Goal: Ask a question: Seek information or help from site administrators or community

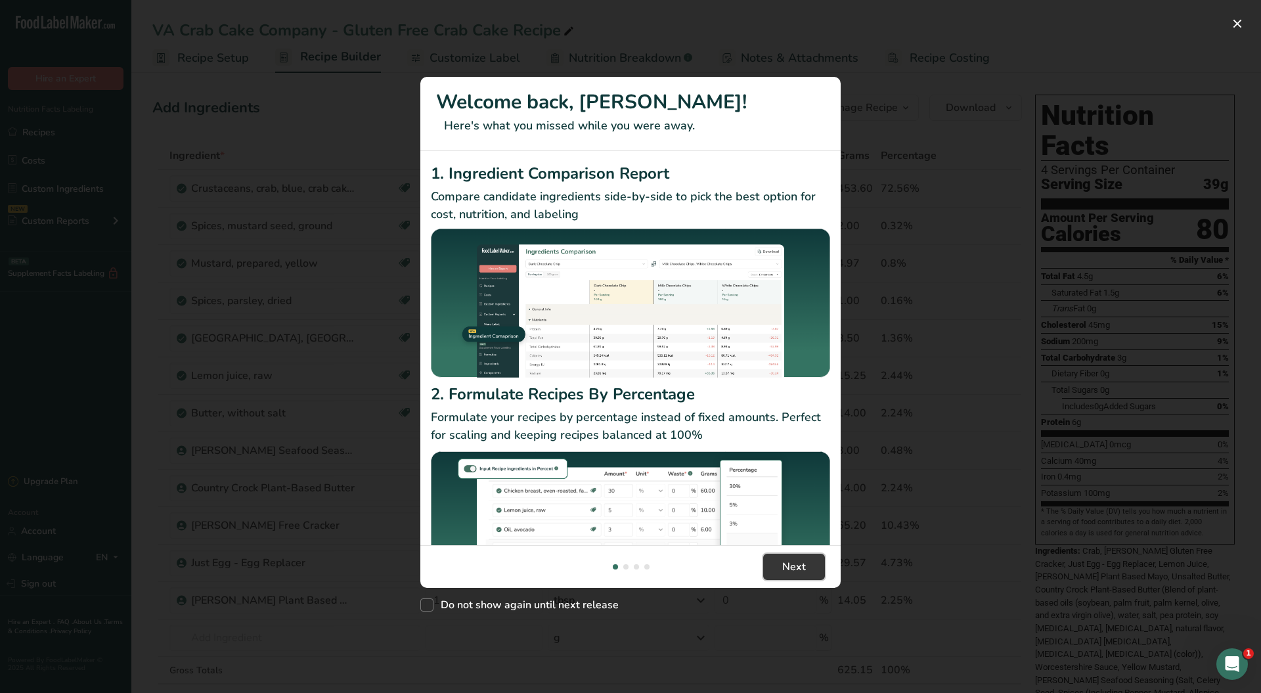
click at [797, 563] on span "Next" at bounding box center [794, 567] width 24 height 16
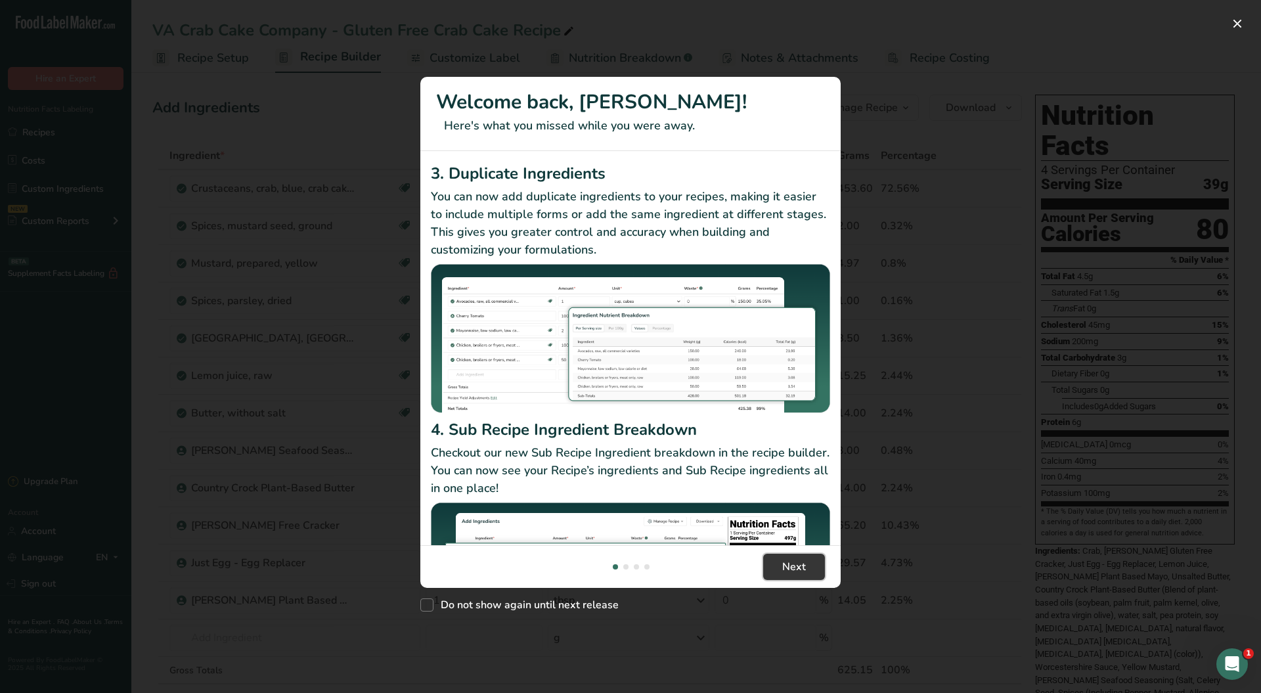
click at [797, 563] on span "Next" at bounding box center [794, 567] width 24 height 16
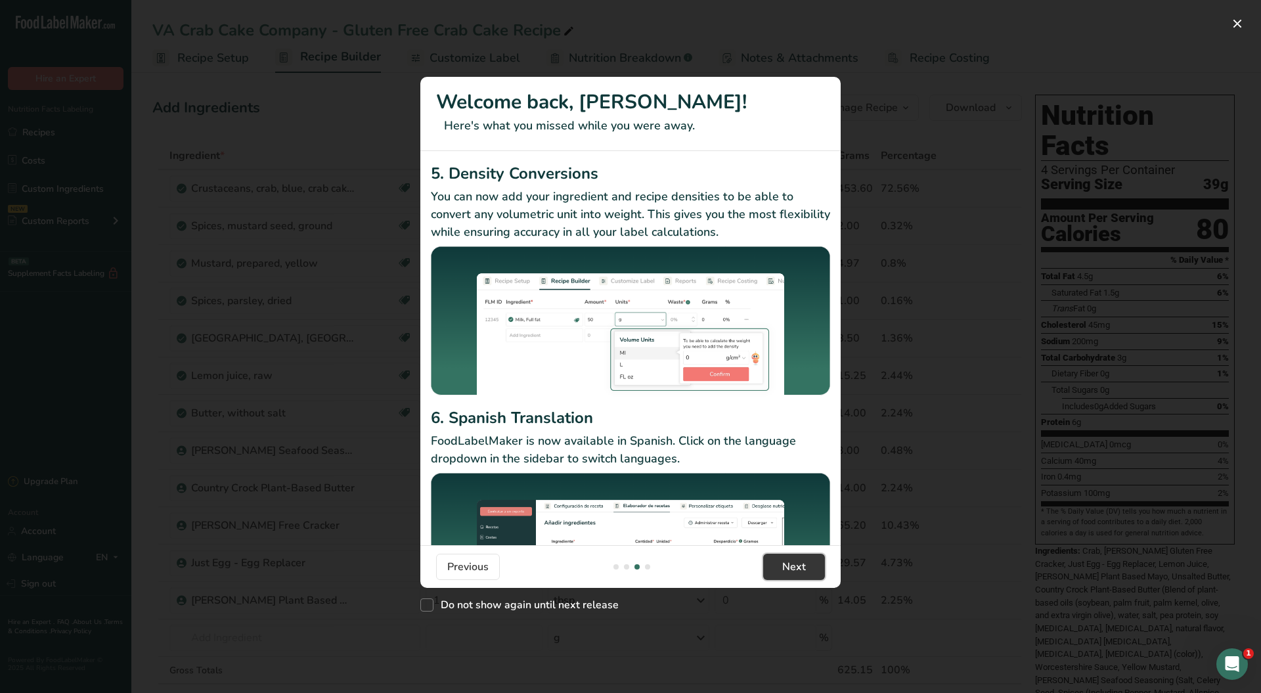
click at [797, 563] on span "Next" at bounding box center [794, 567] width 24 height 16
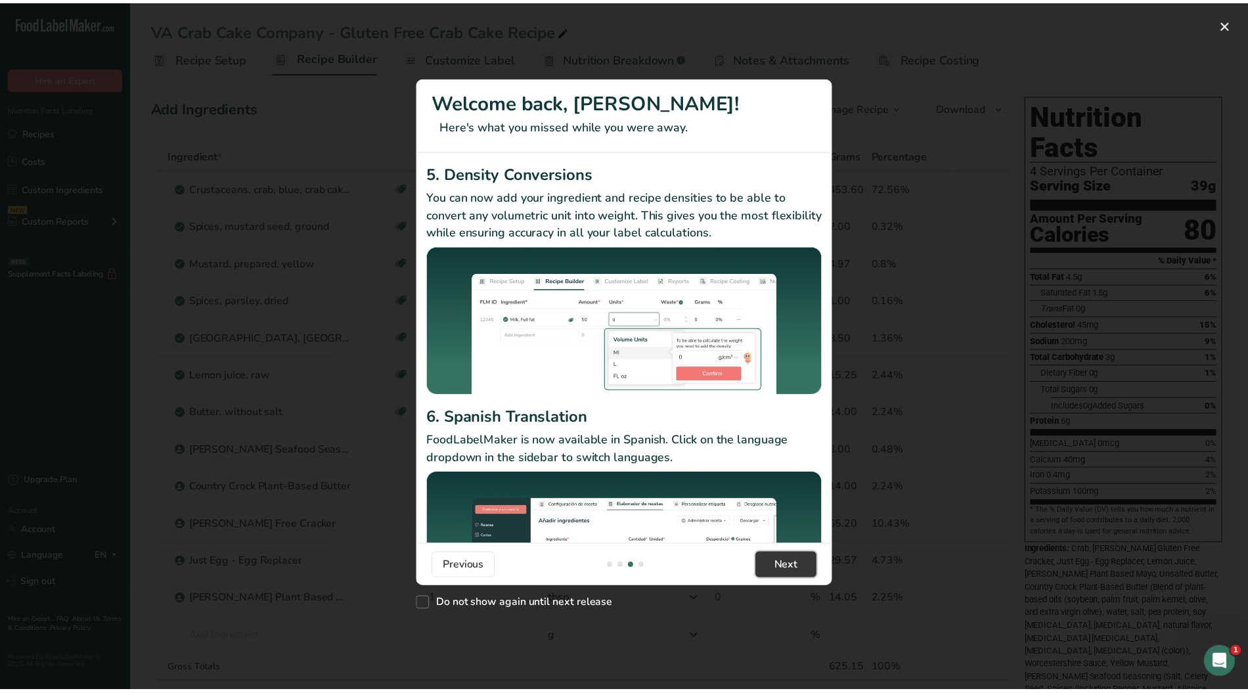
scroll to position [0, 1261]
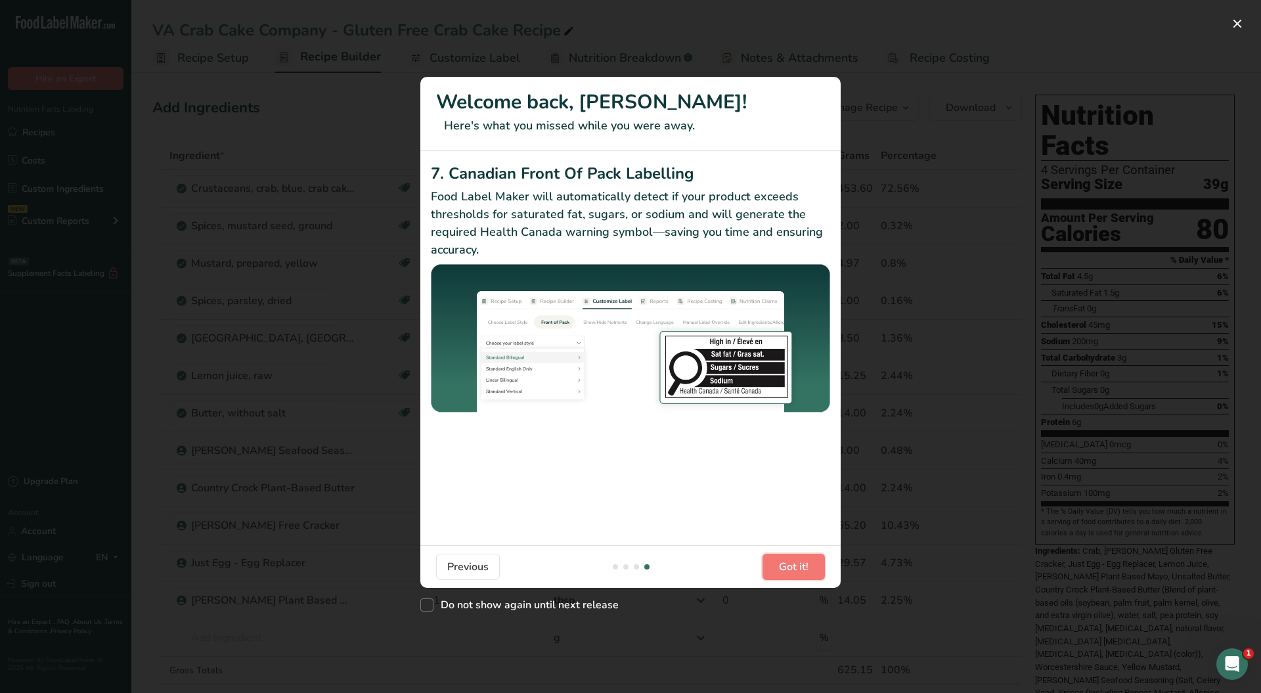
click at [793, 561] on span "Got it!" at bounding box center [794, 567] width 30 height 16
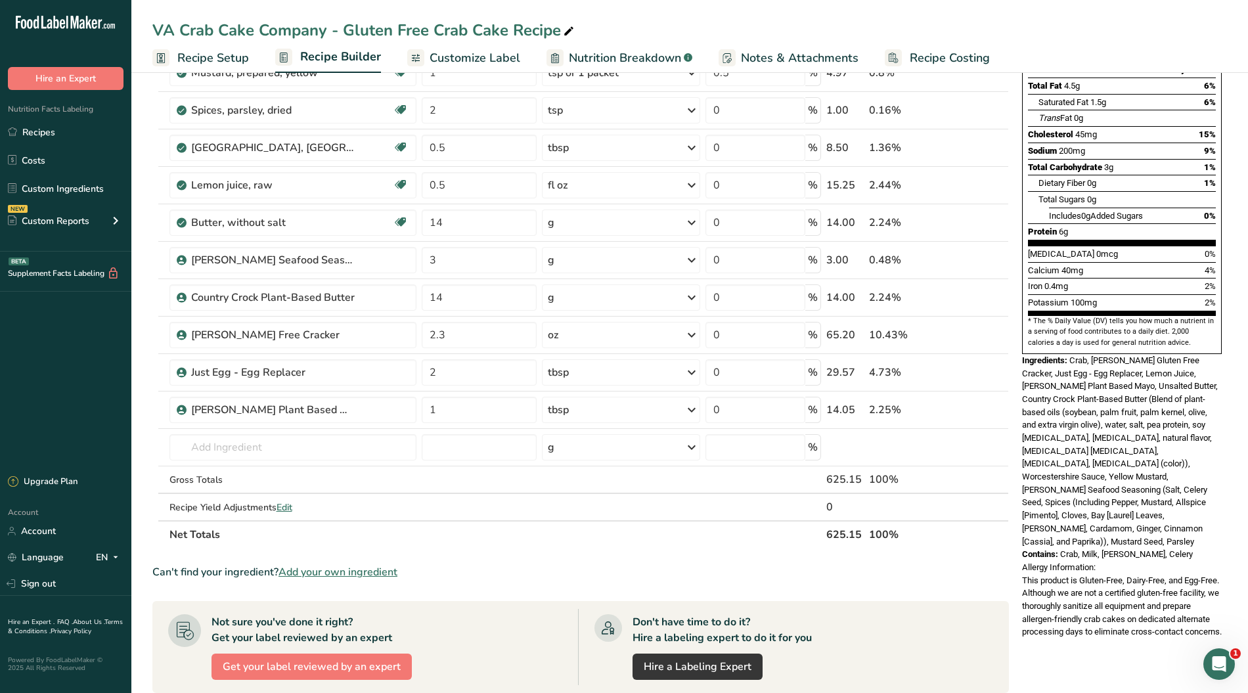
scroll to position [175, 0]
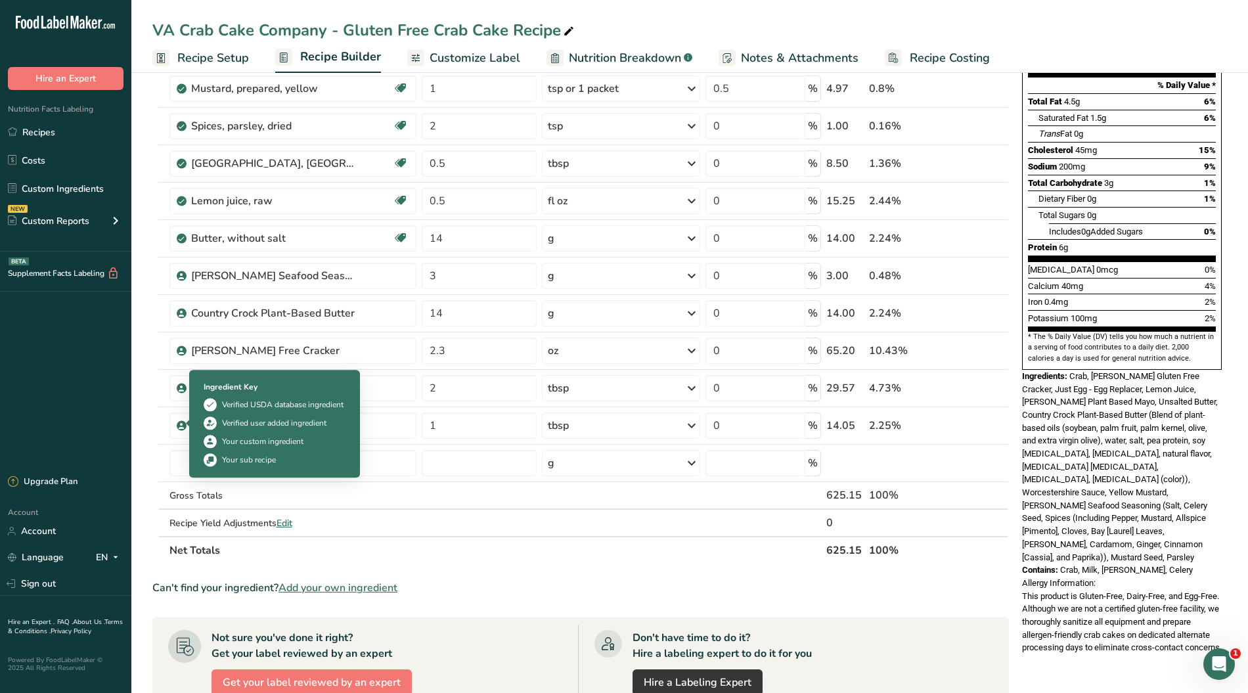
click at [179, 420] on icon at bounding box center [181, 426] width 8 height 12
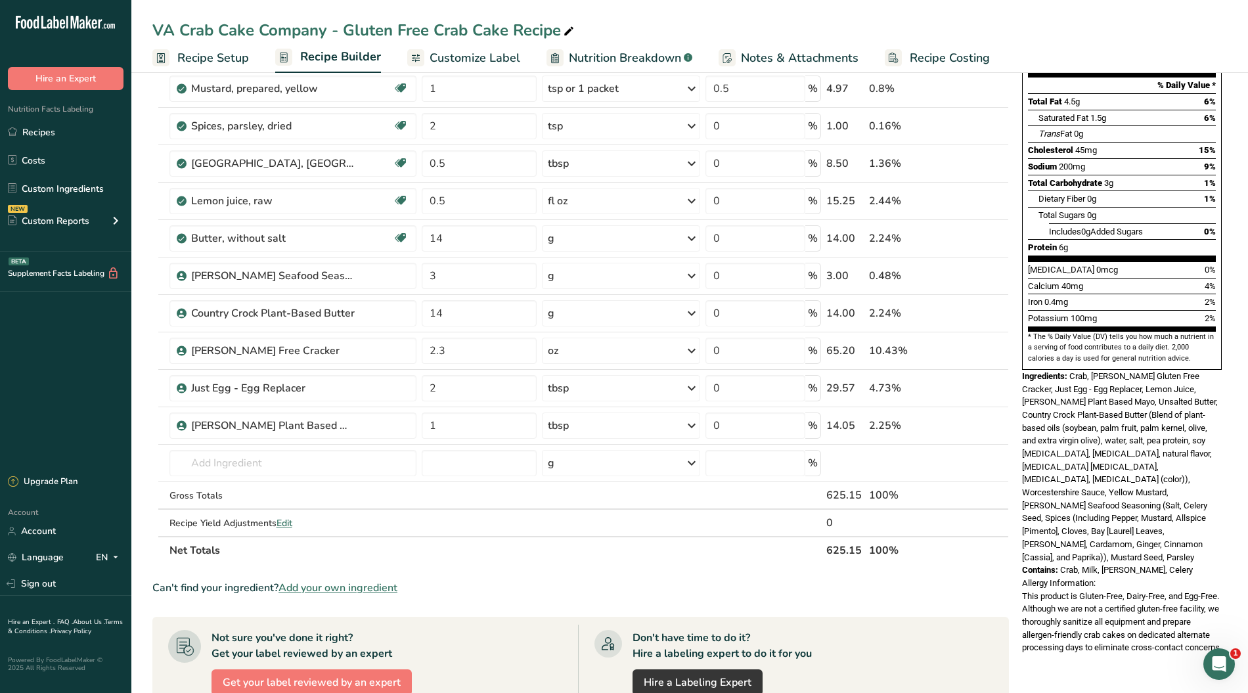
click at [967, 418] on span at bounding box center [960, 426] width 16 height 16
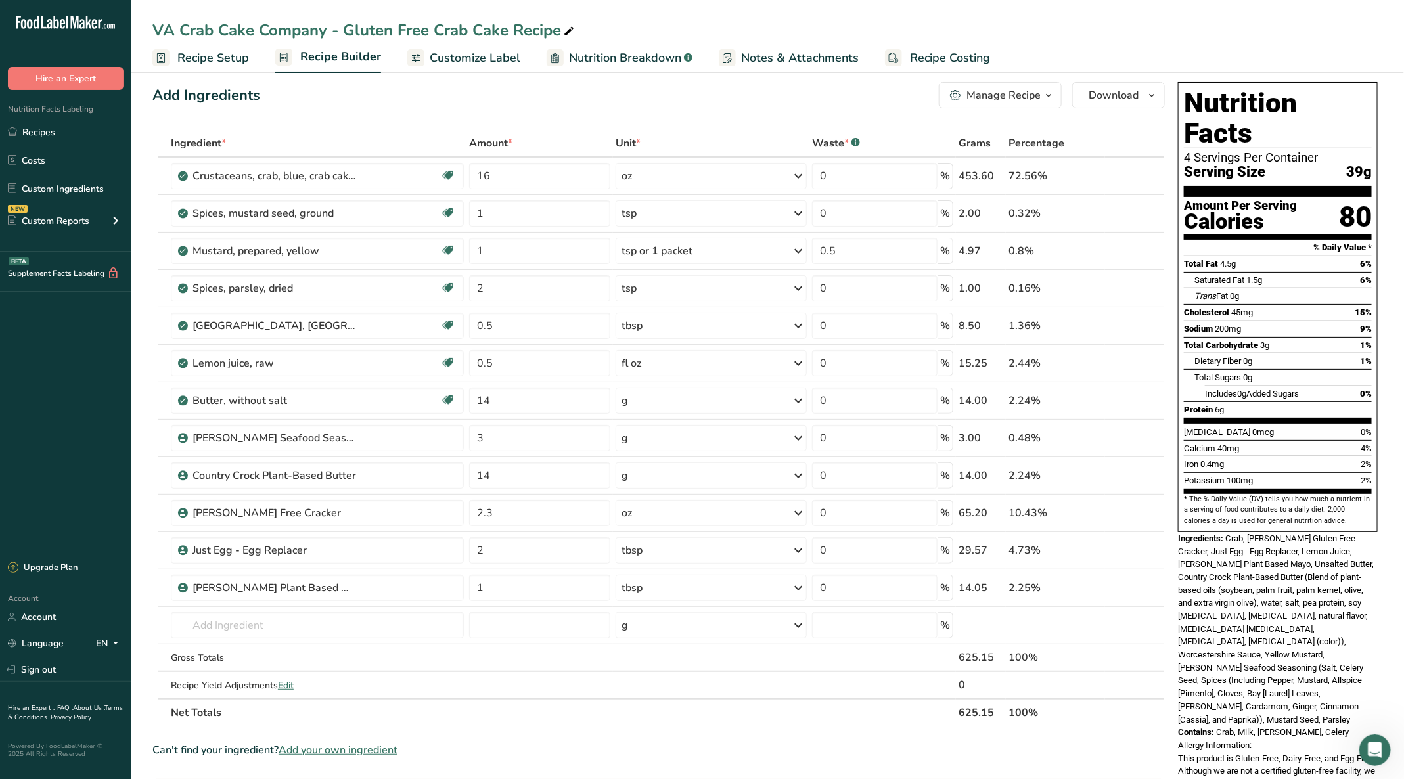
scroll to position [0, 0]
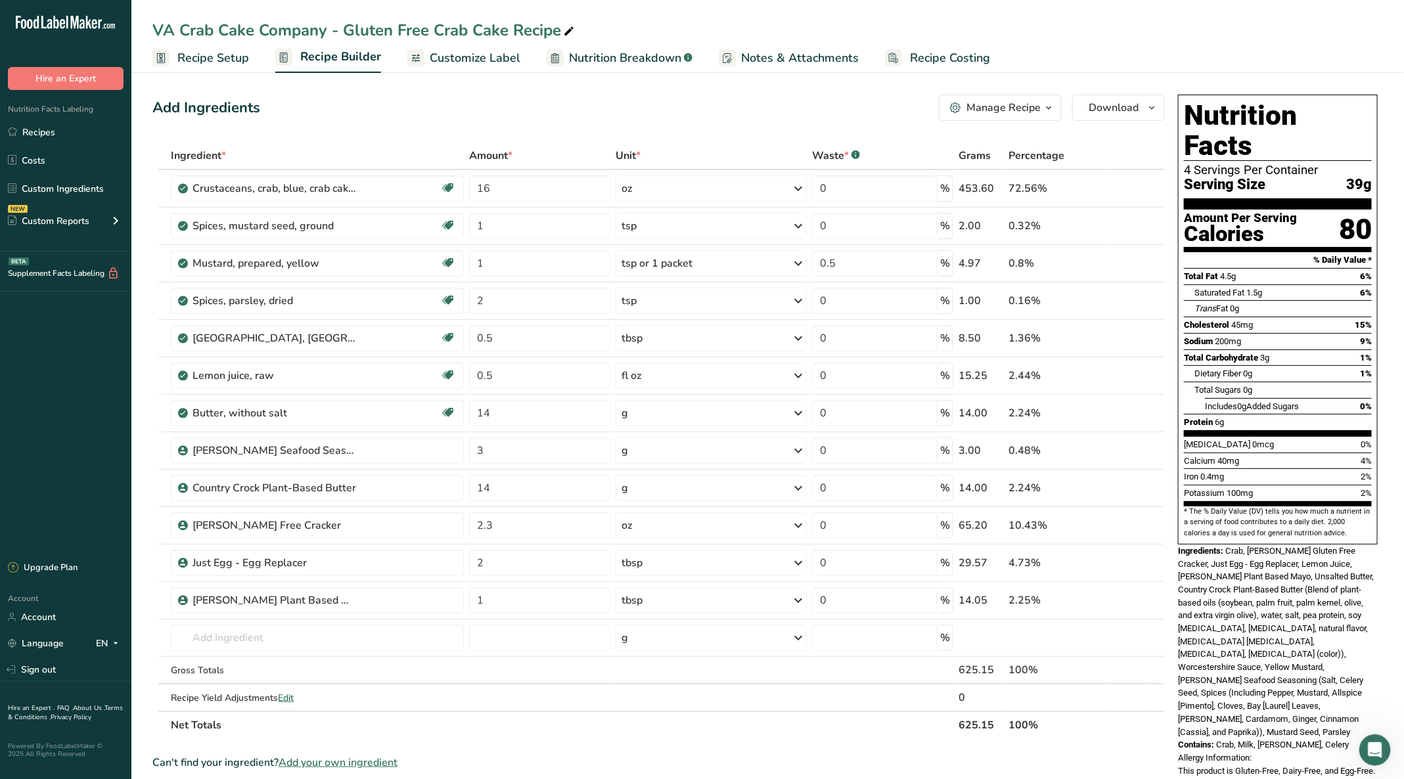
click at [194, 57] on span "Recipe Setup" at bounding box center [213, 58] width 72 height 18
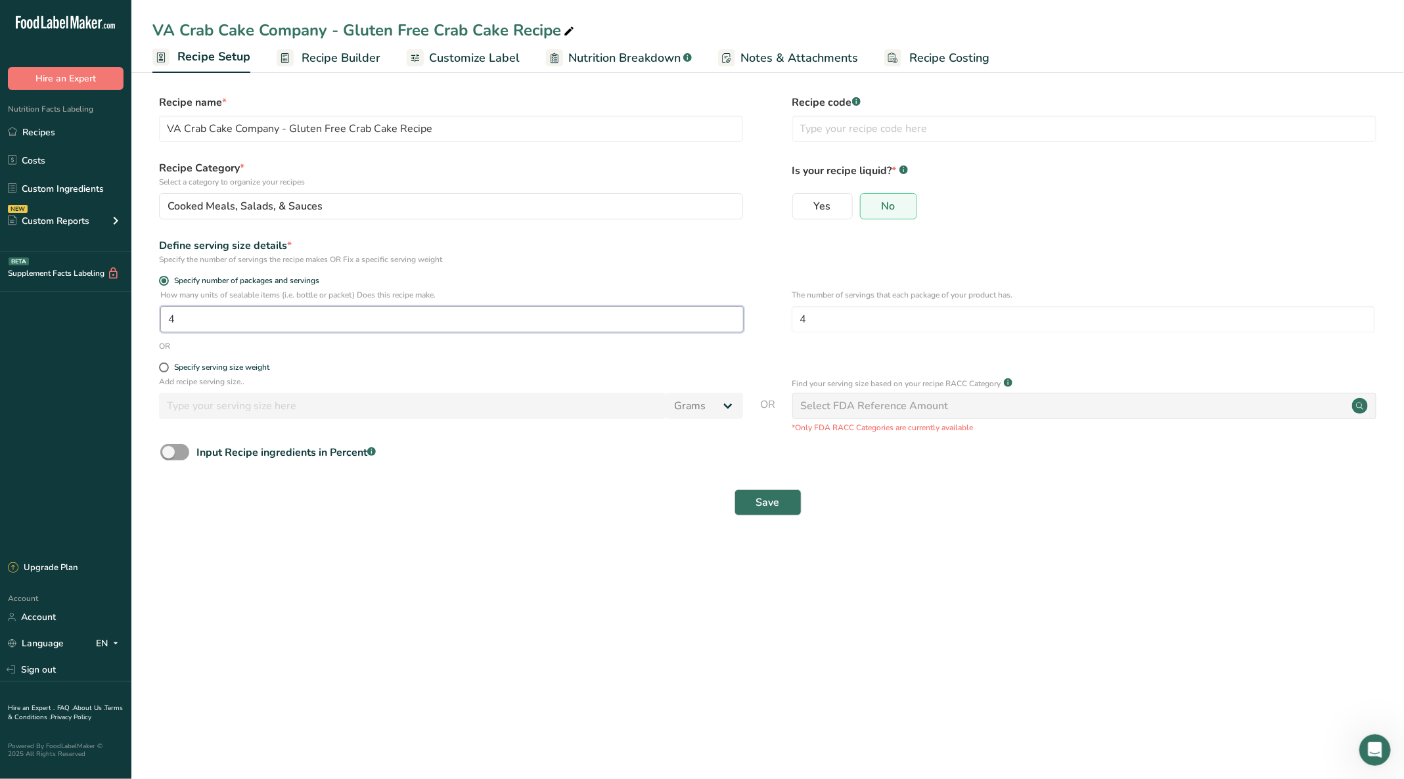
click at [207, 317] on input "4" at bounding box center [451, 319] width 583 height 26
type input "1"
click at [745, 504] on button "Save" at bounding box center [767, 502] width 67 height 26
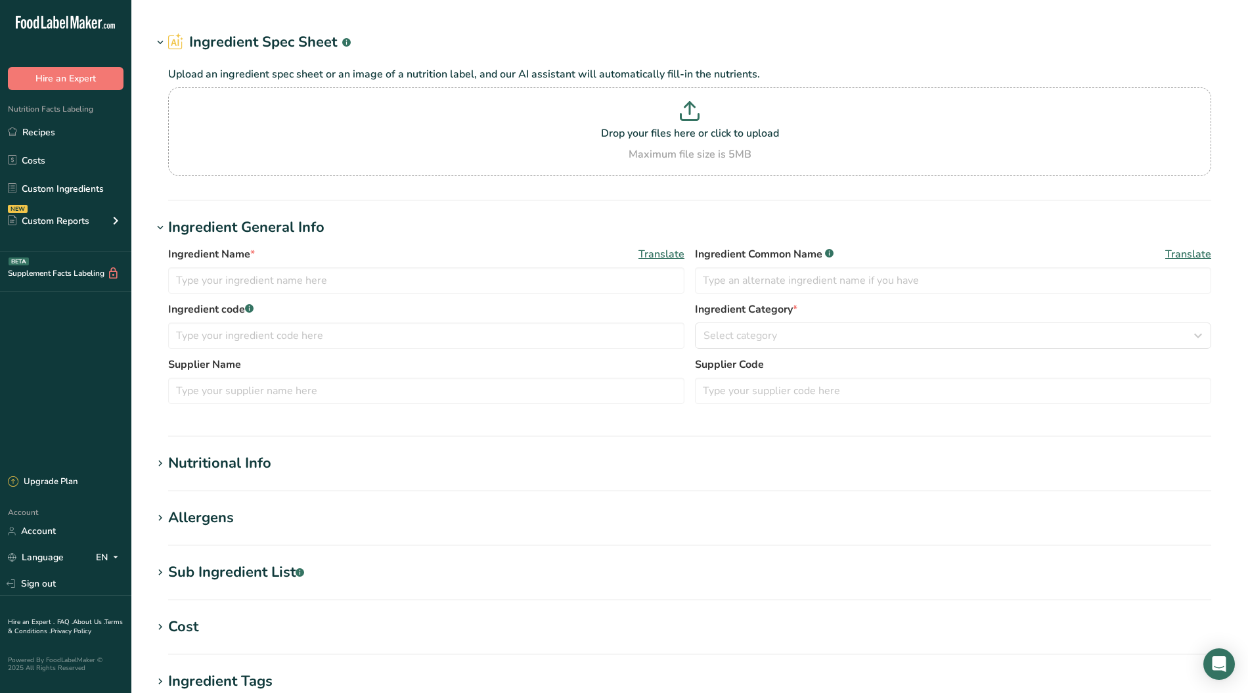
type input "[PERSON_NAME] Plant Based Mayo"
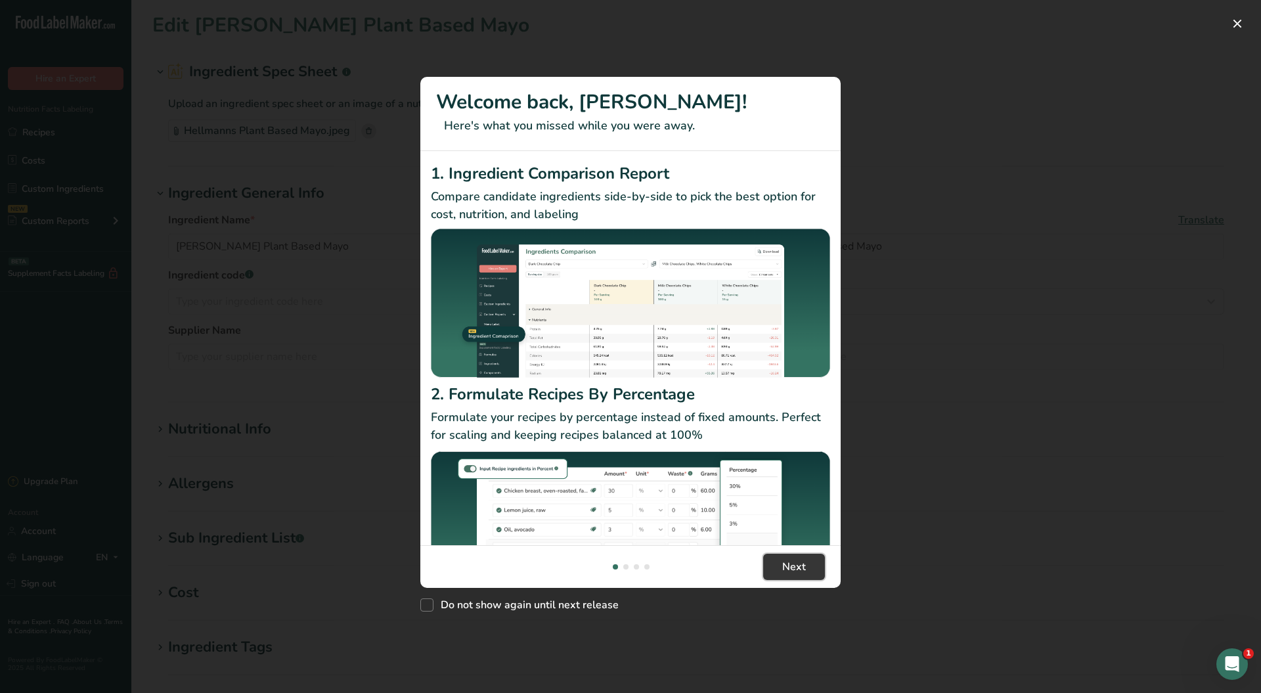
click at [795, 561] on span "Next" at bounding box center [794, 567] width 24 height 16
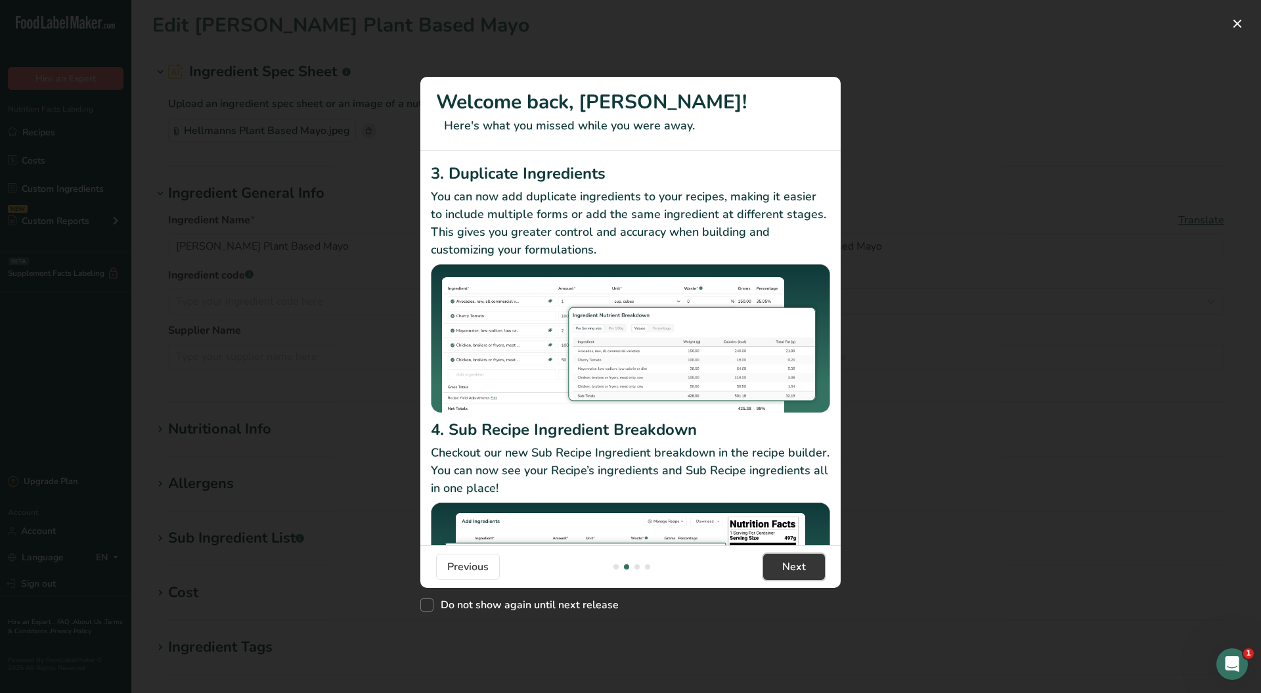
click at [795, 561] on span "Next" at bounding box center [794, 567] width 24 height 16
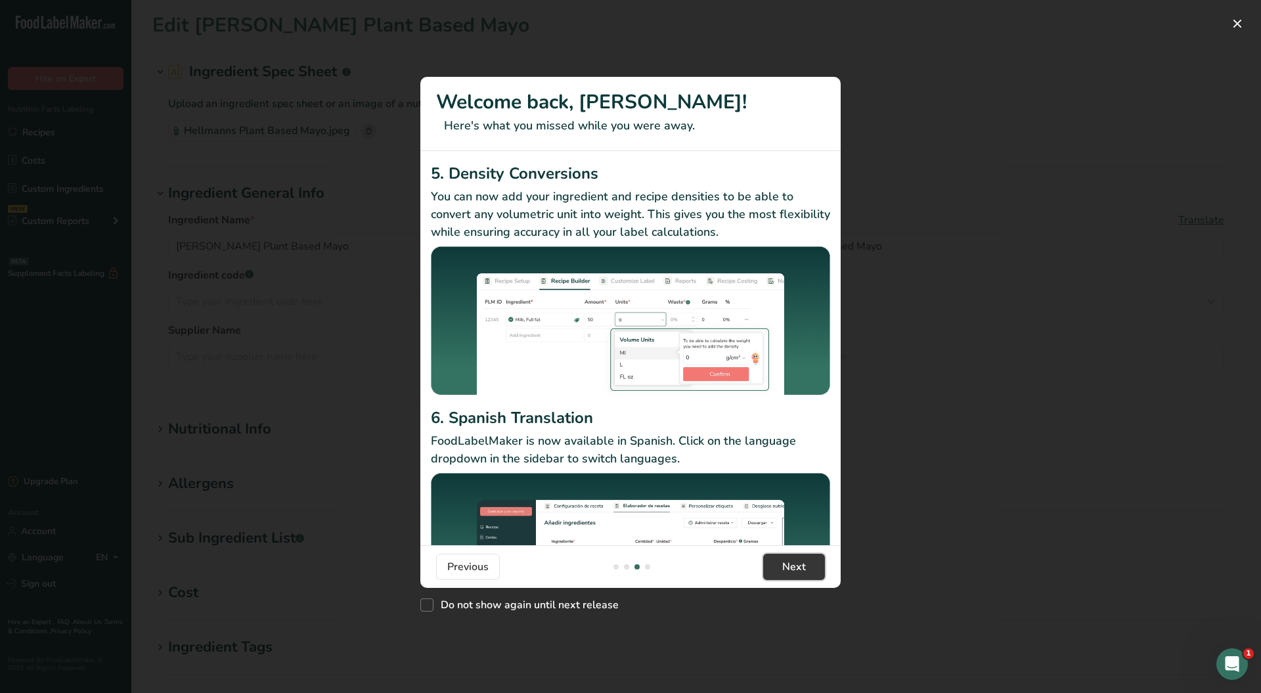
click at [795, 561] on span "Next" at bounding box center [794, 567] width 24 height 16
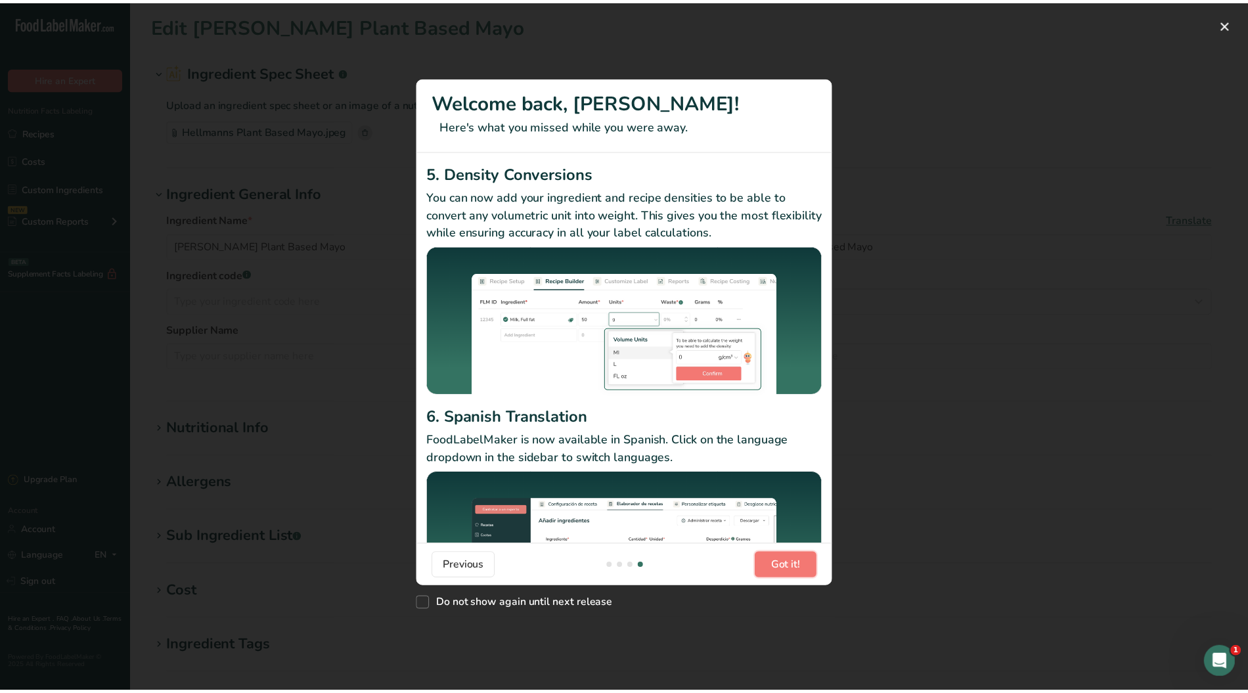
scroll to position [0, 1261]
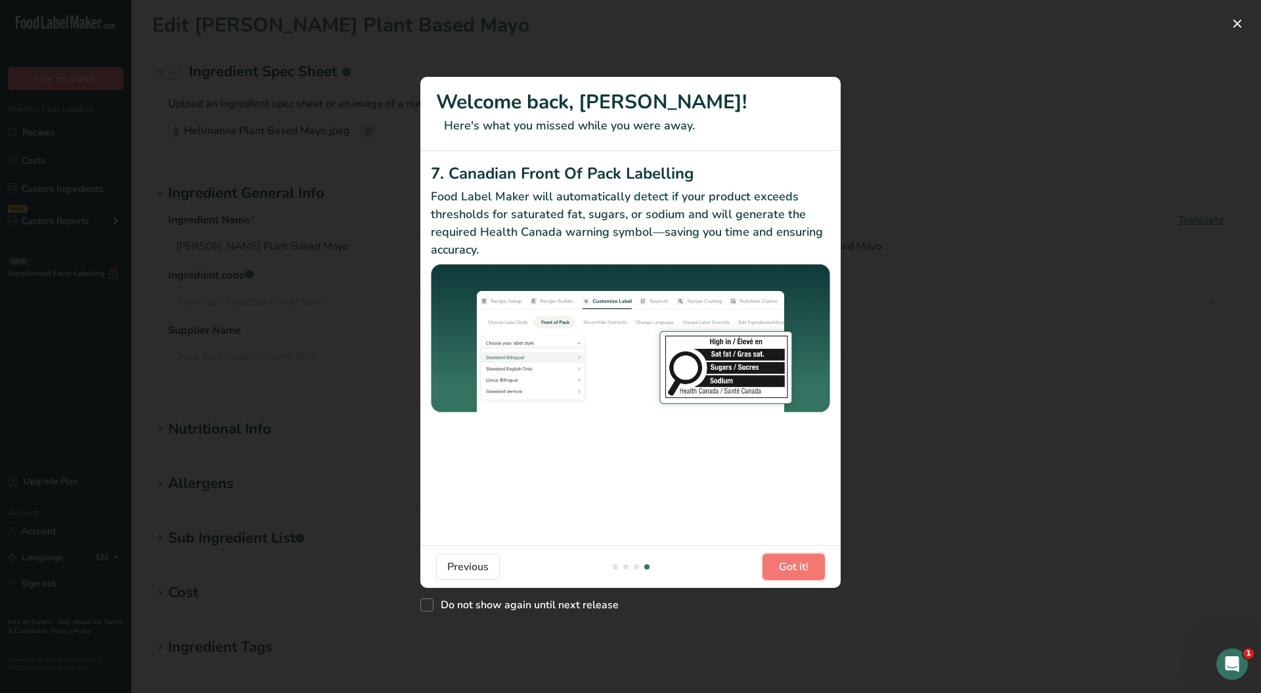
click at [795, 561] on span "Got it!" at bounding box center [794, 567] width 30 height 16
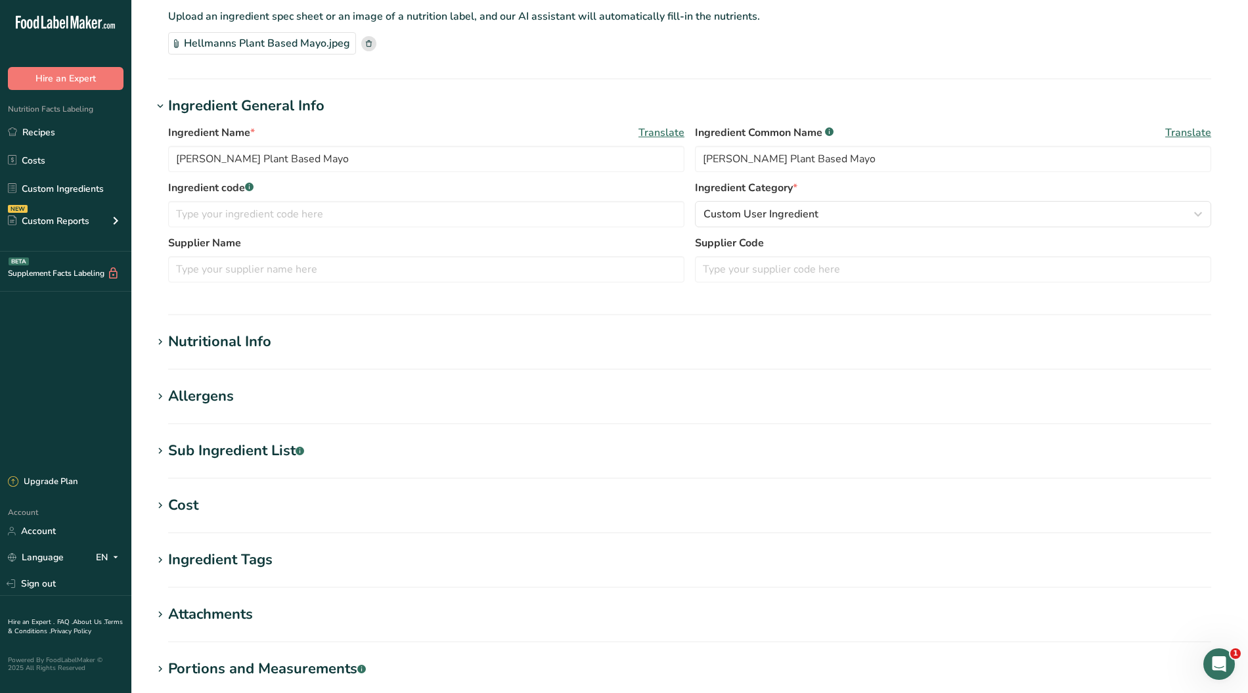
scroll to position [175, 0]
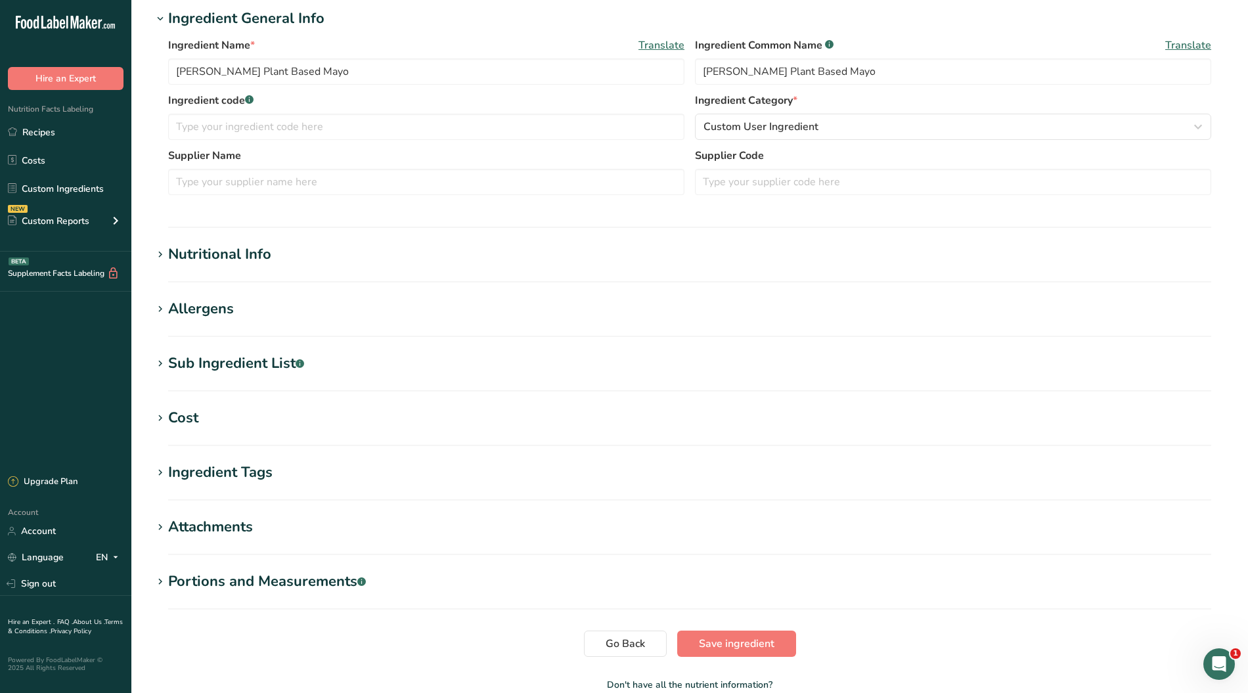
click at [155, 251] on icon at bounding box center [160, 255] width 12 height 18
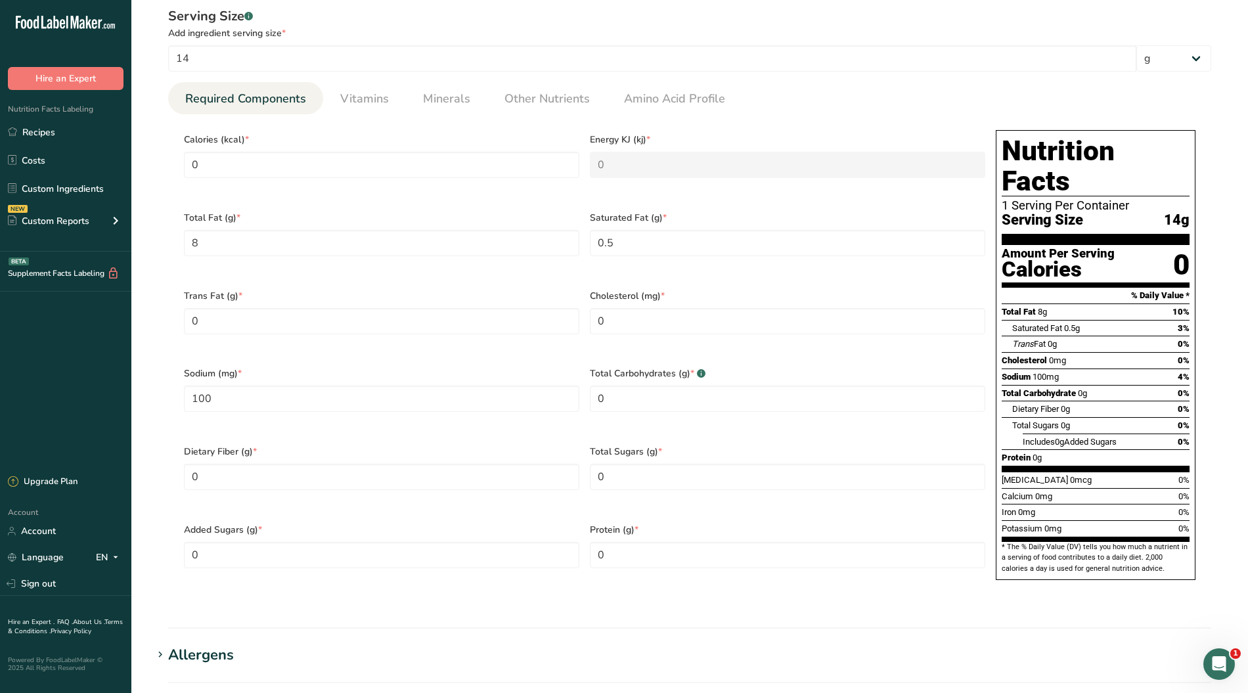
scroll to position [437, 0]
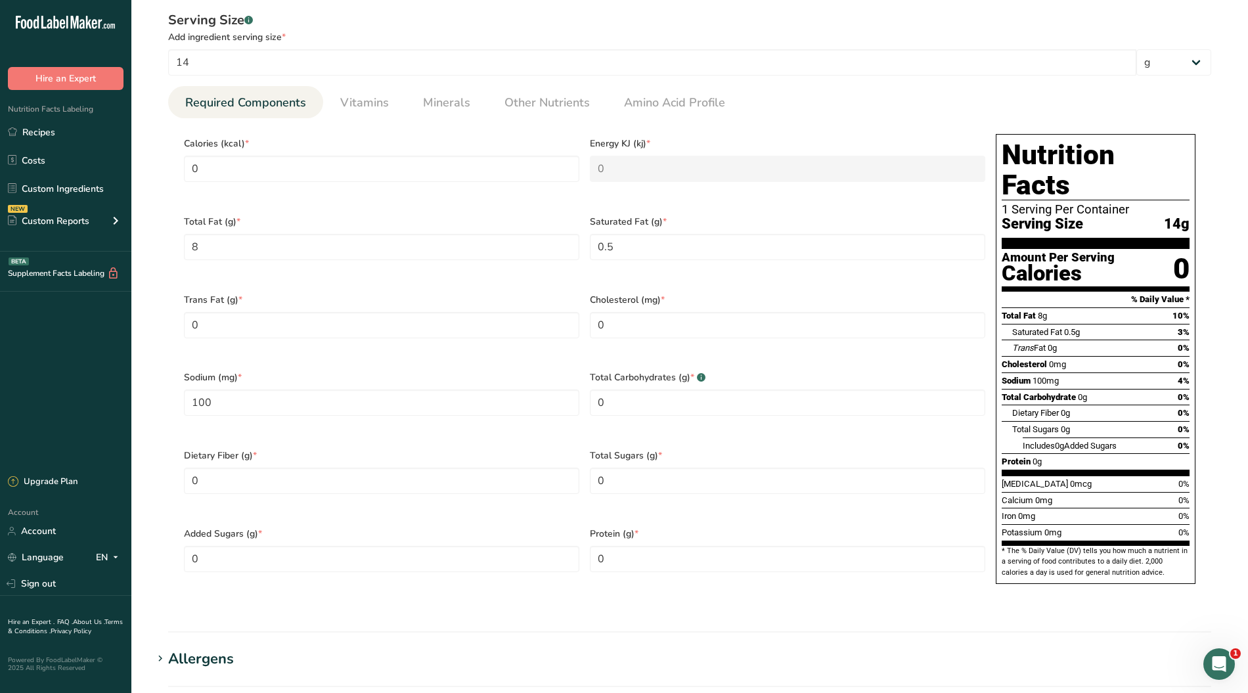
click at [532, 108] on span "Other Nutrients" at bounding box center [546, 103] width 85 height 18
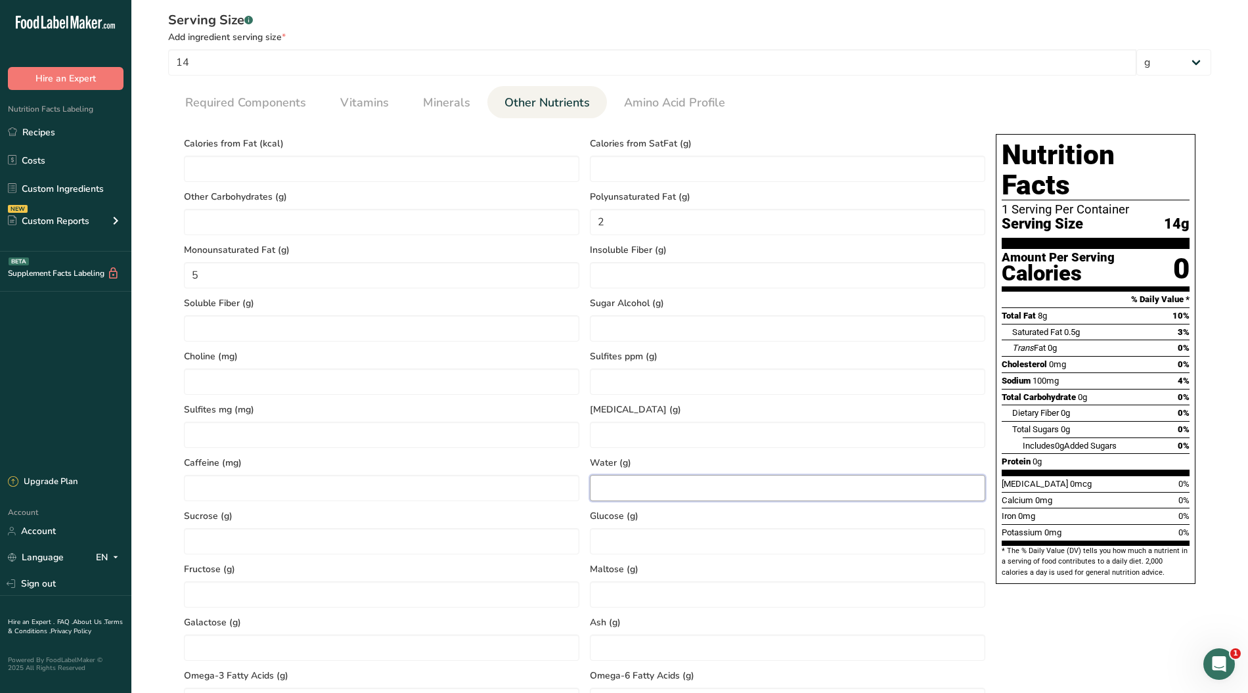
click at [649, 493] on input "number" at bounding box center [787, 488] width 395 height 26
type input "25"
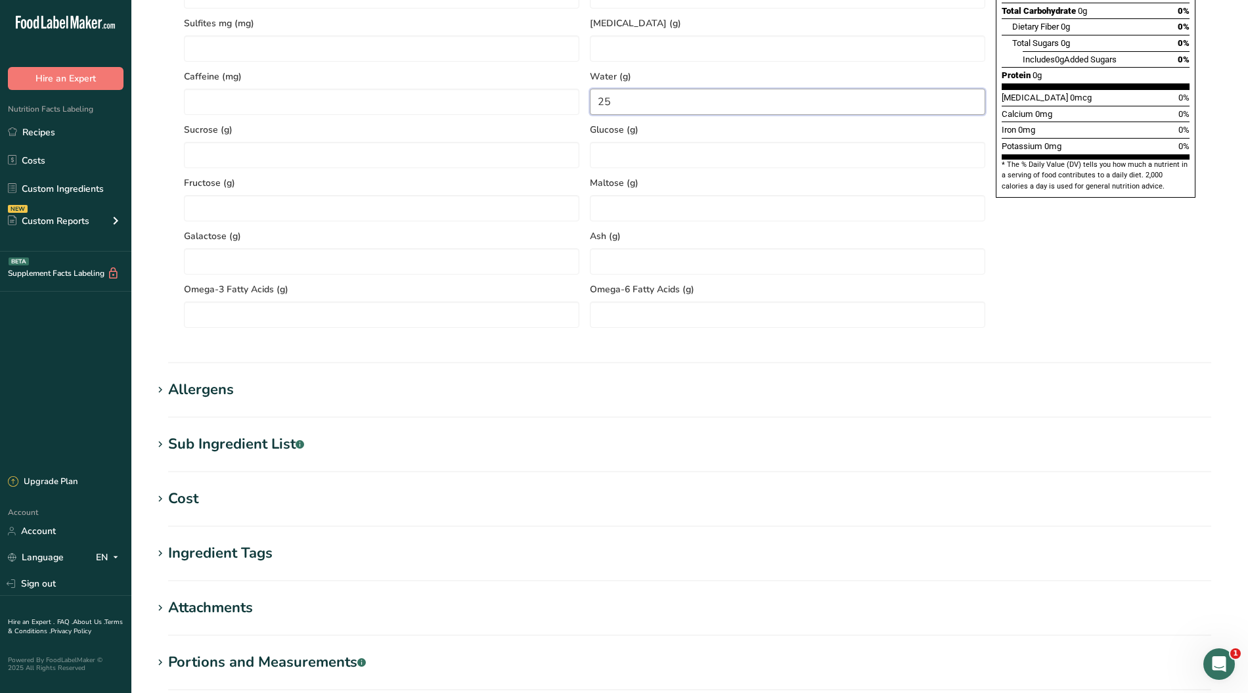
scroll to position [963, 0]
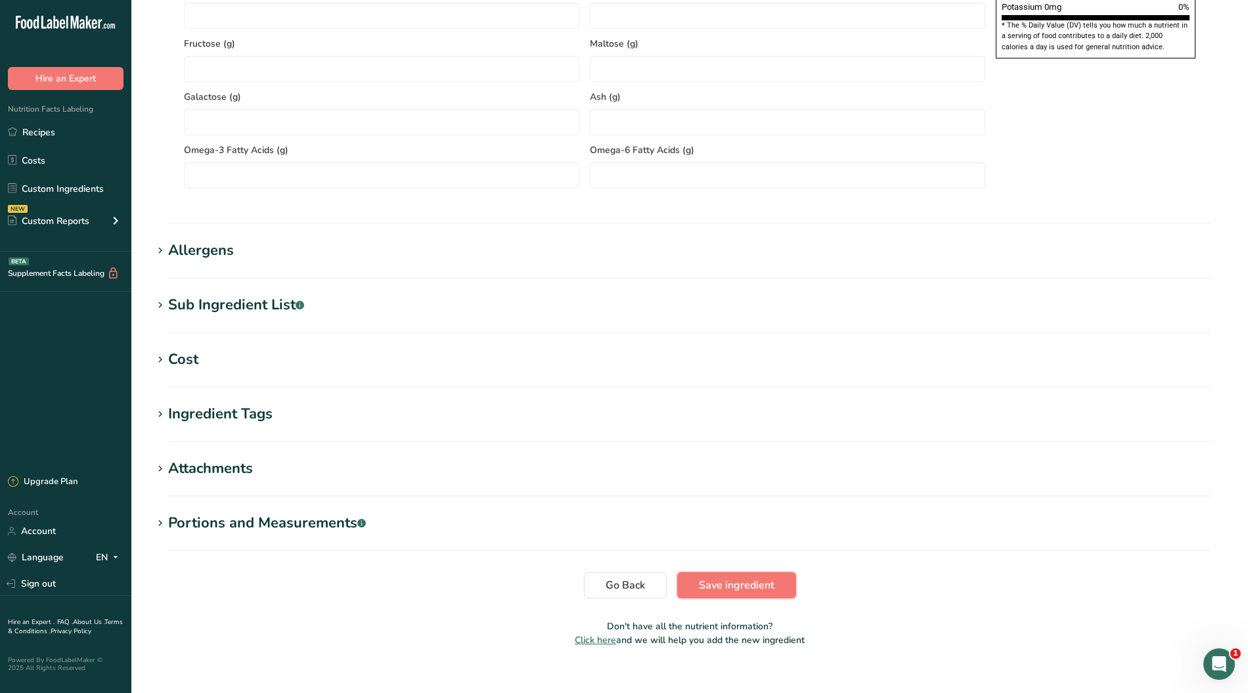
click at [715, 585] on span "Save ingredient" at bounding box center [737, 585] width 76 height 16
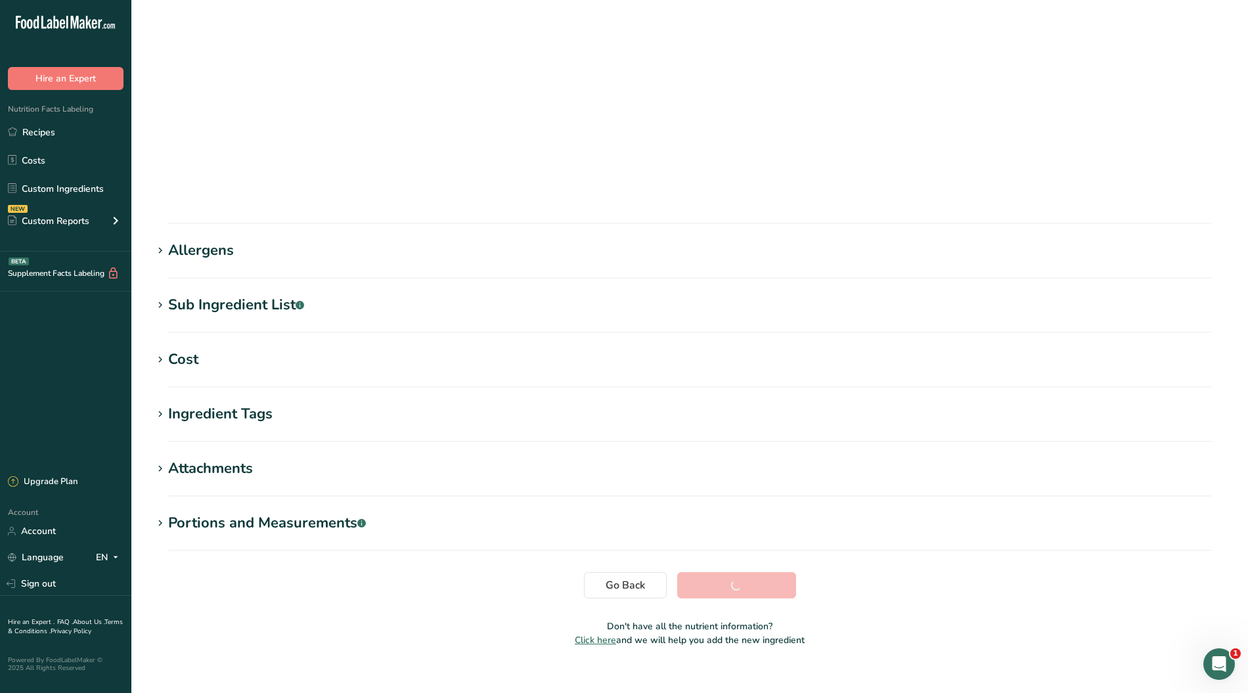
scroll to position [2, 0]
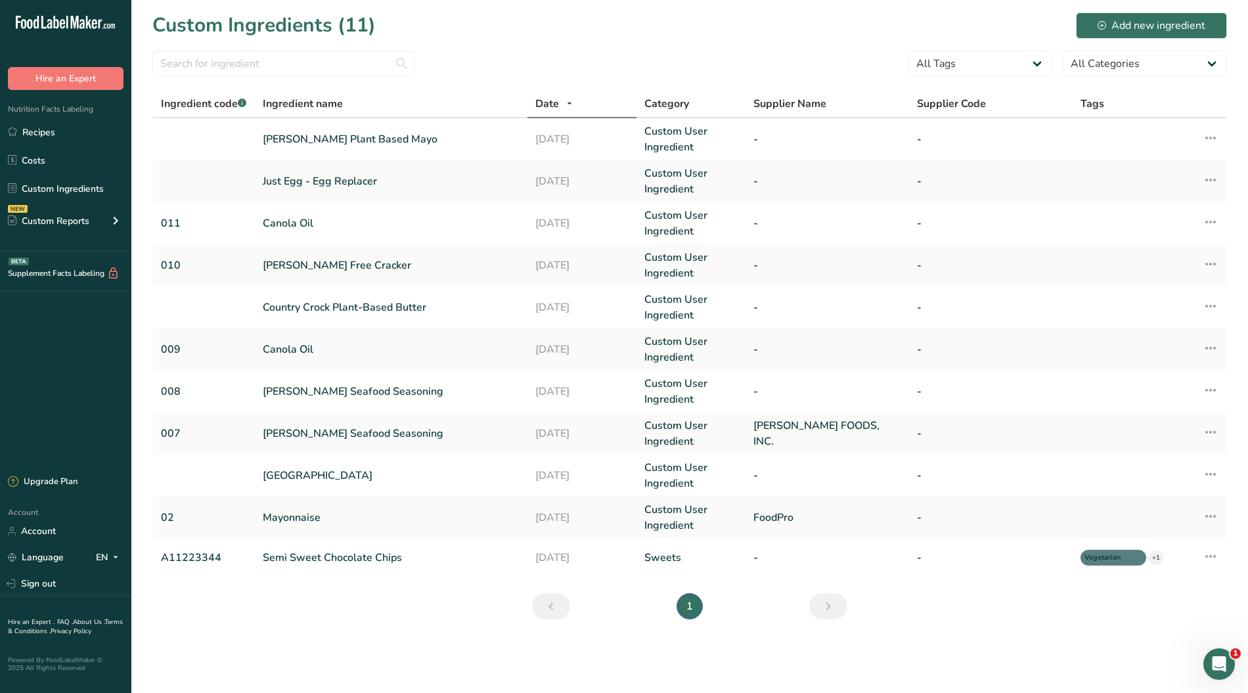
click at [560, 602] on link "Previous" at bounding box center [551, 606] width 38 height 26
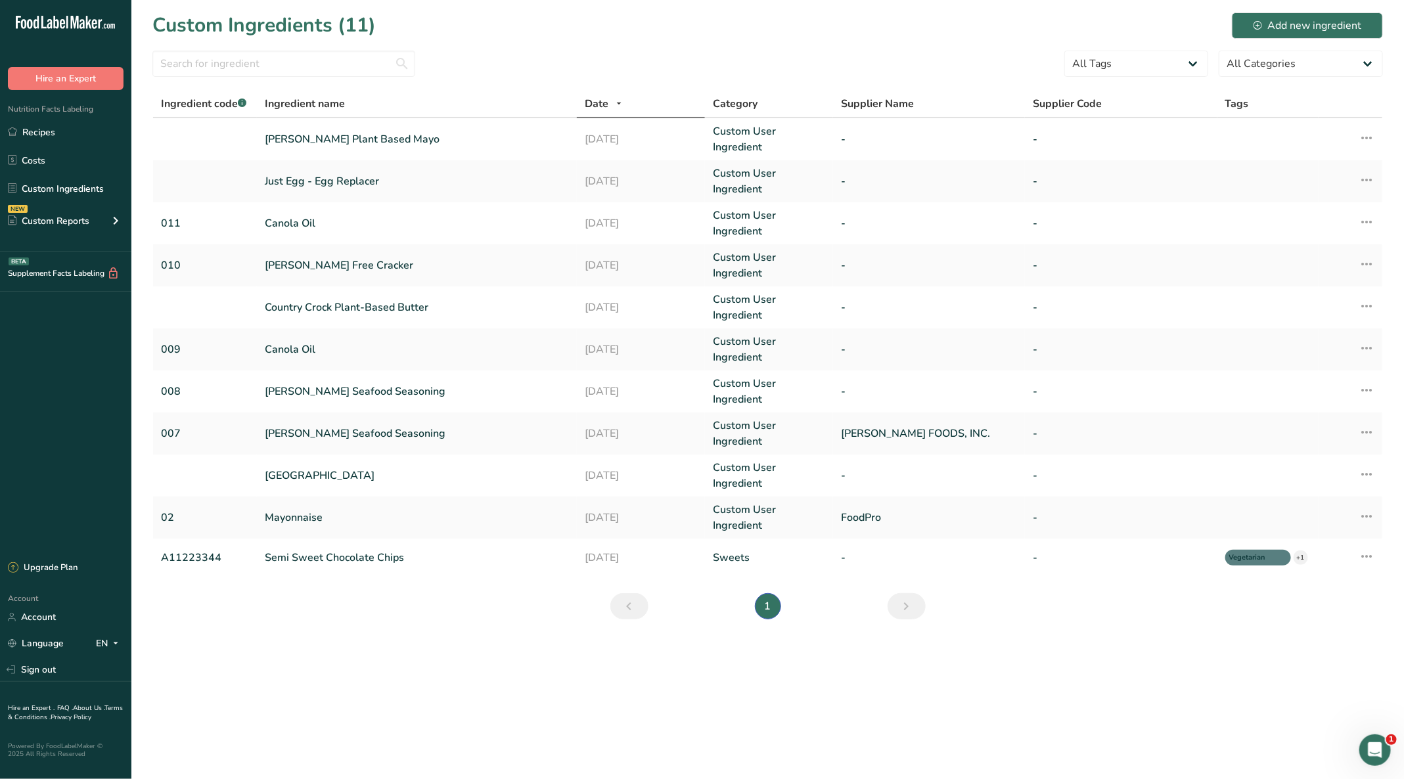
click at [45, 136] on link "Recipes" at bounding box center [65, 132] width 131 height 25
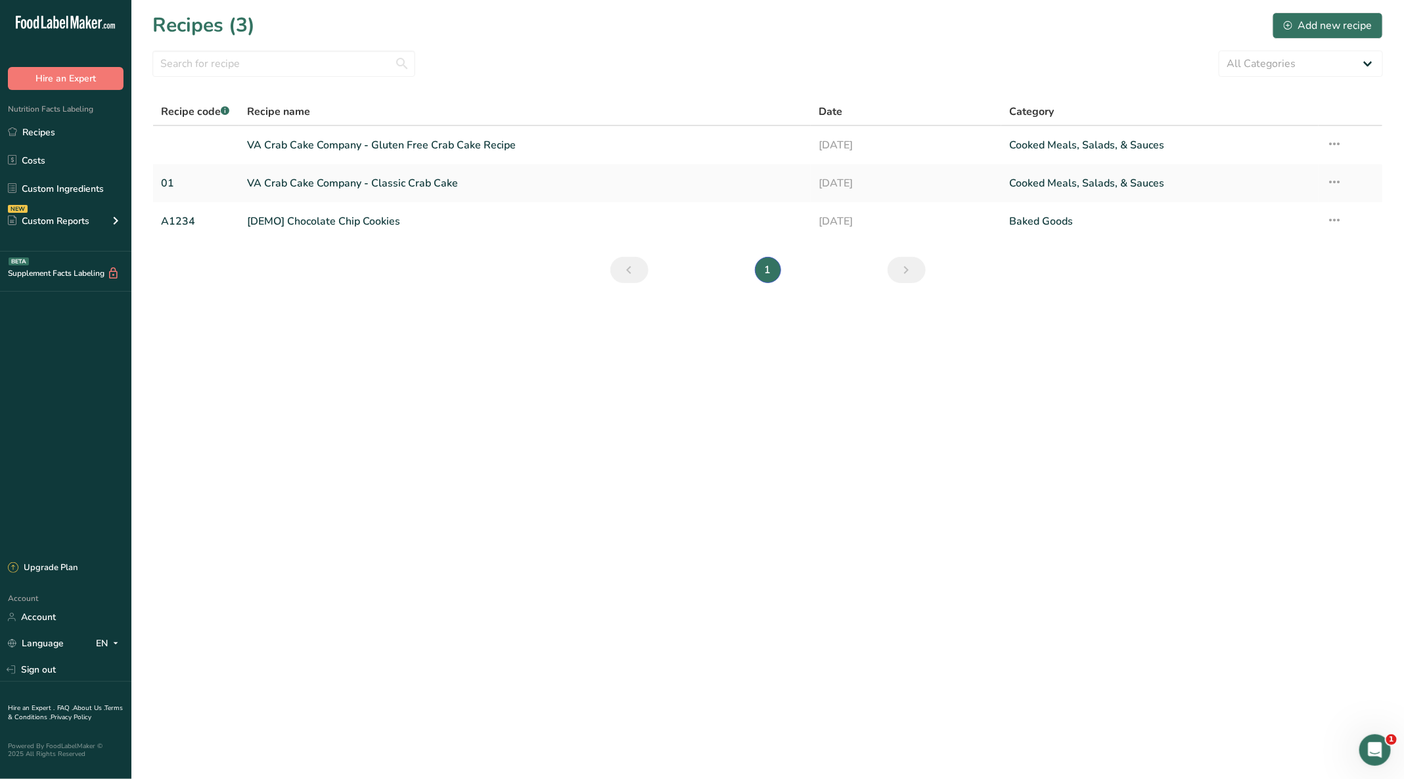
click at [416, 135] on link "VA Crab Cake Company - Gluten Free Crab Cake Recipe" at bounding box center [525, 145] width 556 height 28
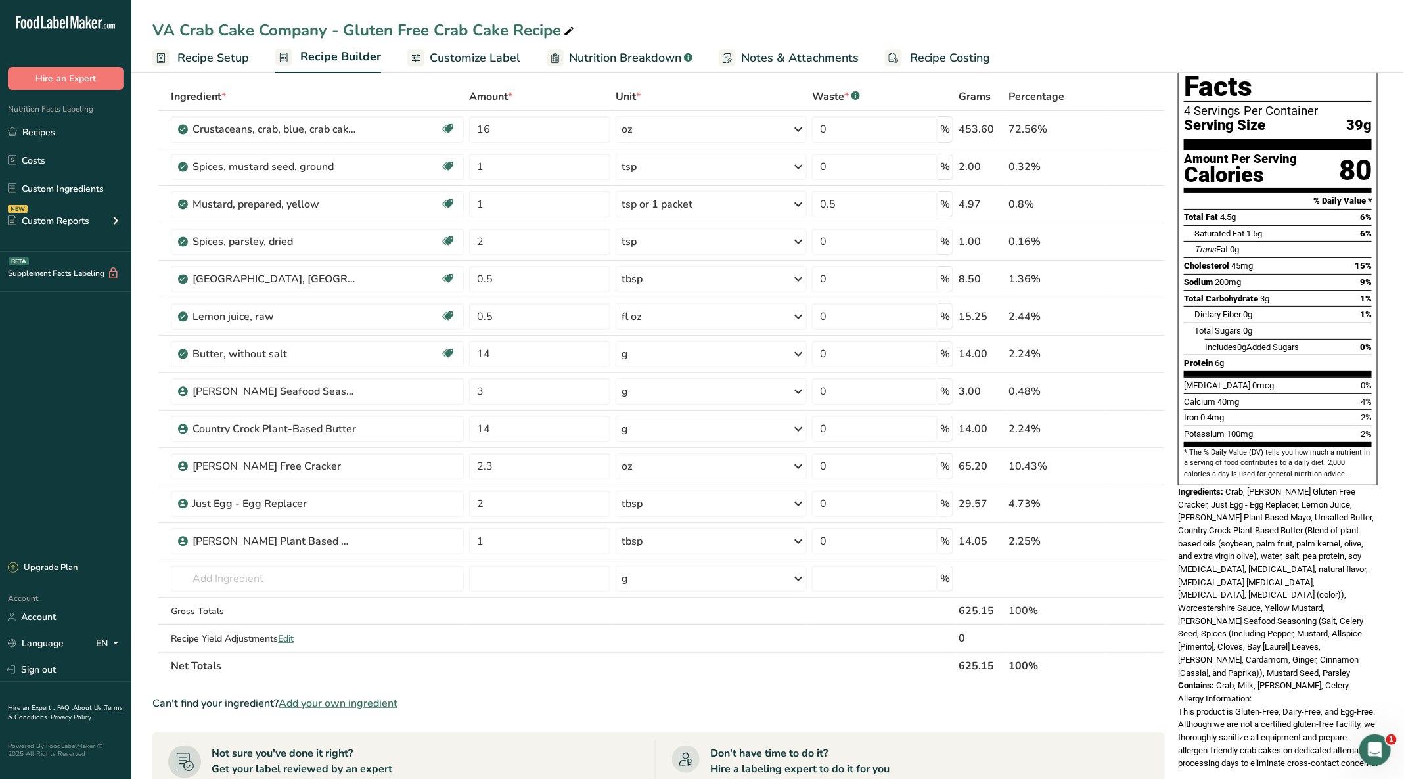
scroll to position [11, 0]
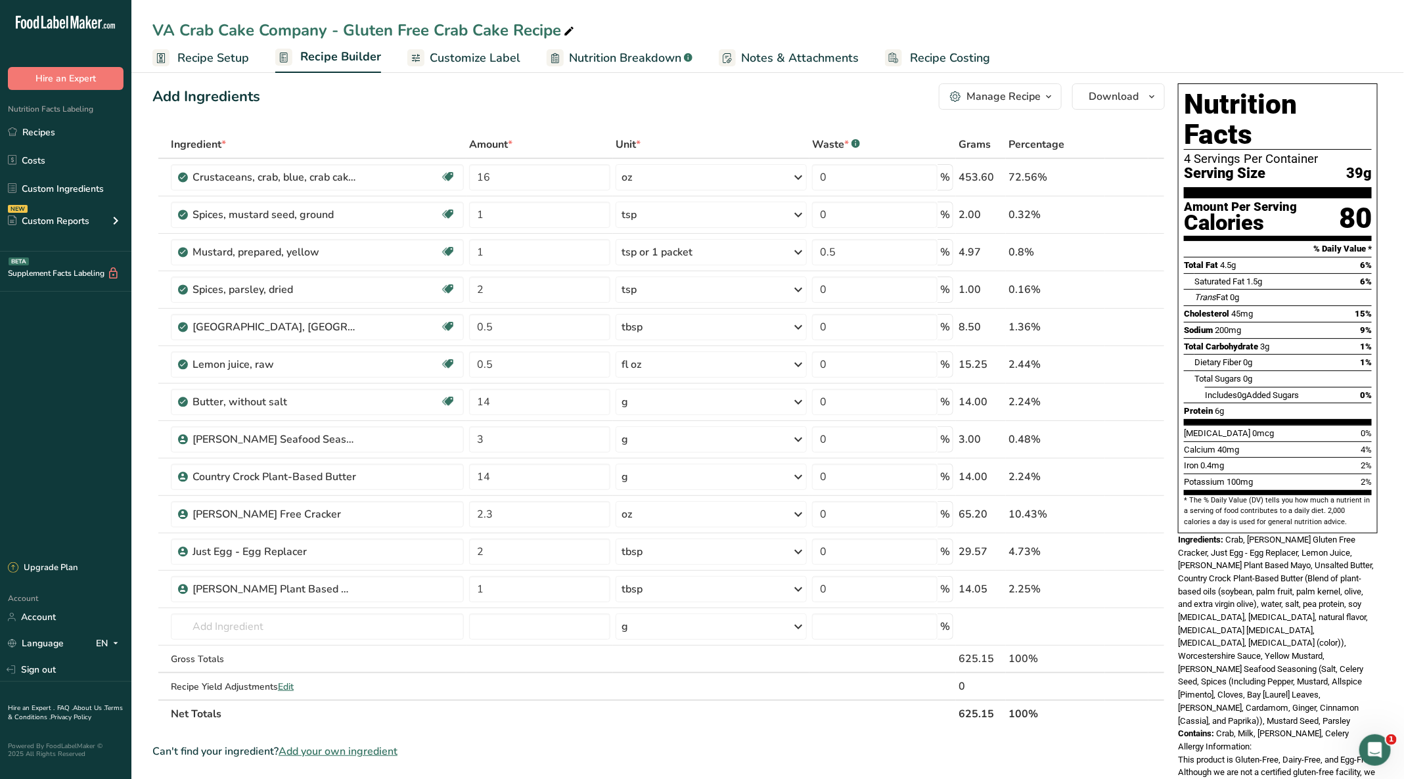
drag, startPoint x: 218, startPoint y: 49, endPoint x: 212, endPoint y: 53, distance: 7.5
click at [218, 49] on span "Recipe Setup" at bounding box center [213, 58] width 72 height 18
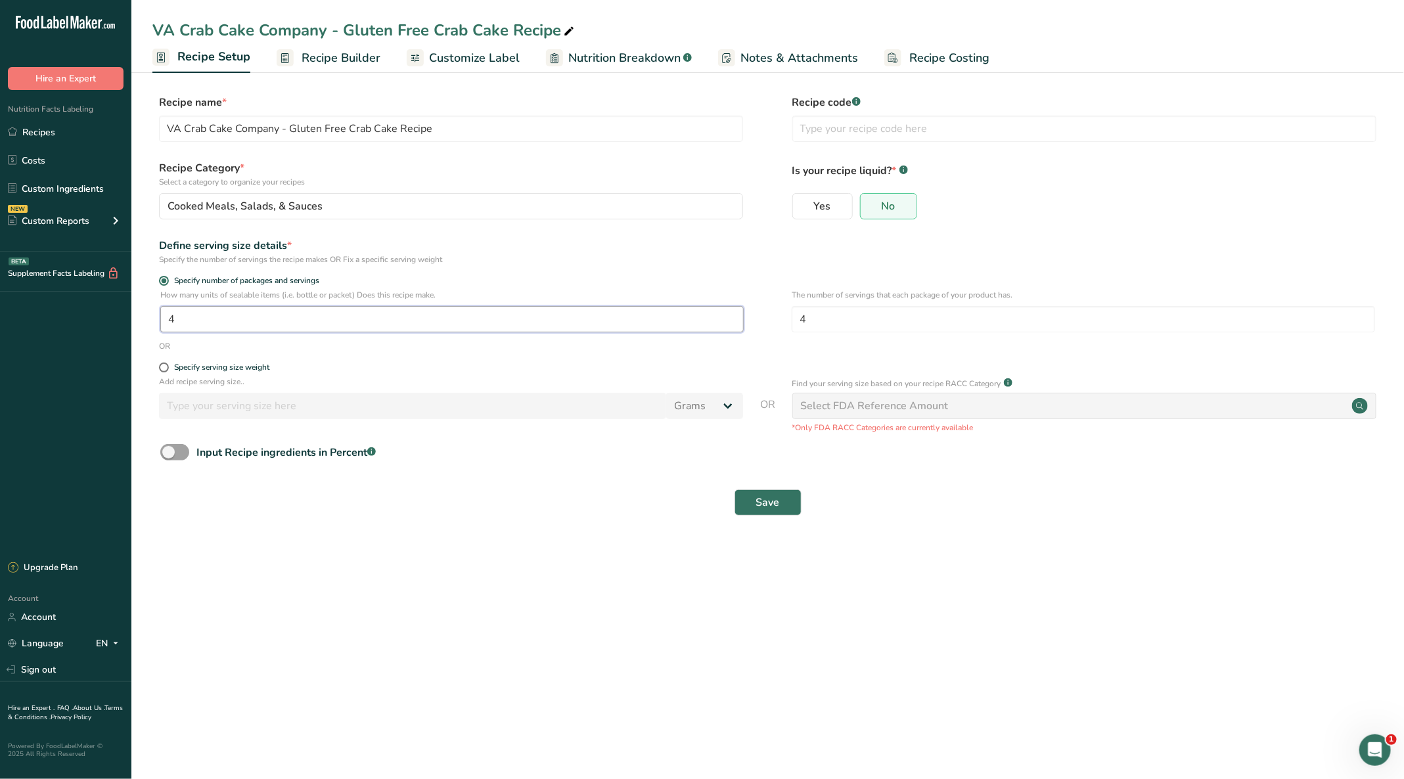
click at [209, 321] on input "4" at bounding box center [451, 319] width 583 height 26
type input "1"
click at [768, 501] on span "Save" at bounding box center [768, 503] width 24 height 16
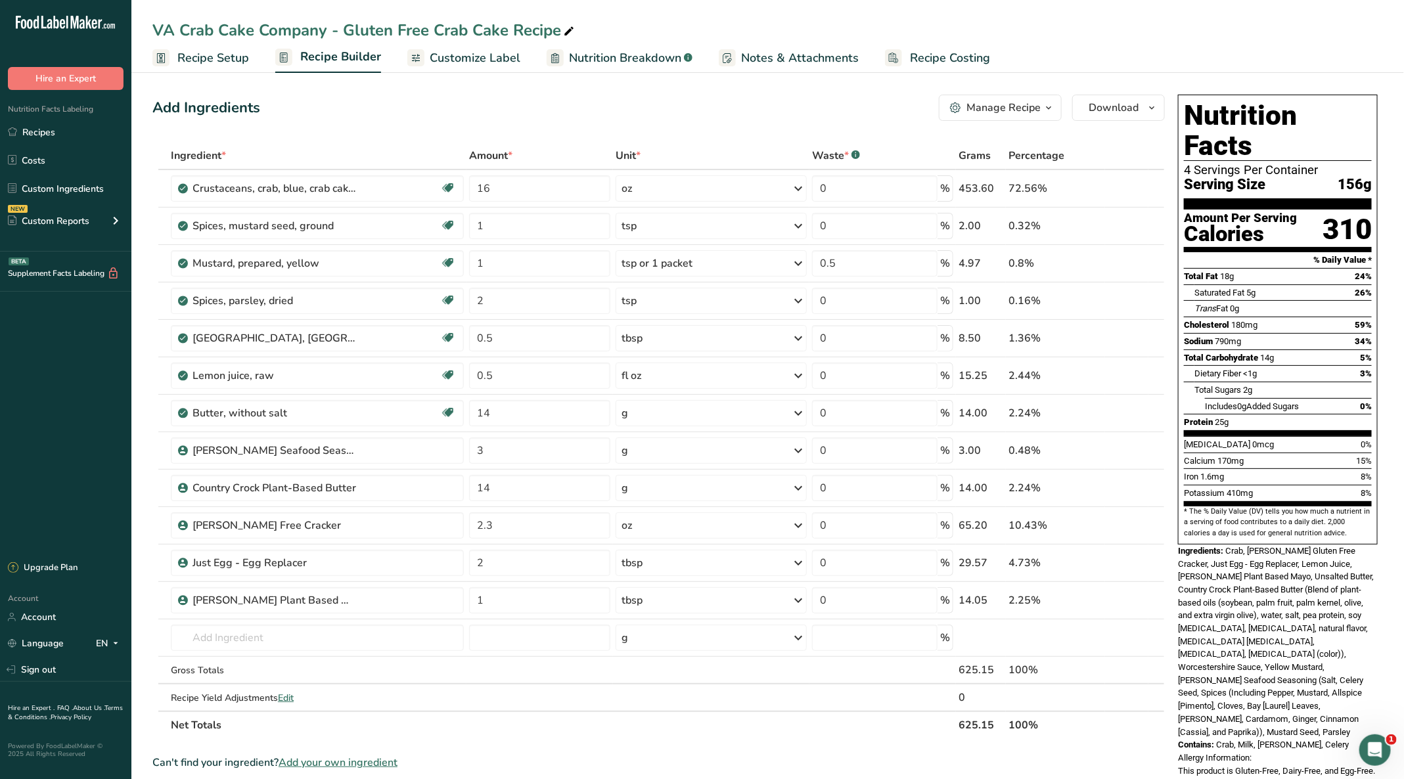
click at [227, 61] on span "Recipe Setup" at bounding box center [213, 58] width 72 height 18
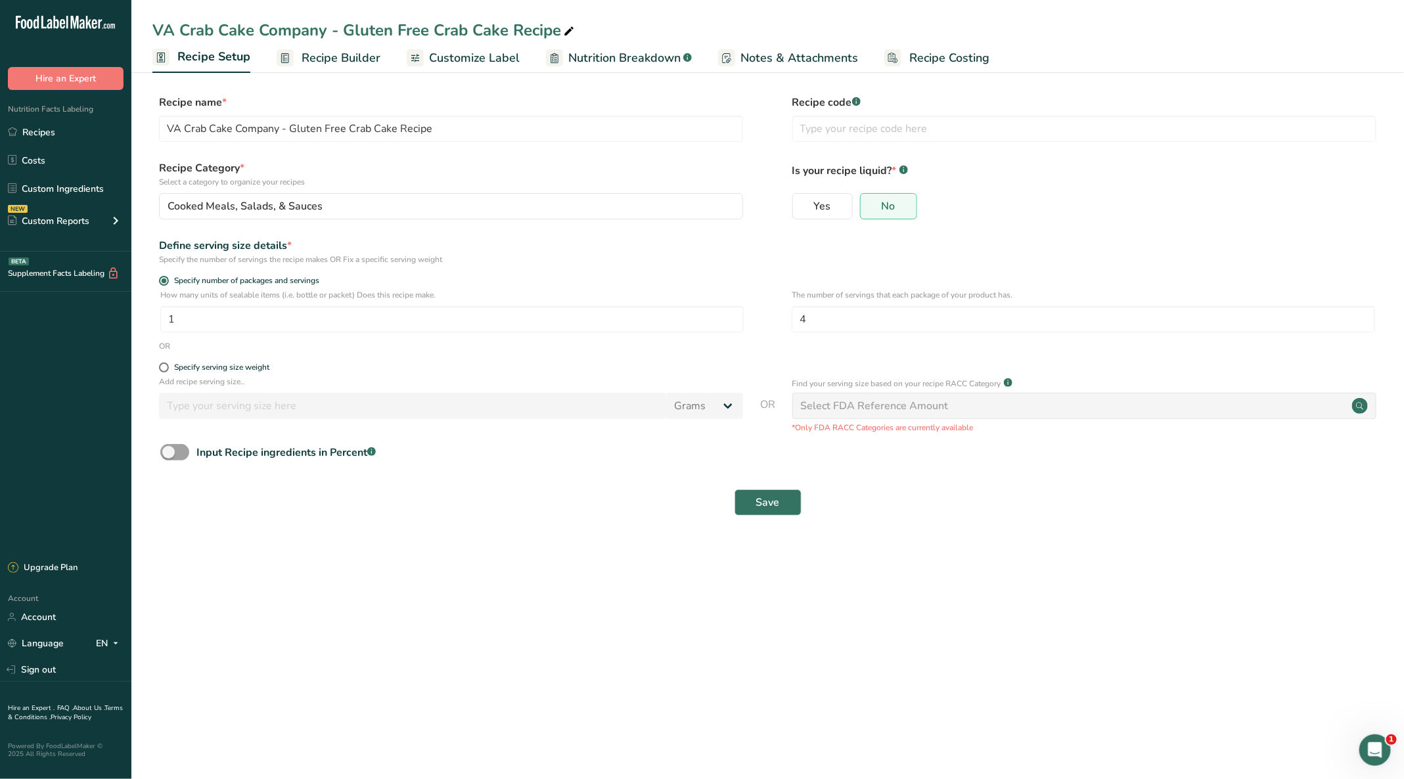
click at [162, 361] on form "Recipe name * VA Crab Cake Company - Gluten Free Crab Cake Recipe Recipe code .…" at bounding box center [767, 309] width 1230 height 429
click at [765, 506] on span "Save" at bounding box center [768, 503] width 24 height 16
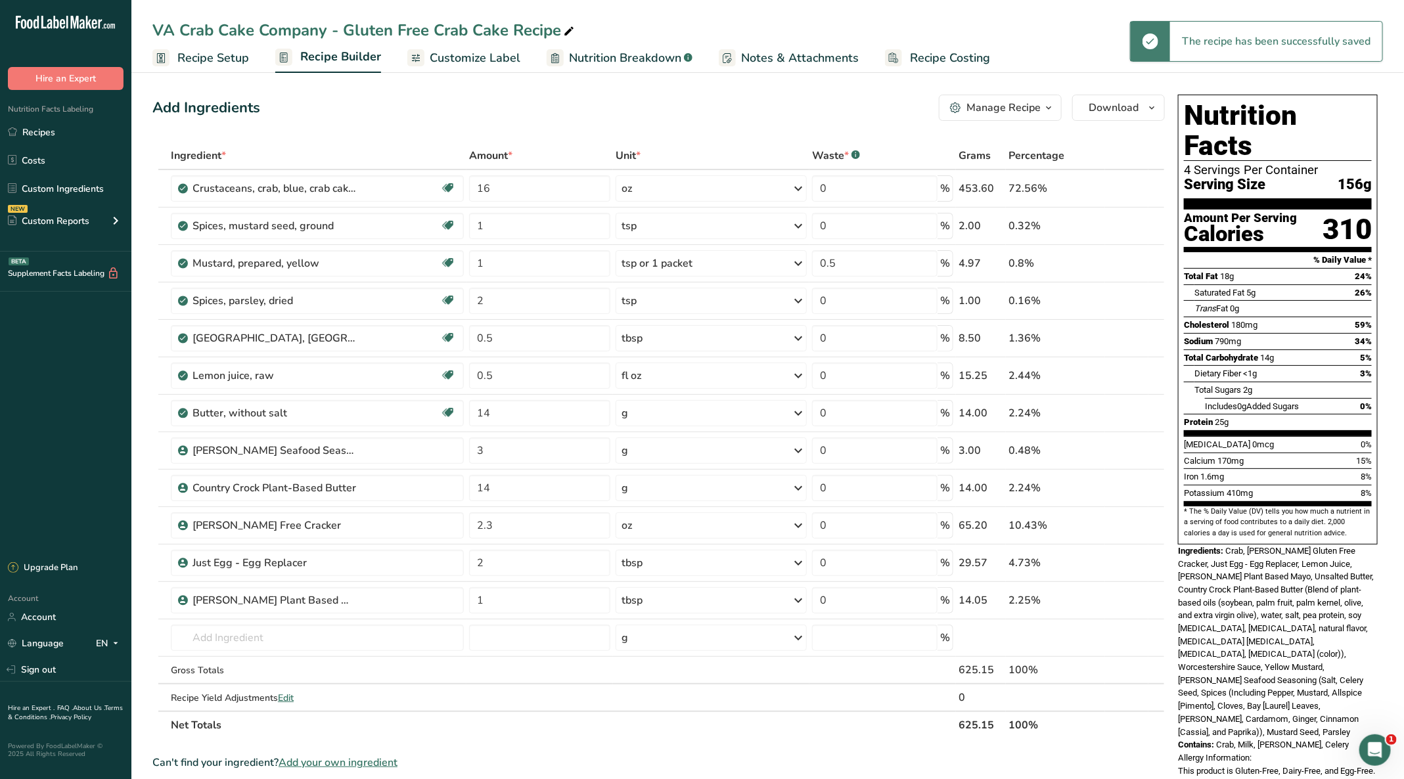
click at [32, 136] on link "Recipes" at bounding box center [65, 132] width 131 height 25
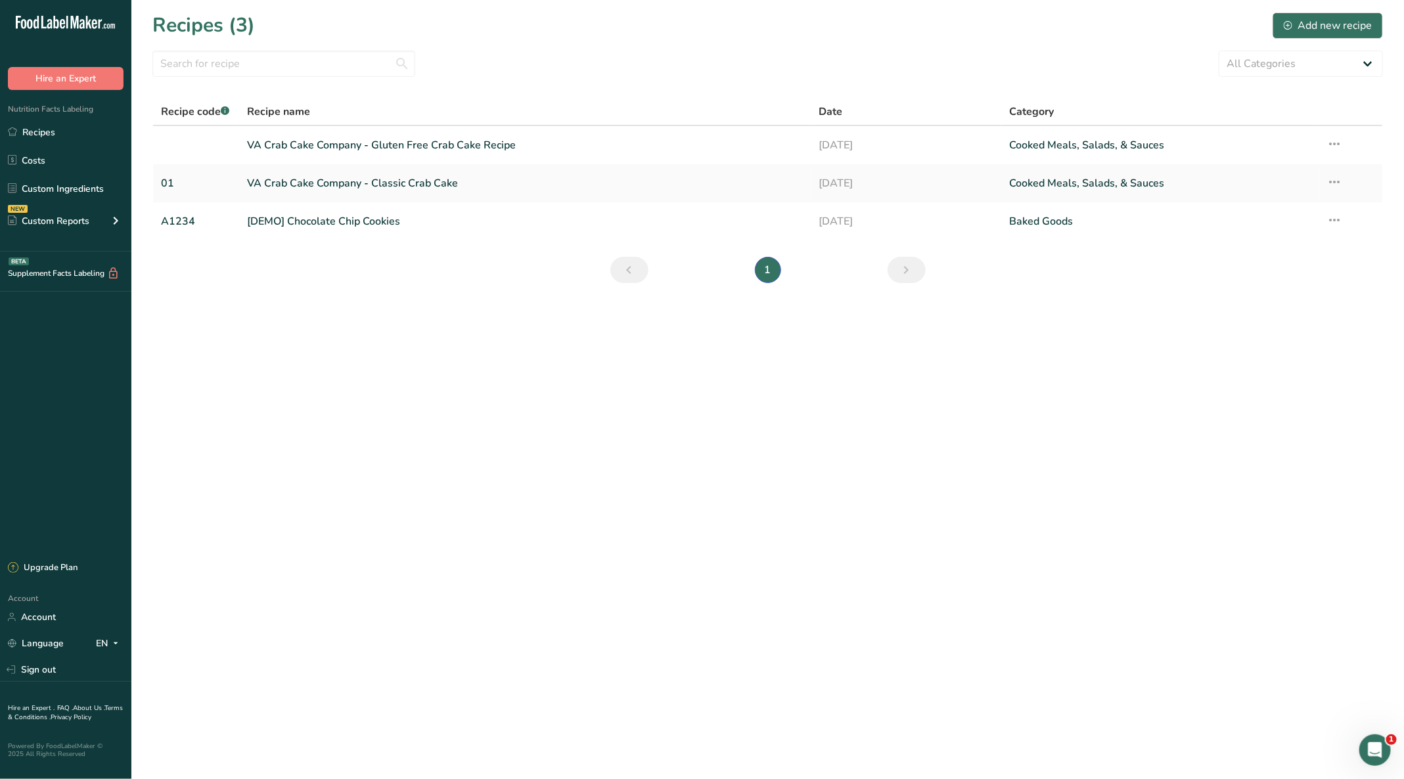
click at [338, 139] on link "VA Crab Cake Company - Gluten Free Crab Cake Recipe" at bounding box center [525, 145] width 556 height 28
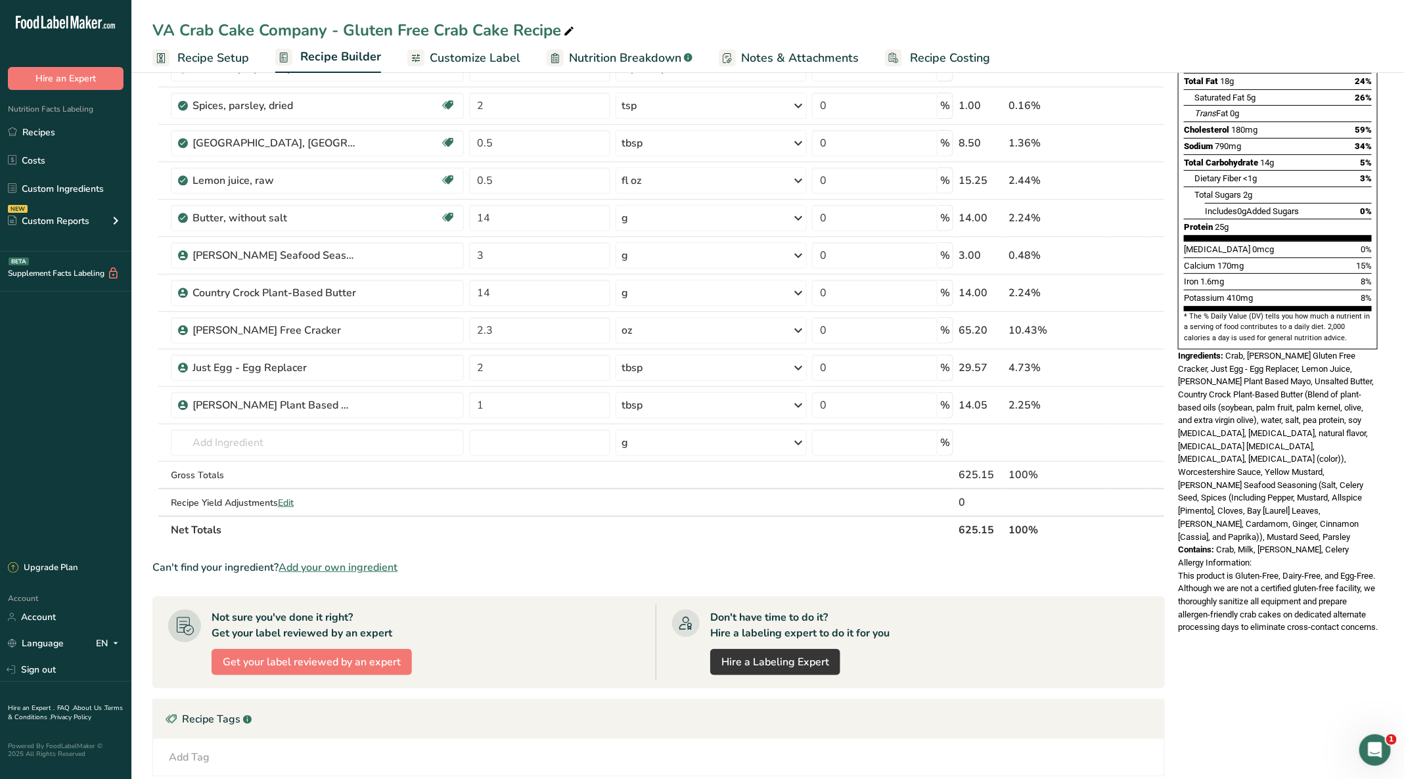
scroll to position [197, 0]
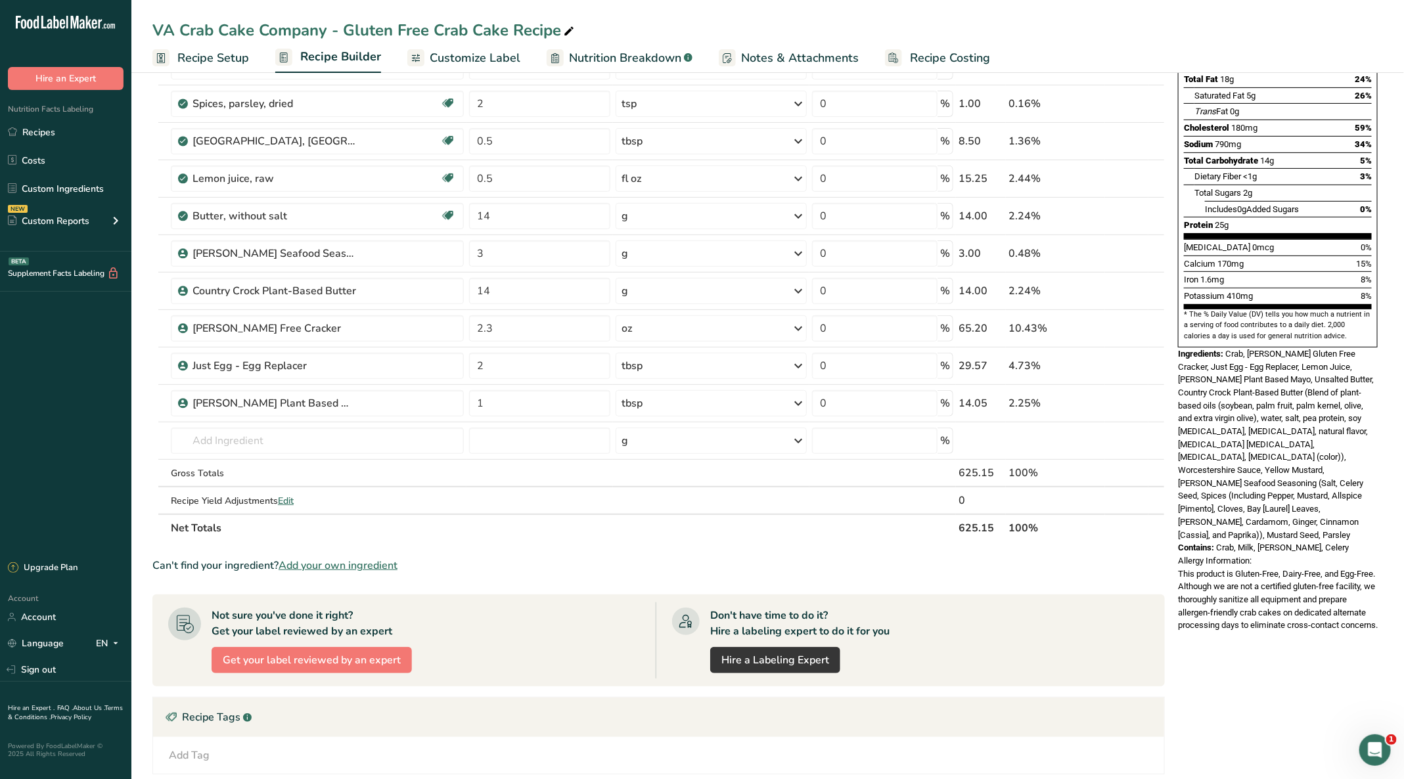
click at [294, 497] on span "Edit" at bounding box center [286, 501] width 16 height 12
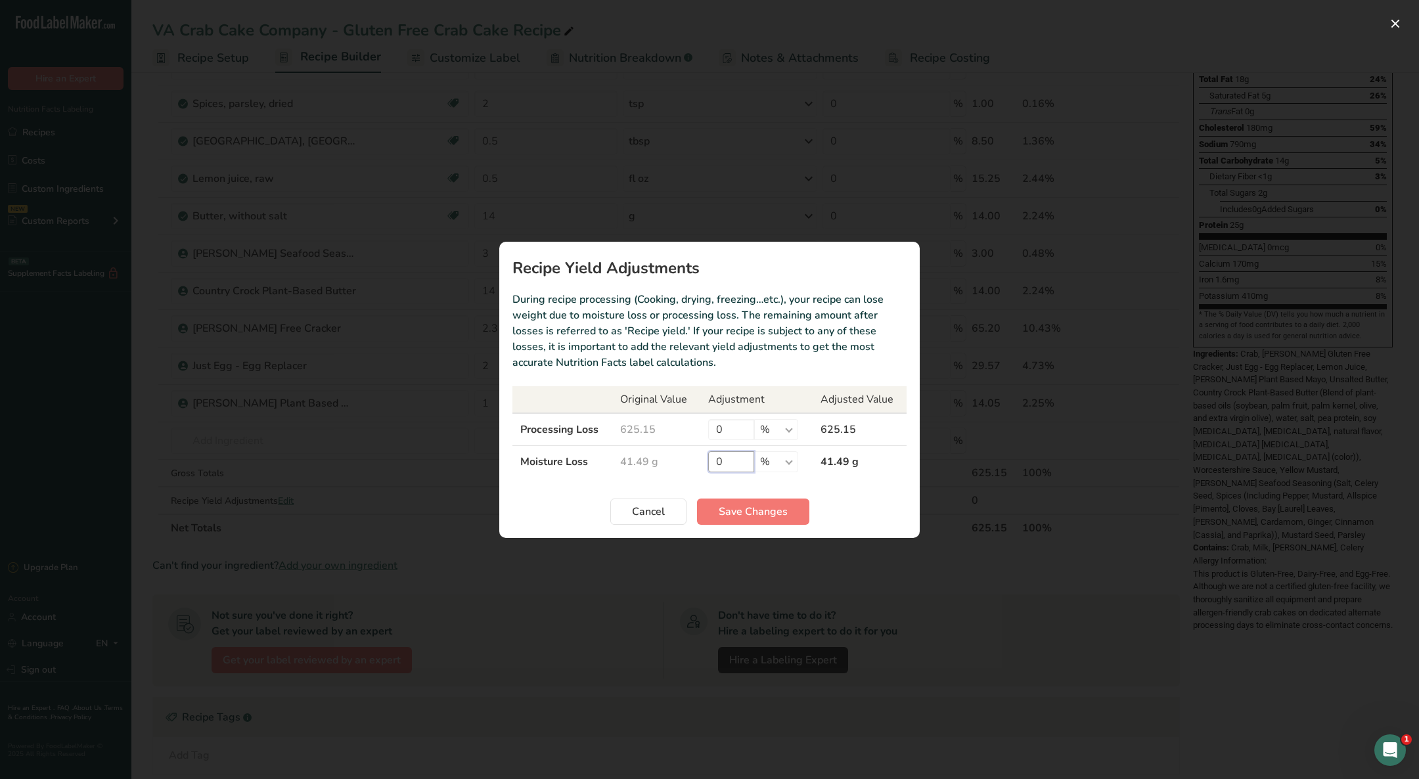
click at [741, 465] on input "0" at bounding box center [731, 461] width 46 height 21
type input "35"
click at [745, 510] on span "Save Changes" at bounding box center [753, 512] width 69 height 16
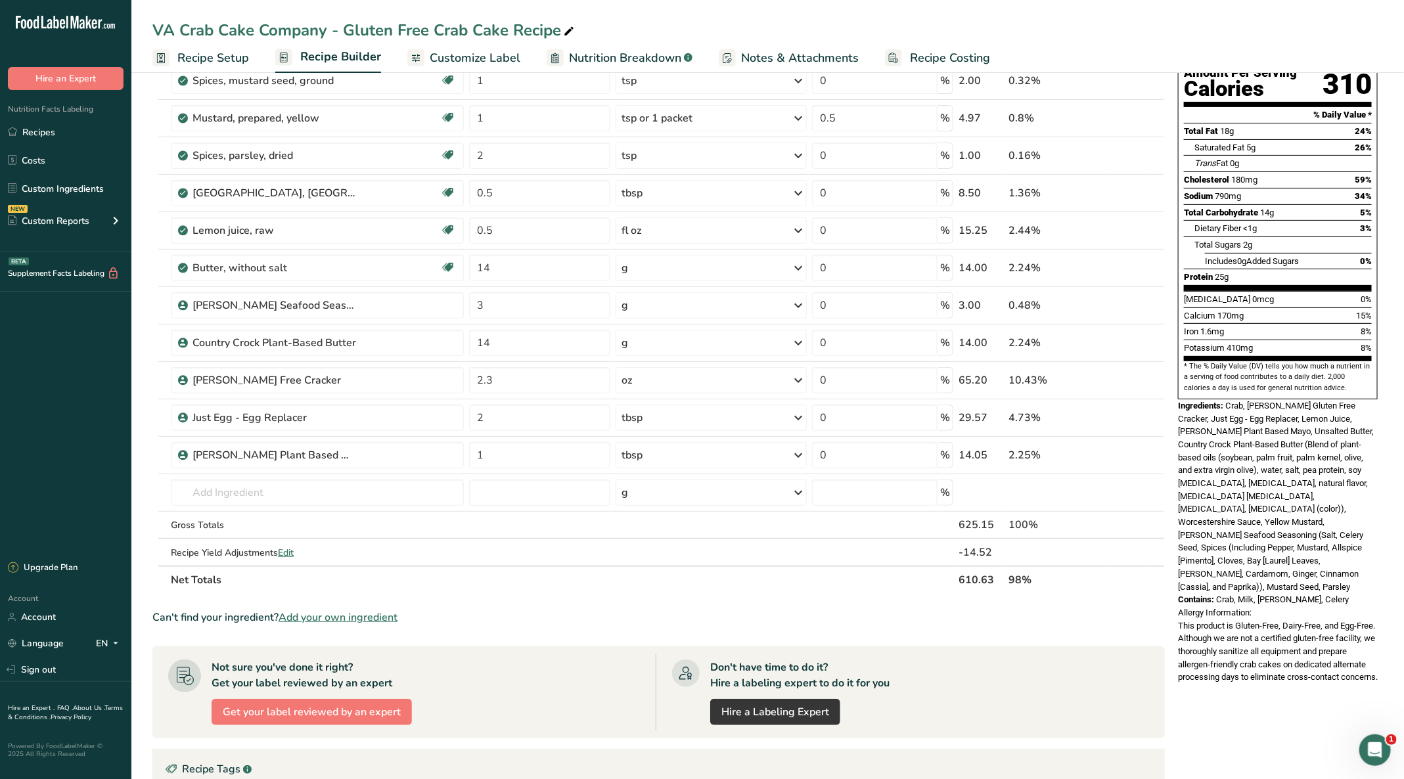
scroll to position [0, 0]
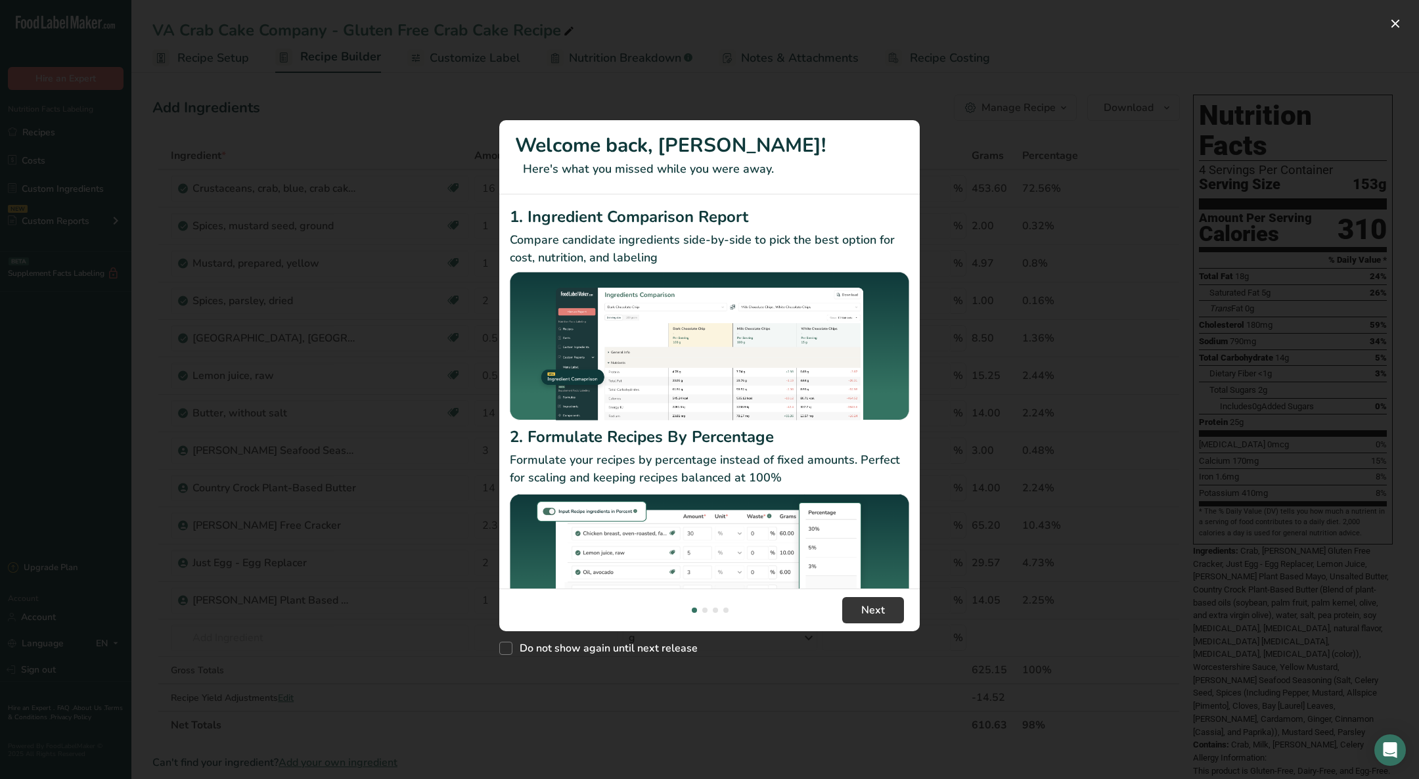
click at [880, 636] on div "Do not show again until next release" at bounding box center [709, 645] width 420 height 28
click at [882, 626] on footer "Next" at bounding box center [709, 610] width 420 height 43
click at [883, 624] on footer "Next" at bounding box center [709, 610] width 420 height 43
click at [954, 593] on div "New Features" at bounding box center [709, 389] width 1419 height 779
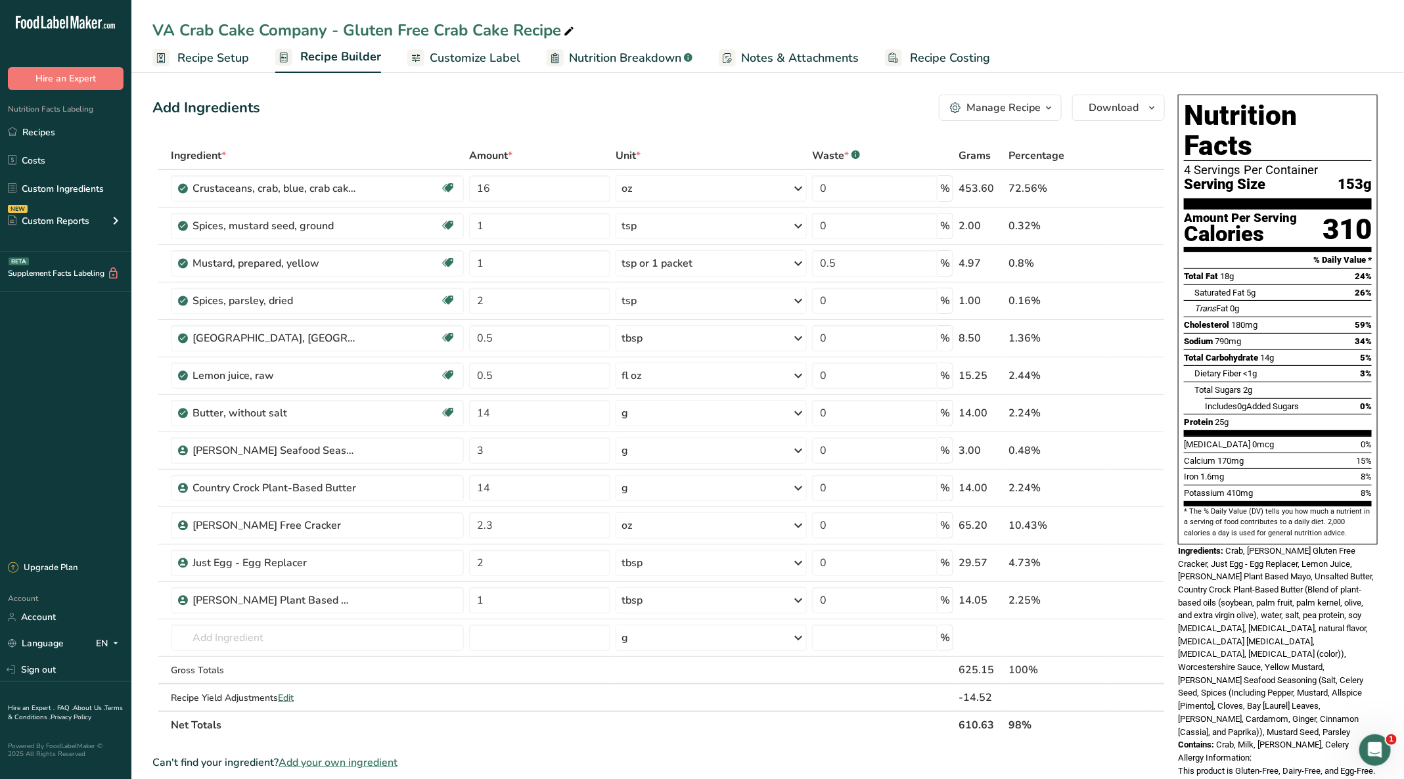
drag, startPoint x: 1021, startPoint y: 4, endPoint x: 1022, endPoint y: 26, distance: 22.4
click at [1022, 4] on div "VA Crab Cake Company - Gluten Free Crab Cake Recipe Recipe Setup Recipe Builder…" at bounding box center [767, 36] width 1272 height 73
click at [1026, 42] on ul "Recipe Setup Recipe Builder Customize Label Nutrition Breakdown .a-a{fill:#3473…" at bounding box center [767, 57] width 1272 height 31
click at [1166, 42] on ul "Recipe Setup Recipe Builder Customize Label Nutrition Breakdown .a-a{fill:#3473…" at bounding box center [767, 57] width 1272 height 31
drag, startPoint x: 1166, startPoint y: 45, endPoint x: 1218, endPoint y: 23, distance: 55.9
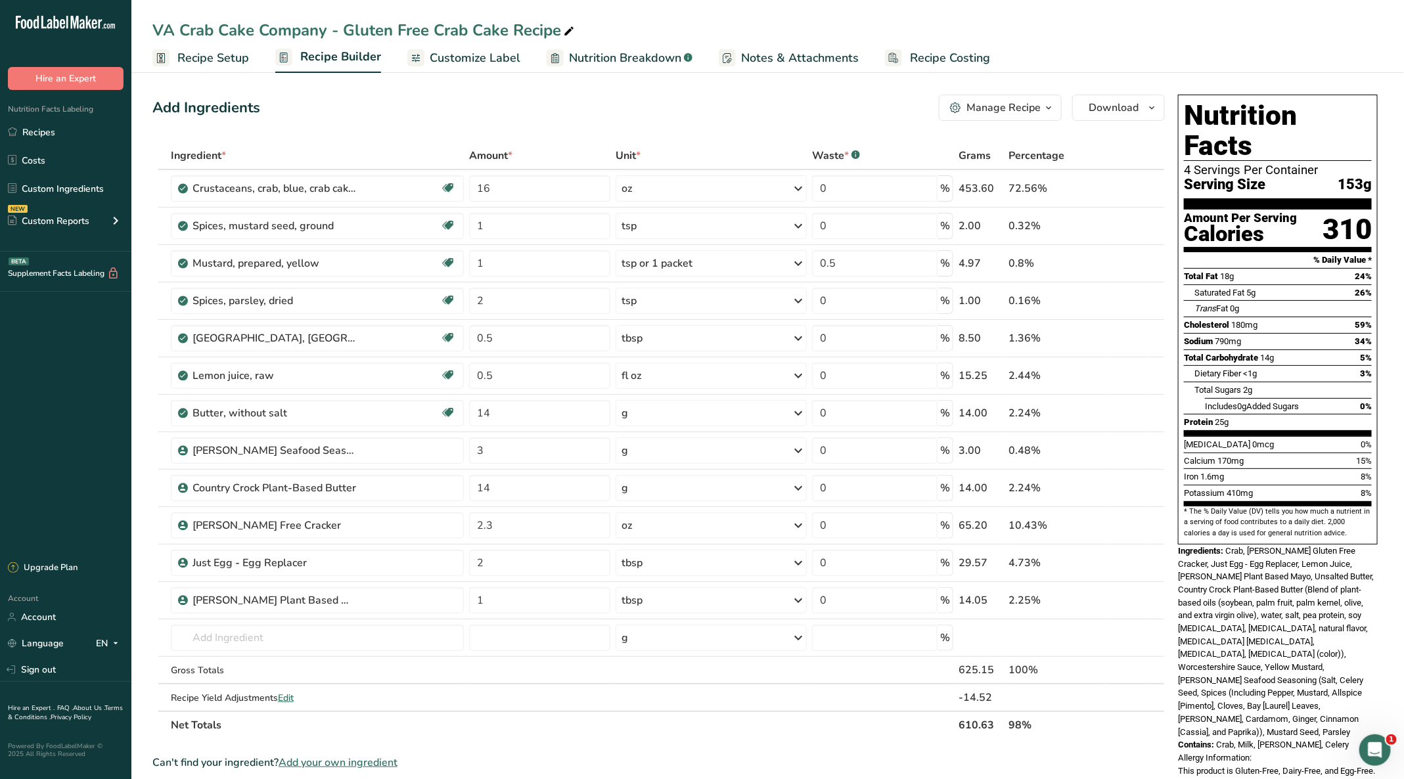
click at [1218, 23] on div "VA Crab Cake Company - Gluten Free Crab Cake Recipe" at bounding box center [767, 30] width 1272 height 24
click at [687, 725] on th "Net Totals" at bounding box center [562, 725] width 788 height 28
drag, startPoint x: 1124, startPoint y: 26, endPoint x: 1141, endPoint y: 47, distance: 27.1
click at [1140, 56] on ul "Recipe Setup Recipe Builder Customize Label Nutrition Breakdown .a-a{fill:#3473…" at bounding box center [767, 57] width 1272 height 31
click at [349, 56] on span "Recipe Builder" at bounding box center [340, 57] width 81 height 18
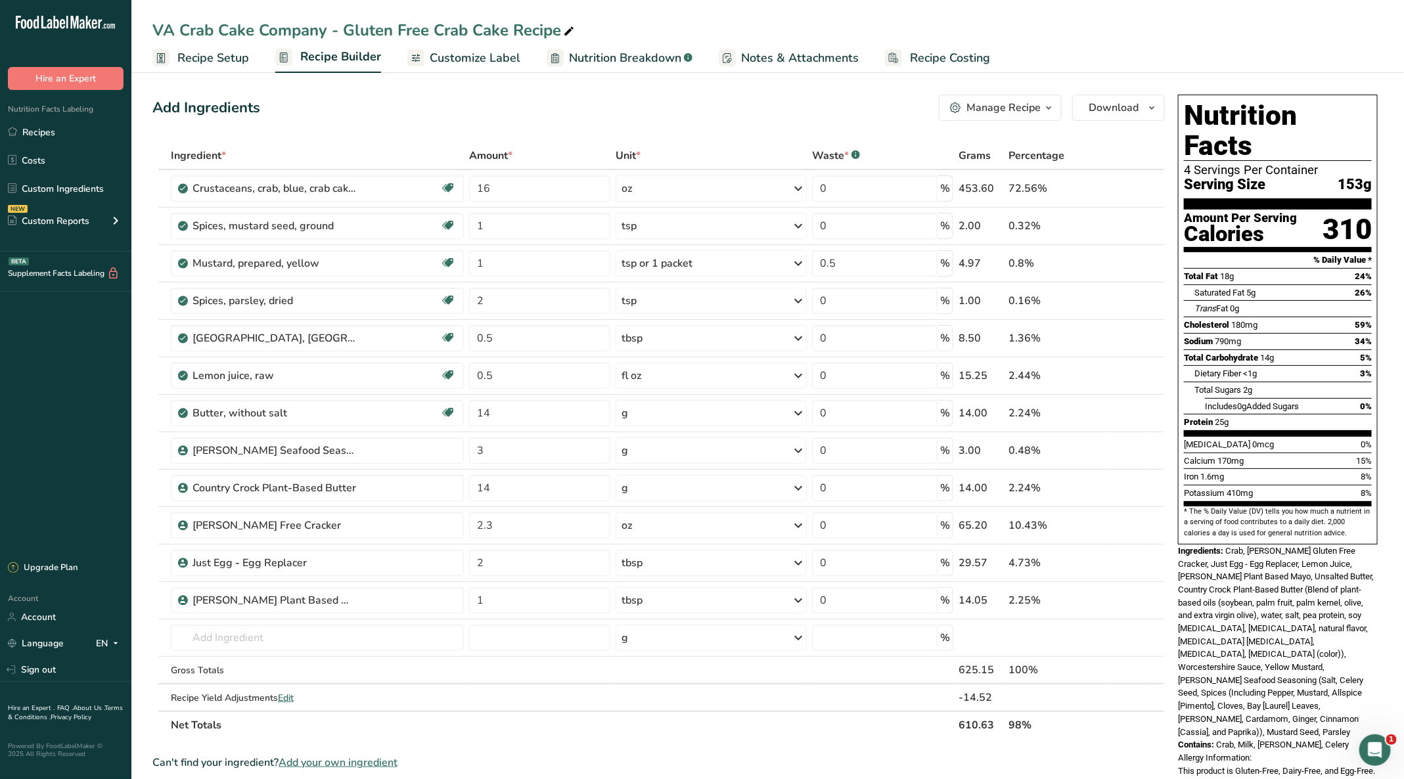
scroll to position [99, 0]
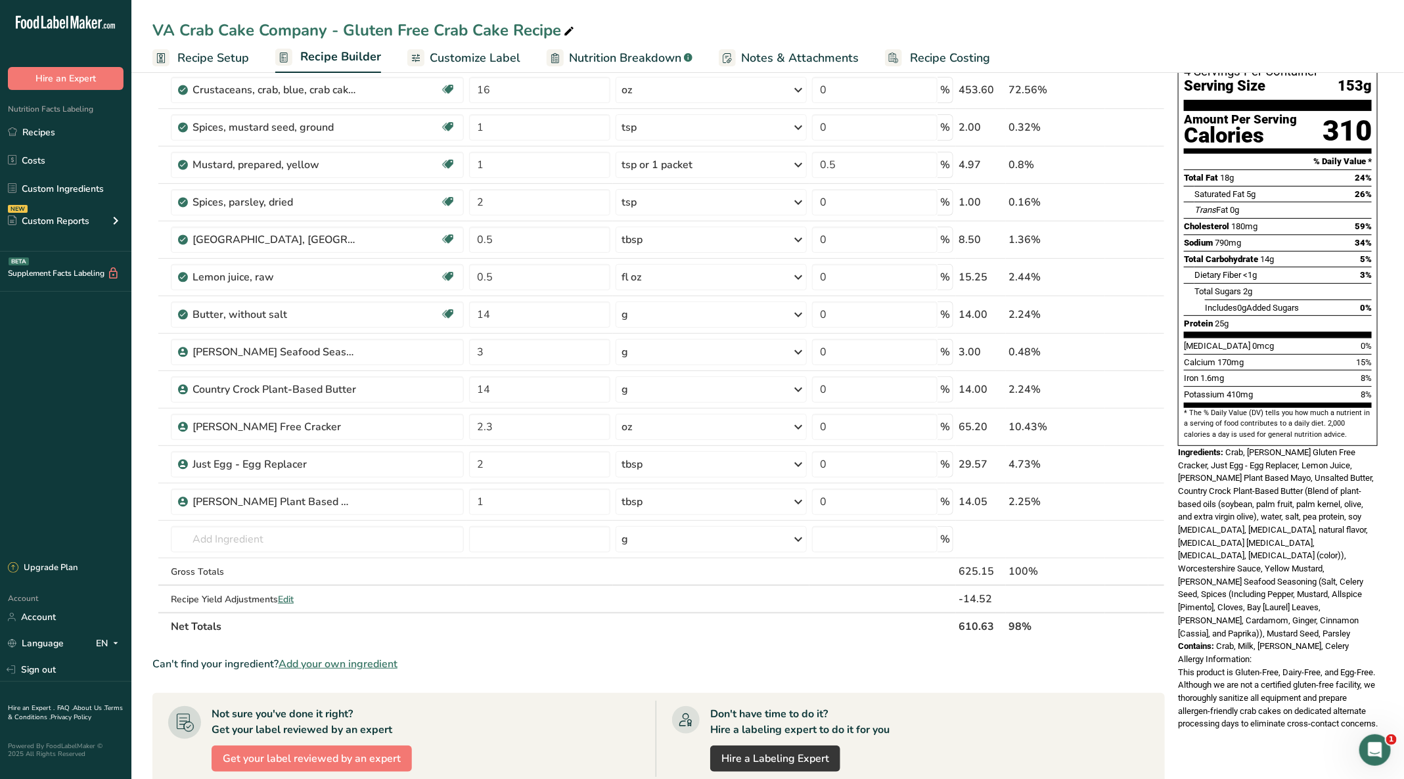
click at [1118, 497] on icon at bounding box center [1115, 502] width 9 height 14
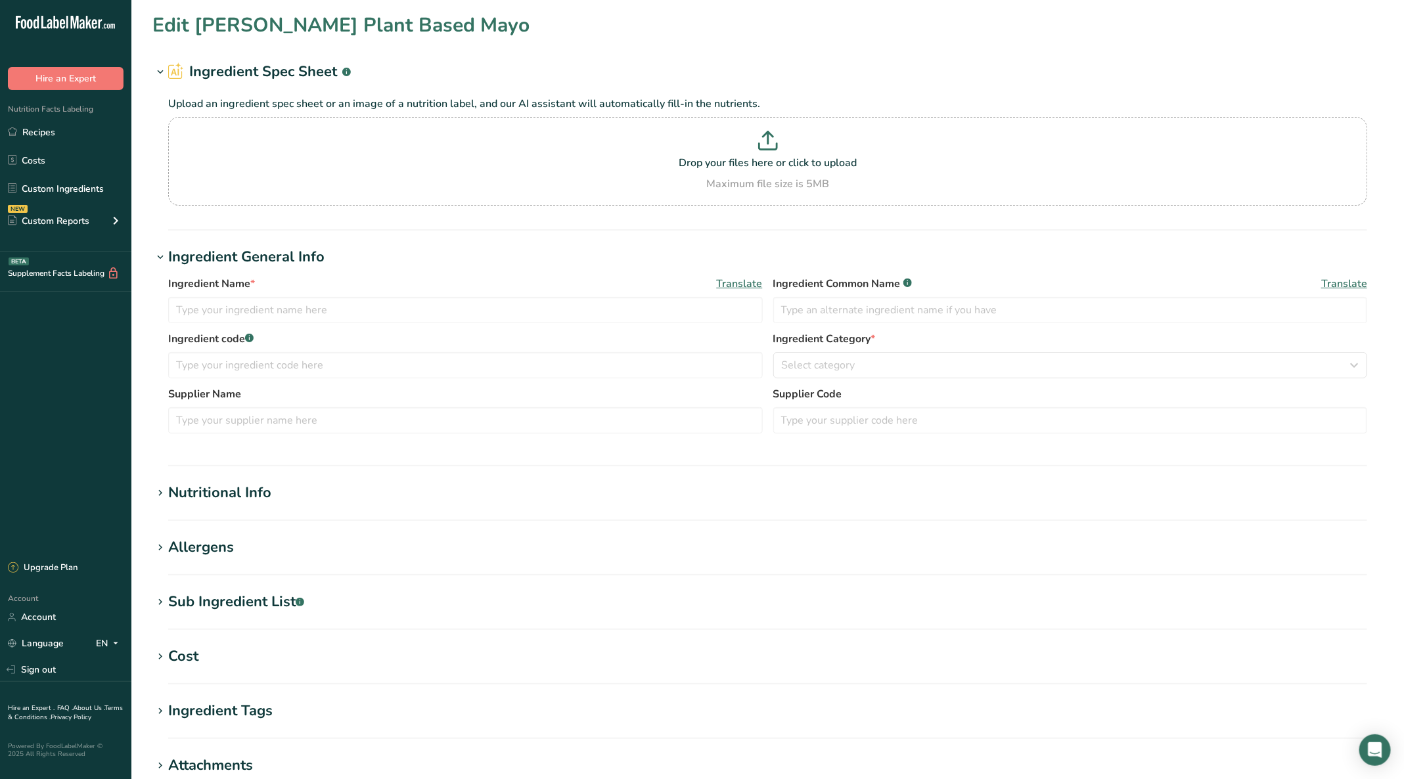
type input "[PERSON_NAME] Plant Based Mayo"
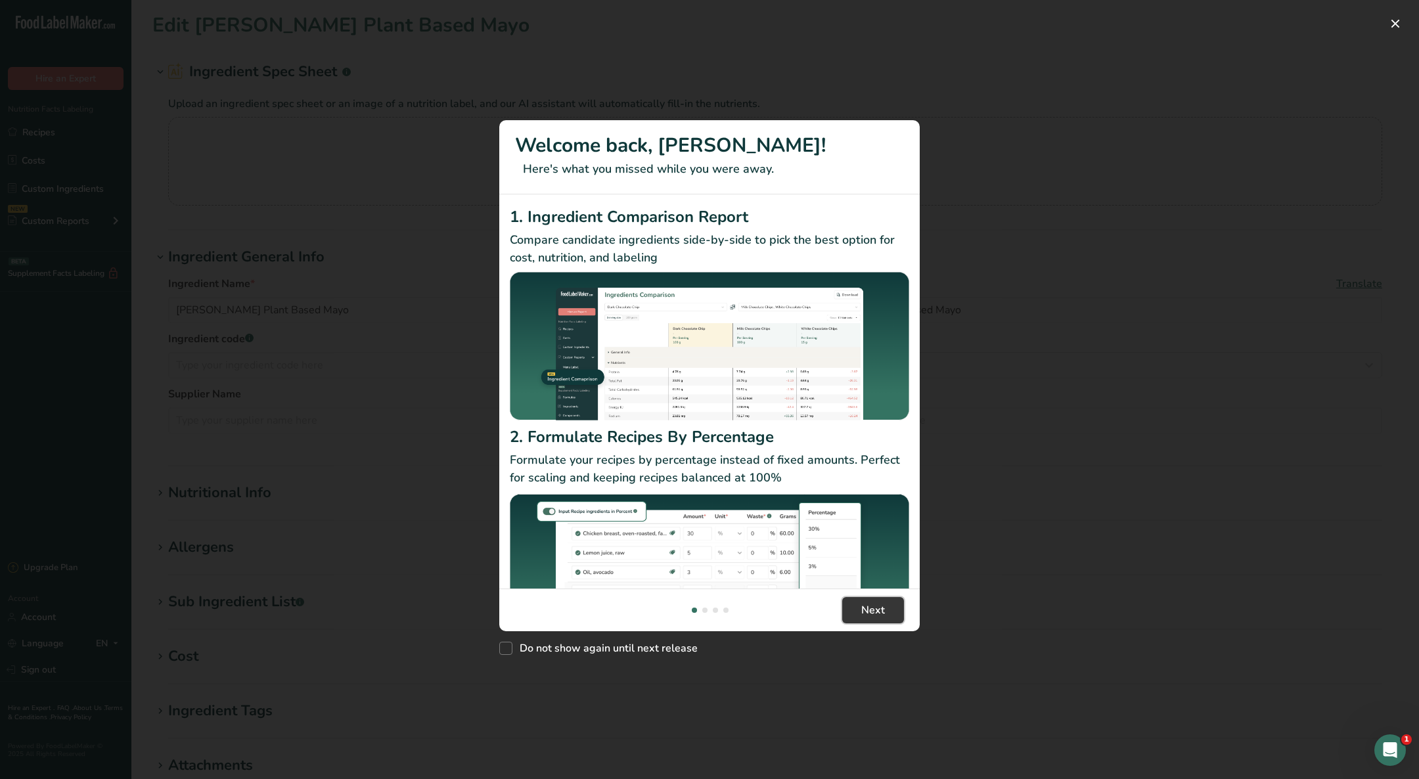
click at [889, 605] on button "Next" at bounding box center [873, 610] width 62 height 26
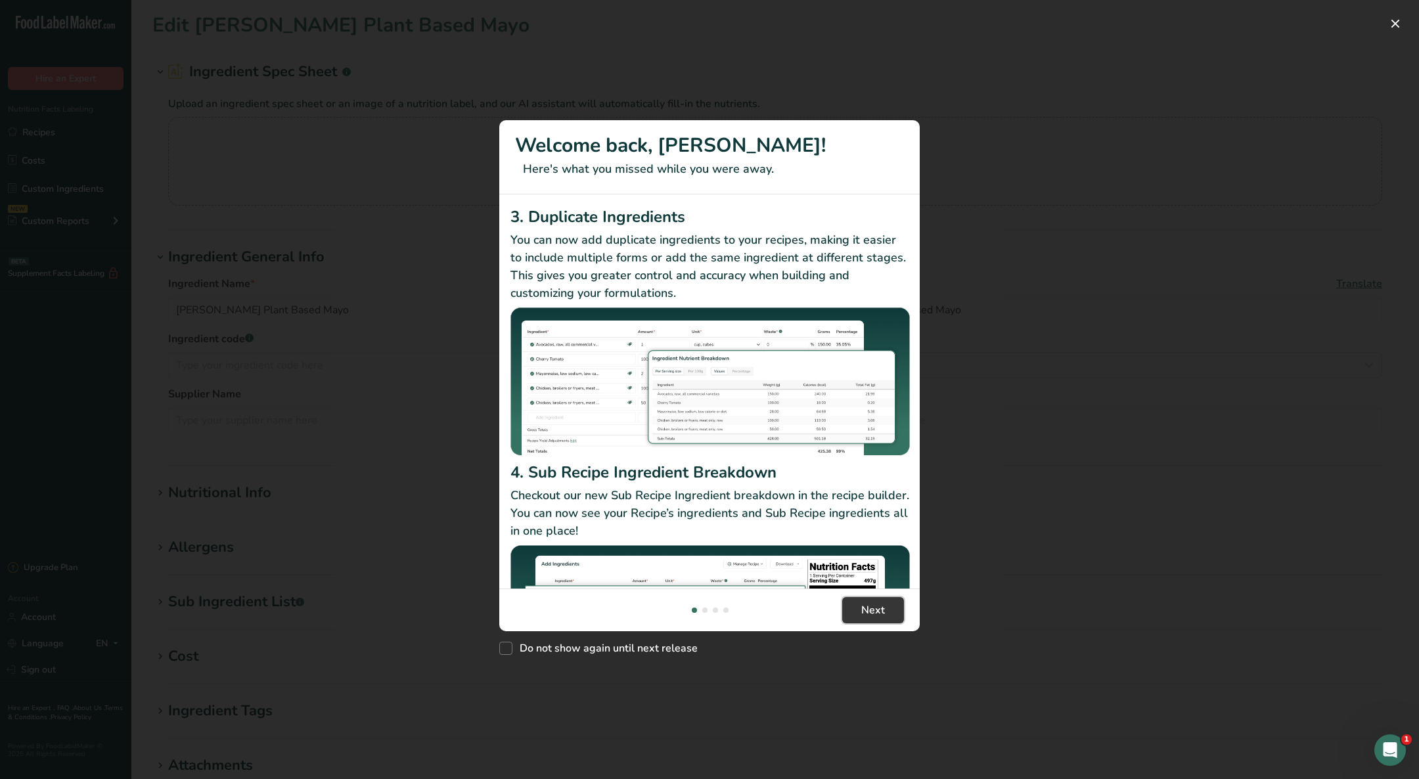
click at [889, 605] on button "Next" at bounding box center [873, 610] width 62 height 26
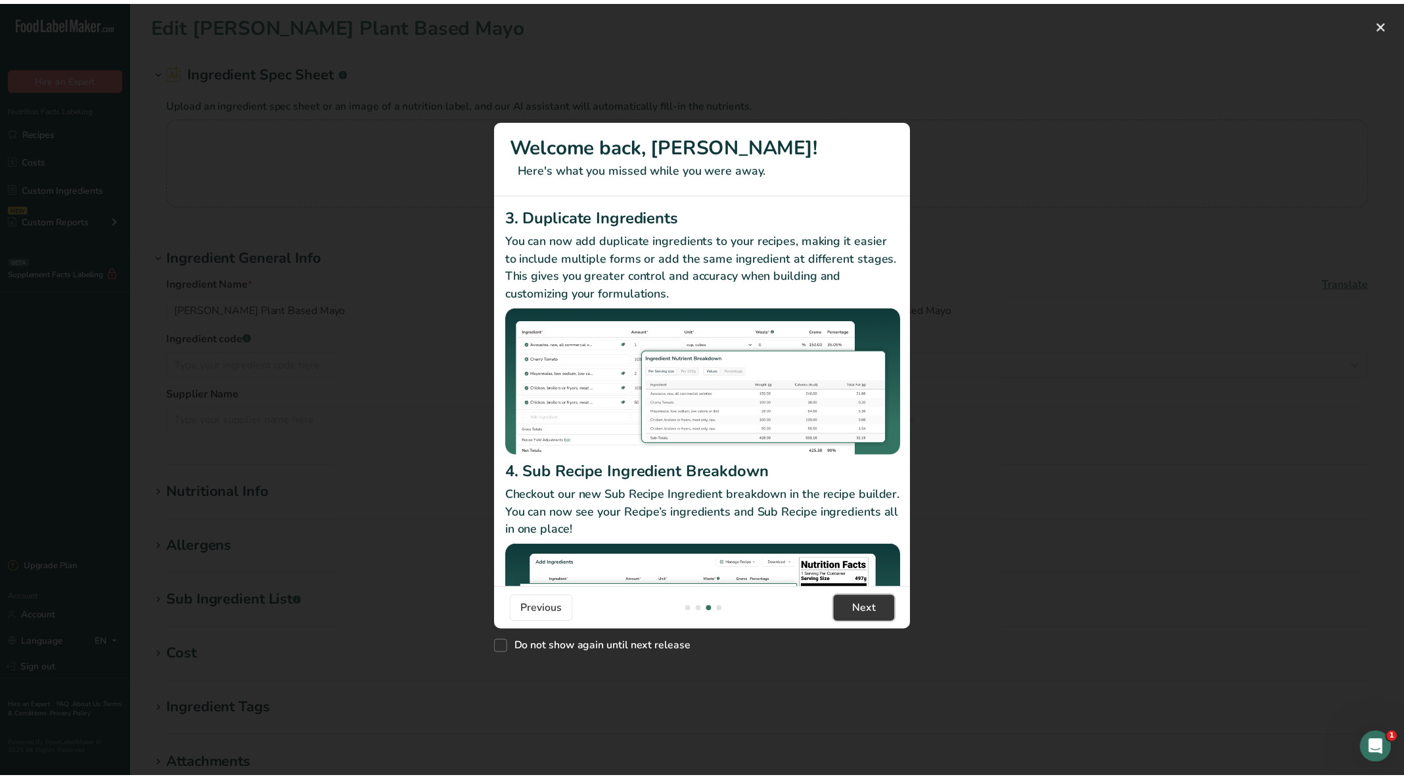
scroll to position [0, 1261]
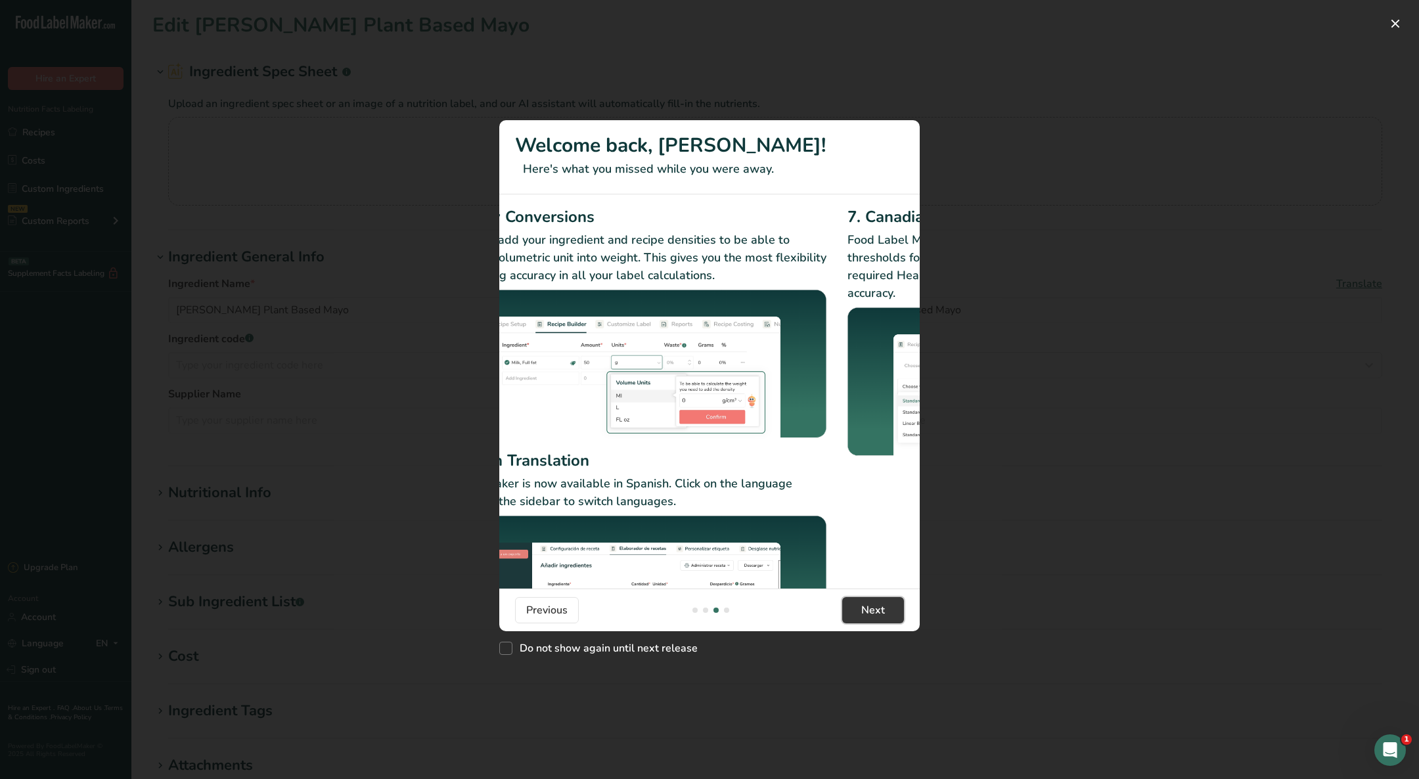
click at [889, 605] on button "Next" at bounding box center [873, 610] width 62 height 26
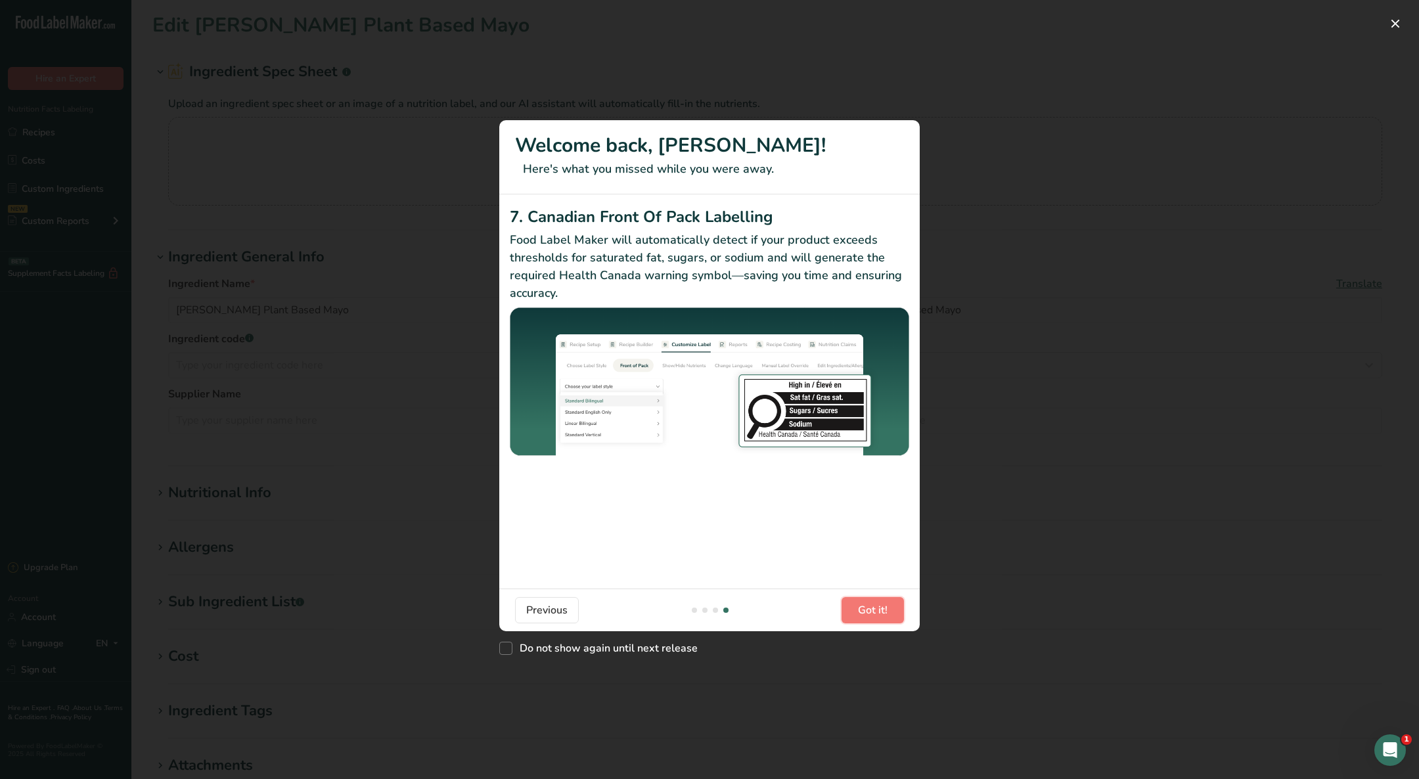
click at [889, 605] on button "Got it!" at bounding box center [872, 610] width 62 height 26
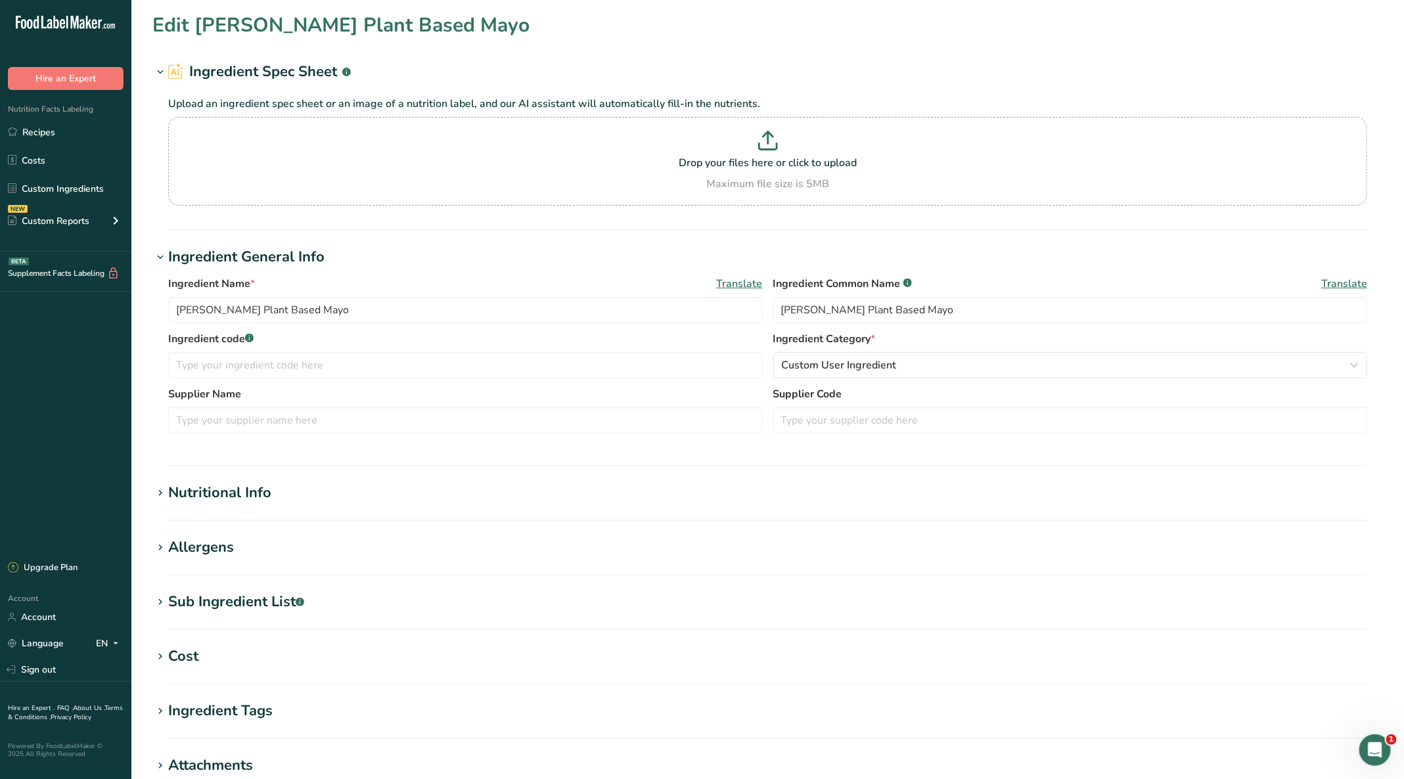
scroll to position [99, 0]
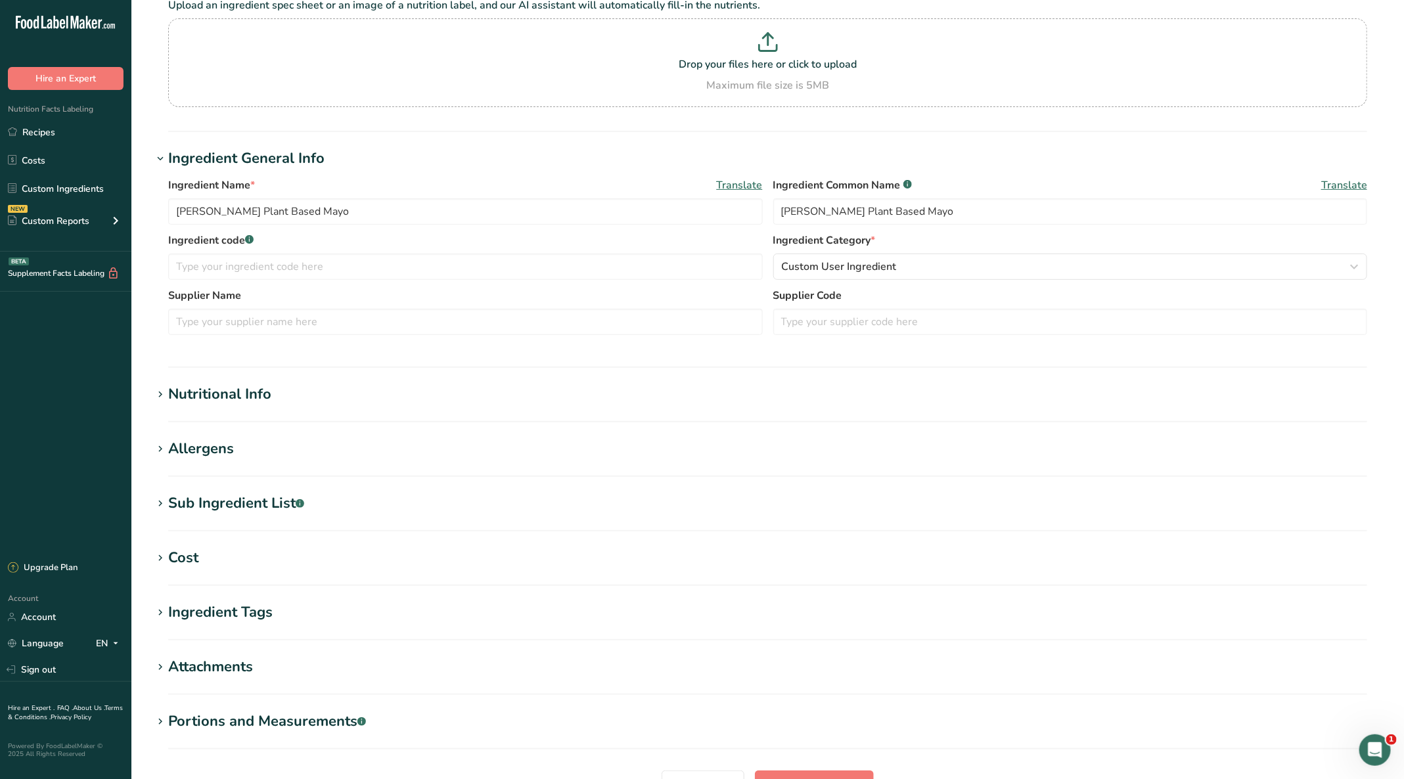
click at [160, 389] on icon at bounding box center [160, 395] width 12 height 18
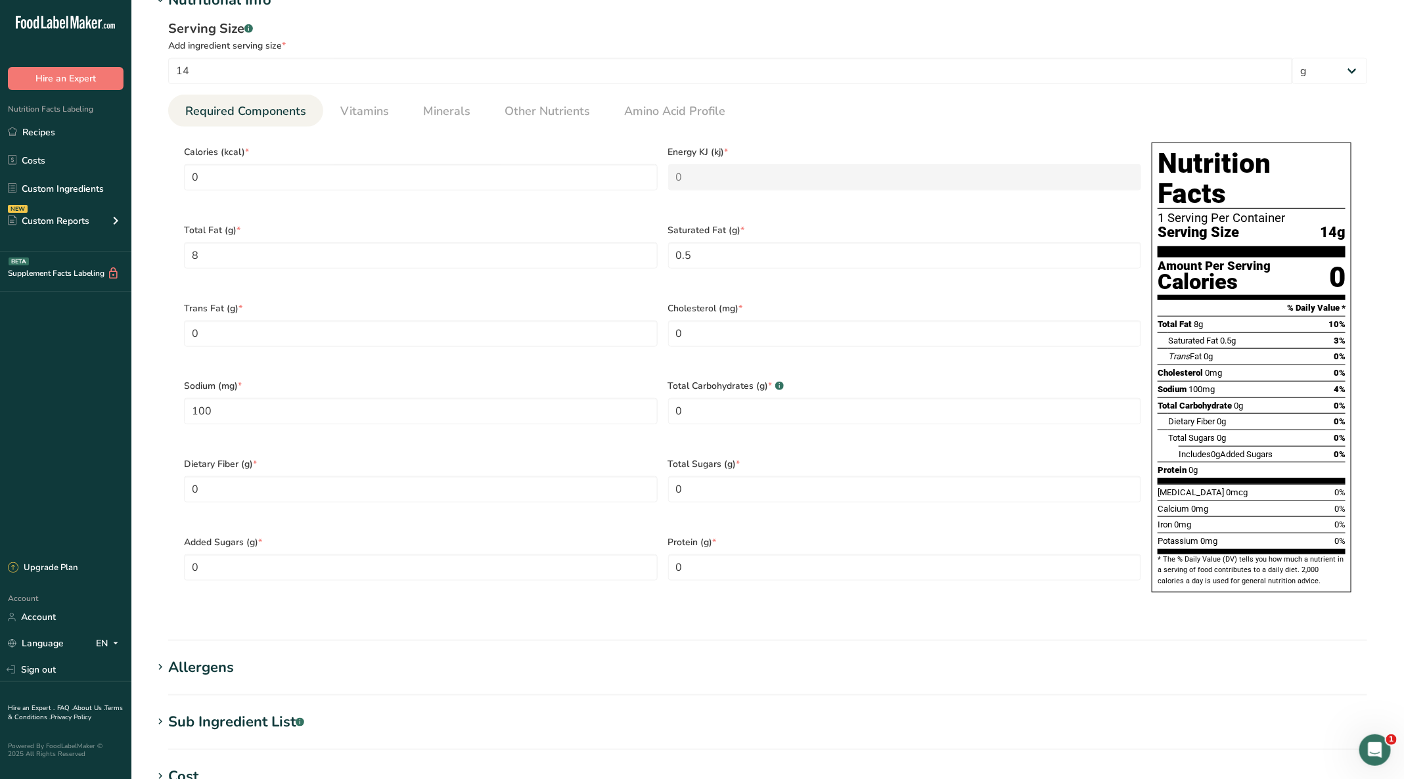
scroll to position [394, 0]
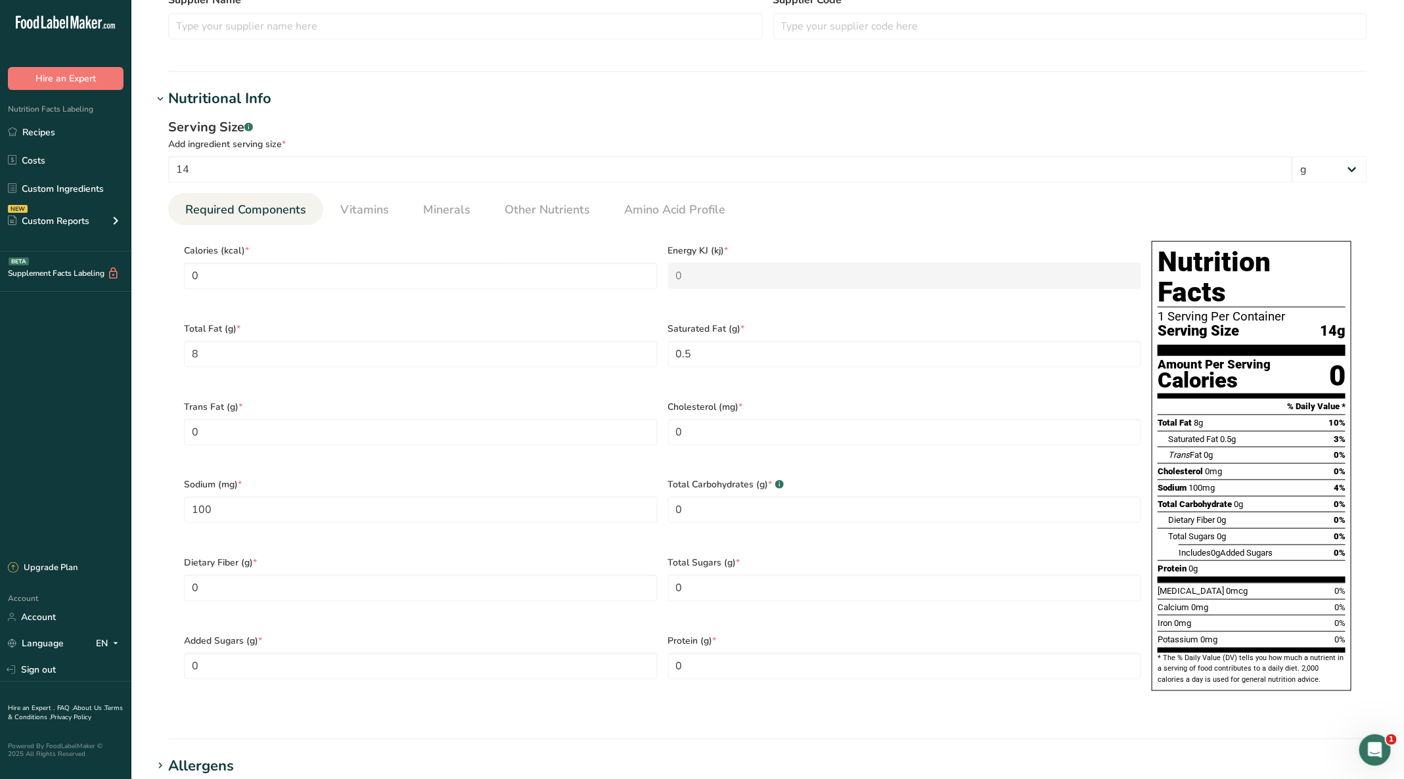
click at [541, 206] on span "Other Nutrients" at bounding box center [546, 210] width 85 height 18
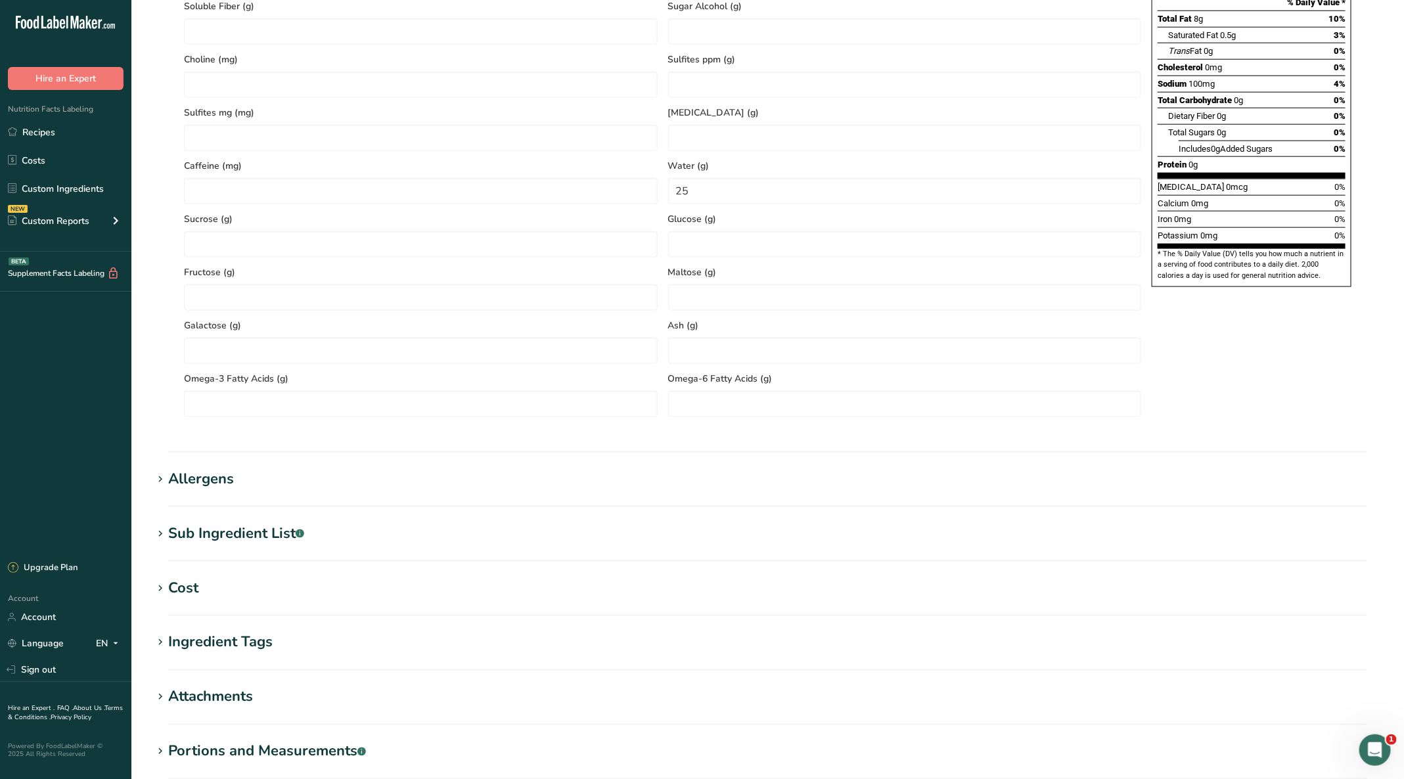
scroll to position [887, 0]
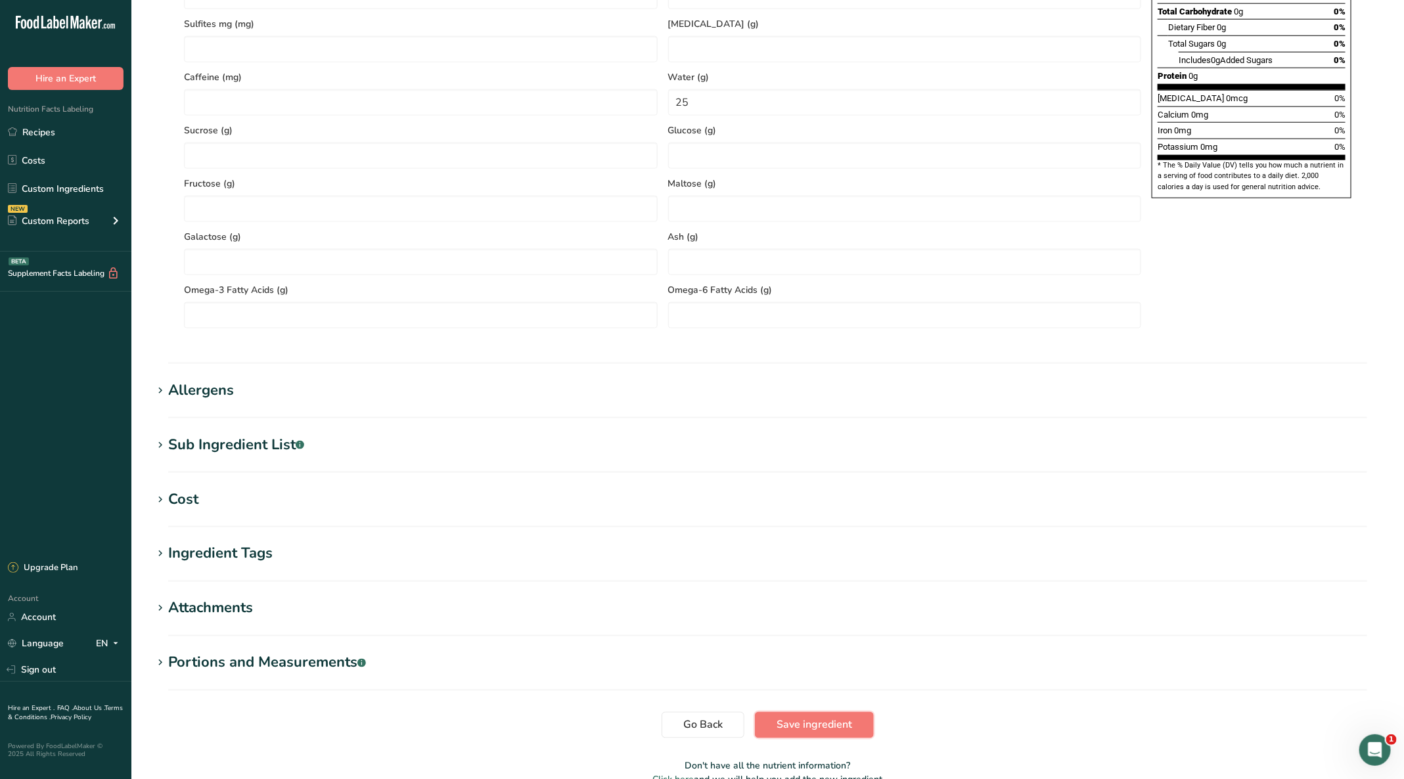
click at [843, 717] on span "Save ingredient" at bounding box center [814, 725] width 76 height 16
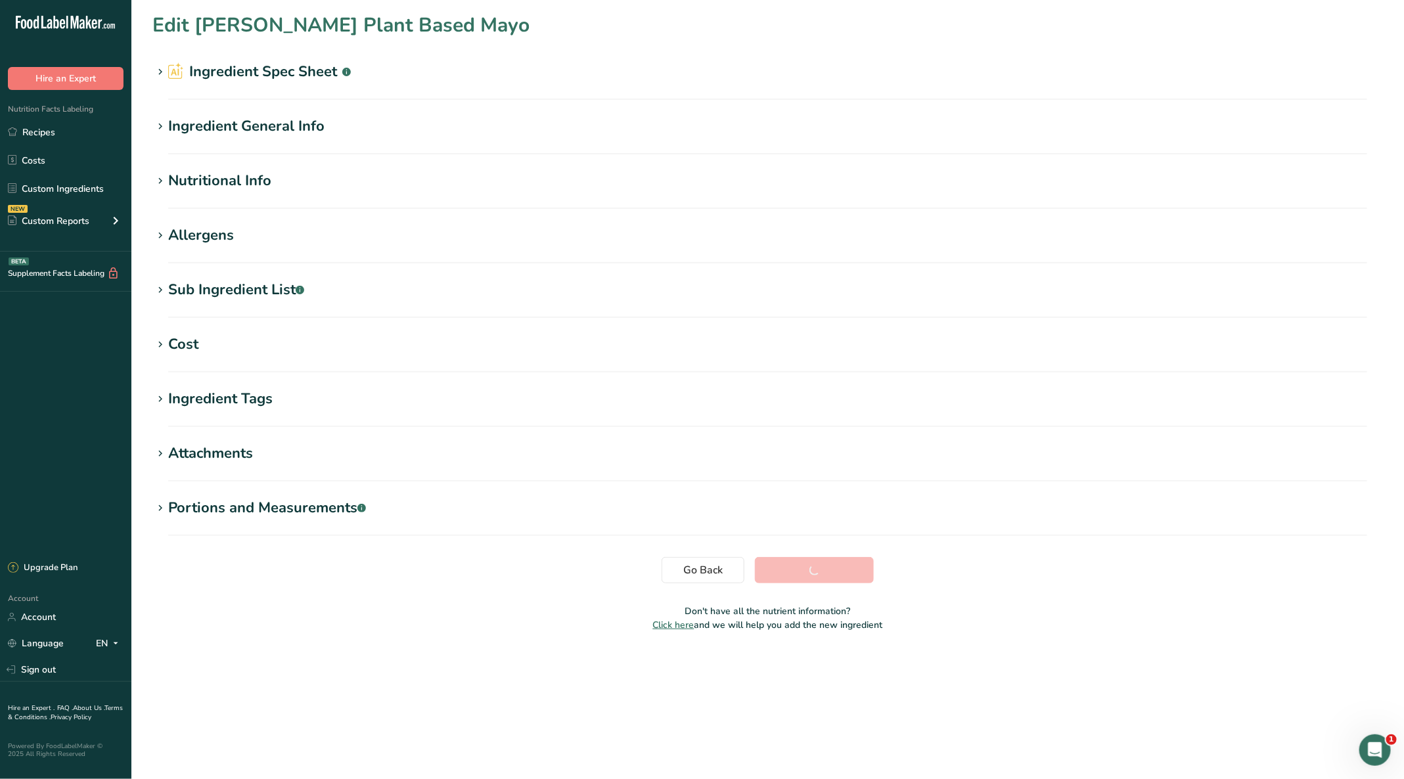
scroll to position [0, 0]
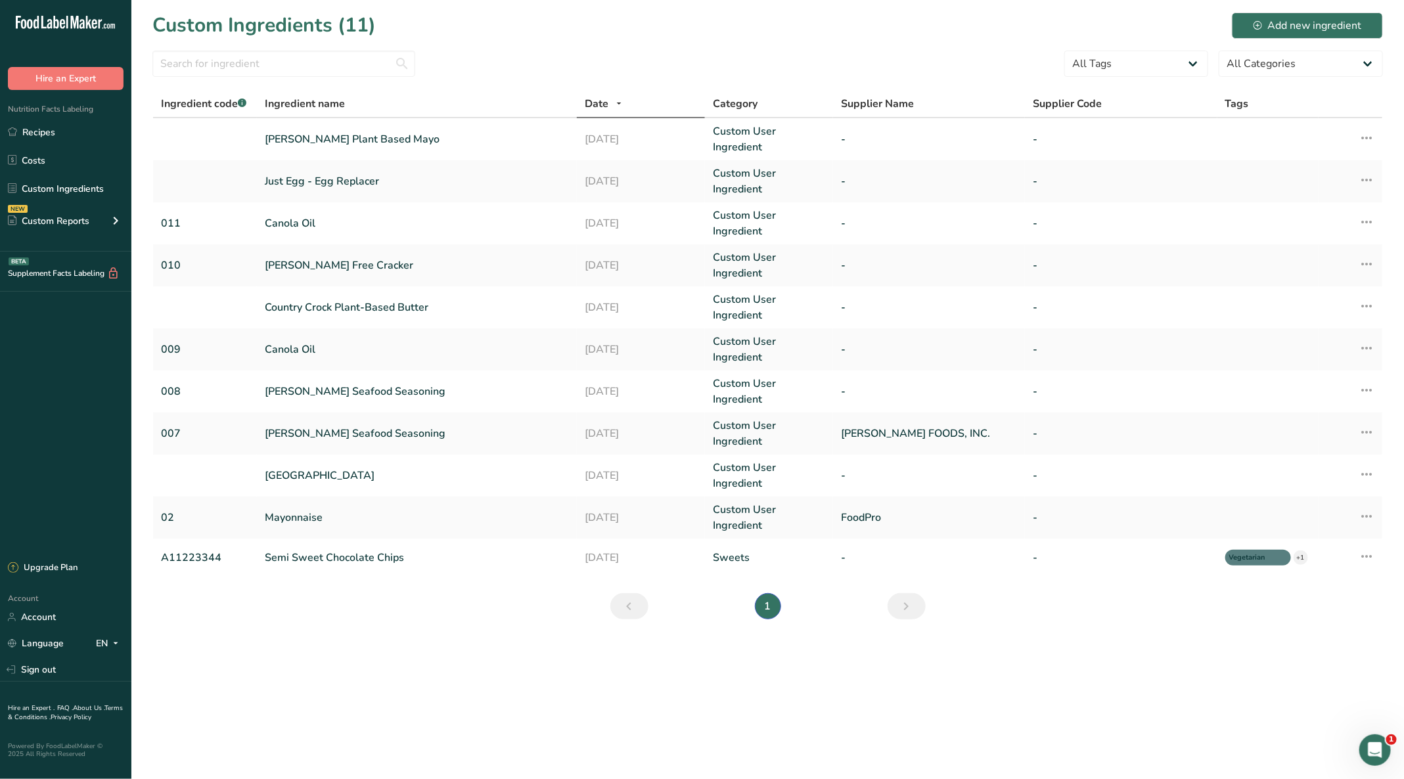
click at [58, 132] on link "Recipes" at bounding box center [65, 132] width 131 height 25
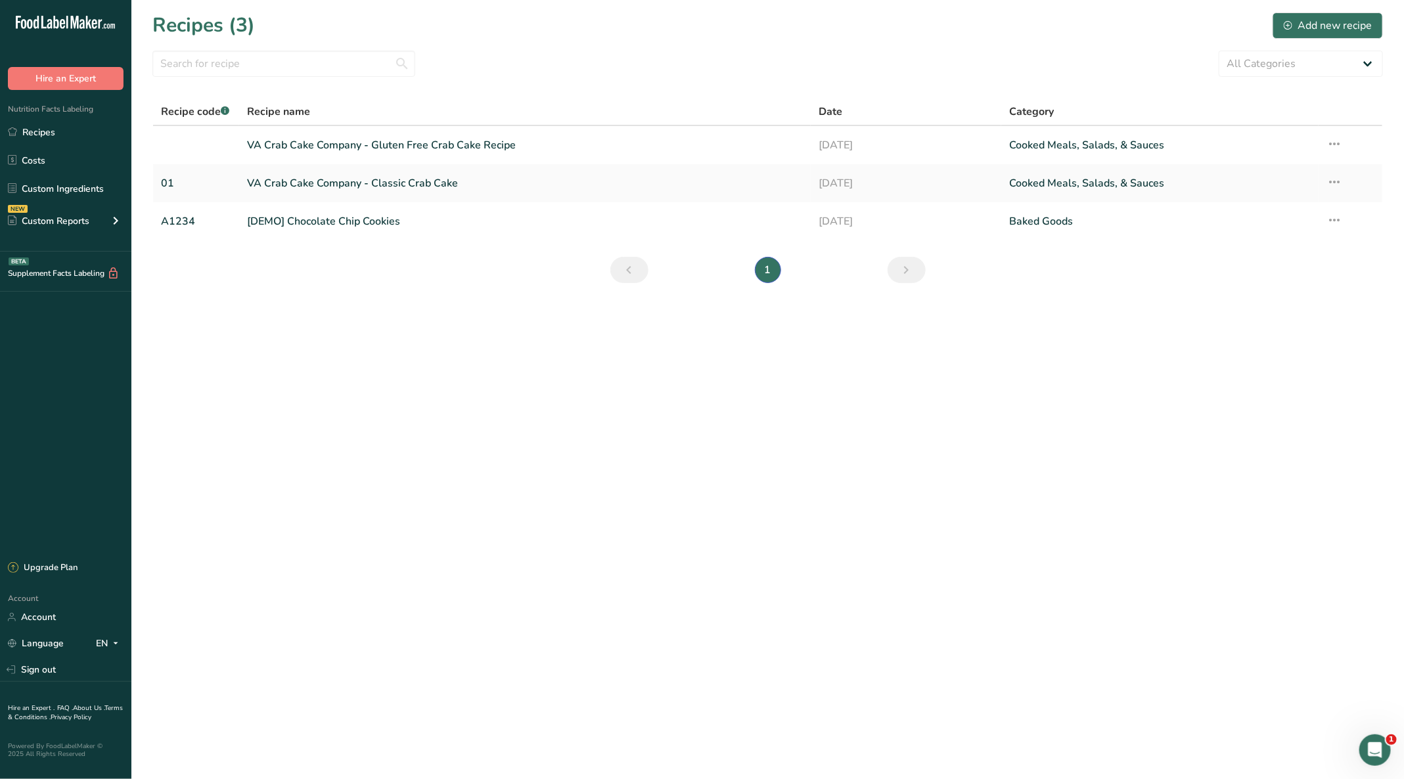
click at [447, 143] on link "VA Crab Cake Company - Gluten Free Crab Cake Recipe" at bounding box center [525, 145] width 556 height 28
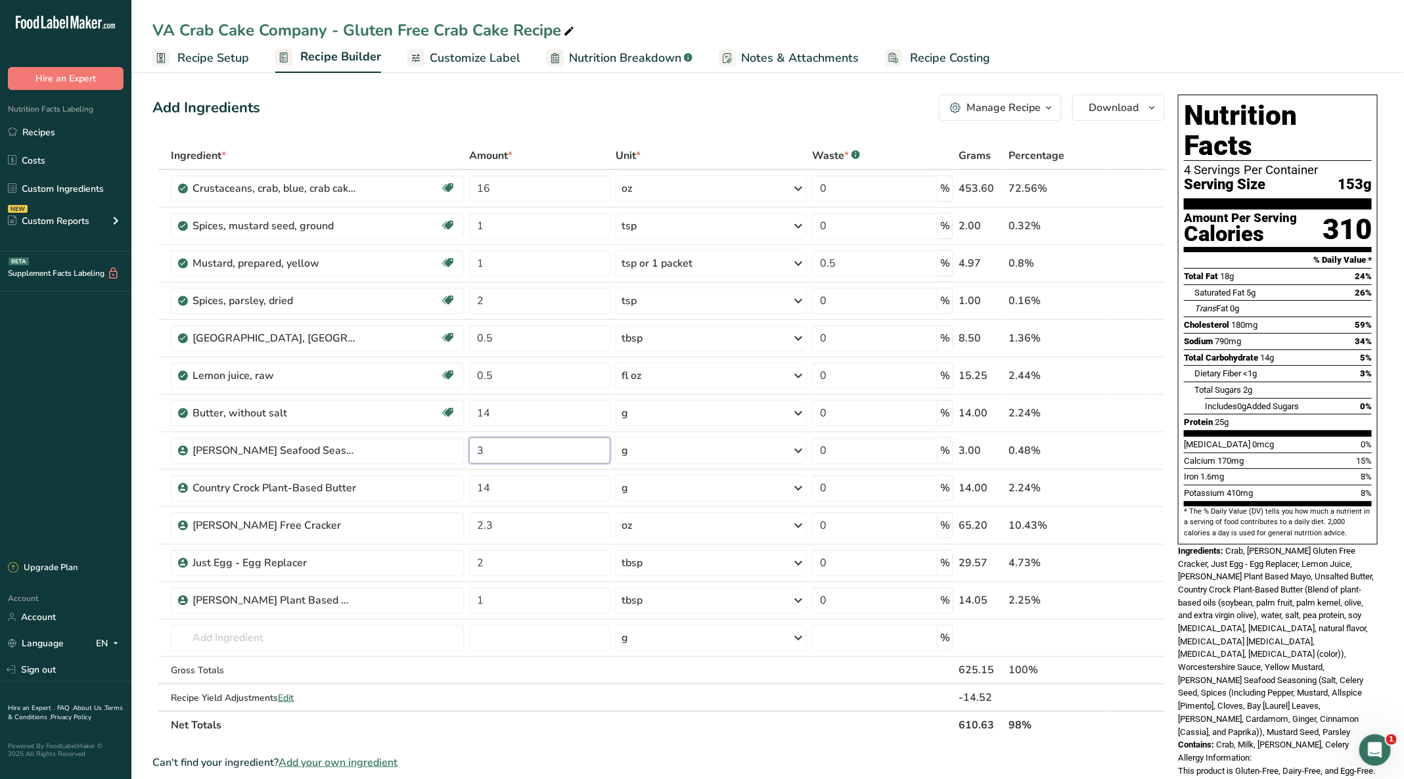
click at [550, 443] on input "3" at bounding box center [539, 450] width 141 height 26
type input "2"
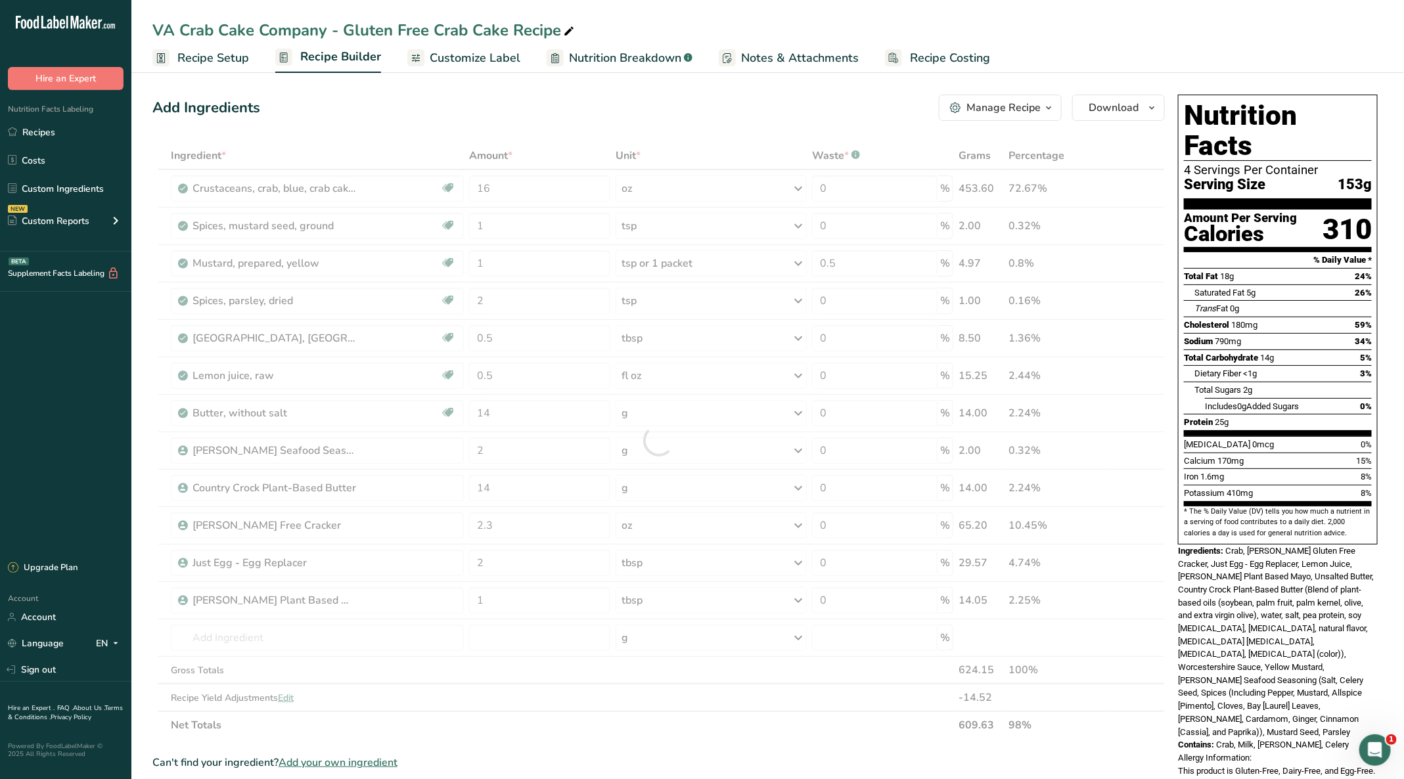
click at [1059, 32] on div "VA Crab Cake Company - Gluten Free Crab Cake Recipe" at bounding box center [767, 30] width 1272 height 24
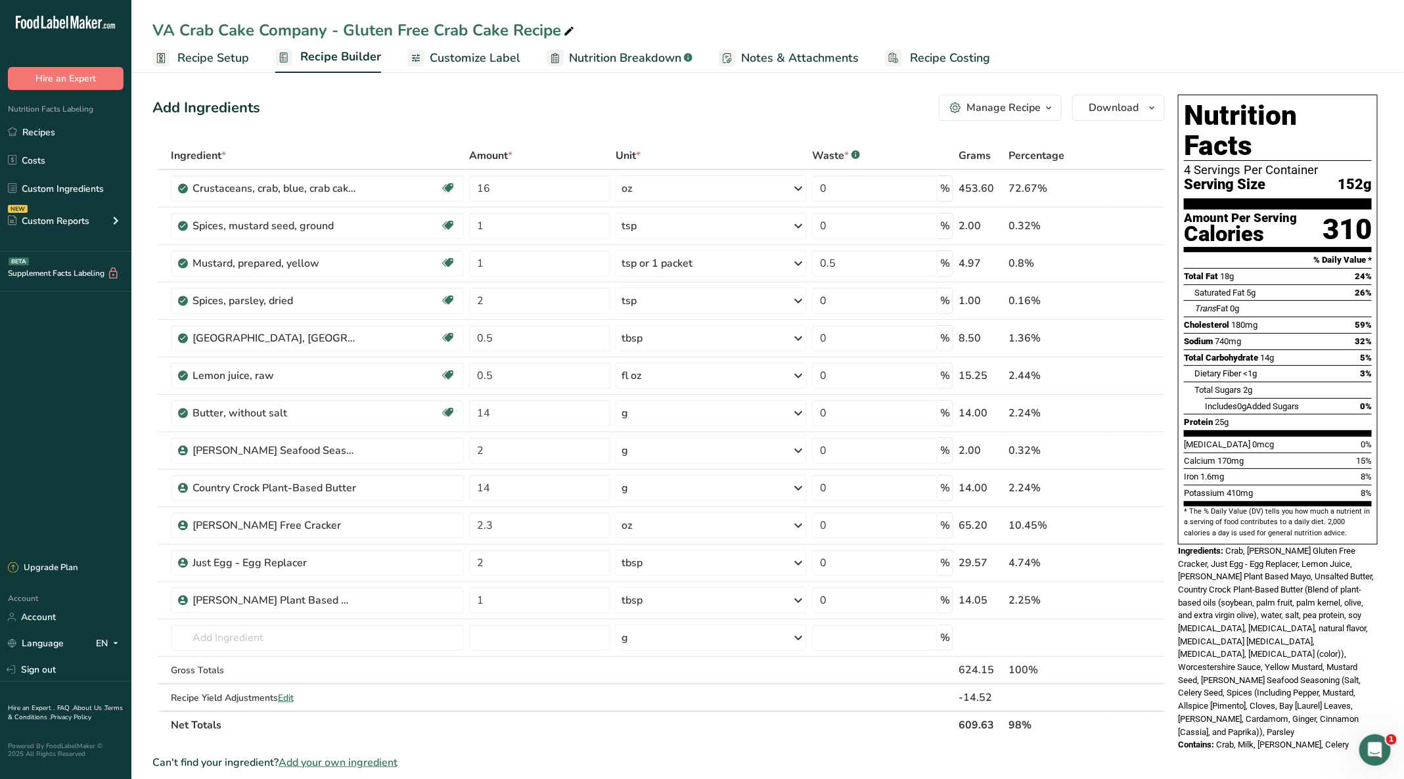
drag, startPoint x: 855, startPoint y: 35, endPoint x: 806, endPoint y: 59, distance: 54.6
click at [854, 41] on div "VA Crab Cake Company - Gluten Free Crab Cake Recipe" at bounding box center [767, 30] width 1272 height 24
click at [798, 59] on span "Notes & Attachments" at bounding box center [800, 58] width 118 height 18
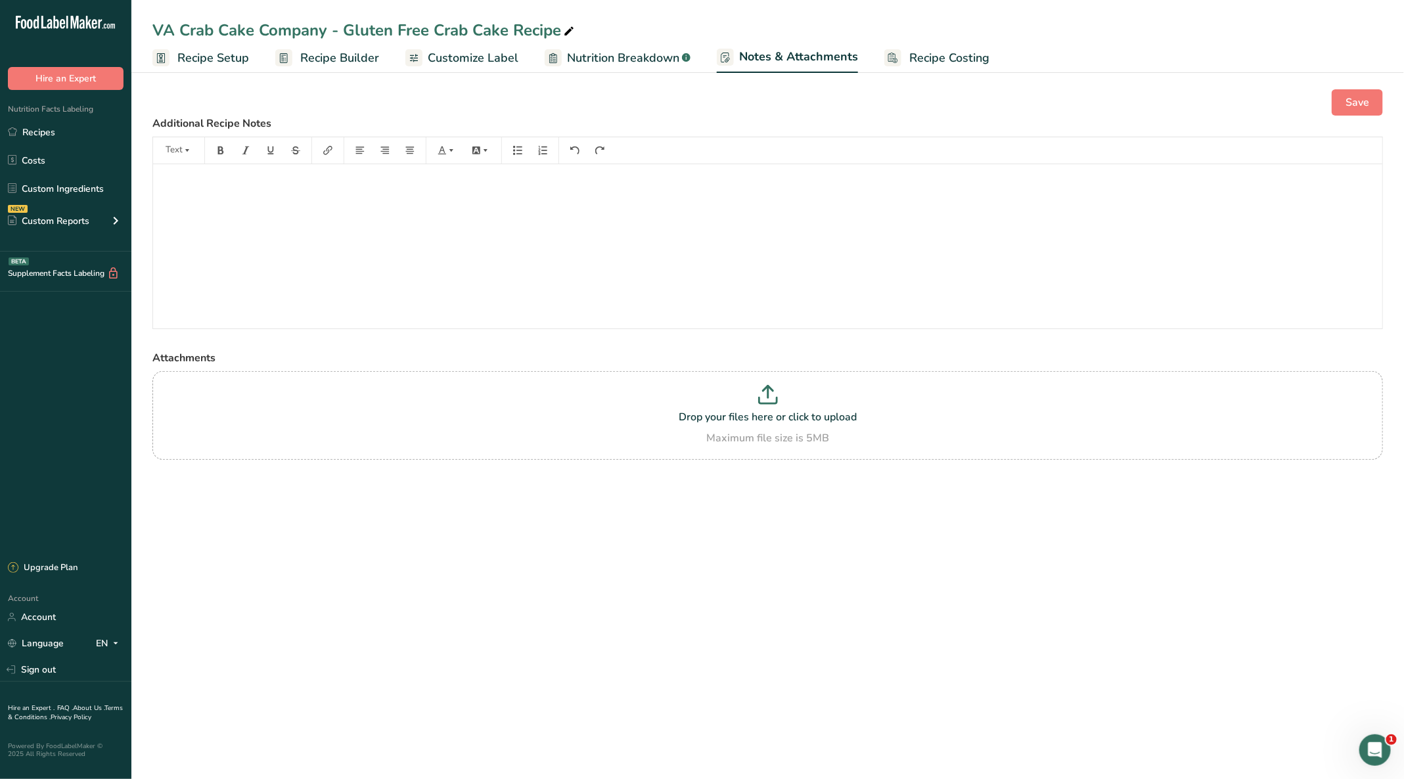
click at [353, 55] on span "Recipe Builder" at bounding box center [339, 58] width 79 height 18
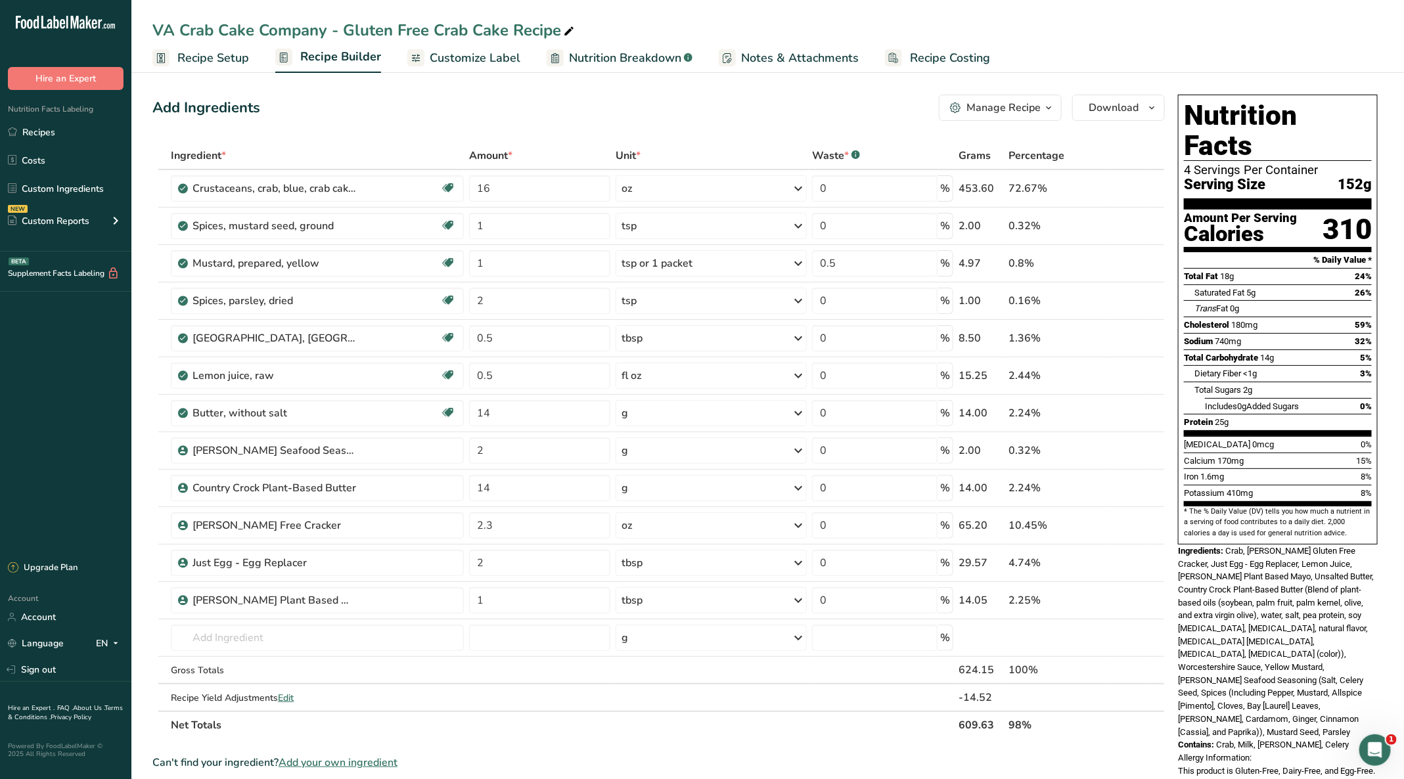
click at [244, 60] on span "Recipe Setup" at bounding box center [213, 58] width 72 height 18
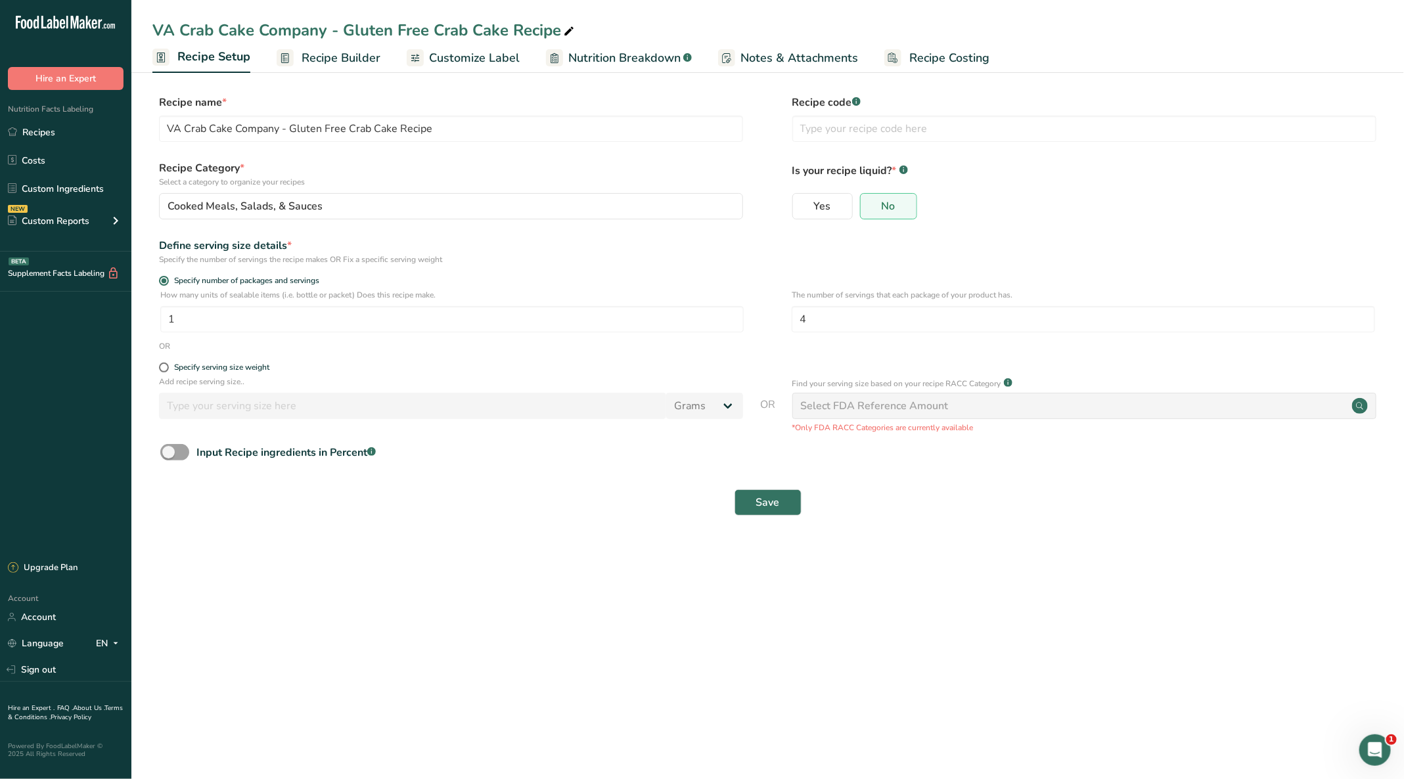
click at [341, 59] on span "Recipe Builder" at bounding box center [340, 58] width 79 height 18
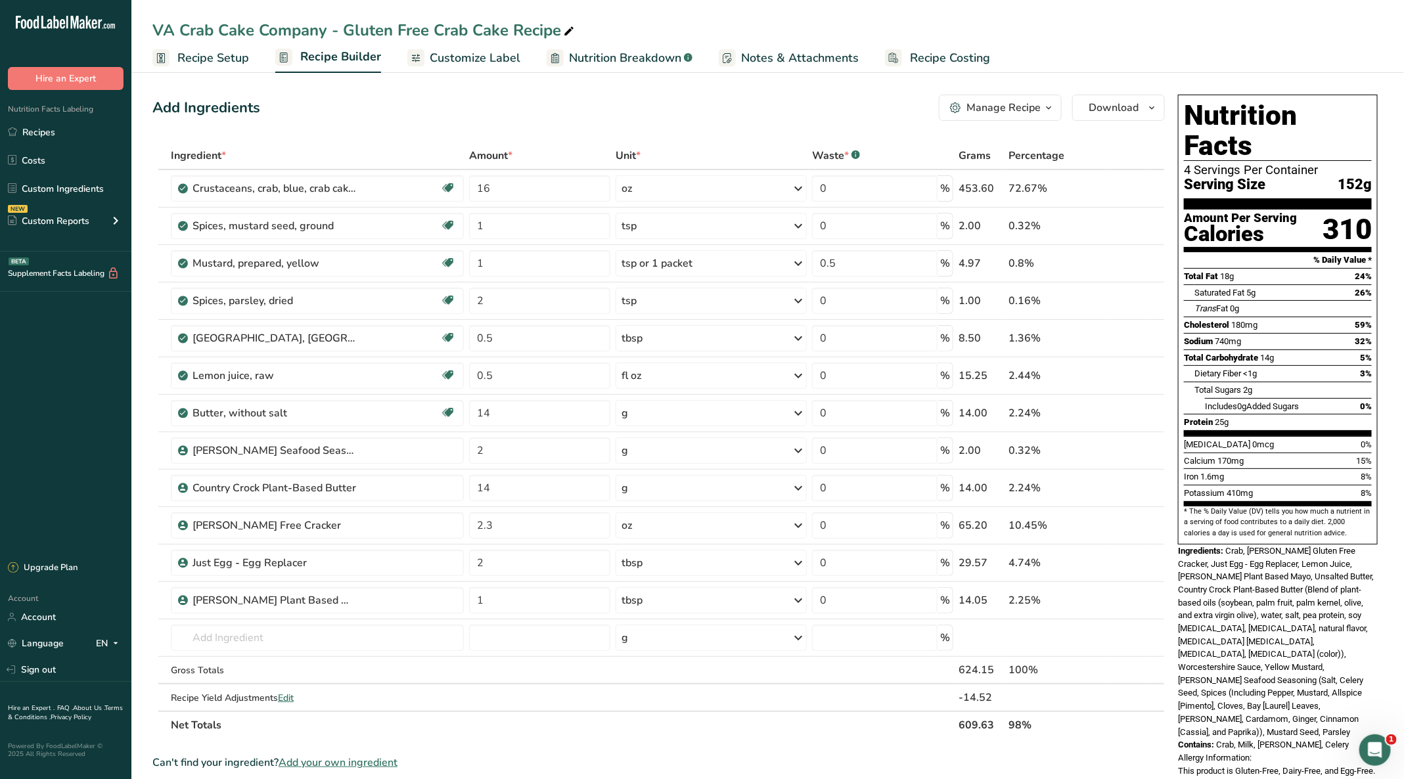
click at [631, 62] on span "Nutrition Breakdown" at bounding box center [625, 58] width 112 height 18
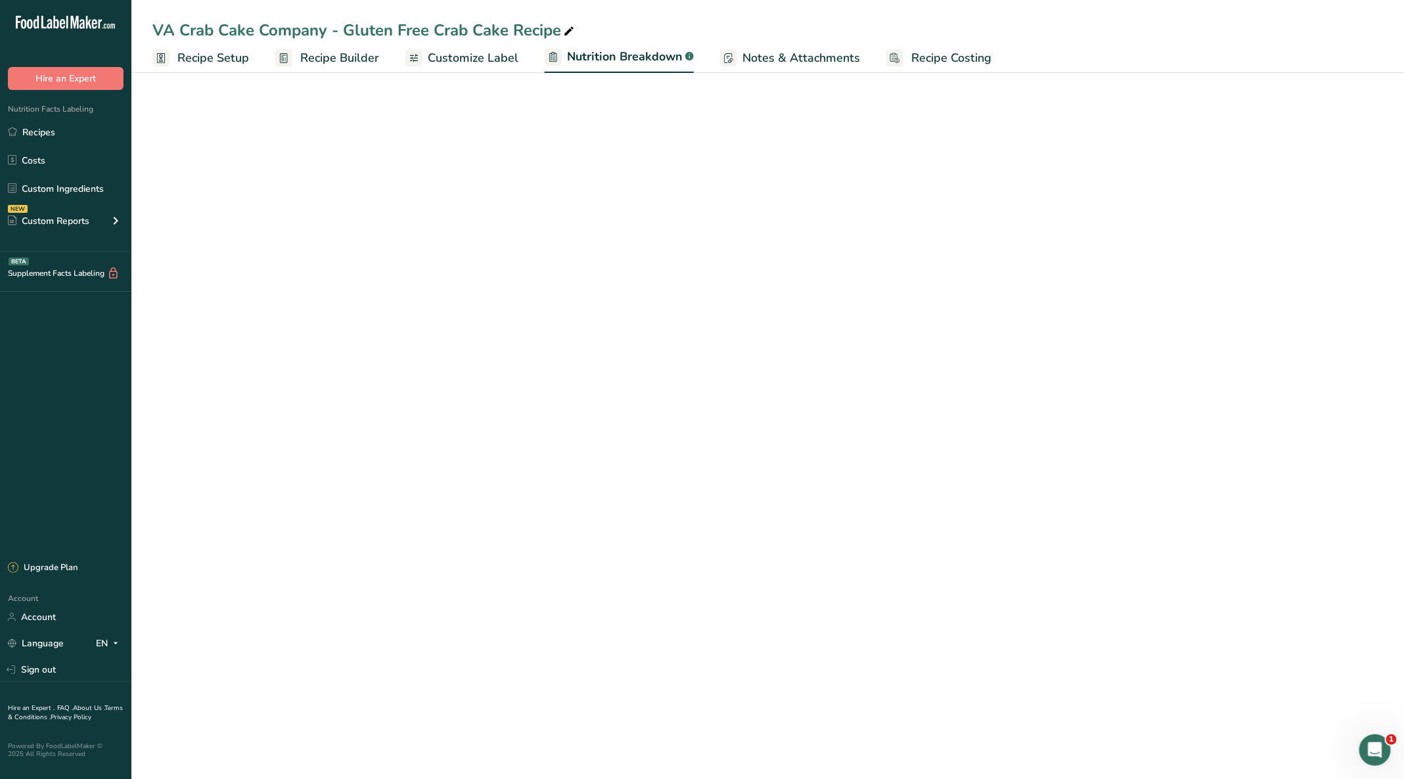
select select "Calories"
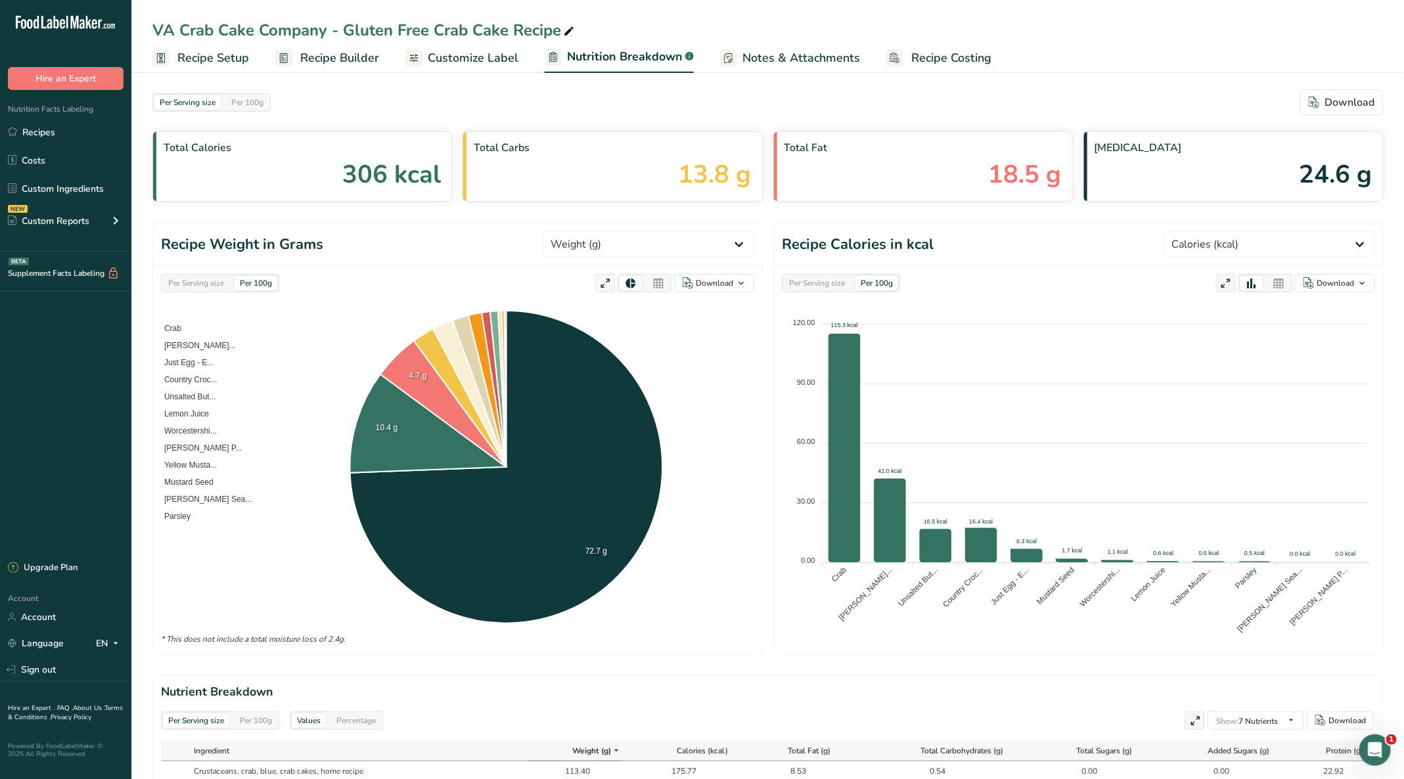
click at [456, 55] on span "Customize Label" at bounding box center [473, 58] width 91 height 18
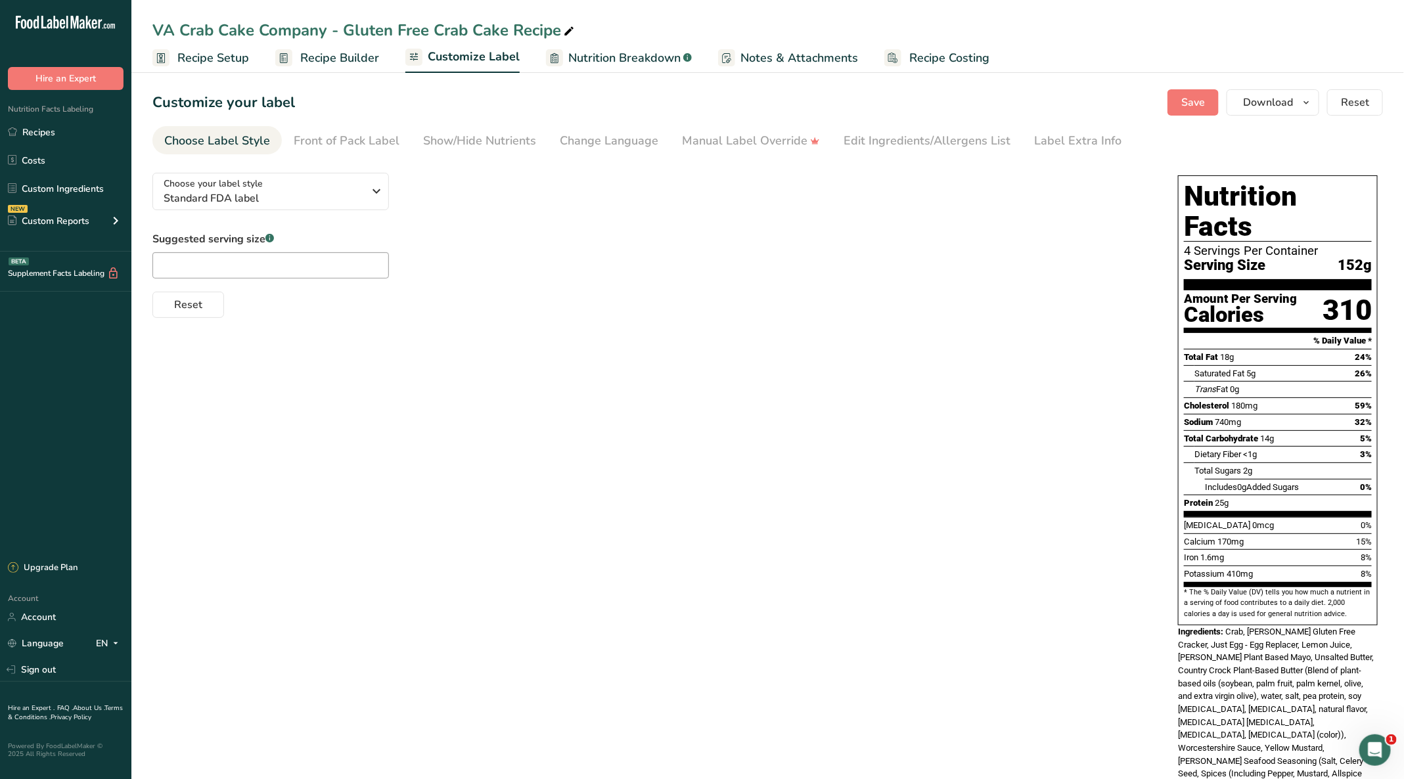
click at [236, 59] on span "Recipe Setup" at bounding box center [213, 58] width 72 height 18
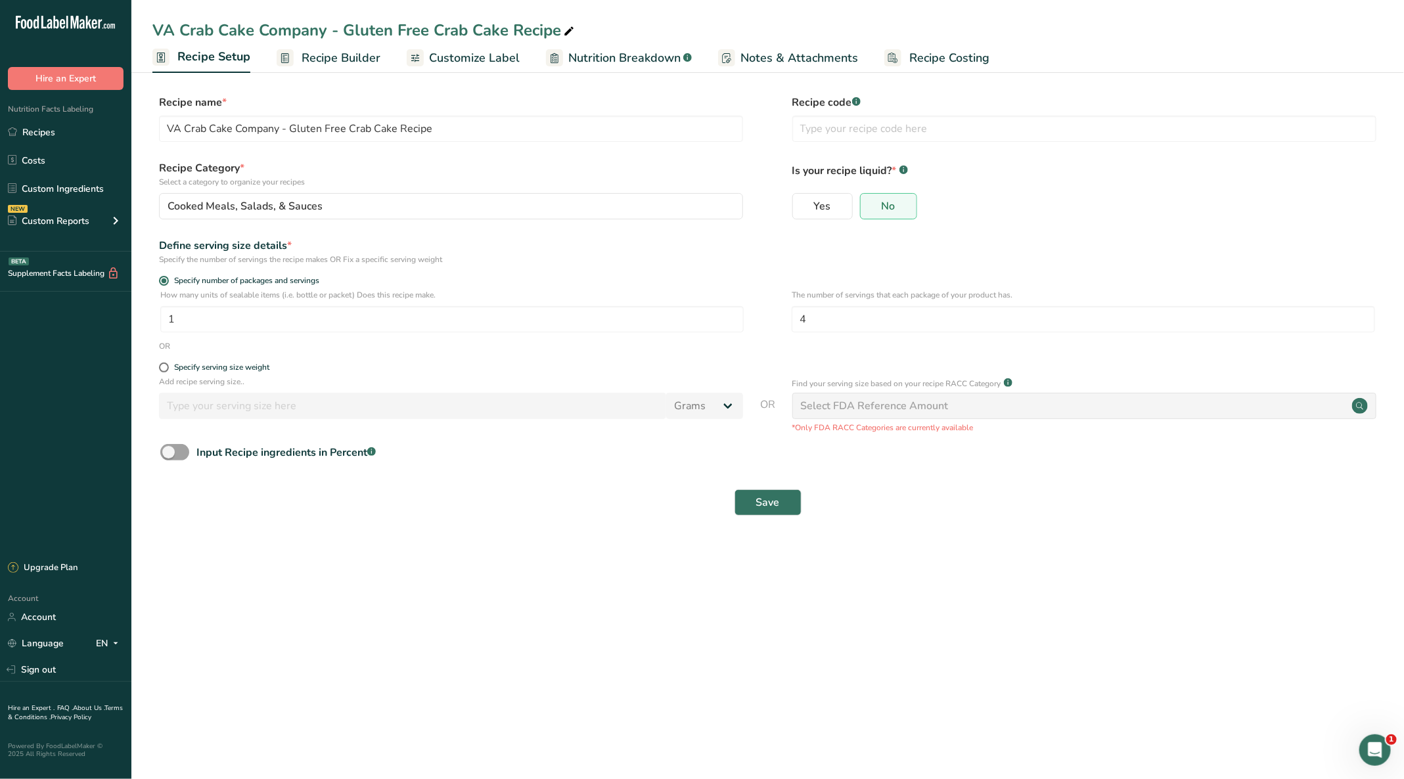
click at [342, 49] on span "Recipe Builder" at bounding box center [340, 58] width 79 height 18
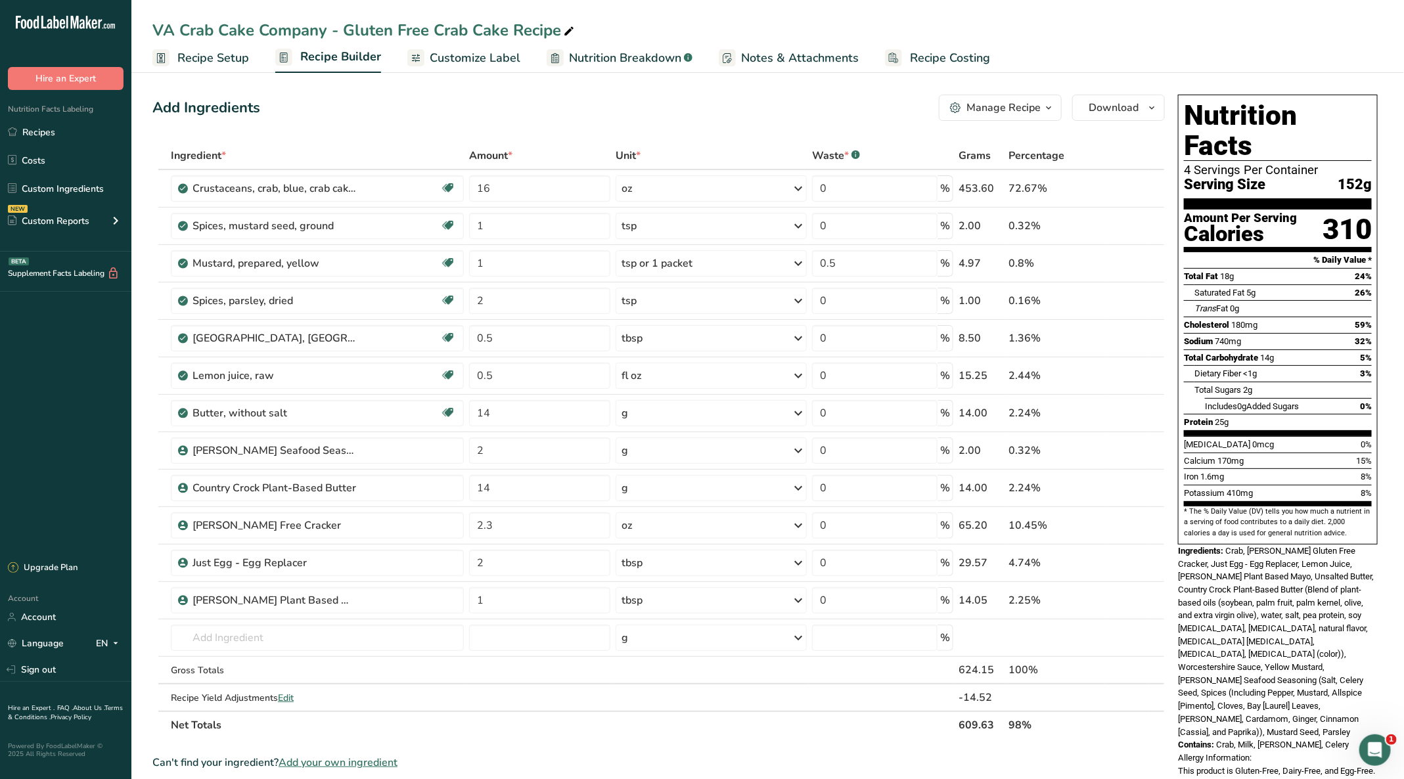
click at [479, 63] on span "Customize Label" at bounding box center [475, 58] width 91 height 18
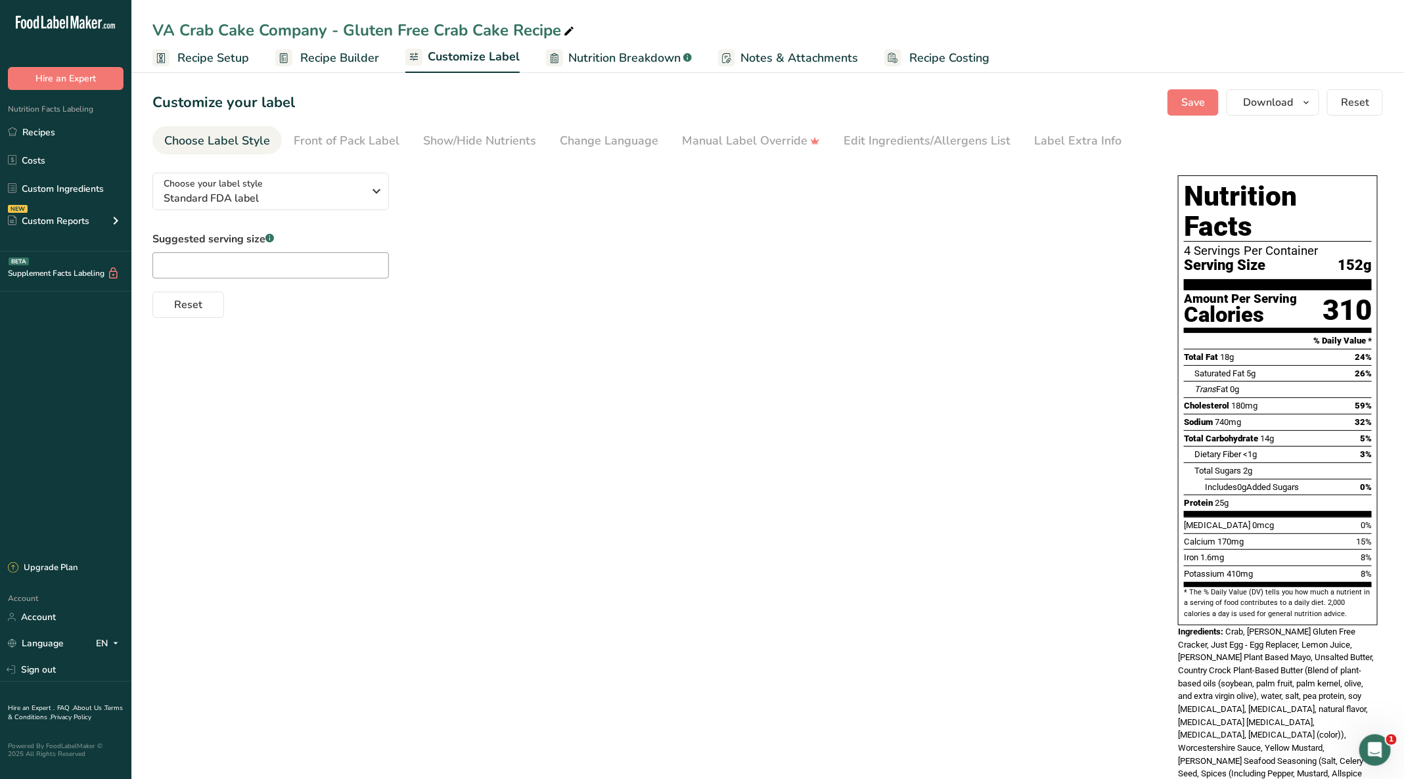
click at [918, 141] on div "Edit Ingredients/Allergens List" at bounding box center [926, 141] width 167 height 18
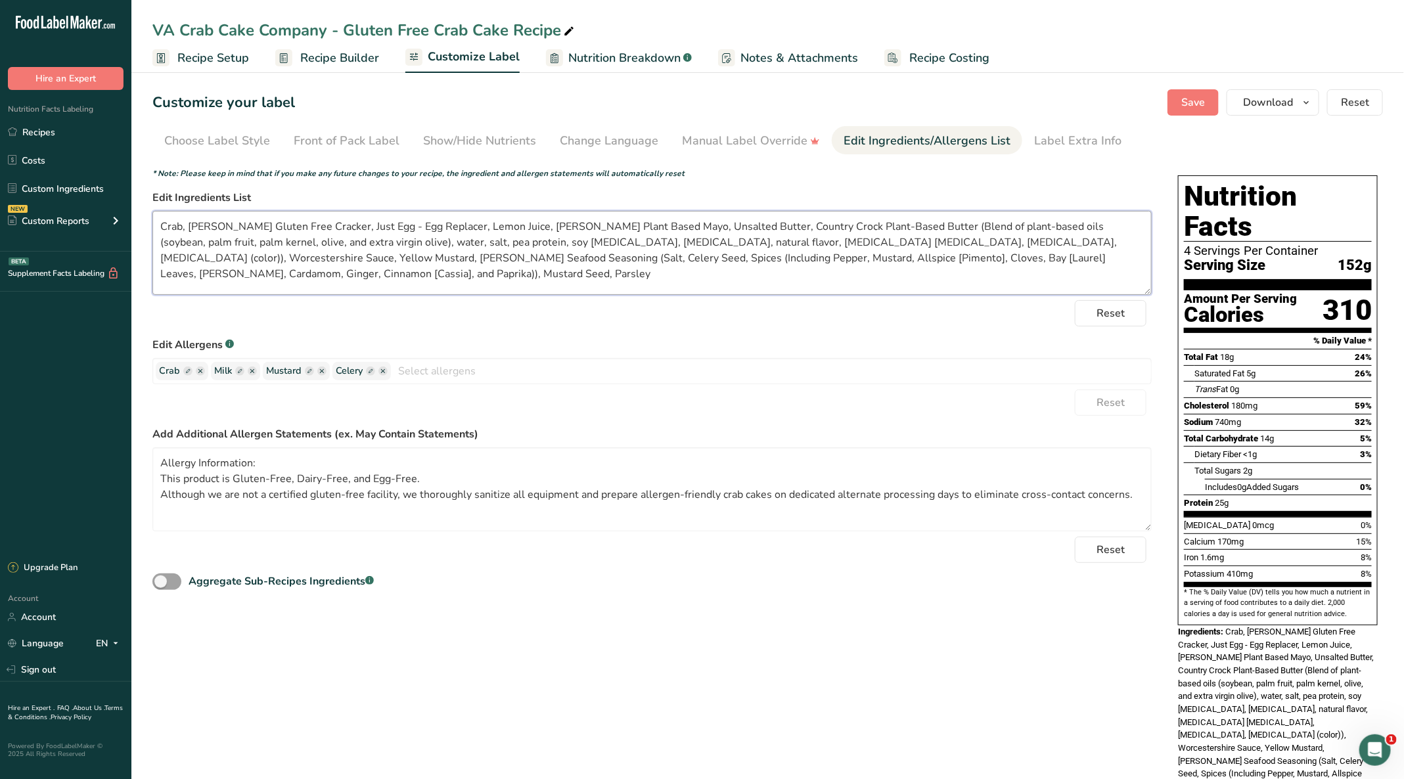
click at [221, 227] on textarea "Crab, Lance Gluten Free Cracker, Just Egg - Egg Replacer, Lemon Juice, Hellmann…" at bounding box center [651, 253] width 999 height 84
click at [334, 227] on textarea "Crab, Gluten Free Cracker, Just Egg - Egg Replacer, Lemon Juice, Hellmann's Pla…" at bounding box center [651, 253] width 999 height 84
click at [470, 225] on textarea "Crab, Gluten Free Cracker, Egg Replacer, Lemon Juice, Hellmann's Plant Based Ma…" at bounding box center [651, 253] width 999 height 84
click at [655, 222] on textarea "Crab, Gluten Free Cracker, Egg Replacer, Lemon Juice, Plant Based Mayo, Unsalte…" at bounding box center [651, 253] width 999 height 84
click at [705, 237] on textarea "Crab, Gluten Free Cracker, Egg Replacer, Lemon Juice, Plant Based Mayo, Unsalte…" at bounding box center [651, 253] width 999 height 84
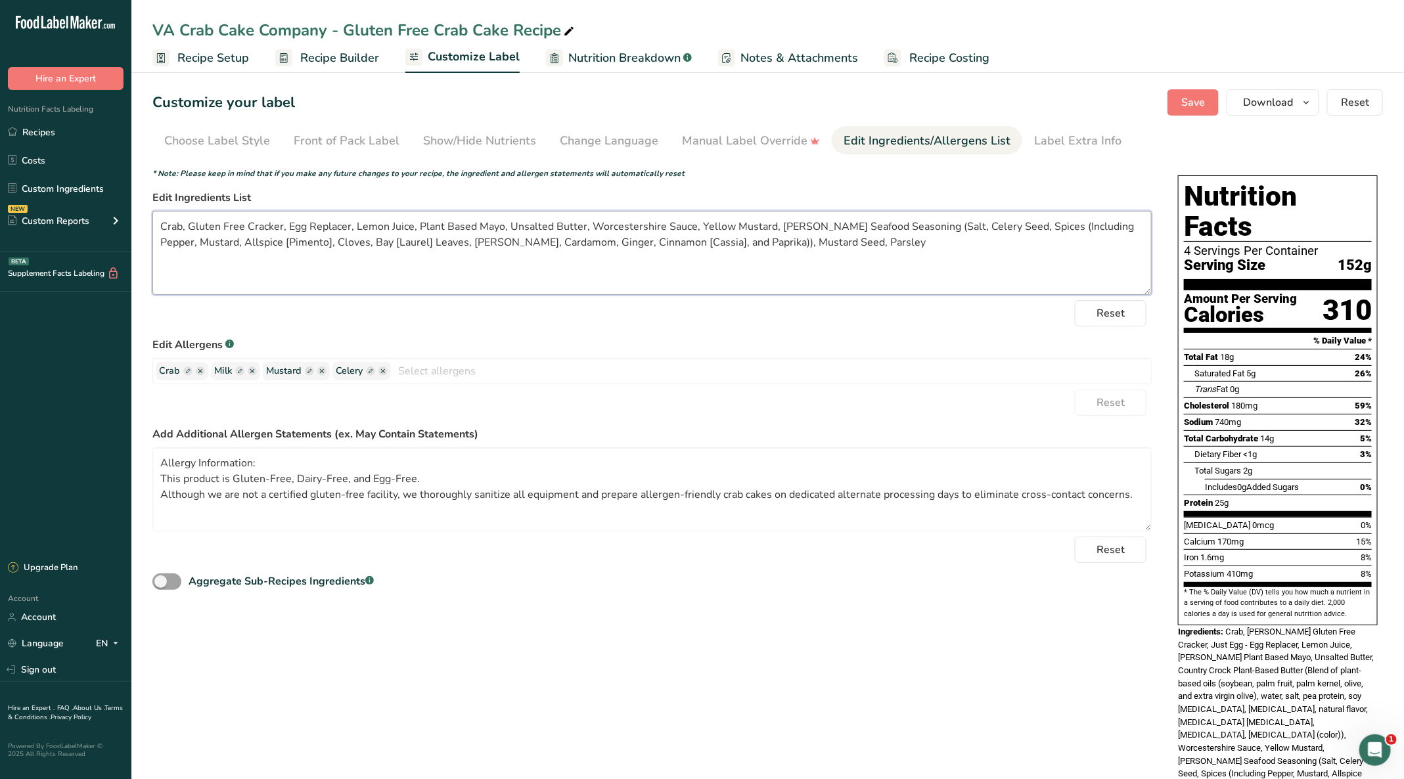
click at [809, 224] on textarea "Crab, Gluten Free Cracker, Egg Replacer, Lemon Juice, Plant Based Mayo, Unsalte…" at bounding box center [651, 253] width 999 height 84
click at [669, 242] on textarea "Crab, Gluten Free Cracker, Egg Replacer, Lemon Juice, Plant Based Mayo, Unsalte…" at bounding box center [651, 253] width 999 height 84
click at [1071, 229] on textarea "Crab, Gluten Free Cracker, Egg Replacer, Lemon Juice, Plant Based Mayo, Unsalte…" at bounding box center [651, 253] width 999 height 84
click at [1003, 228] on textarea "Crab, Gluten Free Cracker, Egg Replacer, Lemon Juice, Plant Based Mayo, Unsalte…" at bounding box center [651, 253] width 999 height 84
click at [935, 251] on textarea "Crab, Gluten Free Cracker, Egg Replacer, Lemon Juice, Plant Based Mayo, Unsalte…" at bounding box center [651, 253] width 999 height 84
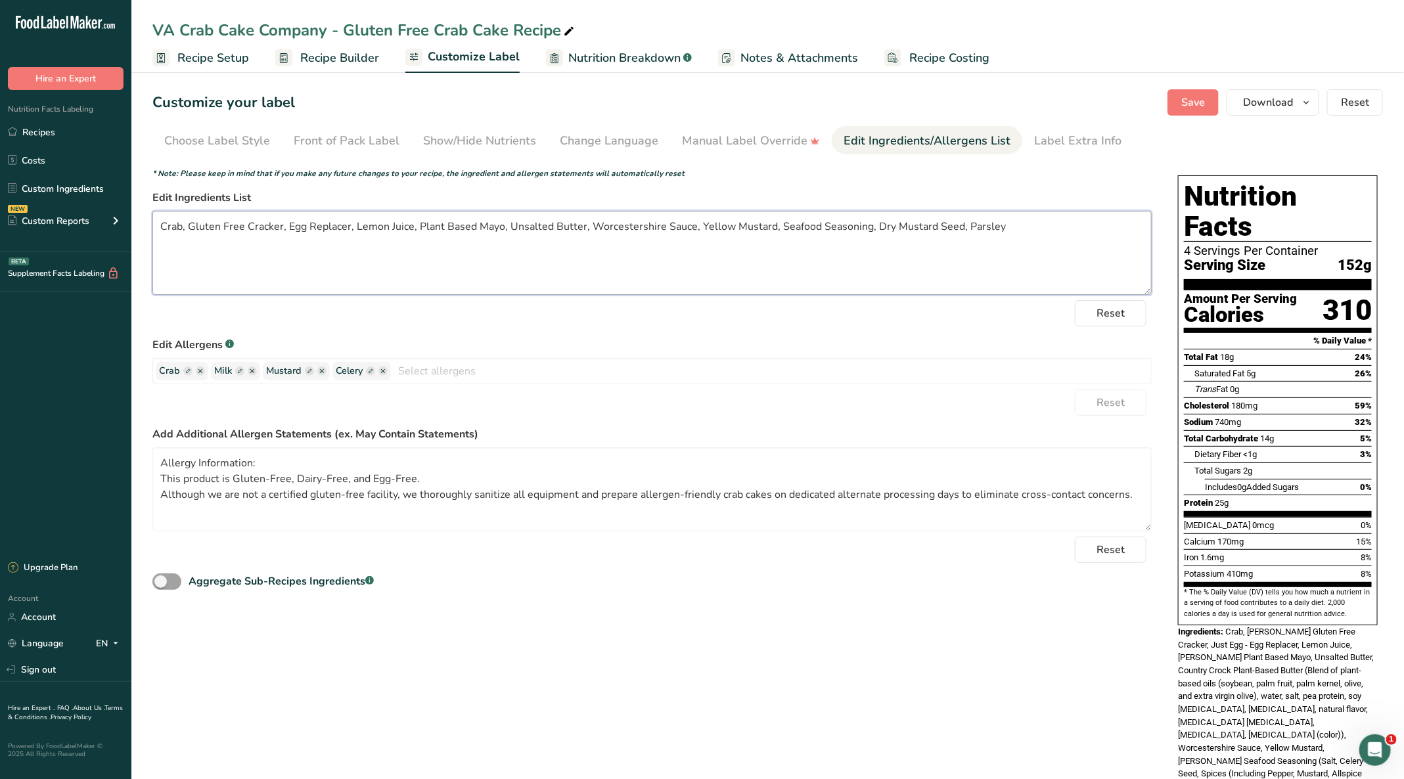
type textarea "Crab, Gluten Free Cracker, Egg Replacer, Lemon Juice, Plant Based Mayo, Unsalte…"
drag, startPoint x: 1123, startPoint y: 502, endPoint x: 120, endPoint y: 478, distance: 1003.2
click at [120, 478] on div ".a-20{fill:#fff;} Hire an Expert Nutrition Facts Labeling Recipes Costs Custom …" at bounding box center [702, 472] width 1404 height 944
click at [453, 326] on div "Reset" at bounding box center [651, 313] width 999 height 26
click at [1210, 102] on button "Save" at bounding box center [1192, 102] width 51 height 26
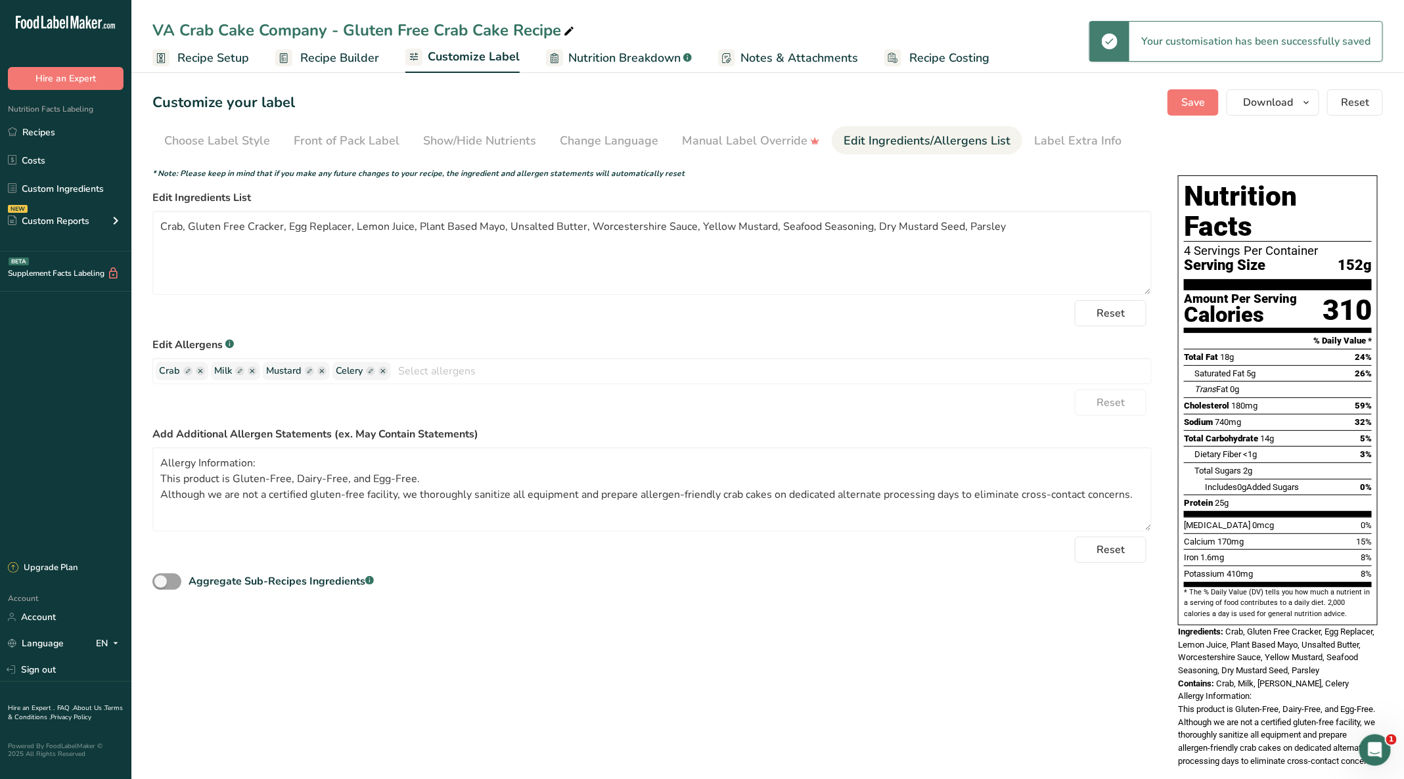
scroll to position [14, 0]
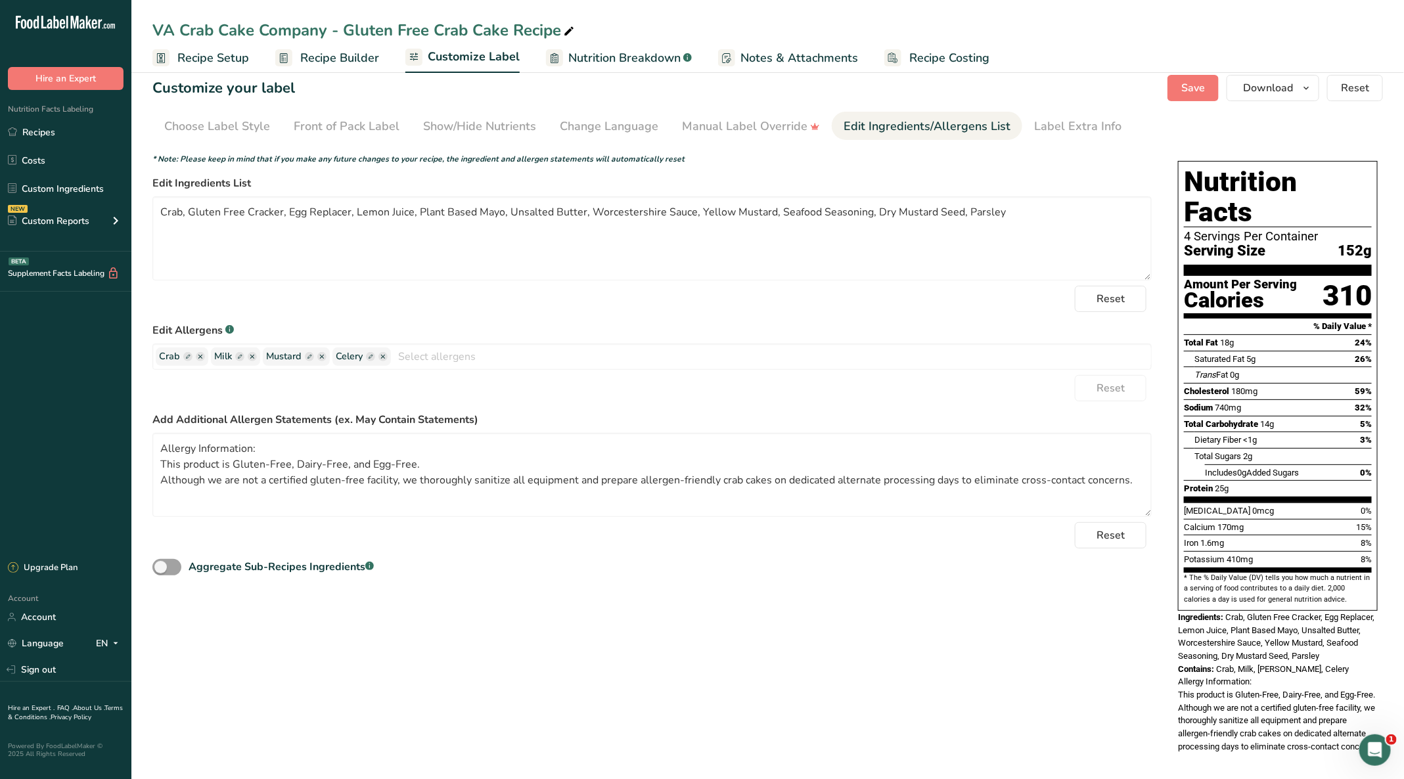
click at [322, 355] on ellipse "button" at bounding box center [321, 356] width 9 height 9
click at [252, 355] on ellipse "button" at bounding box center [252, 356] width 9 height 9
click at [263, 353] on ellipse "button" at bounding box center [261, 356] width 9 height 9
click at [260, 355] on ellipse "button" at bounding box center [261, 356] width 9 height 9
click at [260, 353] on ellipse "button" at bounding box center [261, 356] width 9 height 9
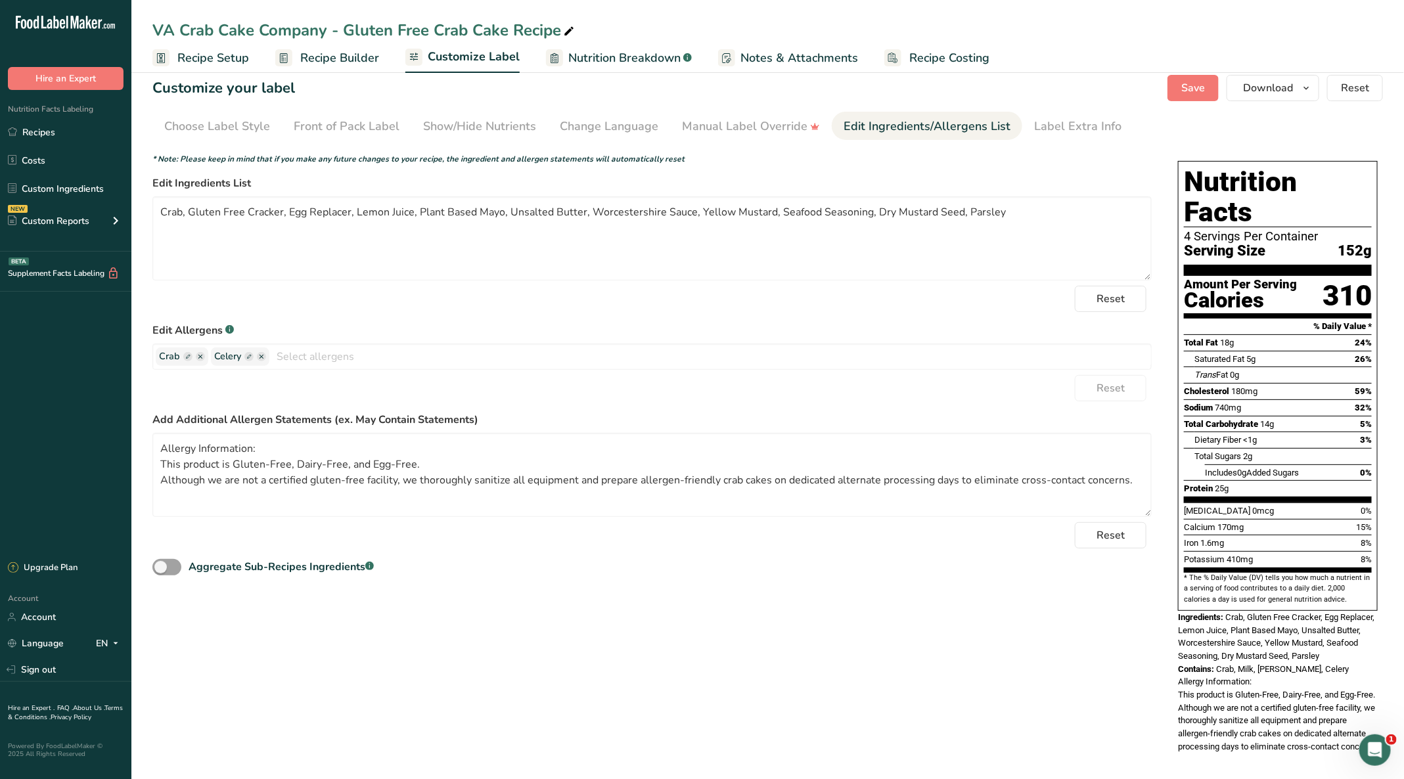
click at [257, 353] on icon "button" at bounding box center [261, 356] width 9 height 9
click at [309, 307] on div "Reset" at bounding box center [651, 299] width 999 height 26
click at [1194, 91] on span "Save" at bounding box center [1193, 88] width 24 height 16
click at [258, 353] on icon "button" at bounding box center [261, 356] width 9 height 9
click at [263, 352] on icon "button" at bounding box center [261, 356] width 9 height 9
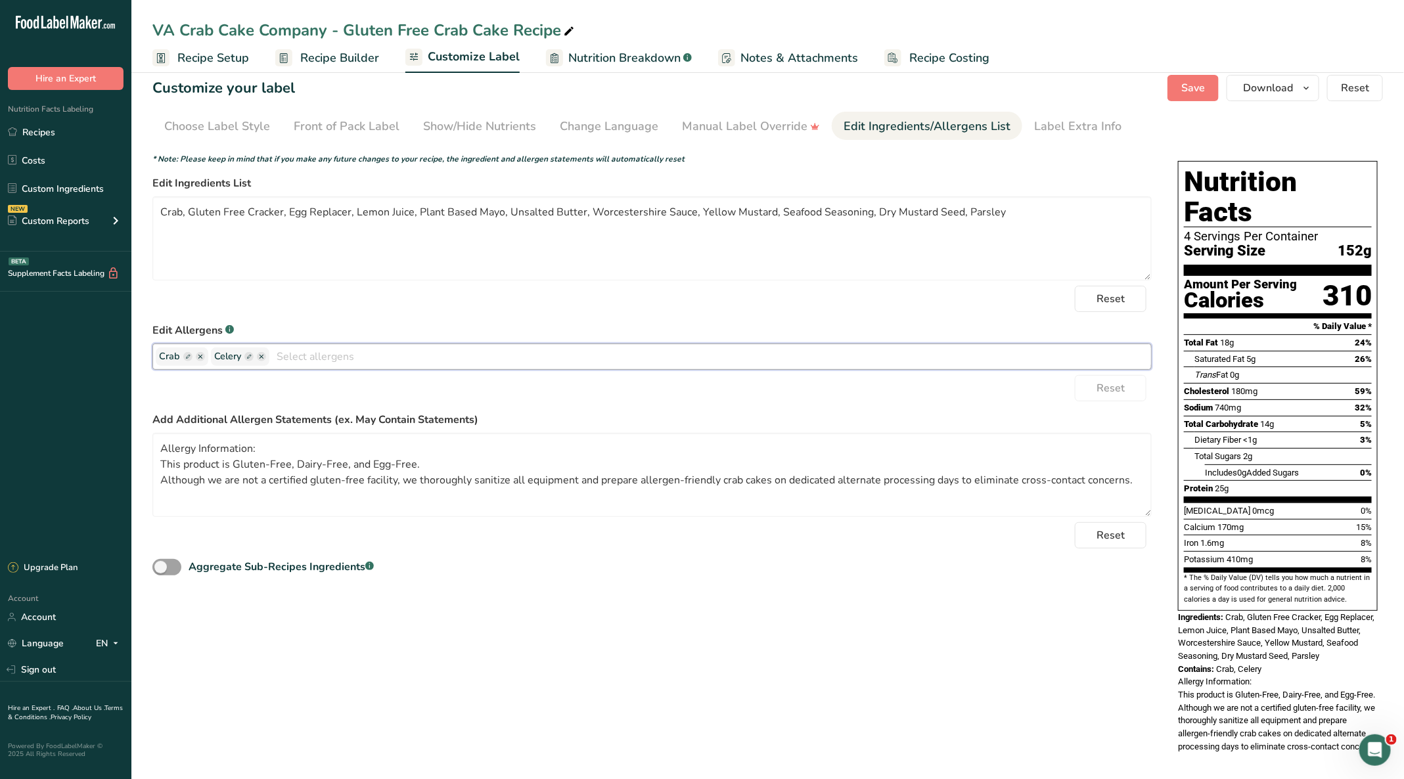
click at [511, 357] on input "text" at bounding box center [709, 356] width 881 height 20
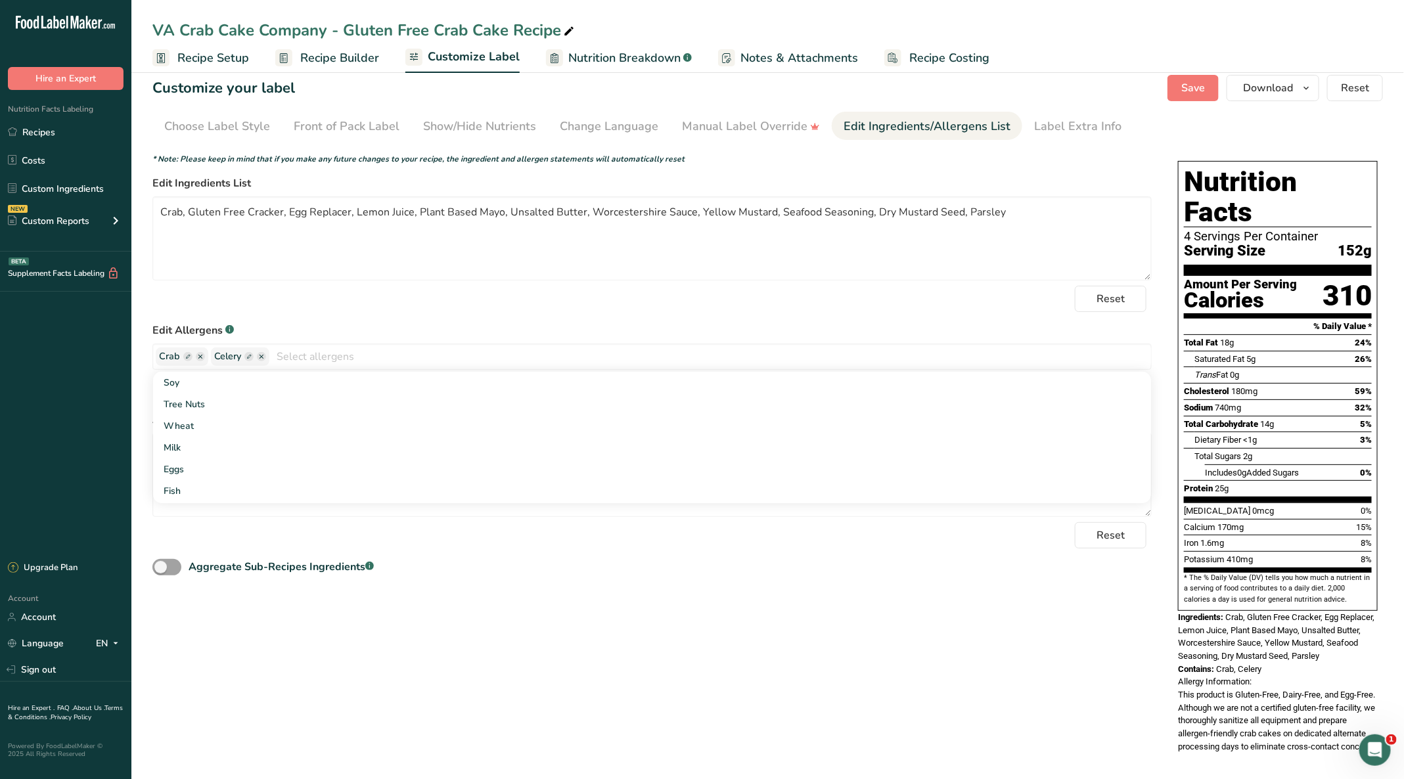
click at [508, 284] on form "* Note: Please keep in mind that if you make any future changes to your recipe,…" at bounding box center [651, 365] width 999 height 425
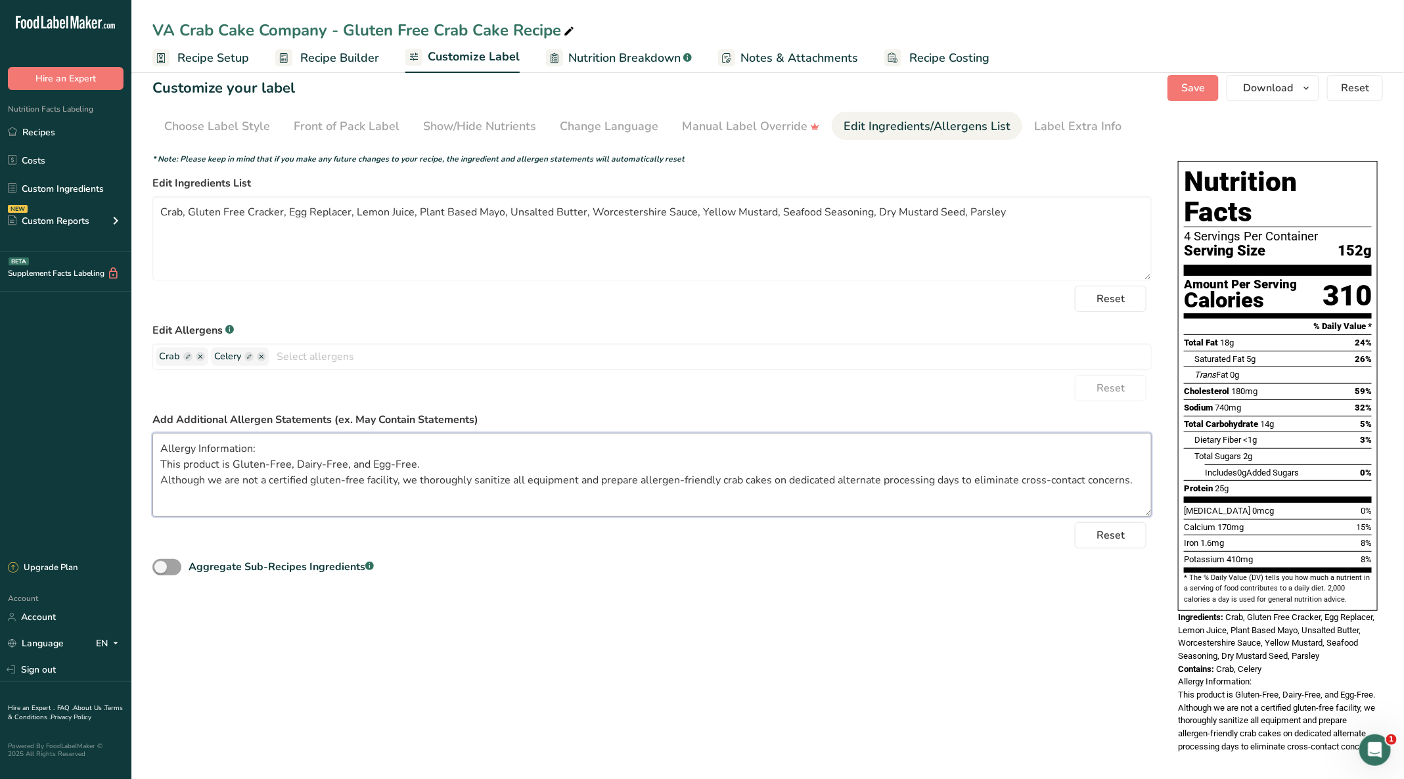
click at [599, 479] on textarea "Allergy Information: This product is Gluten-Free, Dairy-Free, and Egg-Free. Alt…" at bounding box center [651, 475] width 999 height 84
click at [500, 479] on textarea "Allergy Information: This product is Gluten-Free, Dairy-Free, and Egg-Free. Alt…" at bounding box center [651, 475] width 999 height 84
type textarea "Allergy Information: This product is Gluten-Free, Dairy-Free, and Egg-Free. Alt…"
click at [1180, 85] on button "Save" at bounding box center [1192, 88] width 51 height 26
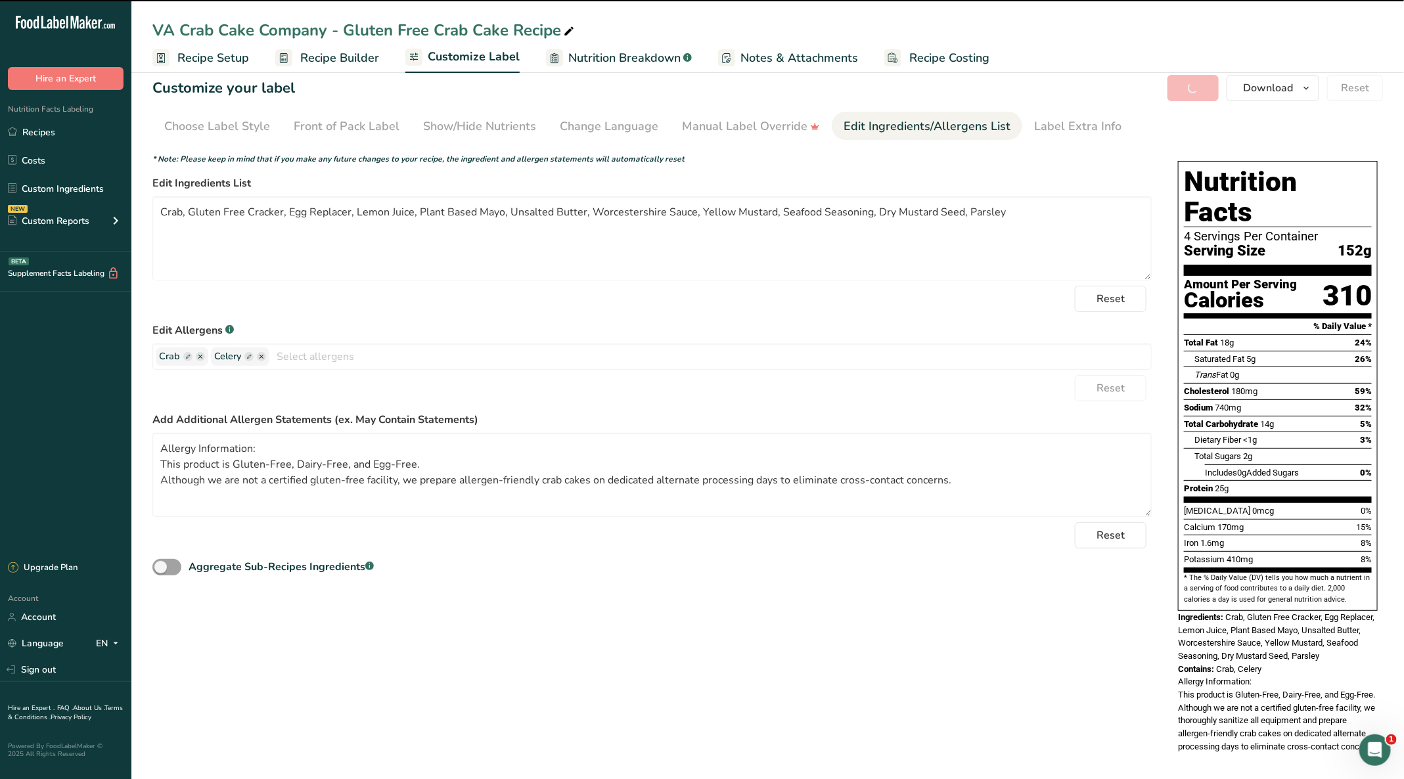
scroll to position [2, 0]
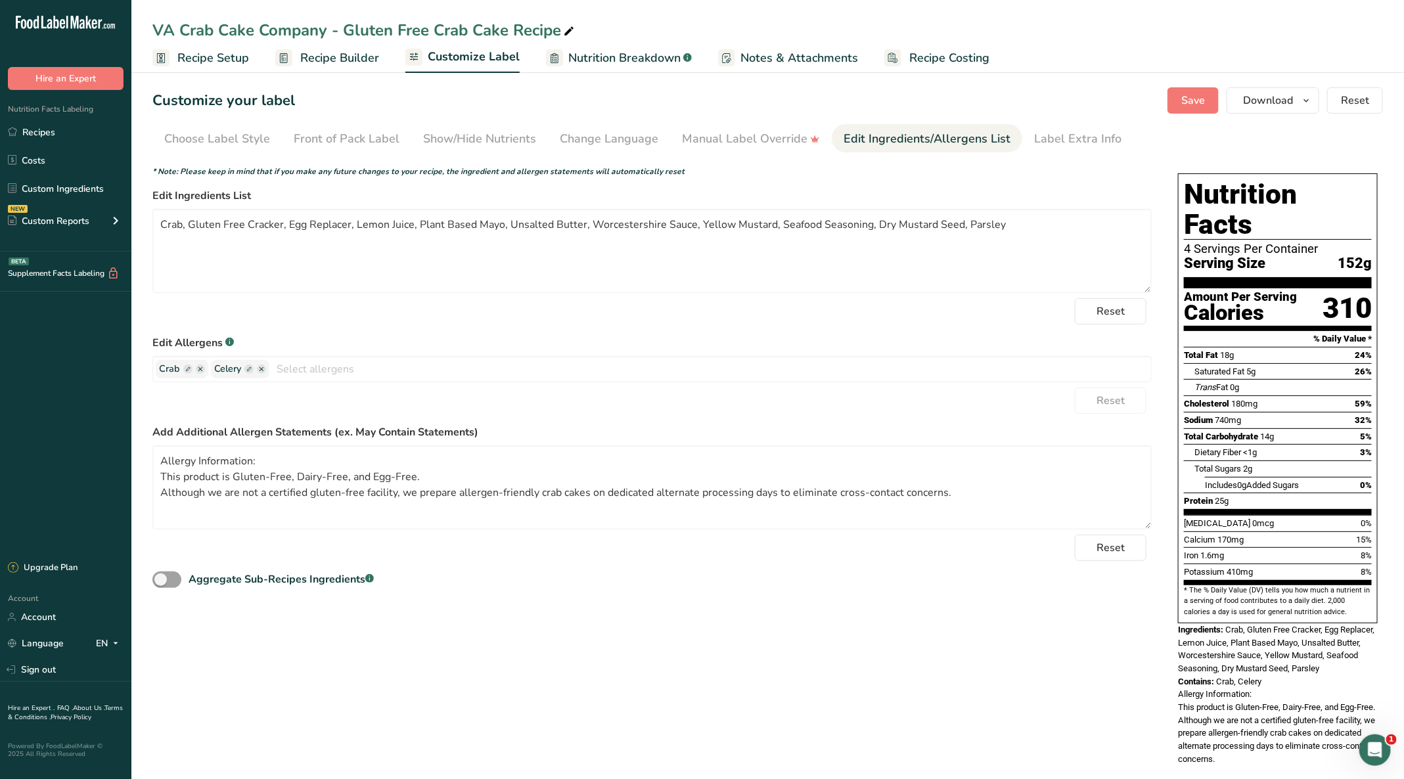
click at [262, 365] on ellipse "button" at bounding box center [261, 369] width 9 height 9
click at [1187, 93] on span "Save" at bounding box center [1193, 101] width 24 height 16
drag, startPoint x: 207, startPoint y: 43, endPoint x: 207, endPoint y: 85, distance: 42.0
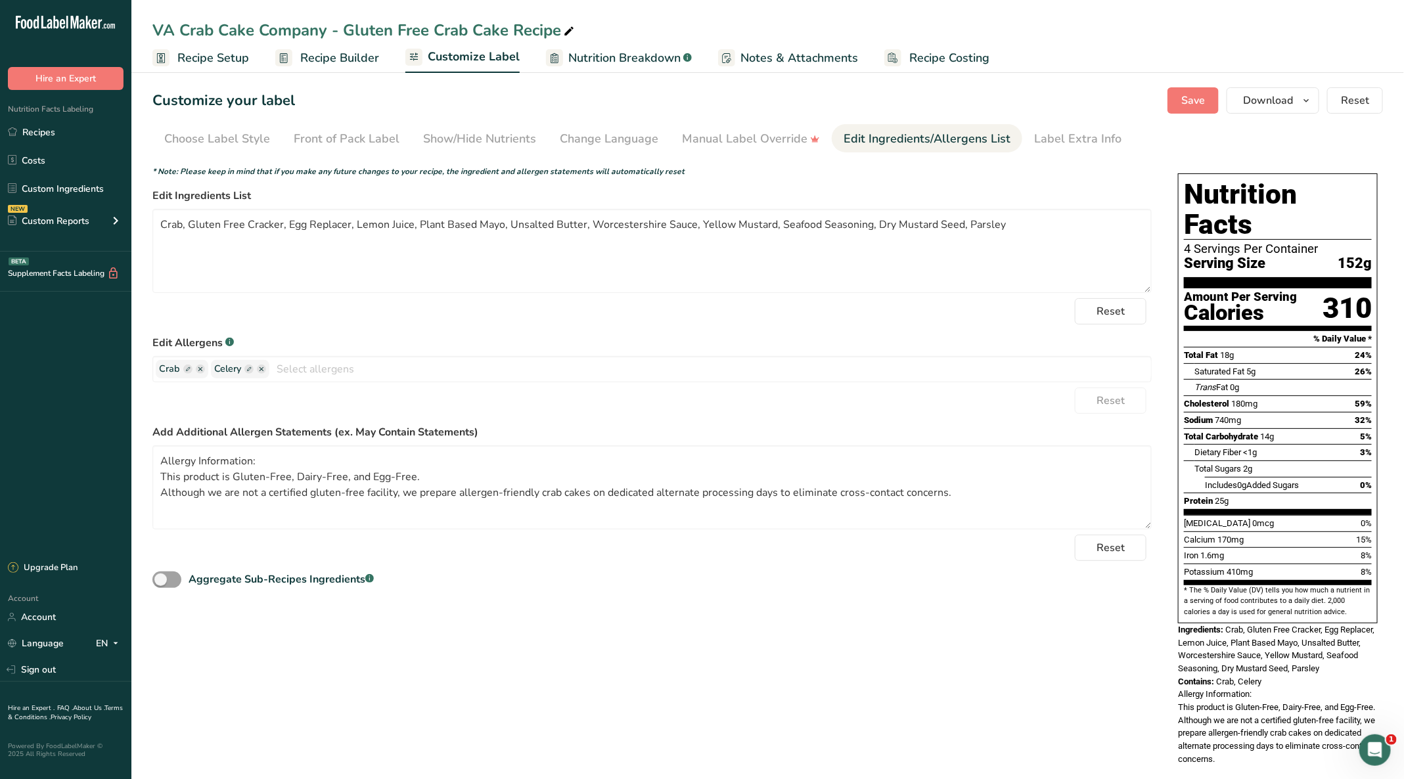
click at [207, 43] on link "Recipe Setup" at bounding box center [200, 58] width 97 height 30
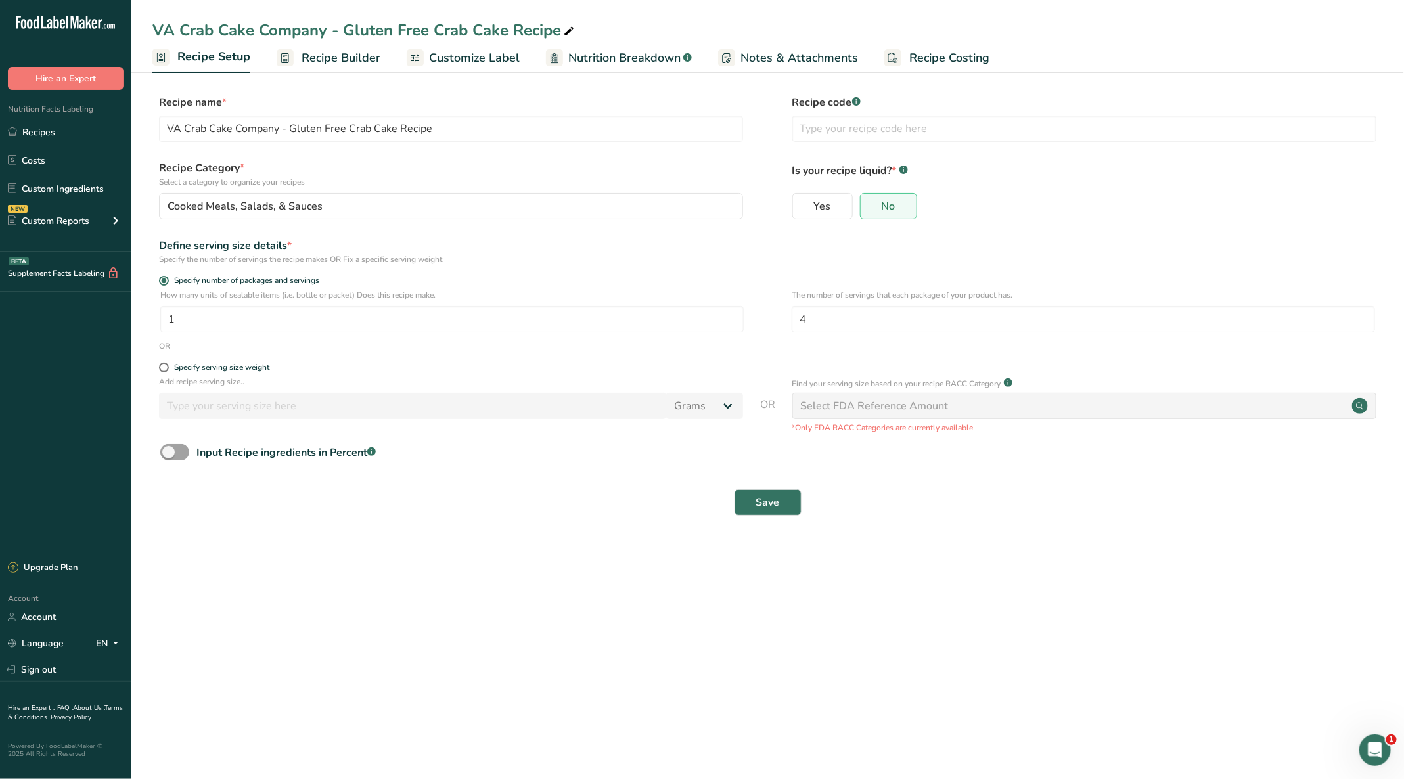
click at [32, 137] on link "Recipes" at bounding box center [65, 132] width 131 height 25
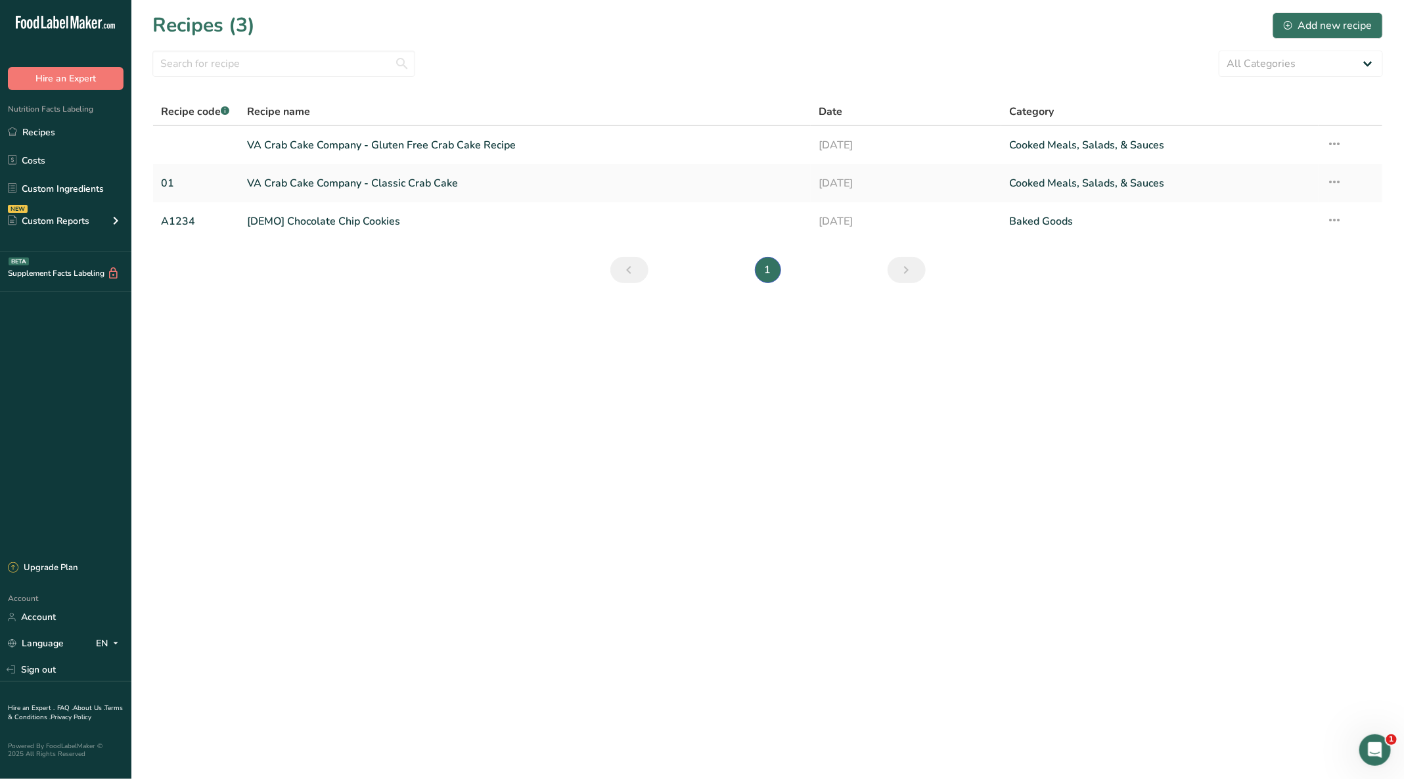
click at [311, 183] on link "VA Crab Cake Company - Classic Crab Cake" at bounding box center [525, 183] width 556 height 28
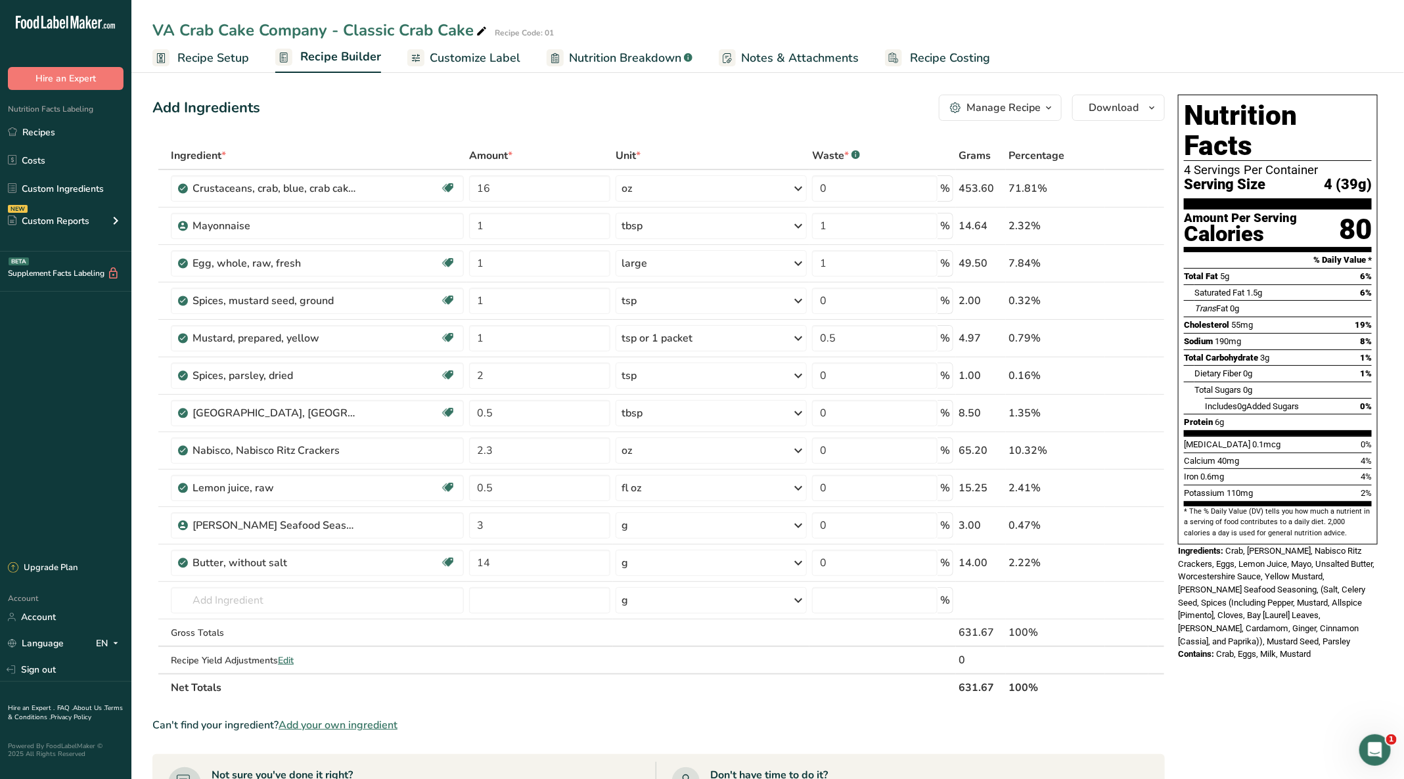
click at [210, 55] on span "Recipe Setup" at bounding box center [213, 58] width 72 height 18
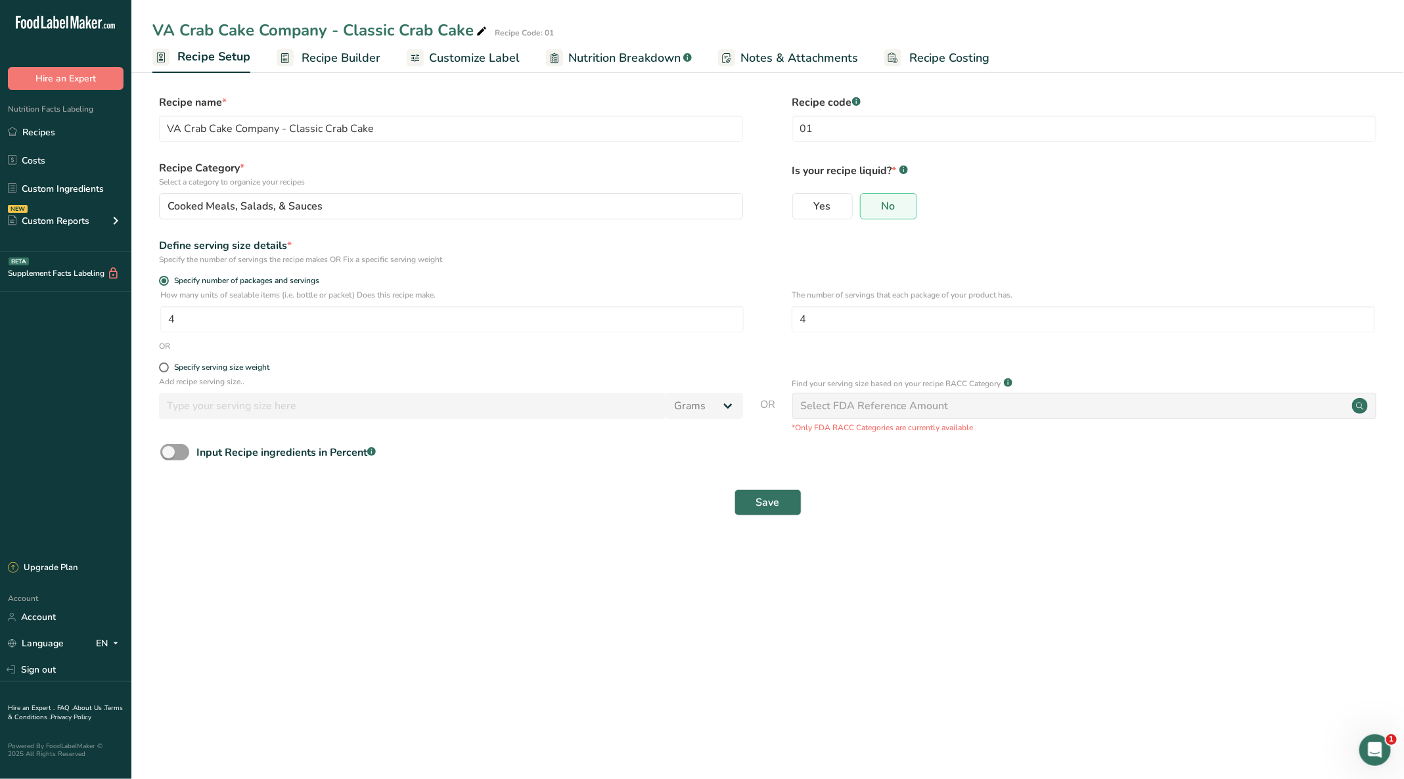
click at [343, 56] on span "Recipe Builder" at bounding box center [340, 58] width 79 height 18
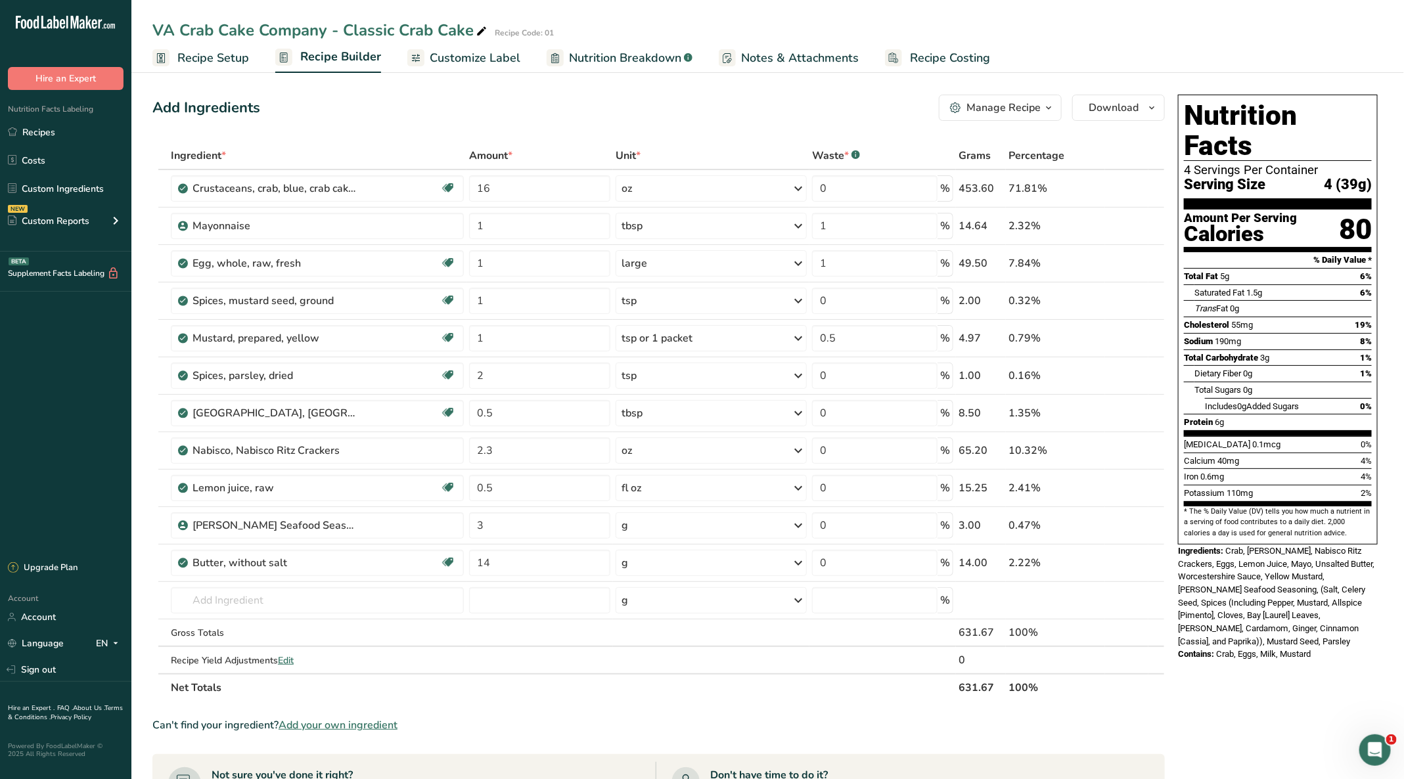
click at [288, 655] on span "Edit" at bounding box center [286, 660] width 16 height 12
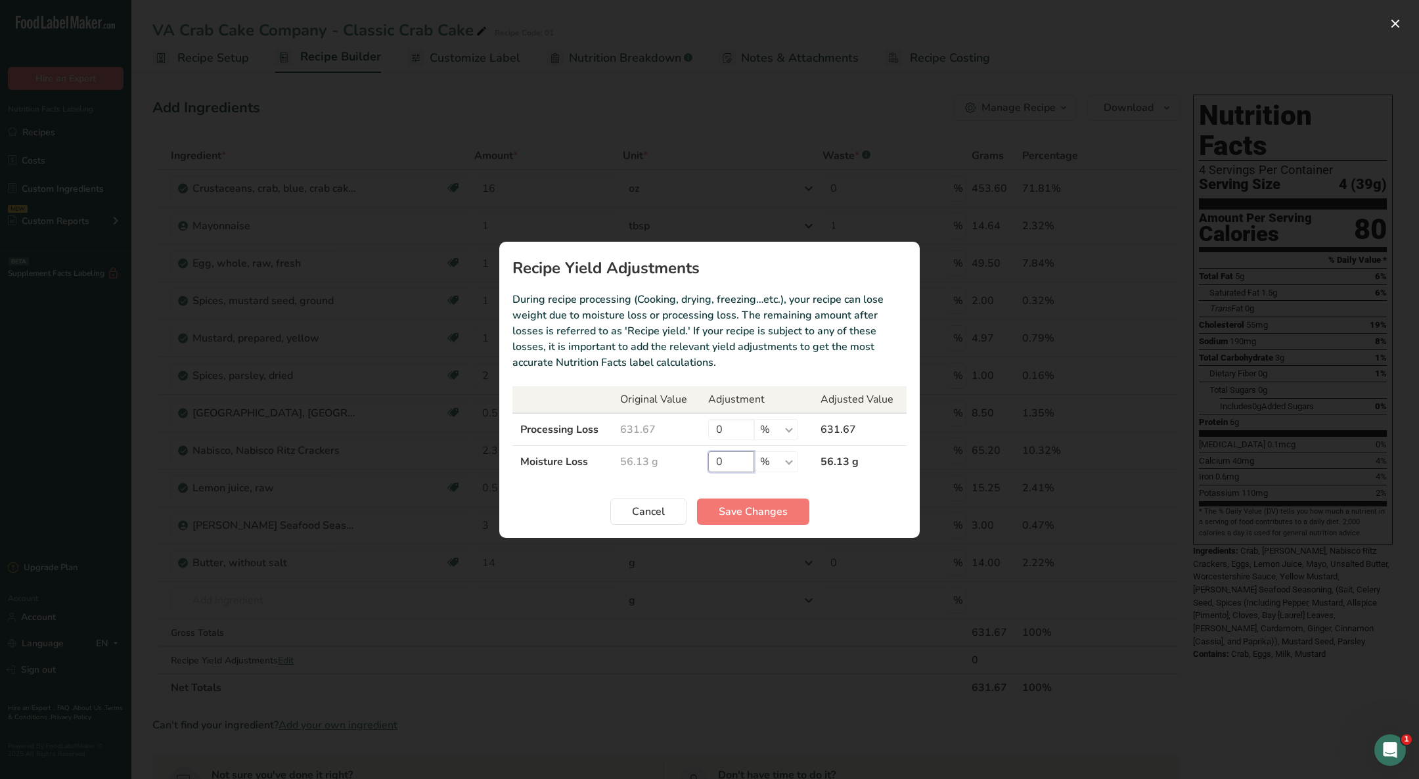
drag, startPoint x: 731, startPoint y: 460, endPoint x: 677, endPoint y: 460, distance: 54.5
click at [677, 460] on tr "Moisture Loss 56.13 g 0 % g kg mg mcg lb oz 56.13 g" at bounding box center [709, 461] width 394 height 32
type input "5"
type input "41.67"
click at [755, 495] on section "Recipe Yield Adjustments During recipe processing (Cooking, drying, freezing…et…" at bounding box center [709, 390] width 420 height 296
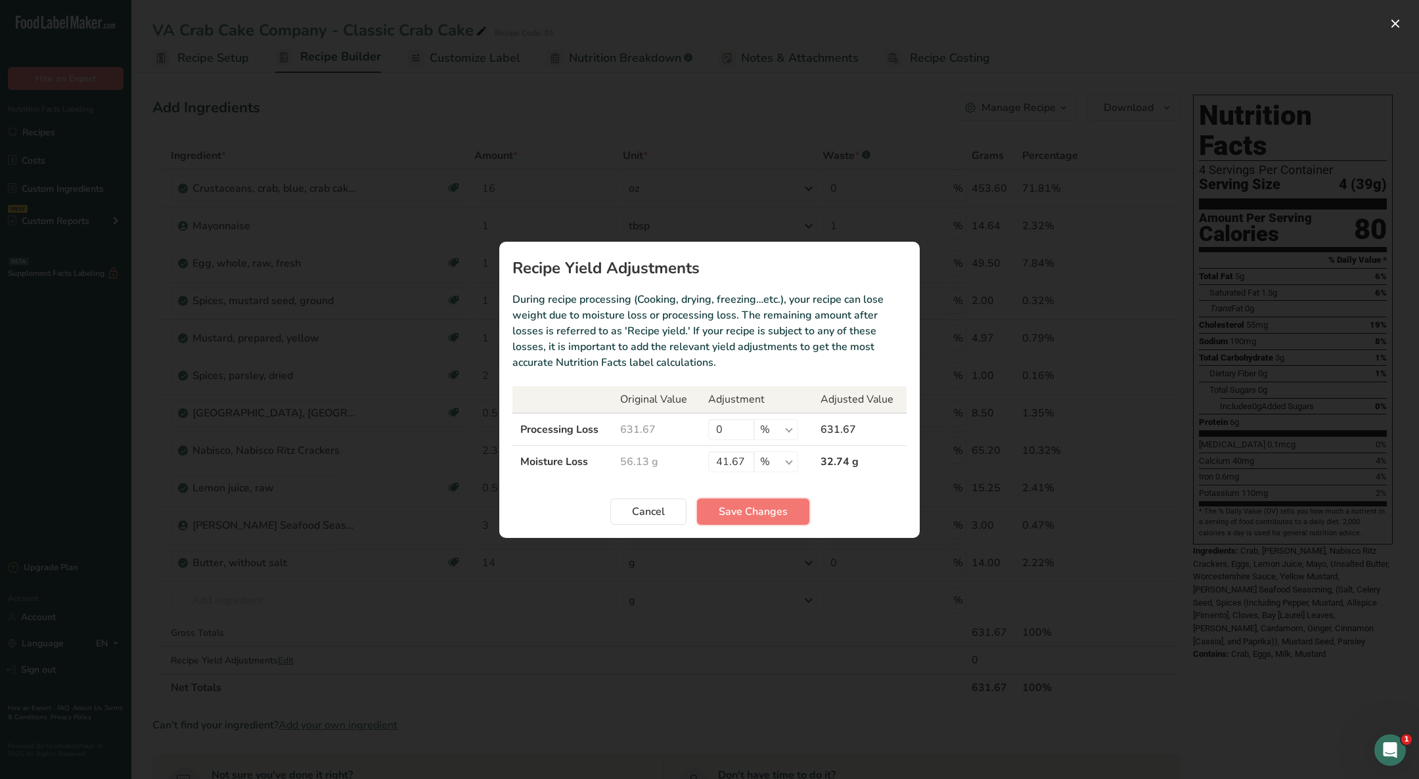
click at [754, 499] on button "Save Changes" at bounding box center [753, 512] width 112 height 26
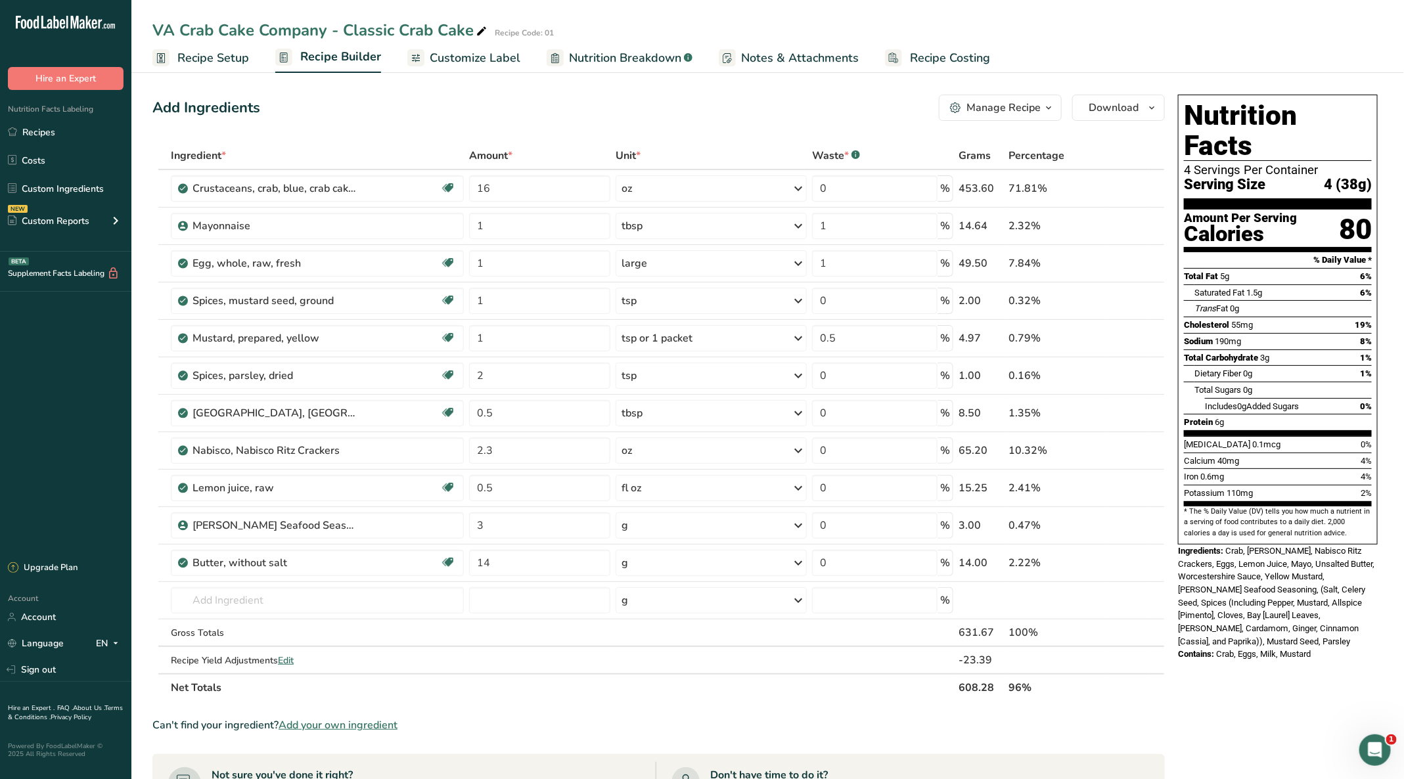
click at [290, 657] on span "Edit" at bounding box center [286, 660] width 16 height 12
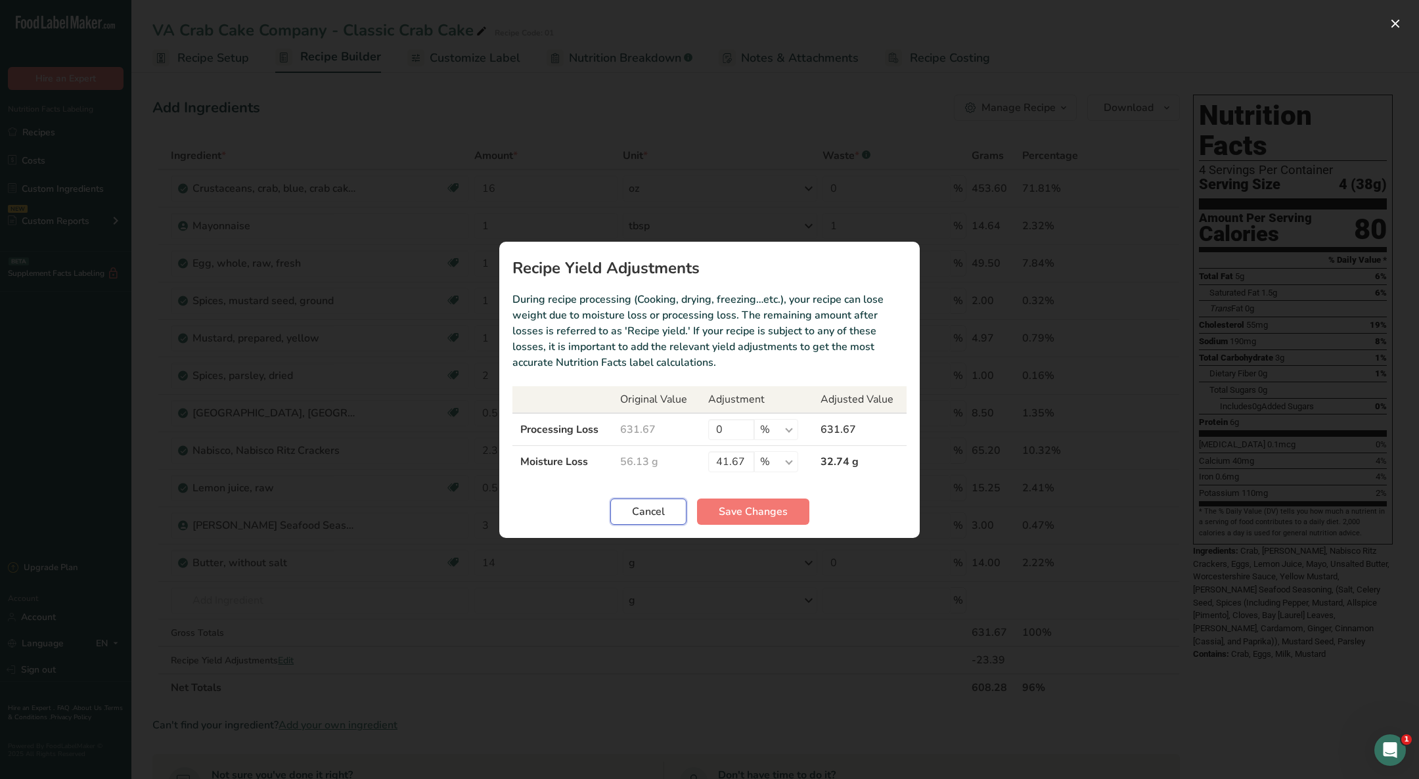
click at [638, 508] on span "Cancel" at bounding box center [648, 512] width 33 height 16
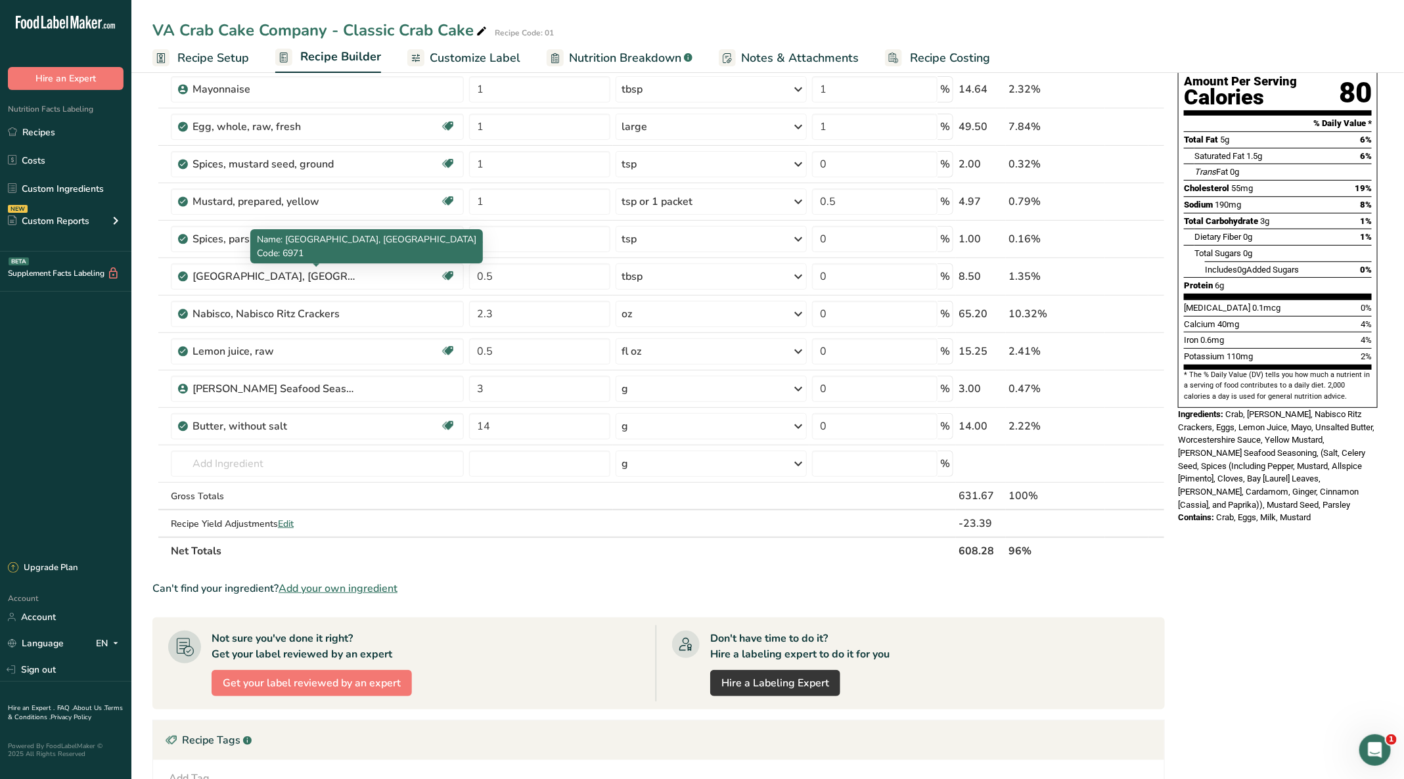
scroll to position [99, 0]
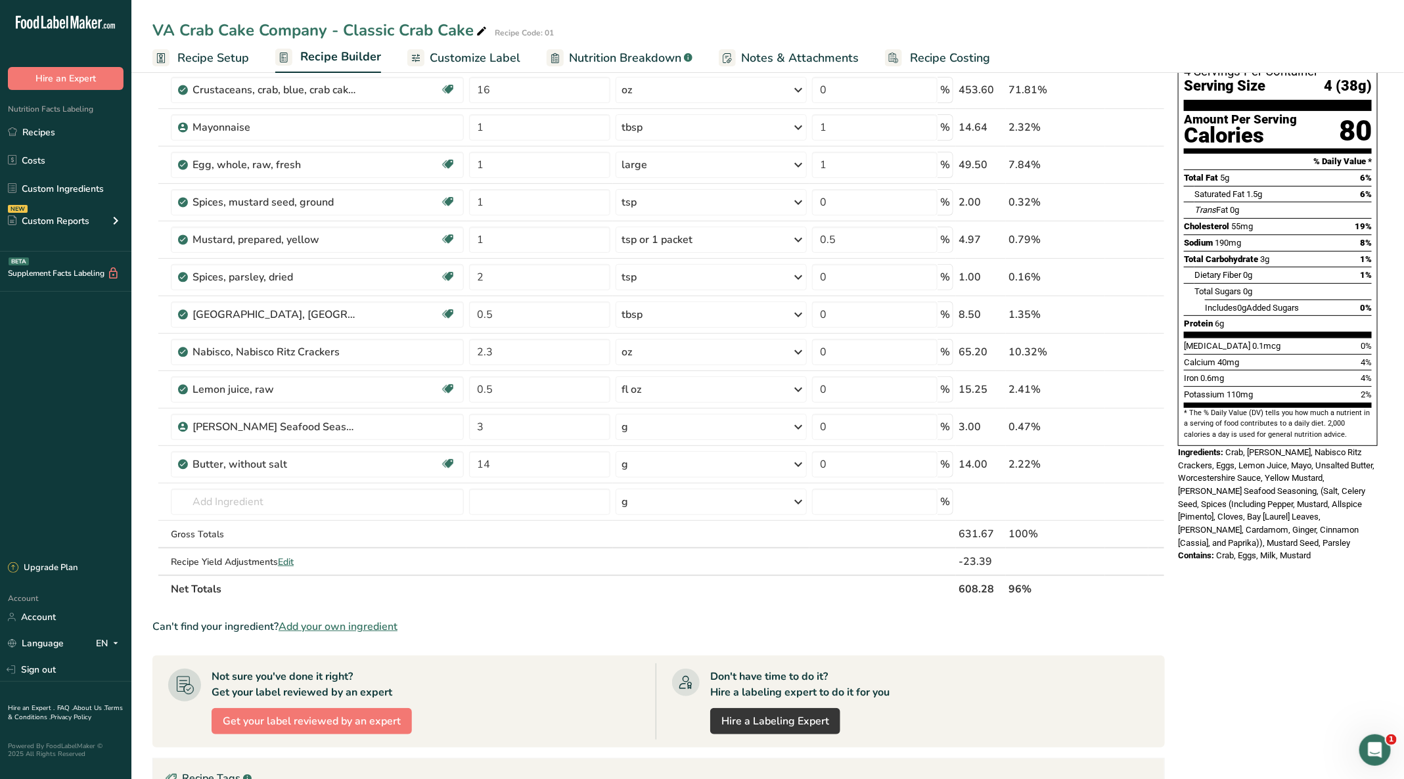
click at [195, 59] on span "Recipe Setup" at bounding box center [213, 58] width 72 height 18
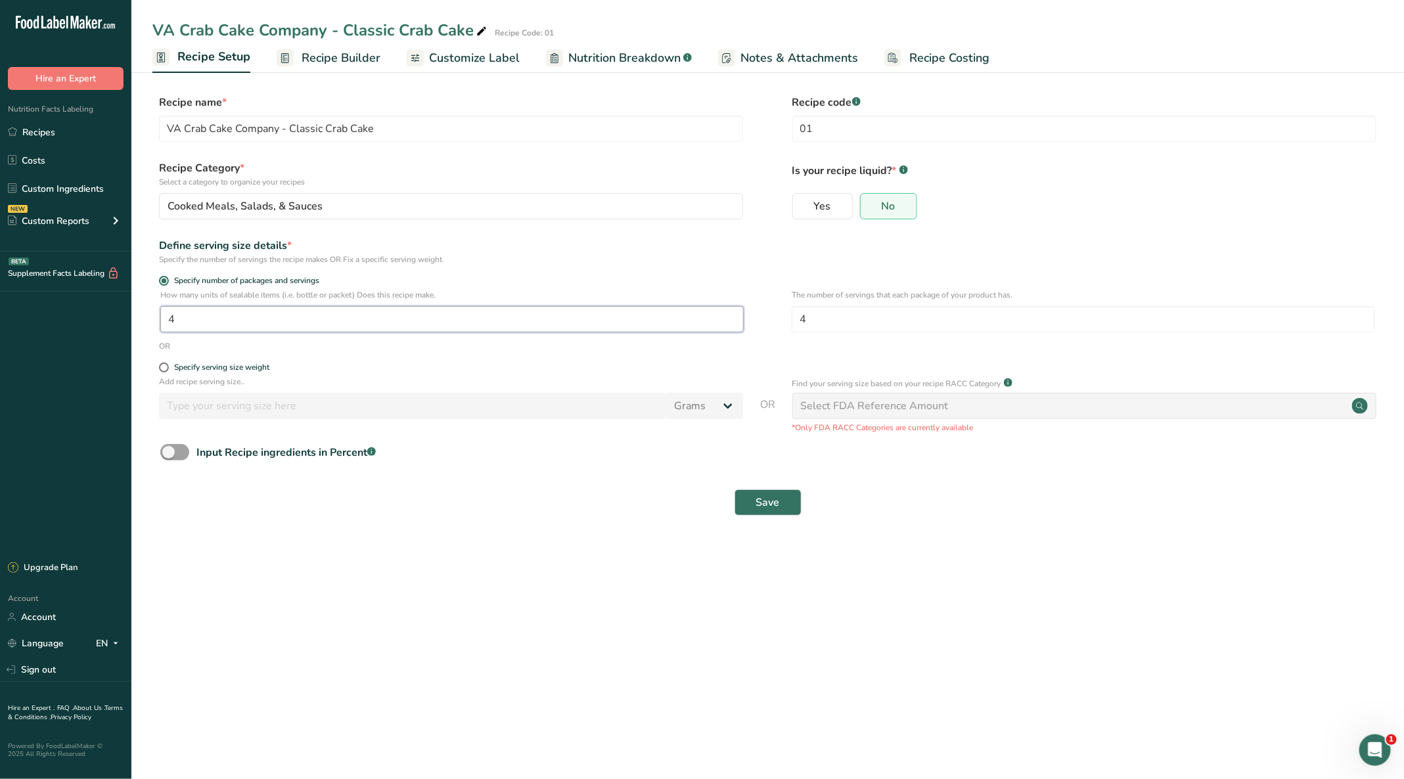
click at [212, 330] on input "4" at bounding box center [451, 319] width 583 height 26
type input "1"
click at [759, 499] on span "Save" at bounding box center [768, 503] width 24 height 16
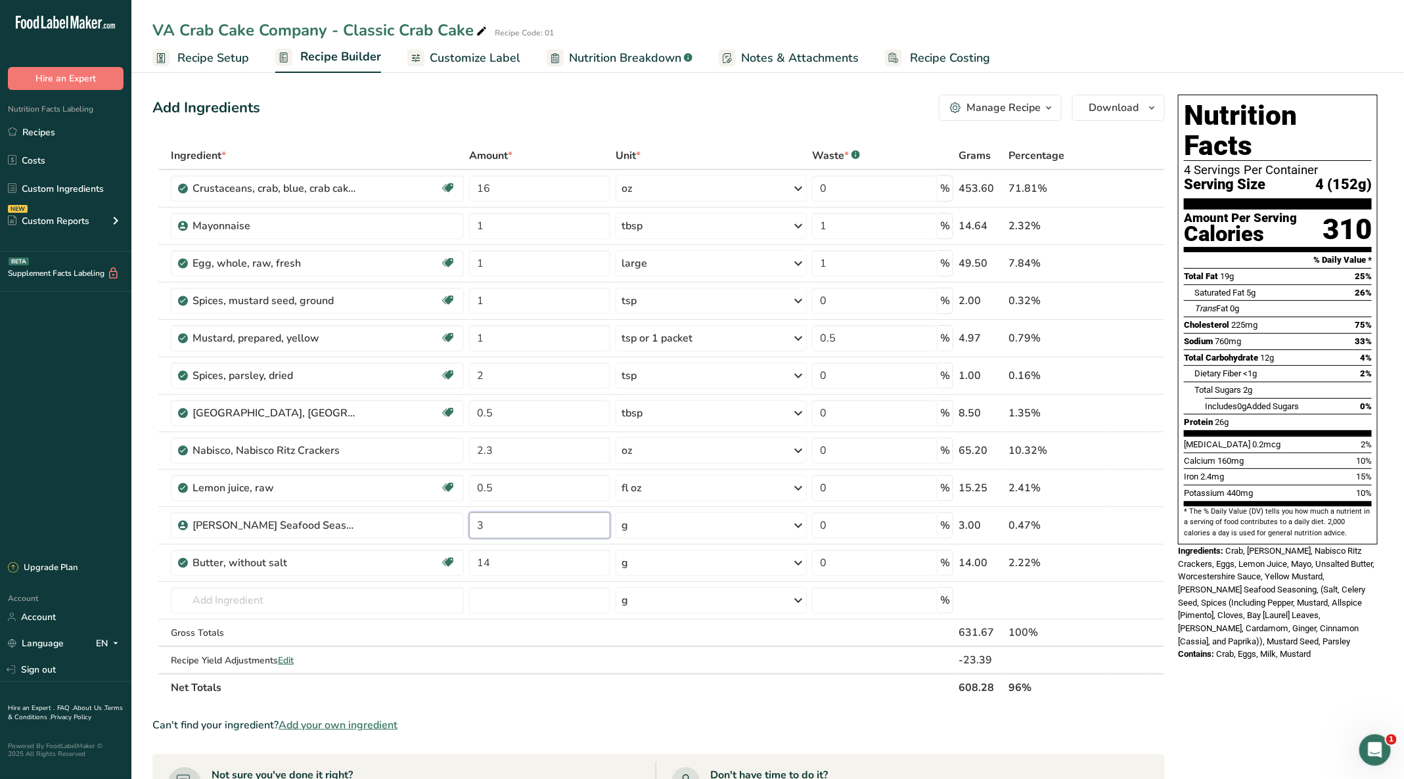
click at [512, 525] on input "3" at bounding box center [539, 525] width 141 height 26
type input "2"
click at [1087, 35] on div "VA Crab Cake Company - Classic Crab Cake Recipe Code: 01" at bounding box center [767, 30] width 1272 height 24
drag, startPoint x: 1188, startPoint y: 144, endPoint x: 1377, endPoint y: 154, distance: 188.8
click at [1377, 154] on div "Nutrition Facts 4 Servings Per Container Serving Size 4 (152g) Amount Per Servi…" at bounding box center [1278, 320] width 200 height 450
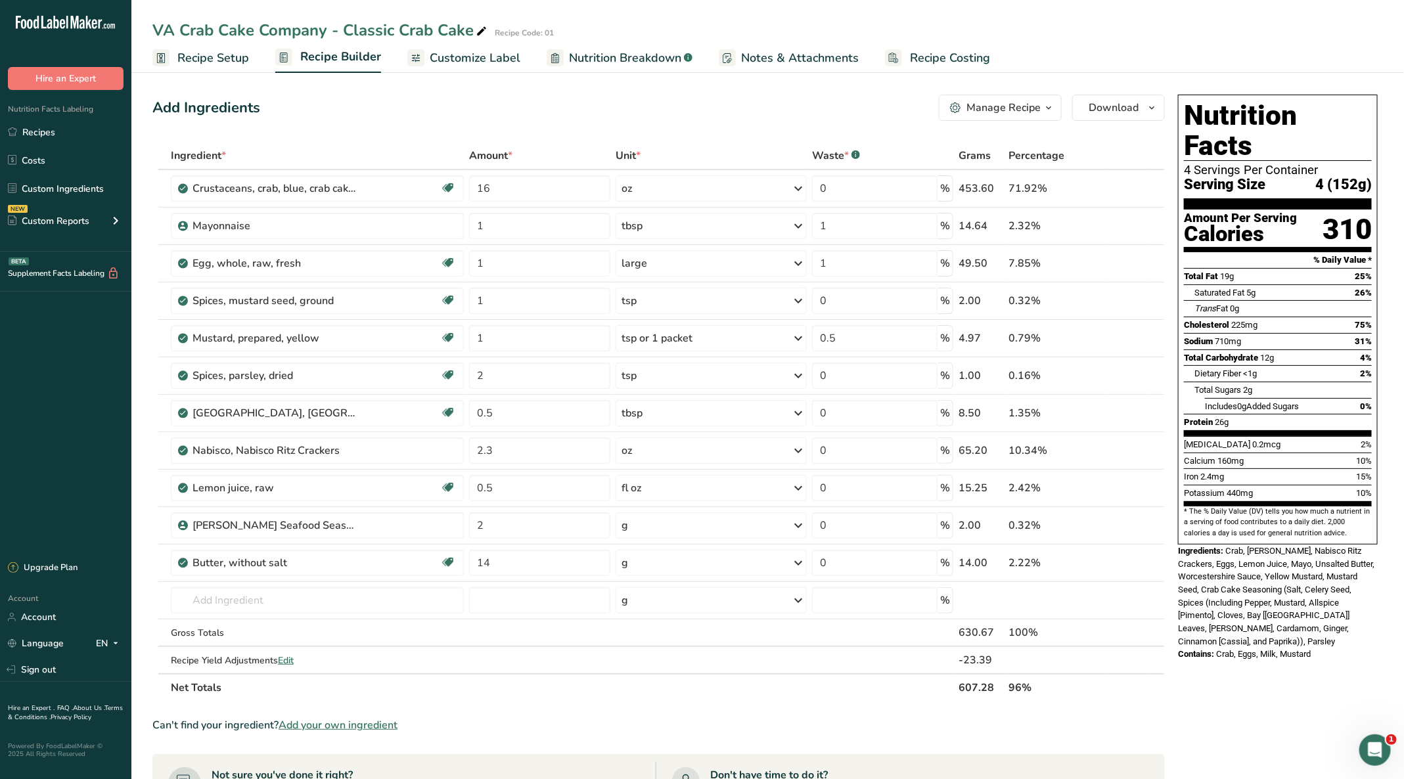
click at [1346, 164] on div "4 Servings Per Container" at bounding box center [1278, 170] width 188 height 13
drag, startPoint x: 1182, startPoint y: 139, endPoint x: 1375, endPoint y: 160, distance: 193.6
click at [1375, 160] on div "Nutrition Facts 4 Servings Per Container Serving Size 4 (152g) Amount Per Servi…" at bounding box center [1278, 320] width 200 height 450
copy section "4 Servings Per Container Serving Size 4 (152g)"
click at [1113, 47] on ul "Recipe Setup Recipe Builder Customize Label Nutrition Breakdown .a-a{fill:#3473…" at bounding box center [767, 57] width 1272 height 31
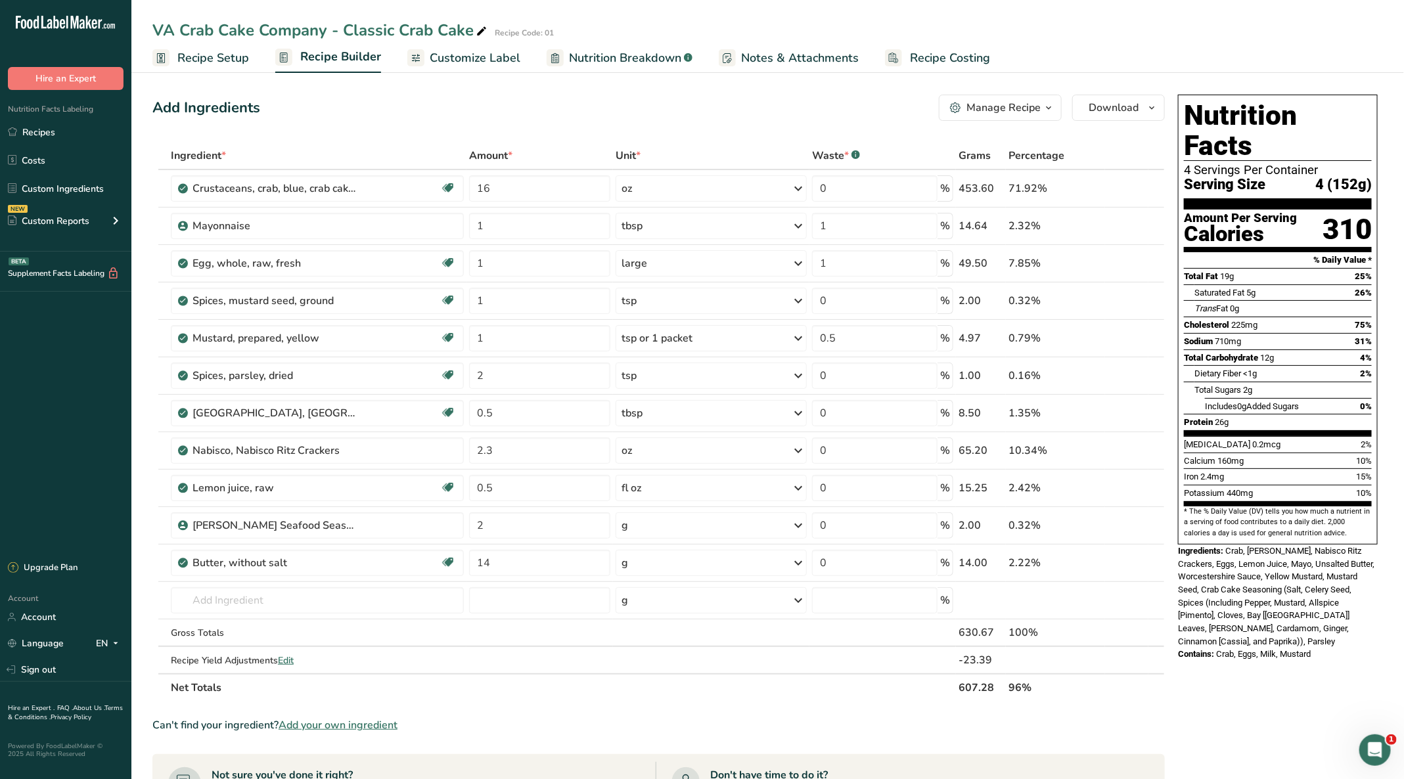
click at [1125, 273] on td "i" at bounding box center [1126, 263] width 43 height 37
click at [785, 53] on span "Notes & Attachments" at bounding box center [800, 58] width 118 height 18
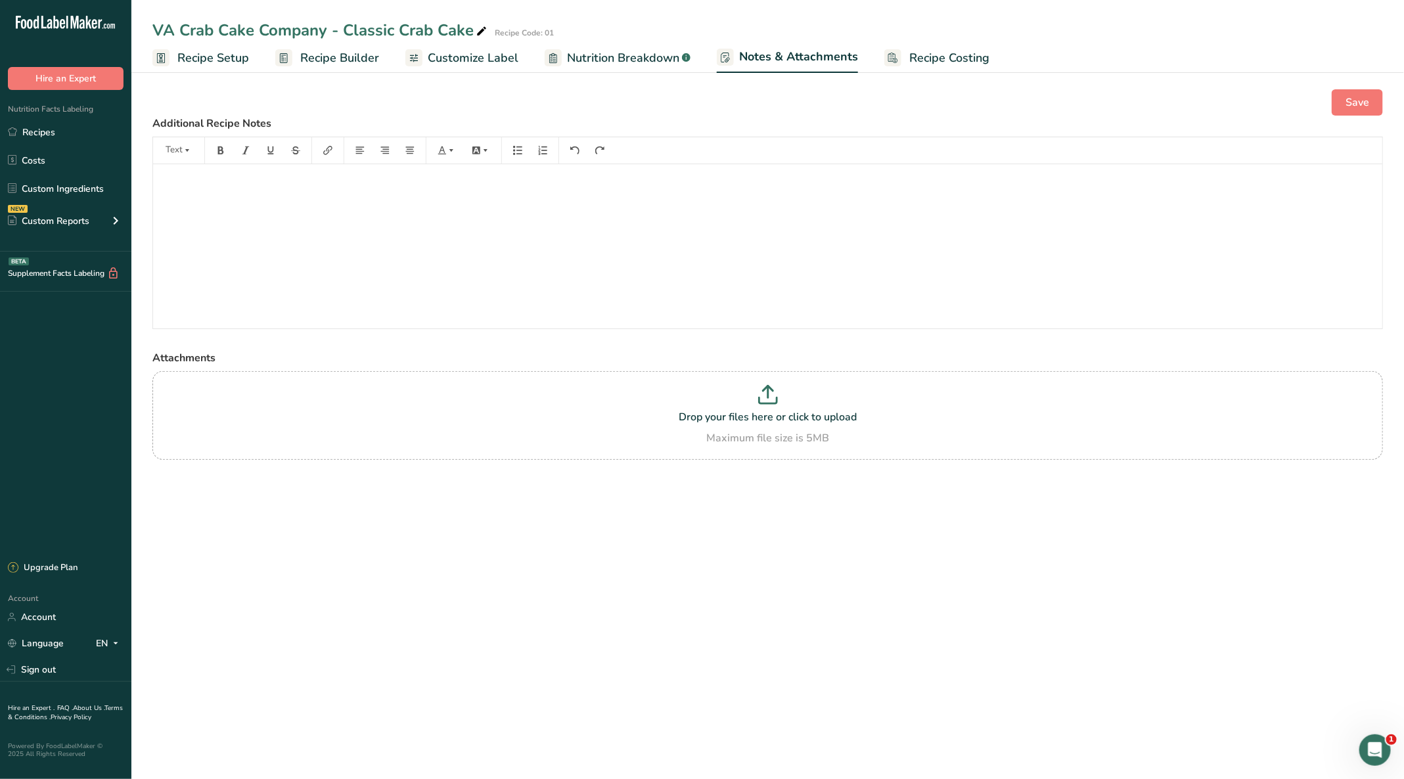
click at [324, 60] on span "Recipe Builder" at bounding box center [339, 58] width 79 height 18
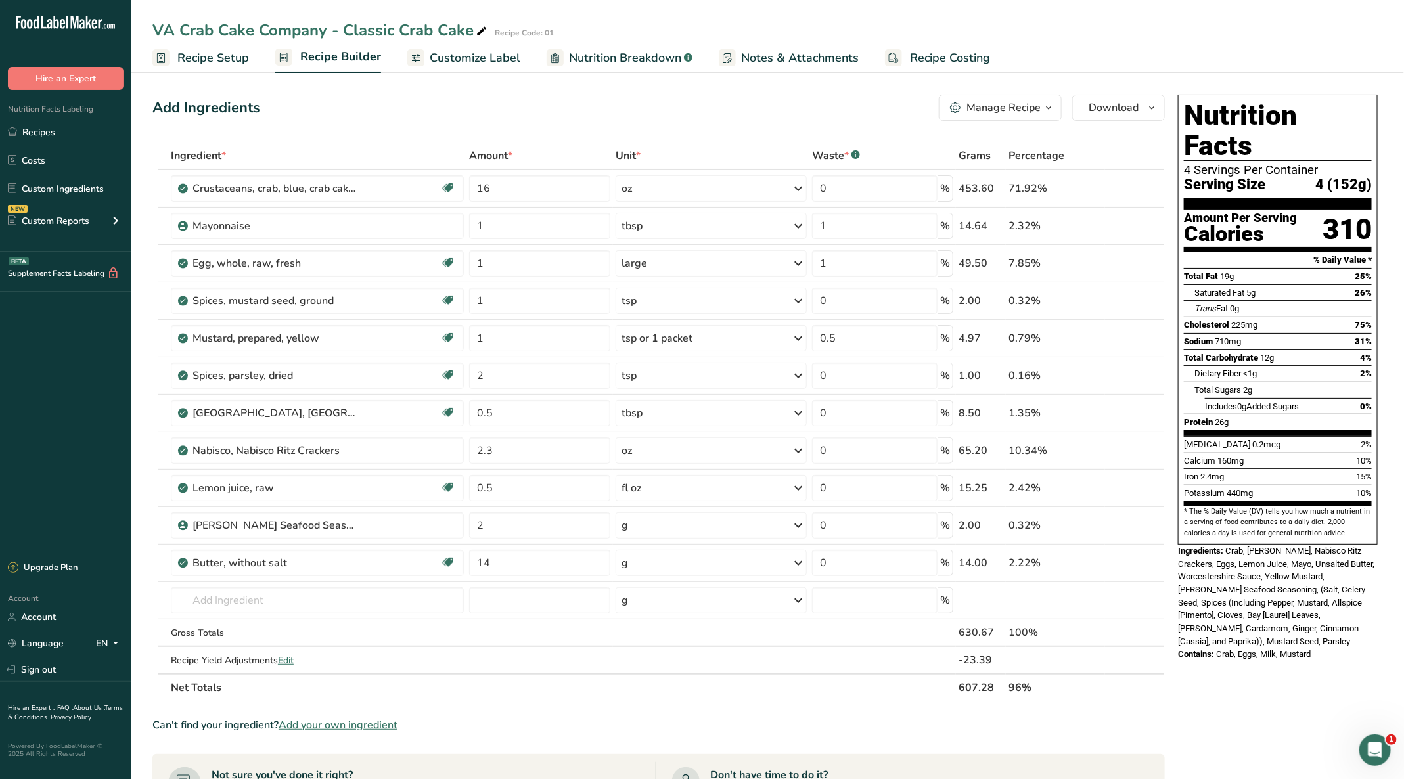
click at [225, 58] on span "Recipe Setup" at bounding box center [213, 58] width 72 height 18
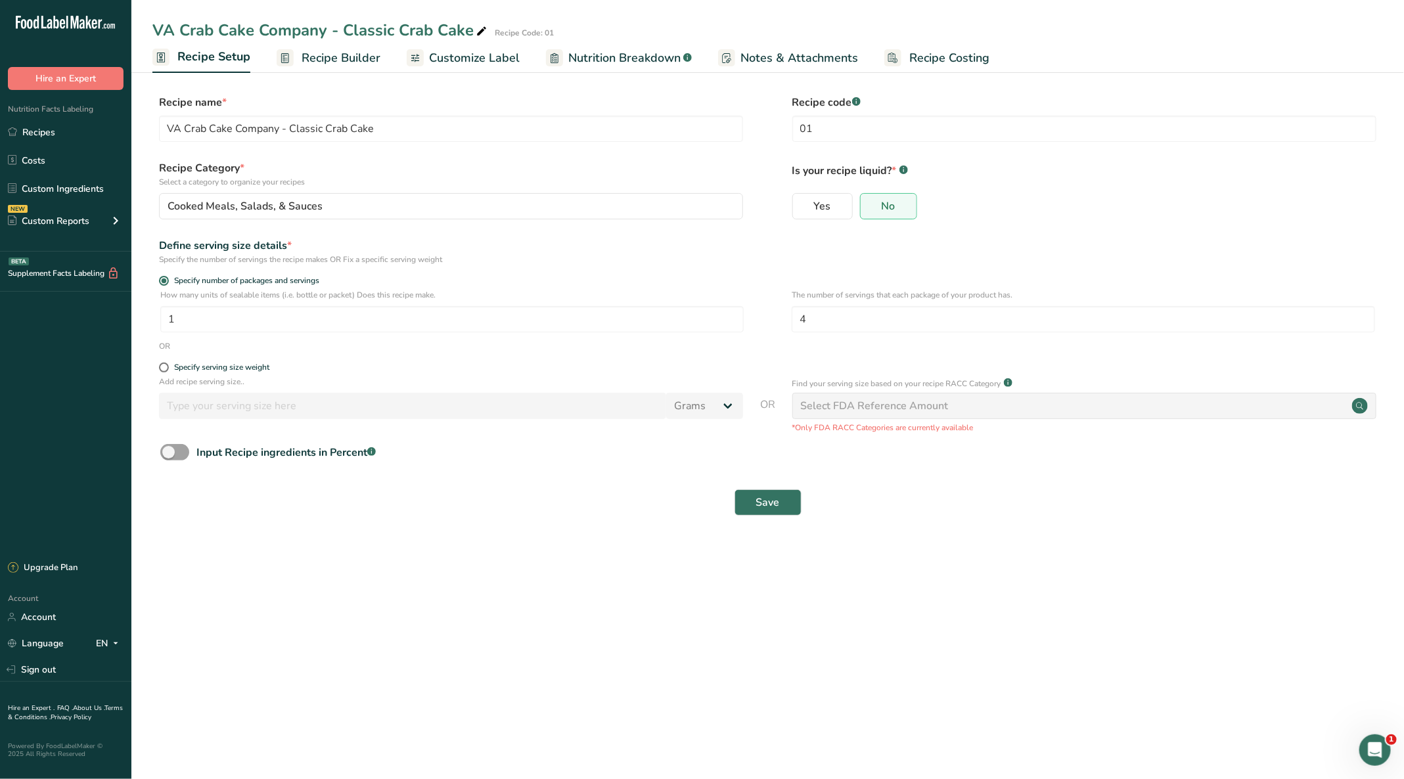
click at [324, 57] on span "Recipe Builder" at bounding box center [340, 58] width 79 height 18
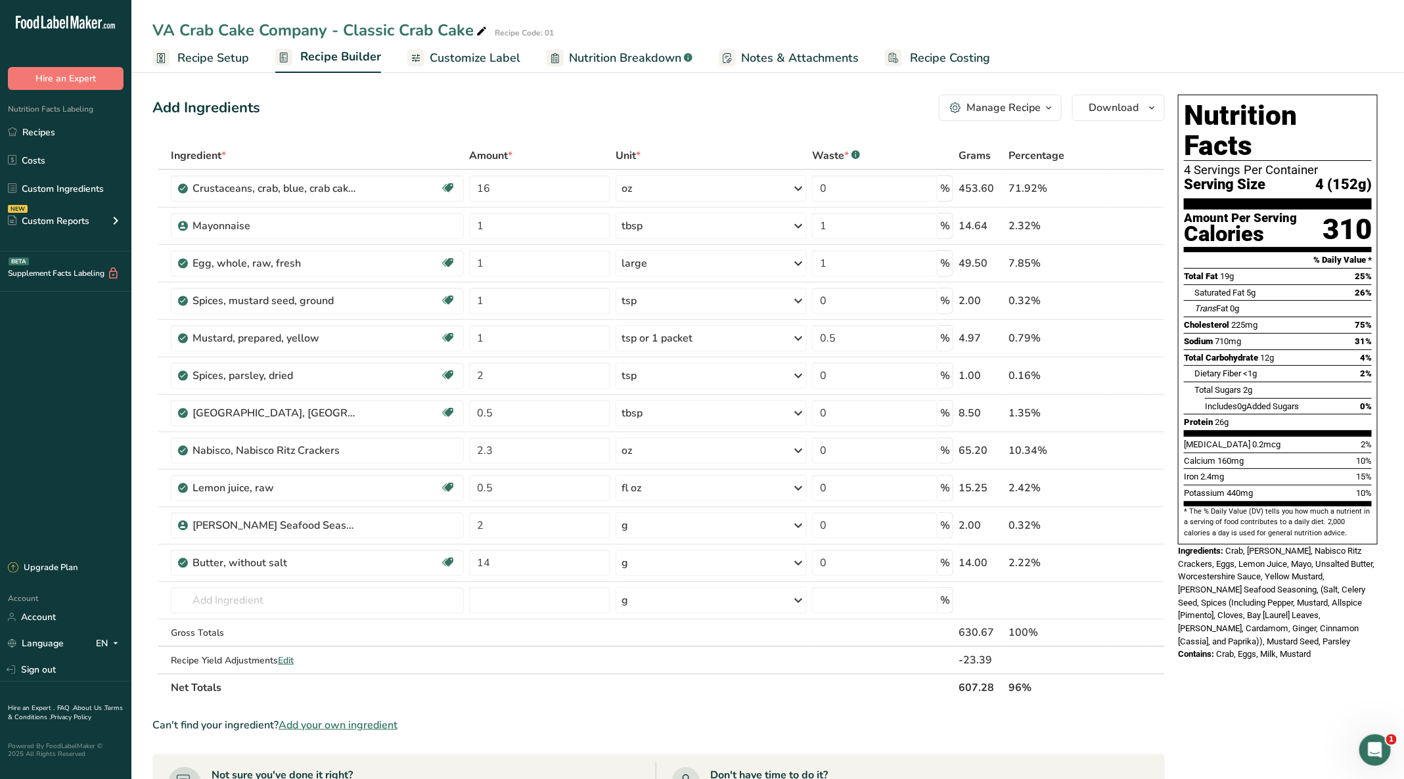
click at [483, 51] on span "Customize Label" at bounding box center [475, 58] width 91 height 18
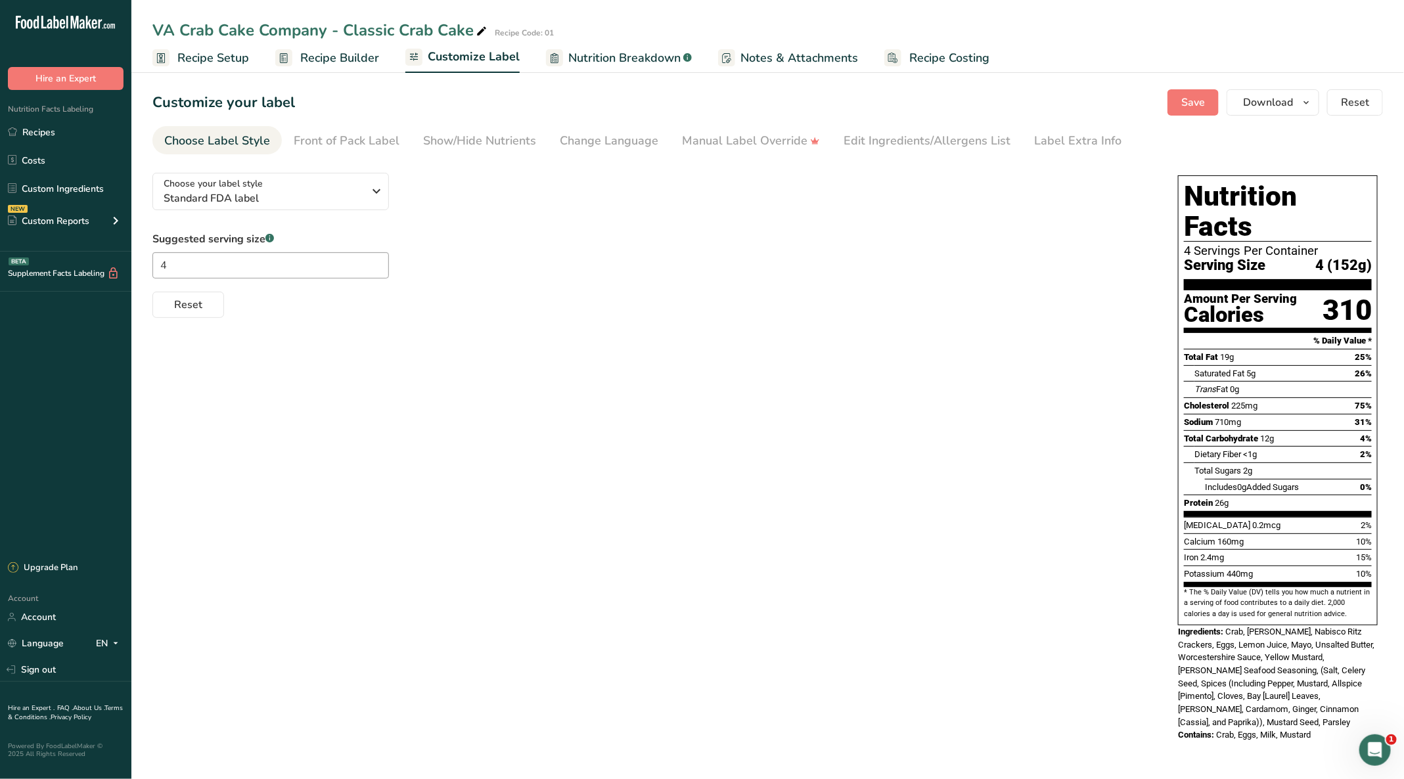
click at [635, 62] on span "Nutrition Breakdown" at bounding box center [624, 58] width 112 height 18
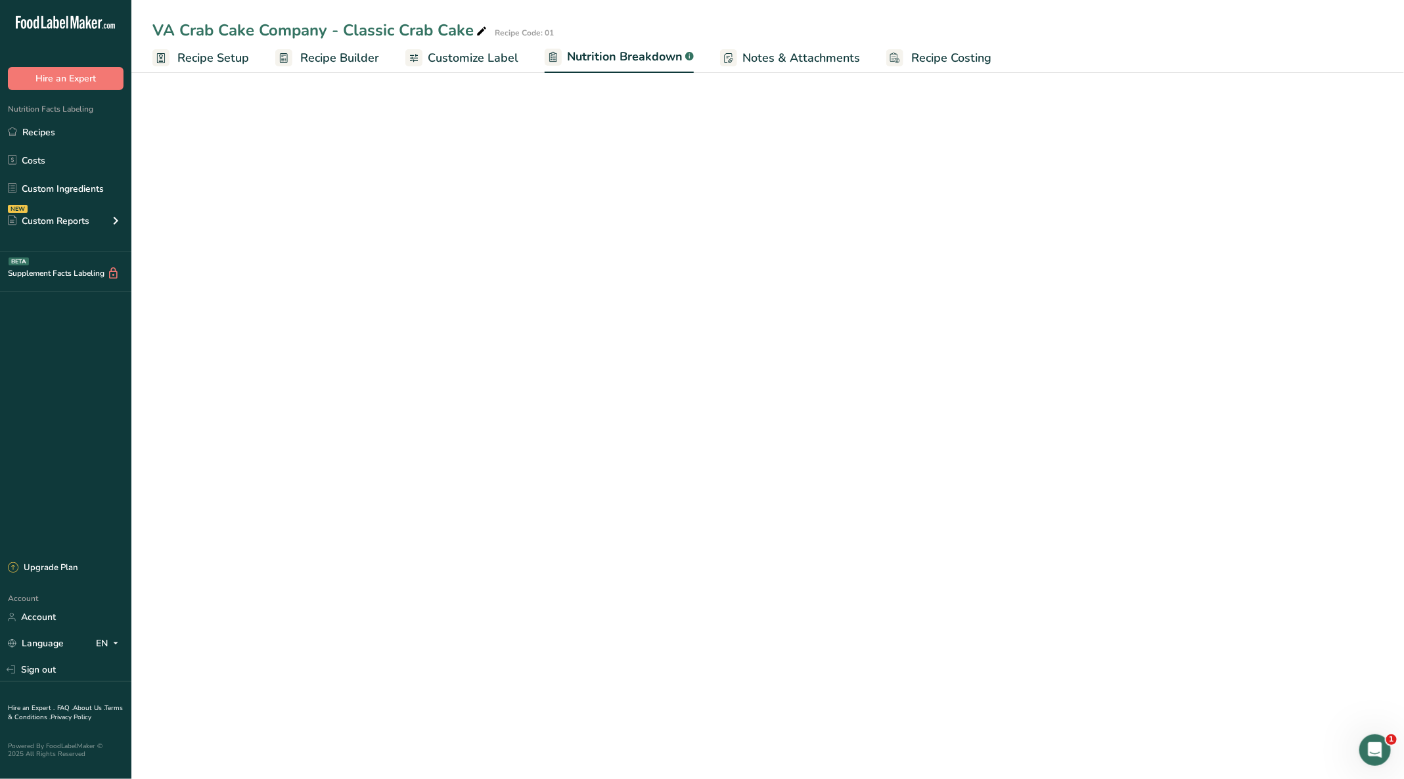
select select "Calories"
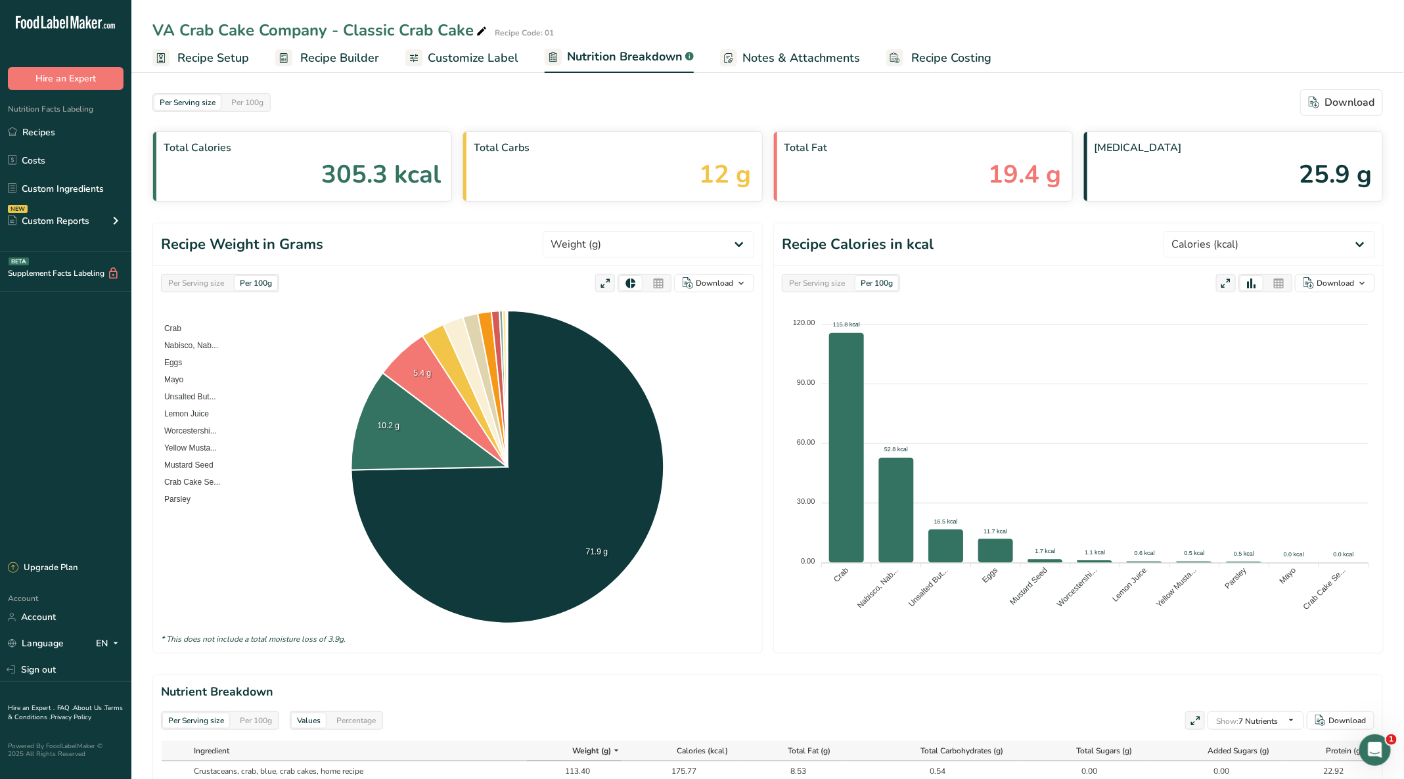
click at [489, 55] on span "Customize Label" at bounding box center [473, 58] width 91 height 18
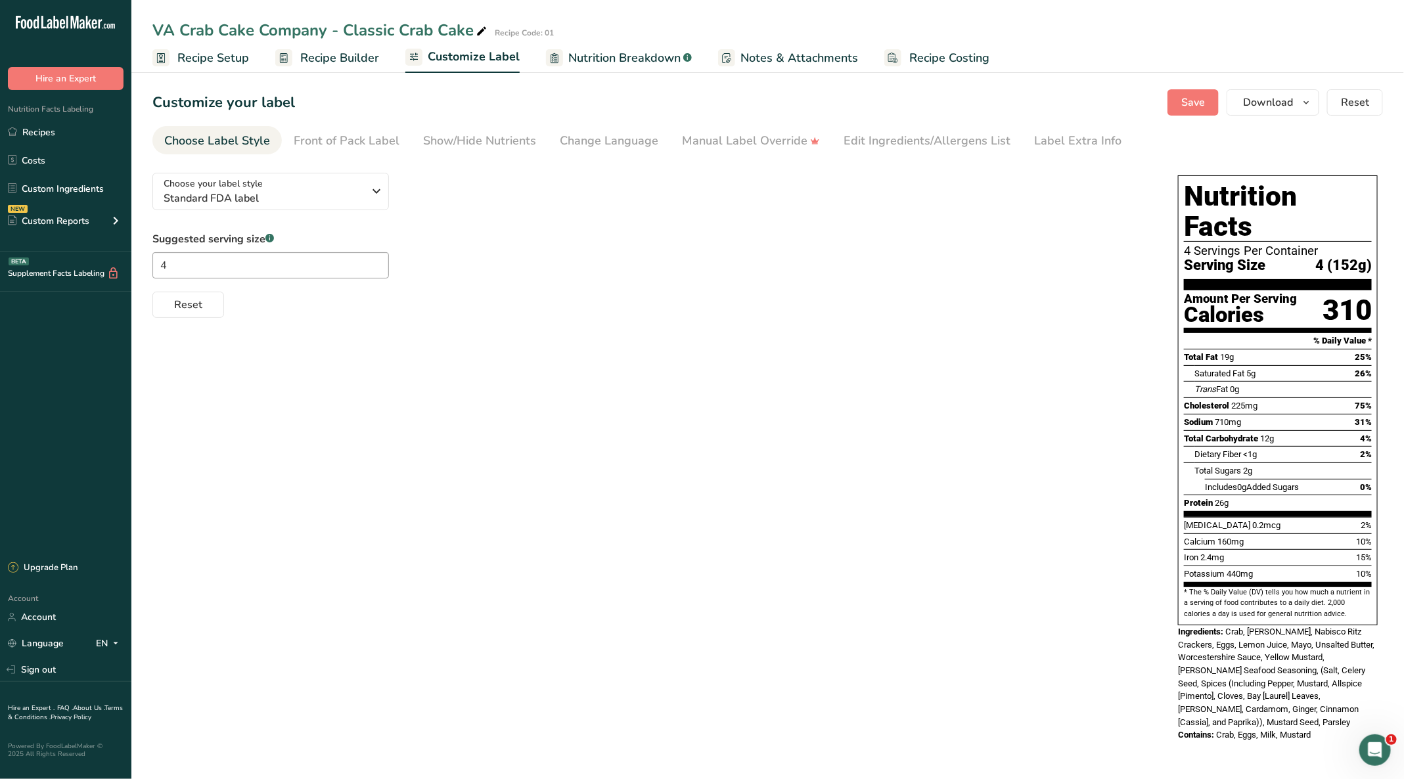
click at [868, 124] on section "Customize your label Save Download Choose what to show on your downloaded label…" at bounding box center [767, 421] width 1272 height 707
click at [868, 128] on link "Edit Ingredients/Allergens List" at bounding box center [926, 141] width 167 height 30
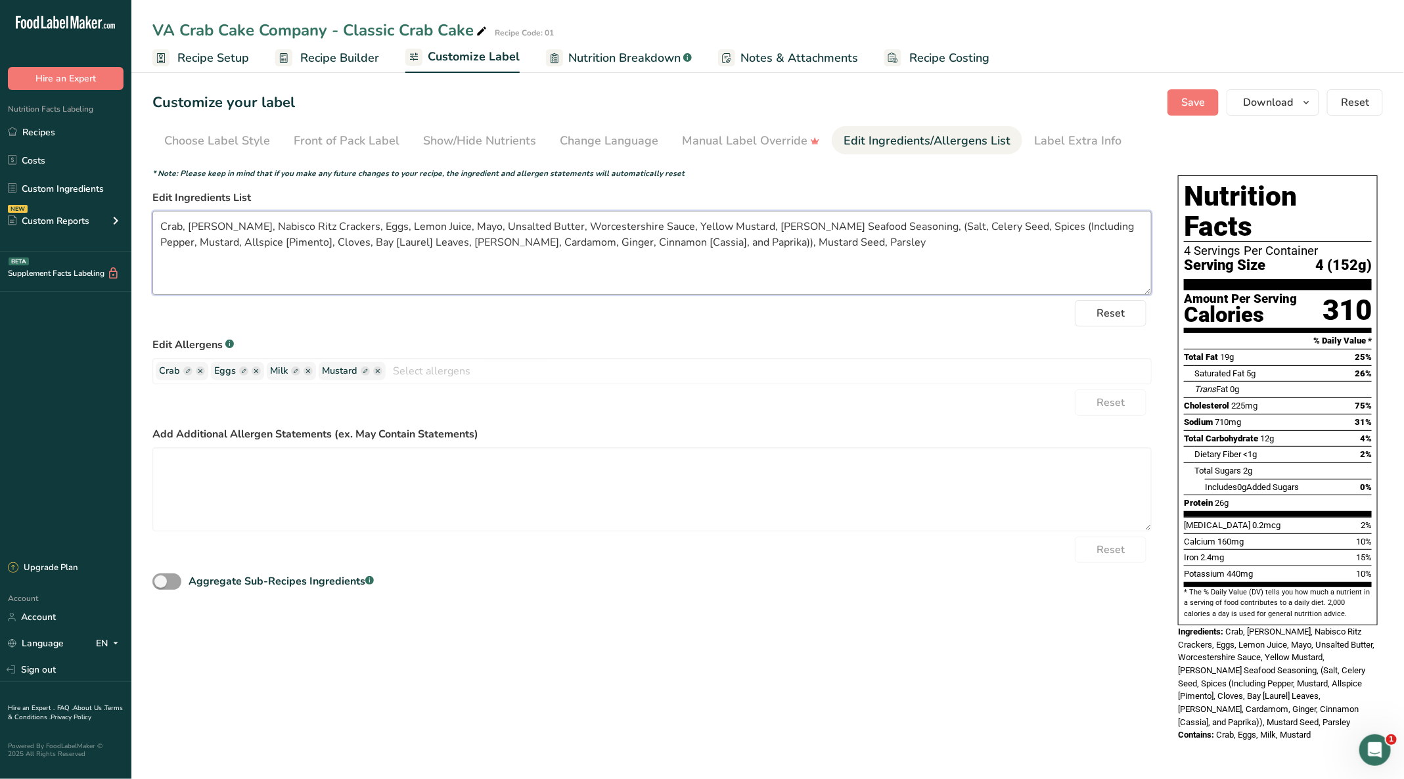
drag, startPoint x: 292, startPoint y: 221, endPoint x: 189, endPoint y: 228, distance: 102.7
click at [189, 228] on textarea "Crab, Nabisco, Nabisco Ritz Crackers, Eggs, Lemon Juice, Mayo, Unsalted Butter,…" at bounding box center [651, 253] width 999 height 84
click at [290, 223] on textarea "Crab, Butter Crackers, Eggs, Lemon Juice, Mayo, Unsalted Butter, Worcestershire…" at bounding box center [651, 253] width 999 height 84
click at [687, 225] on textarea "Crab, Butter Crackers, Egg, Lemon Juice, Mayo, Unsalted Butter, Worcestershire …" at bounding box center [651, 253] width 999 height 84
click at [520, 239] on textarea "Crab, Butter Crackers, Egg, Lemon Juice, Mayo, Unsalted Butter, Worcestershire …" at bounding box center [651, 253] width 999 height 84
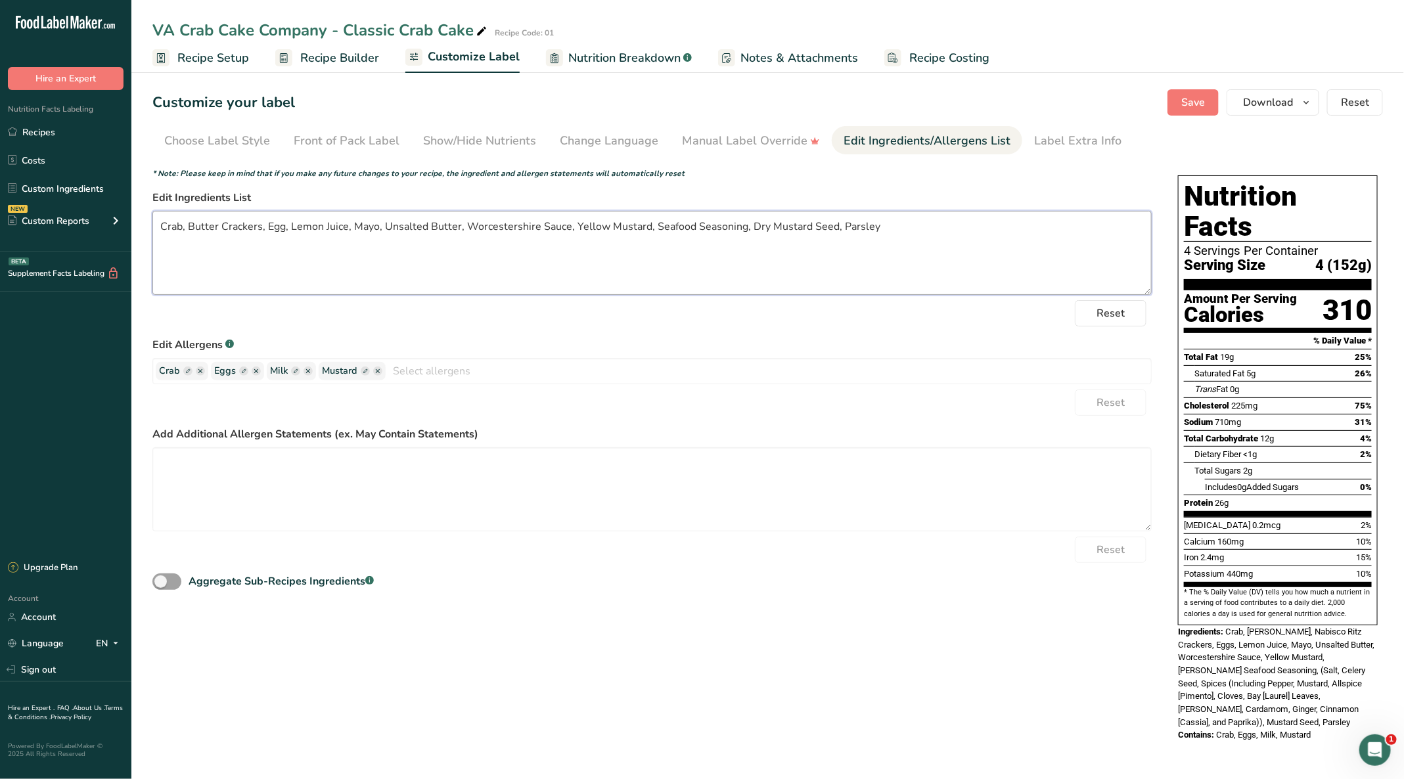
click at [647, 226] on textarea "Crab, Butter Crackers, Egg, Lemon Juice, Mayo, Unsalted Butter, Worcestershire …" at bounding box center [651, 253] width 999 height 84
click at [861, 227] on textarea "Crab, Butter Crackers, Egg, Lemon Juice, Mayo, Unsalted Butter, Worcestershire …" at bounding box center [651, 253] width 999 height 84
click at [888, 227] on textarea "Crab, Butter Crackers, Egg, Lemon Juice, Mayo, Unsalted Butter, Worcestershire …" at bounding box center [651, 253] width 999 height 84
click at [888, 230] on textarea "Crab, Butter Crackers, Egg, Lemon Juice, Mayo, Unsalted Butter, Worcestershire …" at bounding box center [651, 253] width 999 height 84
click at [378, 227] on textarea "Crab, Butter Crackers, Egg, Lemon Juice, Mayo, Unsalted Butter, Worcestershire …" at bounding box center [651, 253] width 999 height 84
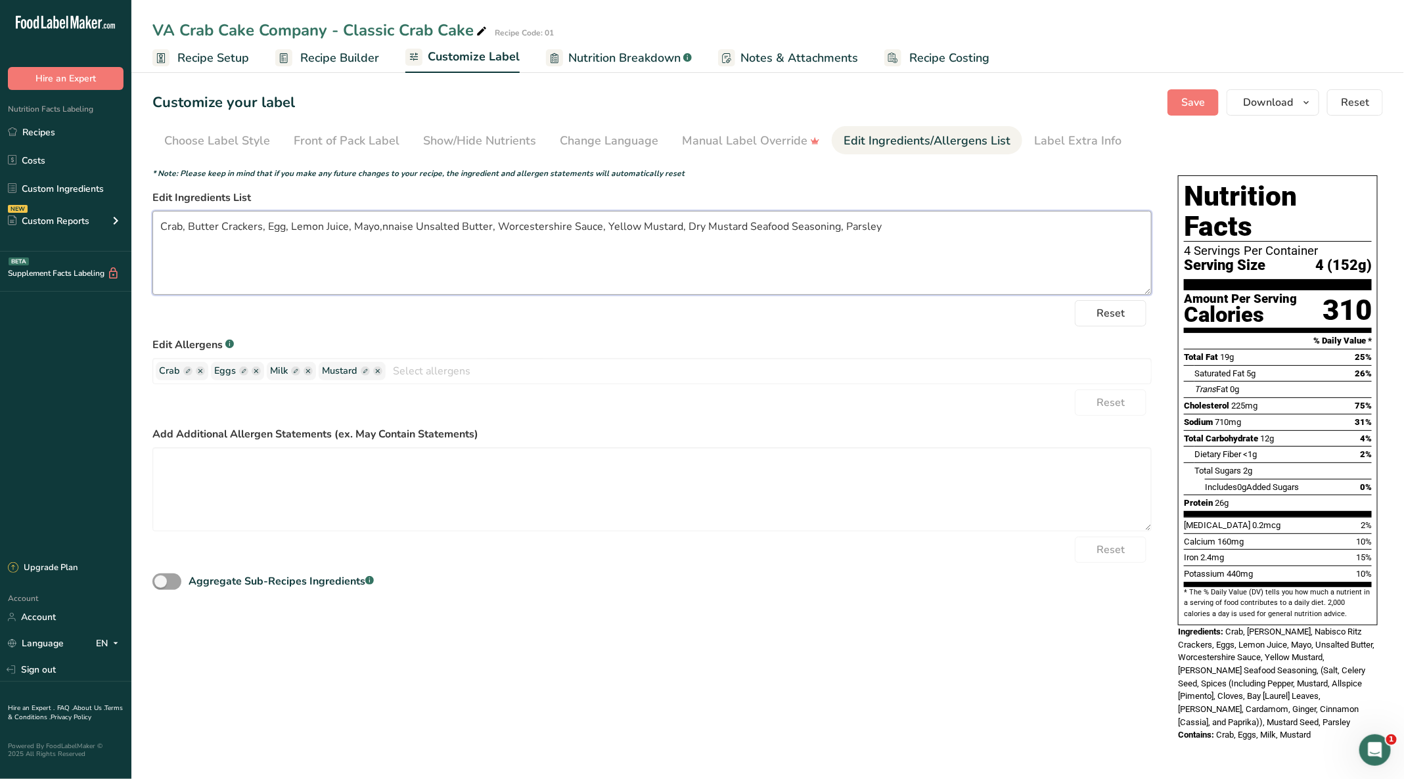
click at [380, 225] on textarea "Crab, Butter Crackers, Egg, Lemon Juice, Mayo,nnaise Unsalted Butter, Worcester…" at bounding box center [651, 253] width 999 height 84
click at [405, 223] on textarea "Crab, Butter Crackers, Egg, Lemon Juice, Mayonnaise Unsalted Butter, Worcesters…" at bounding box center [651, 253] width 999 height 84
click at [182, 228] on textarea "Crab, Butter Crackers, Egg, Lemon Juice, Mayonnaise, Unsalted Butter, Worcester…" at bounding box center [651, 253] width 999 height 84
click at [250, 270] on textarea "Crab Meat, Butter Crackers, Egg, Lemon Juice, Mayonnaise, Unsalted Butter, Worc…" at bounding box center [651, 253] width 999 height 84
click at [256, 225] on textarea "Crab Meat, Crackers, Egg, Lemon Juice, Mayonnaise, Unsalted Butter, Worcestersh…" at bounding box center [651, 253] width 999 height 84
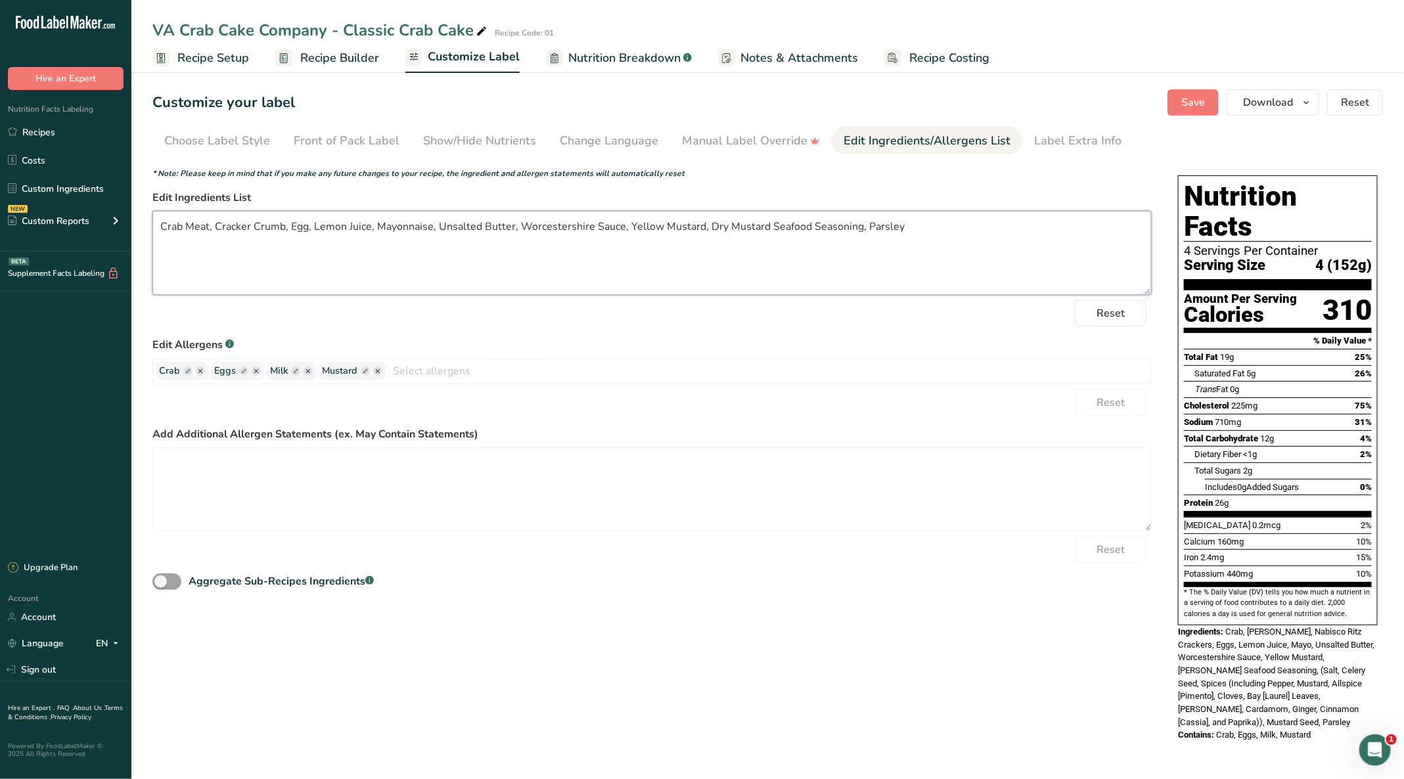
click at [365, 272] on textarea "Crab Meat, Cracker Crumb, Egg, Lemon Juice, Mayonnaise, Unsalted Butter, Worces…" at bounding box center [651, 253] width 999 height 84
type textarea "Crab Meat, Cracker Crumb, Egg, Lemon Juice, Mayonnaise, Unsalted Butter, Worces…"
click at [1195, 95] on span "Save" at bounding box center [1193, 103] width 24 height 16
click at [29, 126] on link "Recipes" at bounding box center [65, 132] width 131 height 25
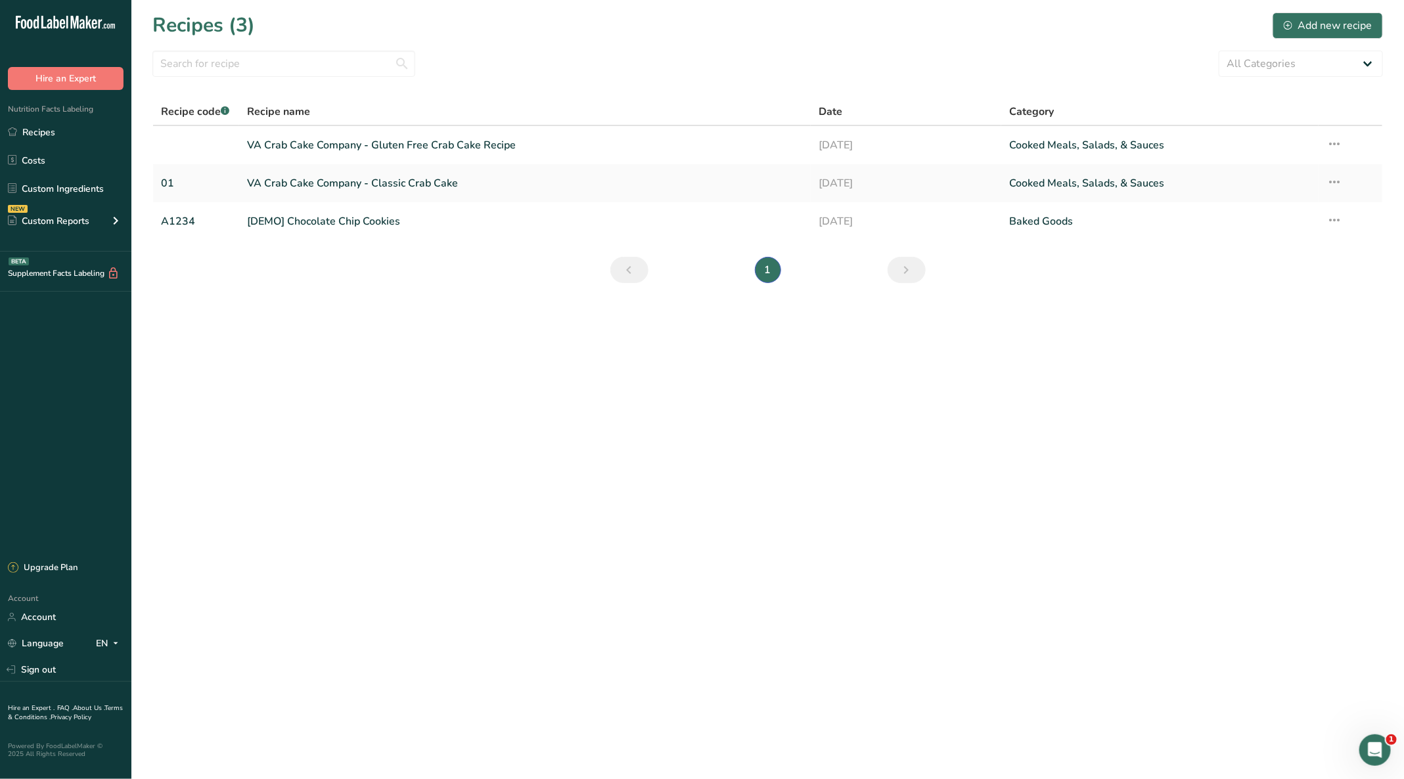
click at [331, 133] on link "VA Crab Cake Company - Gluten Free Crab Cake Recipe" at bounding box center [525, 145] width 556 height 28
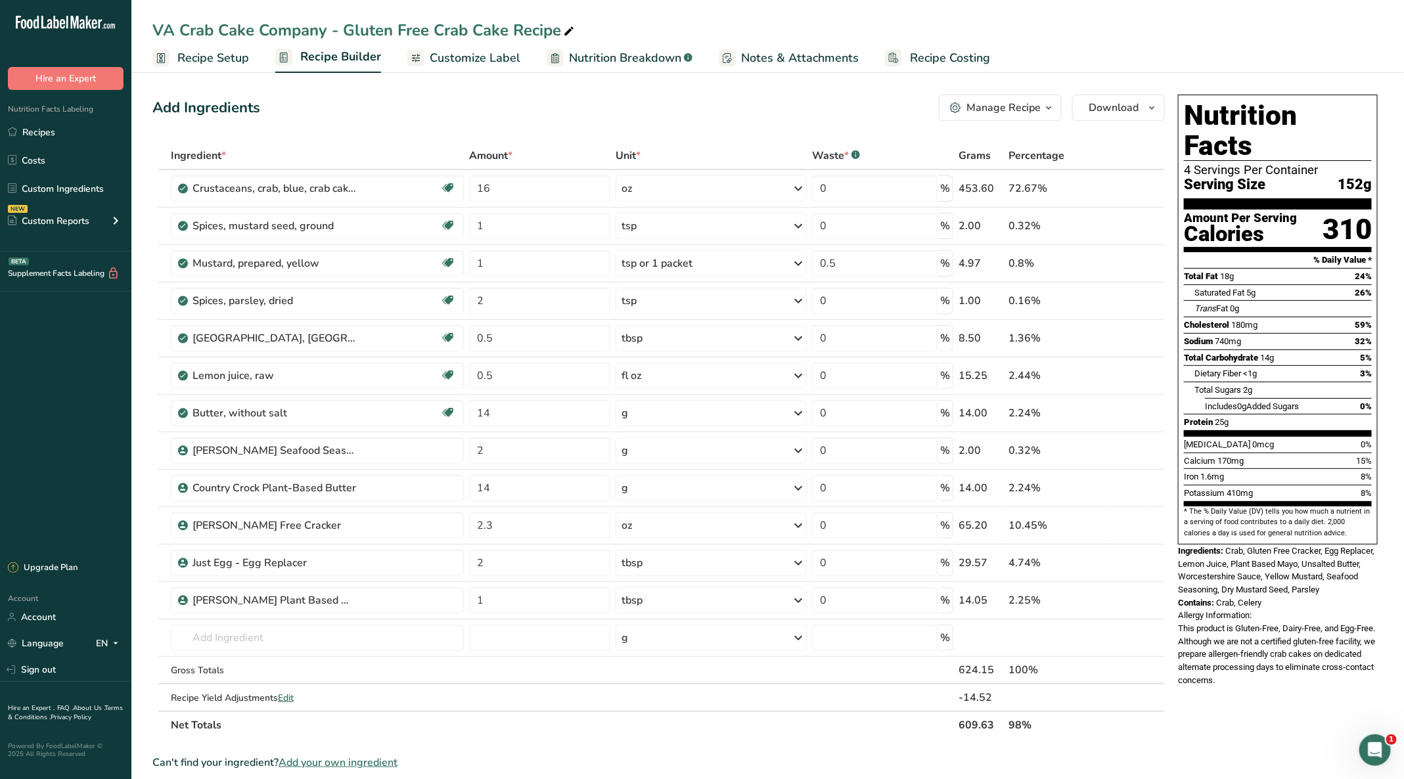
click at [454, 56] on span "Customize Label" at bounding box center [475, 58] width 91 height 18
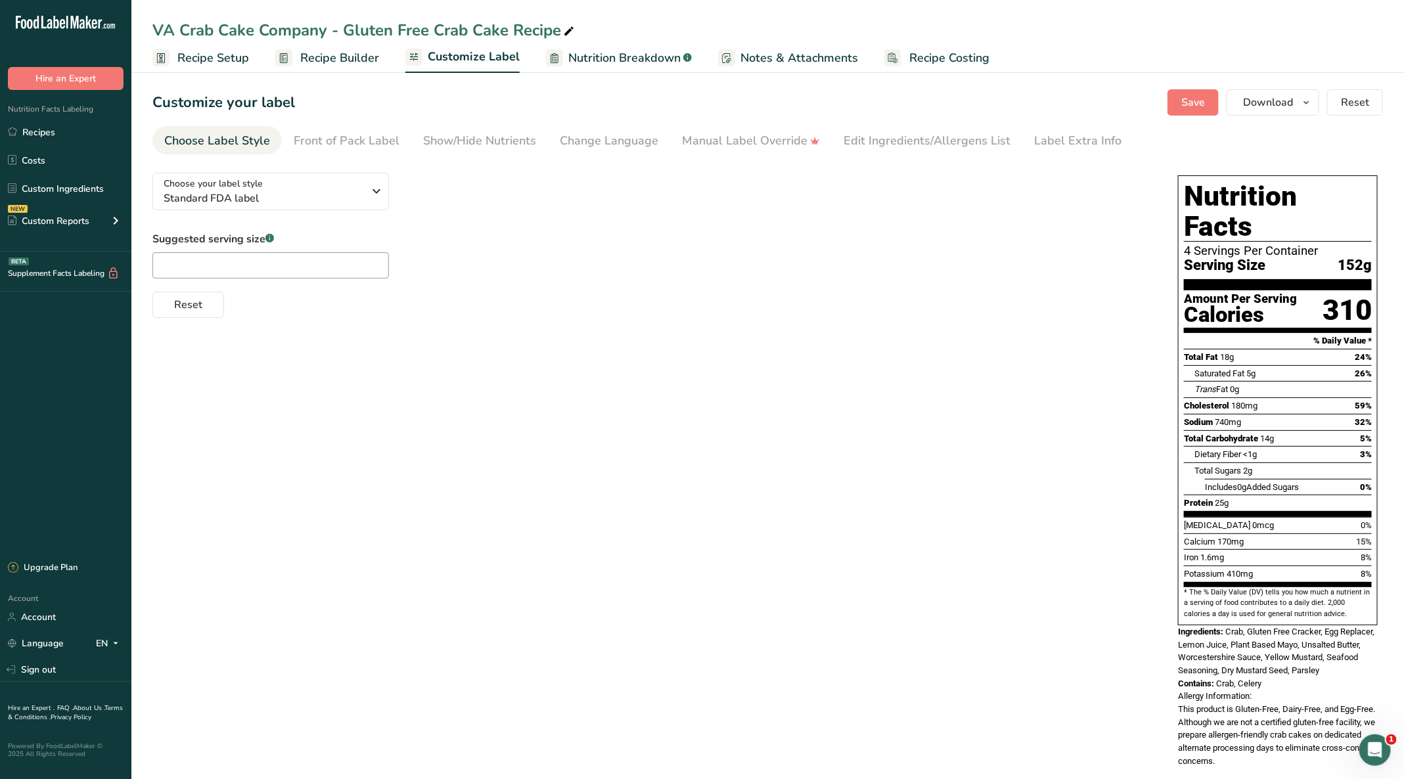
click at [944, 134] on div "Edit Ingredients/Allergens List" at bounding box center [926, 141] width 167 height 18
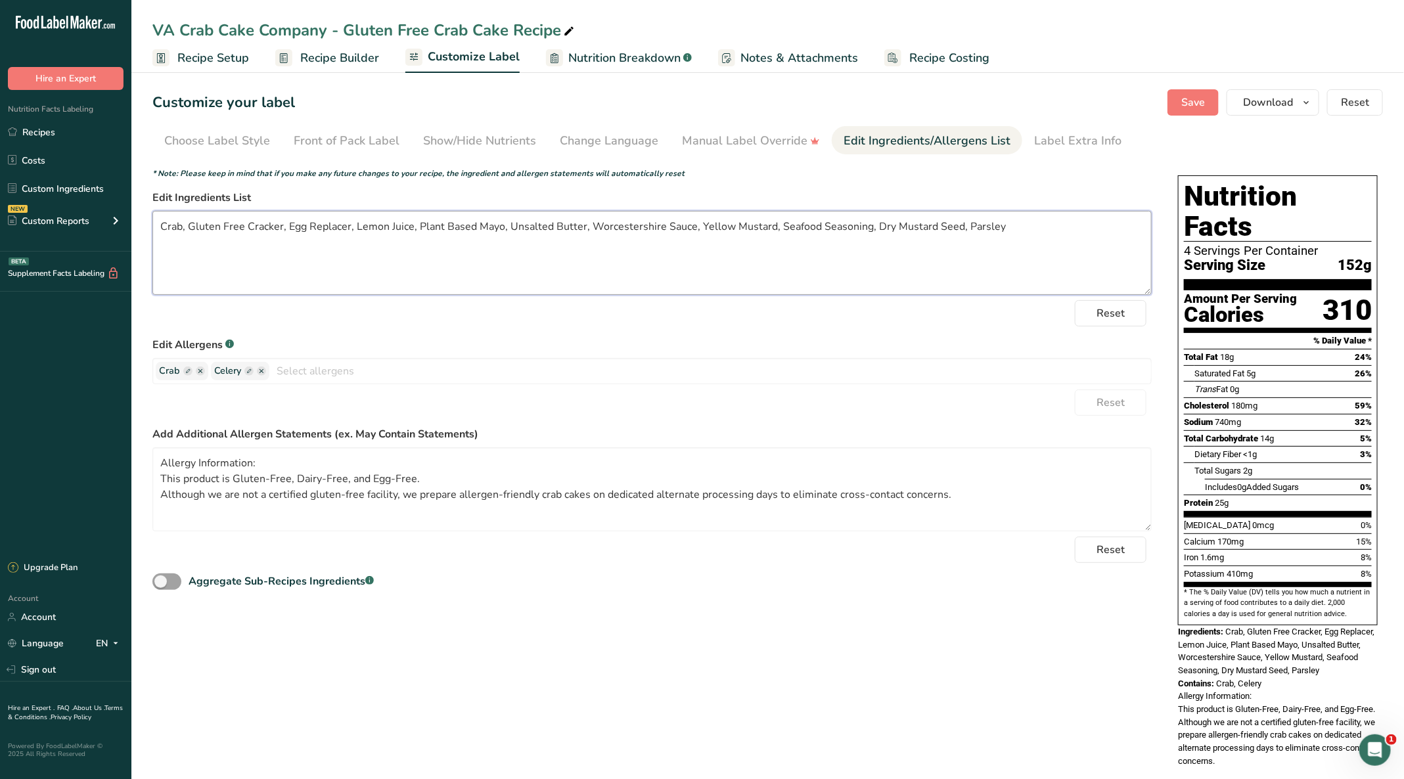
click at [280, 220] on textarea "Crab, Gluten Free Cracker, Egg Replacer, Lemon Juice, Plant Based Mayo, Unsalte…" at bounding box center [651, 253] width 999 height 84
click at [542, 225] on textarea "Crab, Gluten Free Cracker Crumb, Egg Replacer, Lemon Juice, Plant Based Mayo, U…" at bounding box center [651, 253] width 999 height 84
click at [1045, 224] on textarea "Crab, Gluten Free Cracker Crumb, Egg Replacer, Lemon Juice, Plant Based Mayo, P…" at bounding box center [651, 253] width 999 height 84
drag, startPoint x: 589, startPoint y: 118, endPoint x: 595, endPoint y: 112, distance: 8.4
click at [589, 118] on section "Customize your label Save Download Choose what to show on your downloaded label…" at bounding box center [767, 434] width 1272 height 733
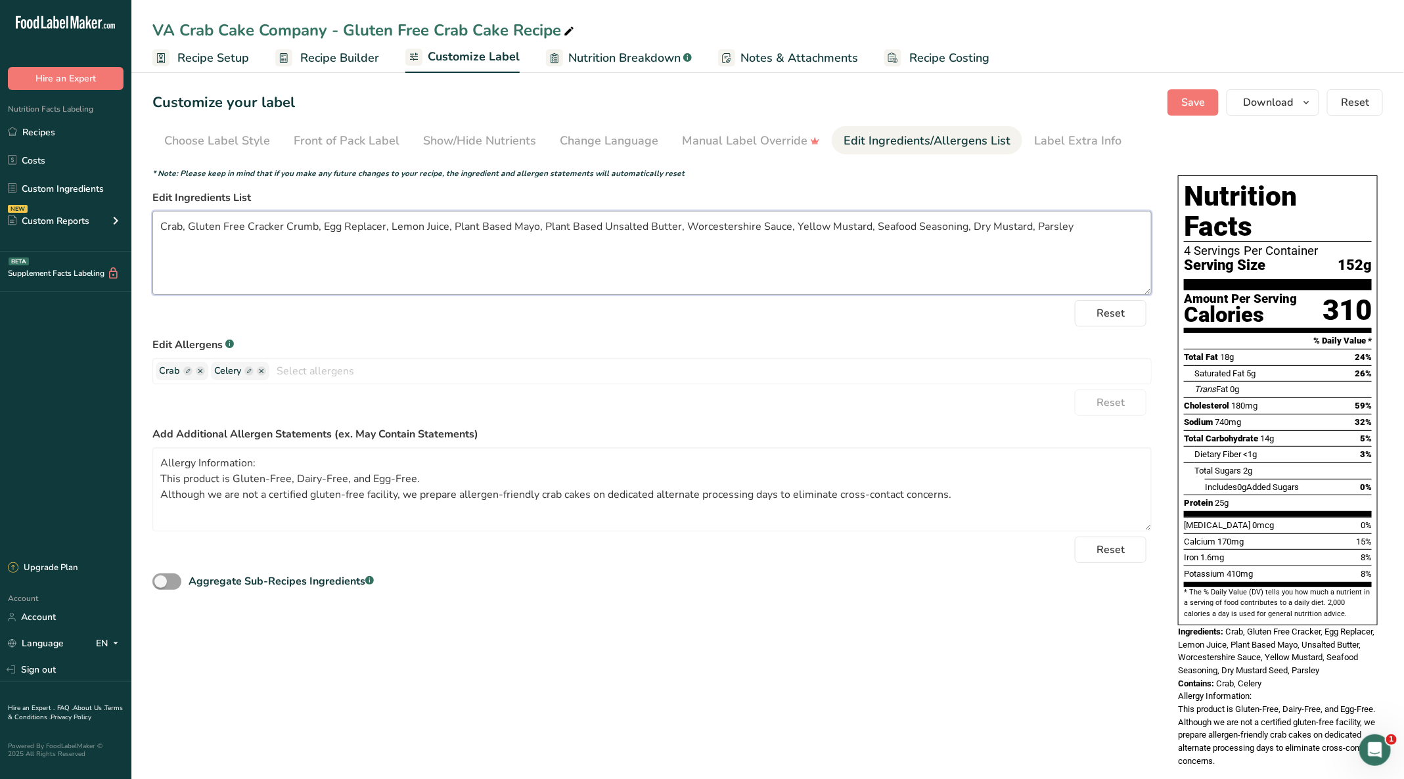
click at [181, 231] on textarea "Crab, Gluten Free Cracker Crumb, Egg Replacer, Lemon Juice, Plant Based Mayo, P…" at bounding box center [651, 253] width 999 height 84
click at [560, 221] on textarea "Crab Meat, Gluten Free Cracker Crumb, Egg Replacer, Lemon Juice, Plant Based Ma…" at bounding box center [651, 253] width 999 height 84
drag, startPoint x: 1078, startPoint y: 222, endPoint x: 1019, endPoint y: 211, distance: 60.8
click at [1019, 211] on textarea "Crab Meat, Gluten Free Cracker Crumb, Egg Replacer, Lemon Juice, Plant Based Ma…" at bounding box center [651, 253] width 999 height 84
click at [923, 225] on textarea "Crab Meat, Gluten Free Cracker Crumb, Egg Replacer, Lemon Juice, Plant Based Ma…" at bounding box center [651, 253] width 999 height 84
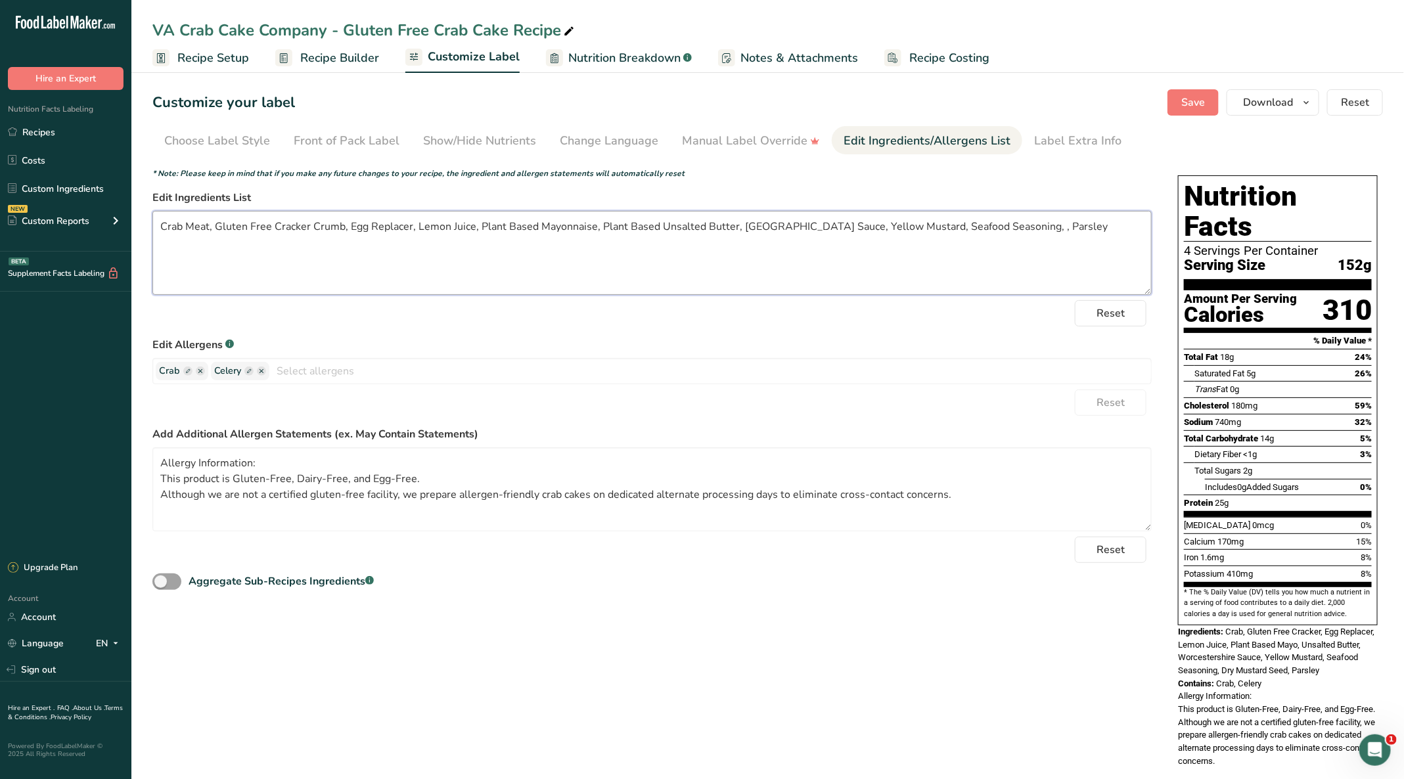
paste textarea "Dry Mustard"
click at [1090, 223] on textarea "Crab Meat, Gluten Free Cracker Crumb, Egg Replacer, Lemon Juice, Plant Based Ma…" at bounding box center [651, 253] width 999 height 84
click at [1085, 223] on textarea "Crab Meat, Gluten Free Cracker Crumb, Egg Replacer, Lemon Juice, Plant Based Ma…" at bounding box center [651, 253] width 999 height 84
click at [1064, 259] on textarea "Crab Meat, Gluten Free Cracker Crumb, Egg Replacer, Lemon Juice, Plant Based Ma…" at bounding box center [651, 253] width 999 height 84
drag, startPoint x: 471, startPoint y: 226, endPoint x: 413, endPoint y: 229, distance: 57.9
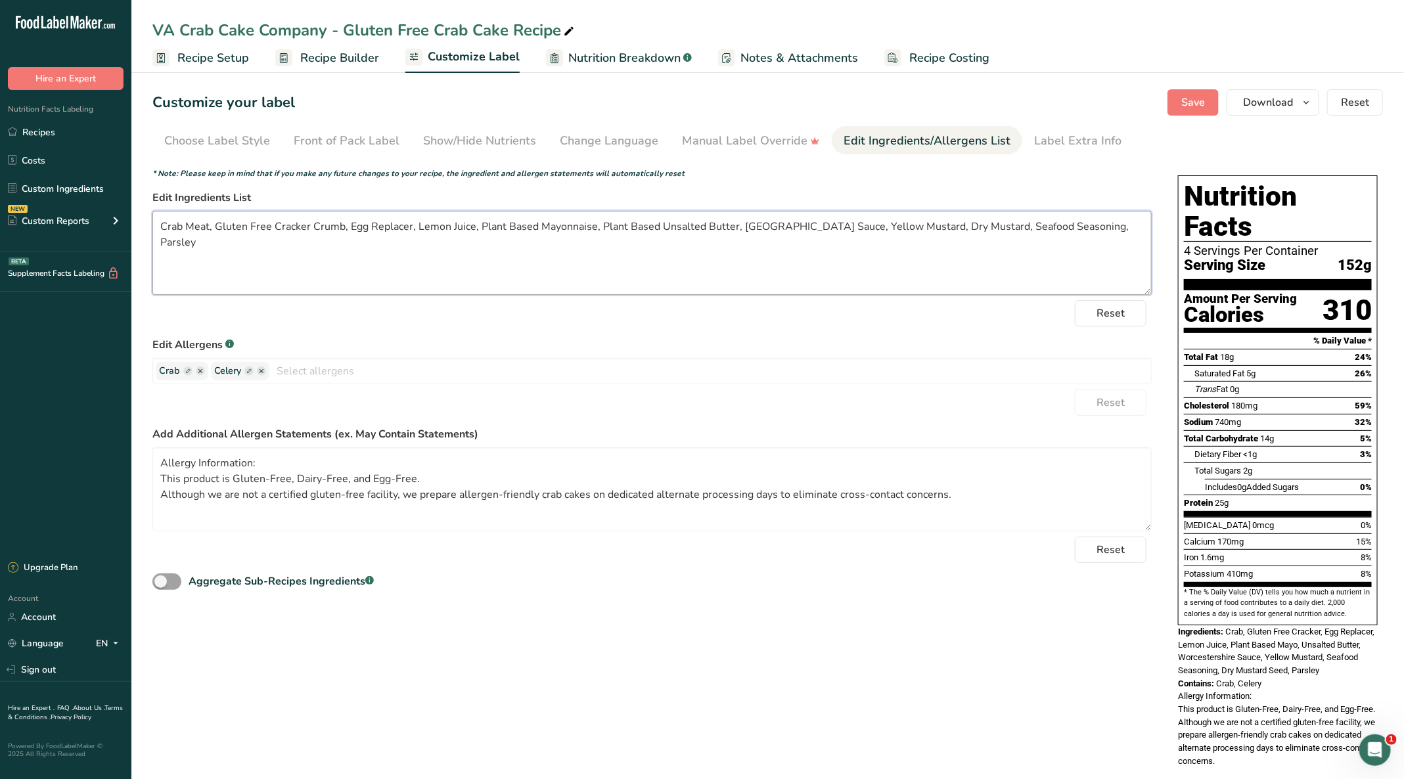
click at [413, 229] on textarea "Crab Meat, Gluten Free Cracker Crumb, Egg Replacer, Lemon Juice, Plant Based Ma…" at bounding box center [651, 253] width 999 height 84
click at [548, 270] on textarea "Crab Meat, Gluten Free Cracker Crumb, Egg Replacer, Lemon Juice, Plant Based Ma…" at bounding box center [651, 253] width 999 height 84
type textarea "Crab Meat, Gluten Free Cracker Crumb, Egg Replacer, Lemon Juice, Plant Based Ma…"
click at [1178, 104] on button "Save" at bounding box center [1192, 102] width 51 height 26
click at [1187, 89] on button "Save" at bounding box center [1192, 102] width 51 height 26
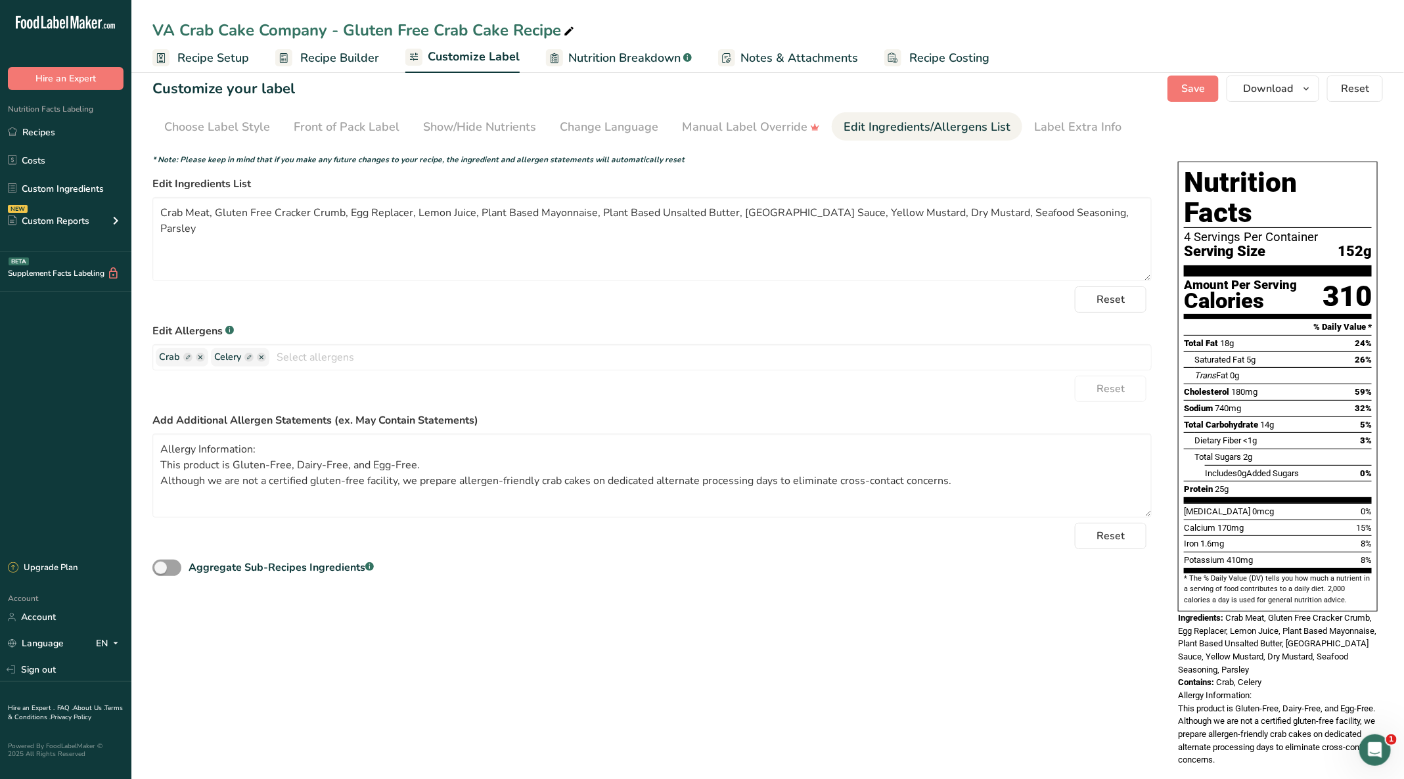
scroll to position [14, 0]
click at [58, 130] on link "Recipes" at bounding box center [65, 132] width 131 height 25
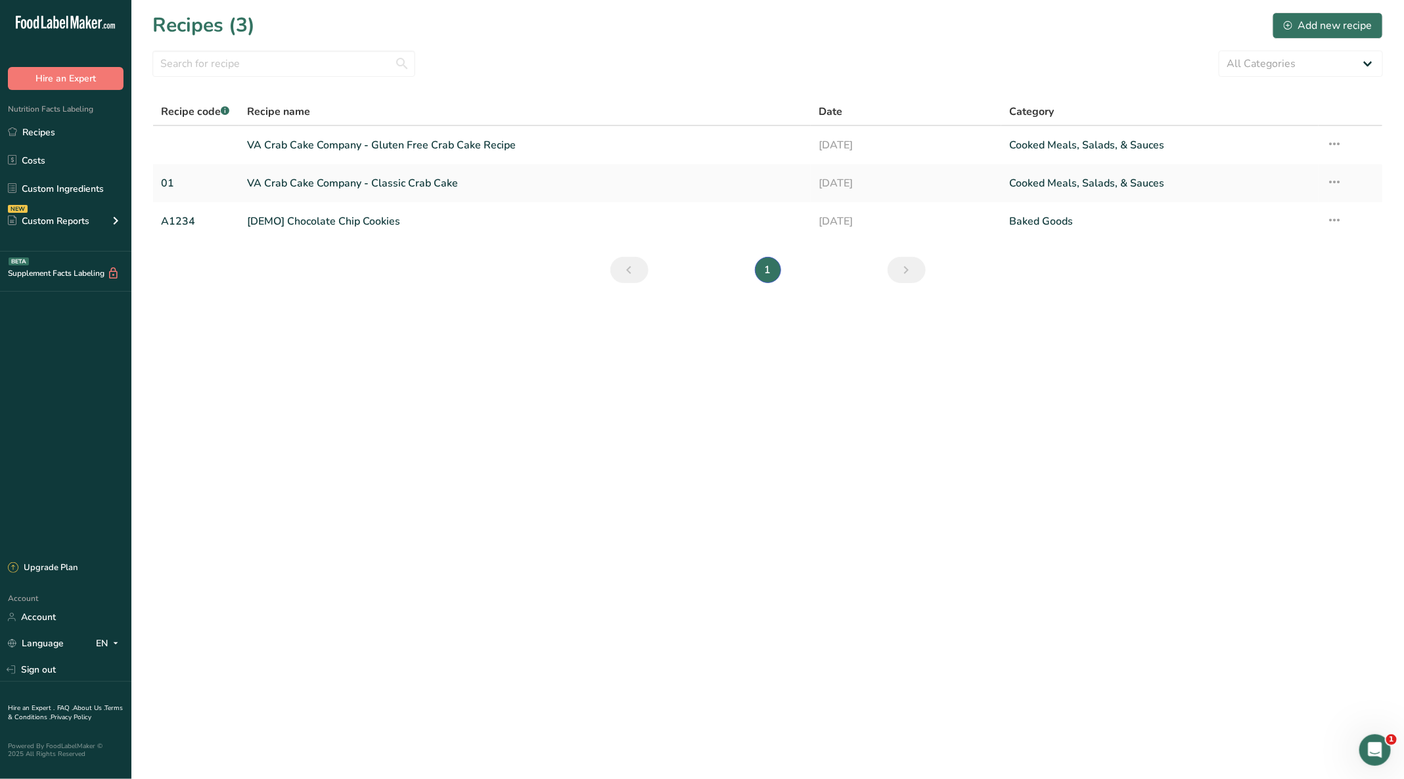
click at [394, 136] on link "VA Crab Cake Company - Gluten Free Crab Cake Recipe" at bounding box center [525, 145] width 556 height 28
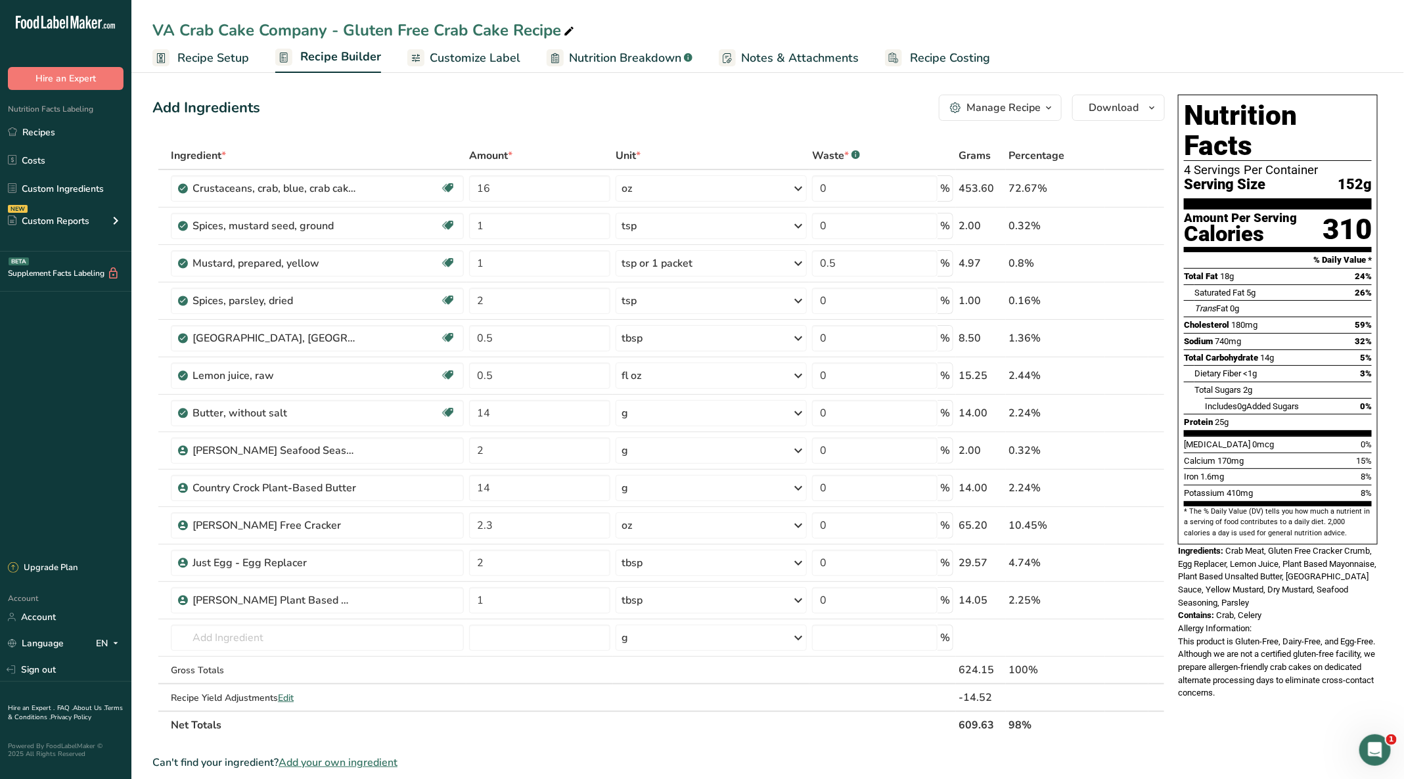
click at [43, 130] on link "Recipes" at bounding box center [65, 132] width 131 height 25
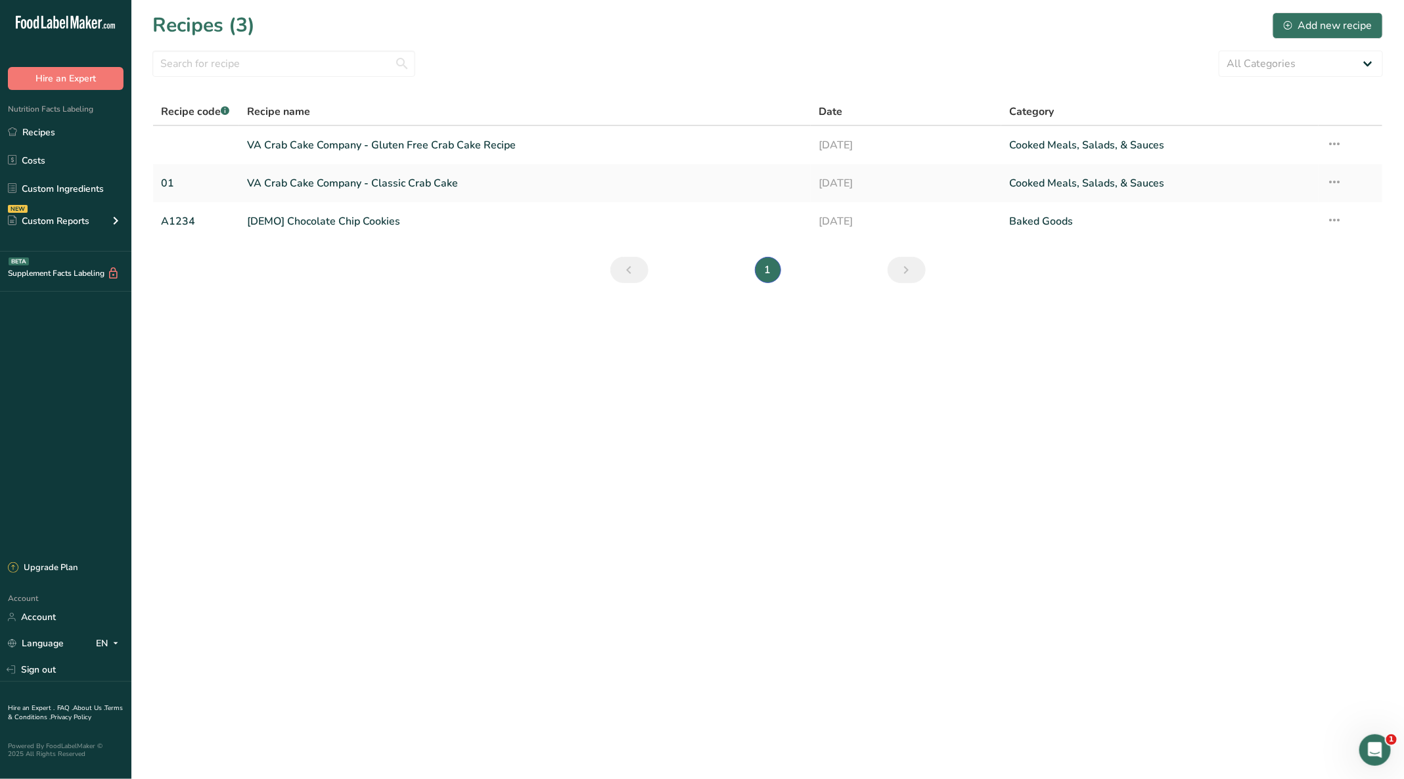
click at [284, 183] on link "VA Crab Cake Company - Classic Crab Cake" at bounding box center [525, 183] width 556 height 28
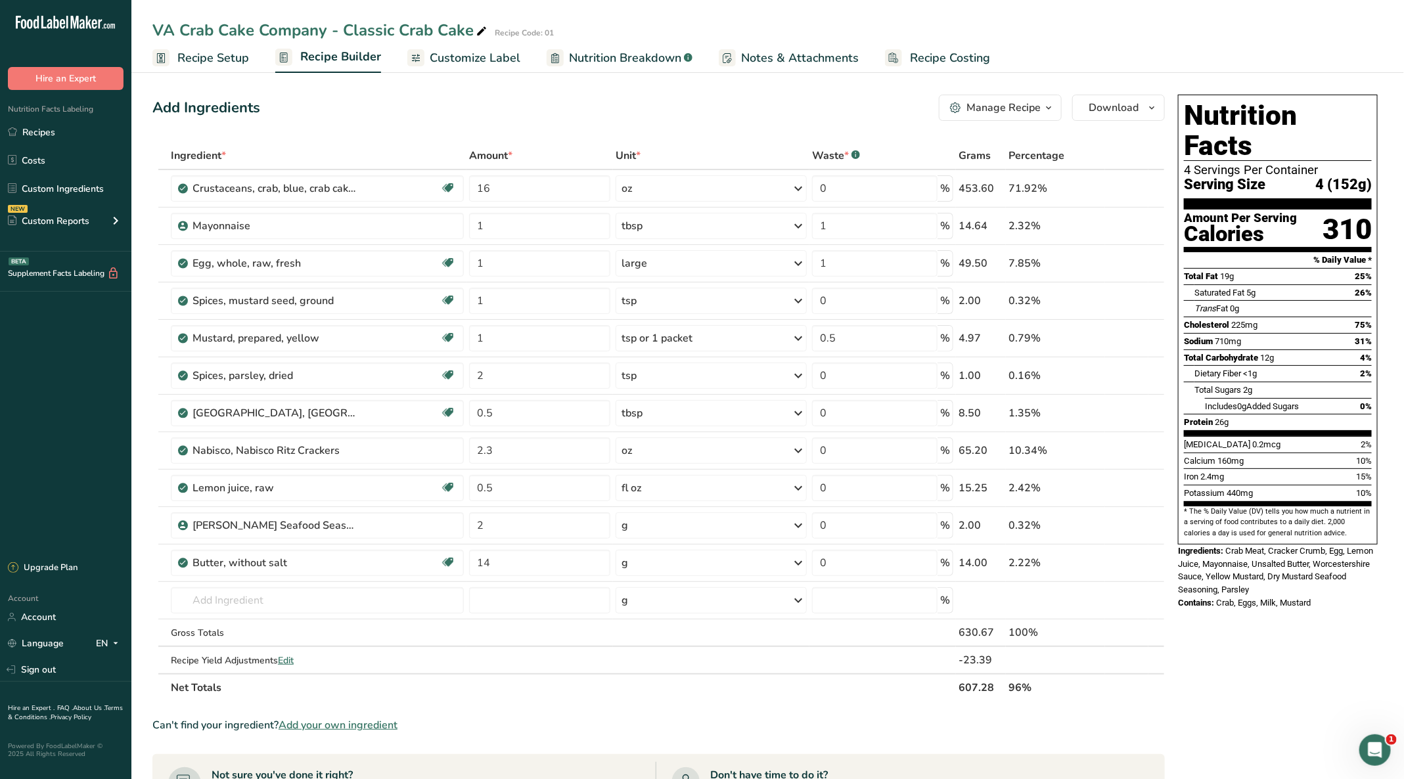
drag, startPoint x: 1186, startPoint y: 142, endPoint x: 1375, endPoint y: 166, distance: 190.6
click at [1375, 166] on div "Nutrition Facts 4 Servings Per Container Serving Size 4 (152g) Amount Per Servi…" at bounding box center [1278, 320] width 200 height 450
copy section "4 Servings Per Container Serving Size 4 (152g)"
click at [1376, 740] on div "Open Intercom Messenger" at bounding box center [1373, 749] width 43 height 43
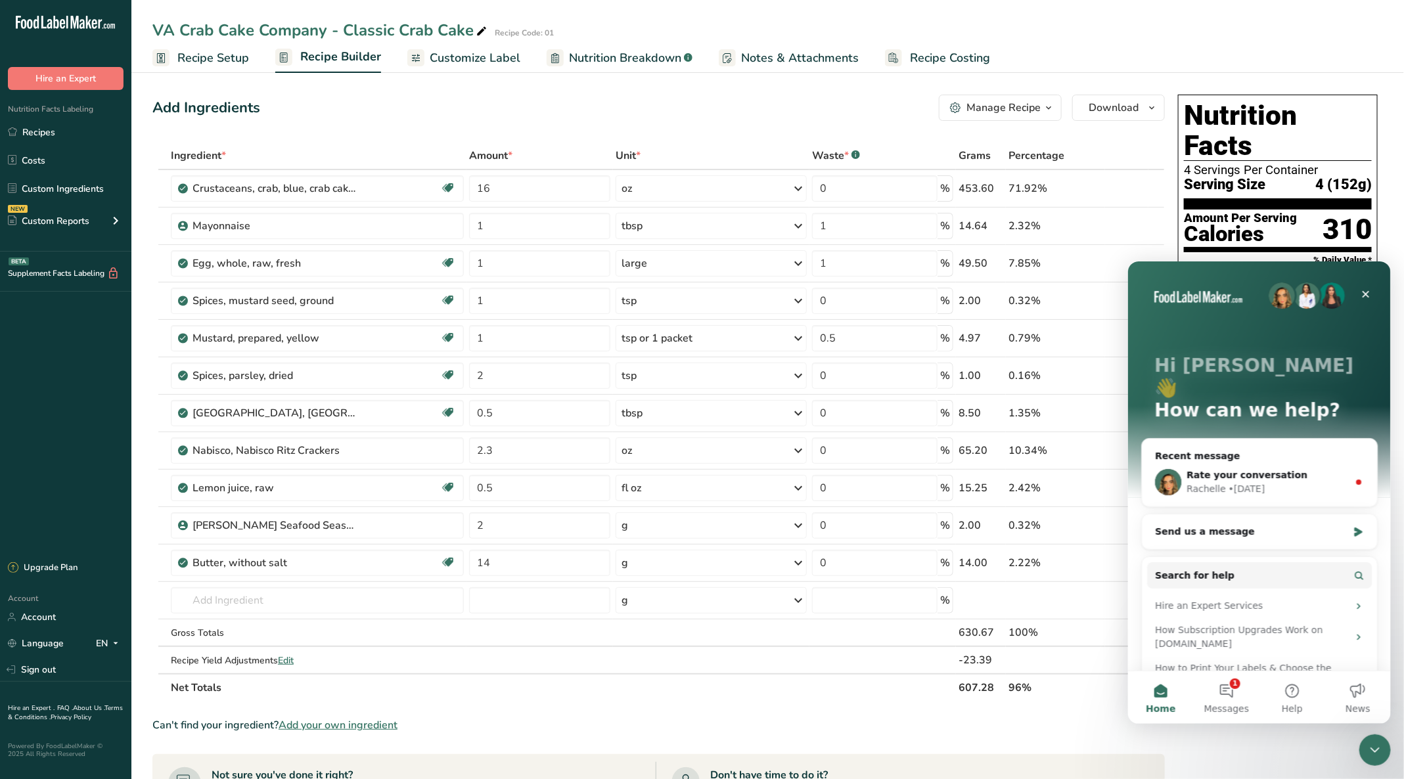
click at [1226, 686] on button "1 Messages" at bounding box center [1226, 697] width 66 height 53
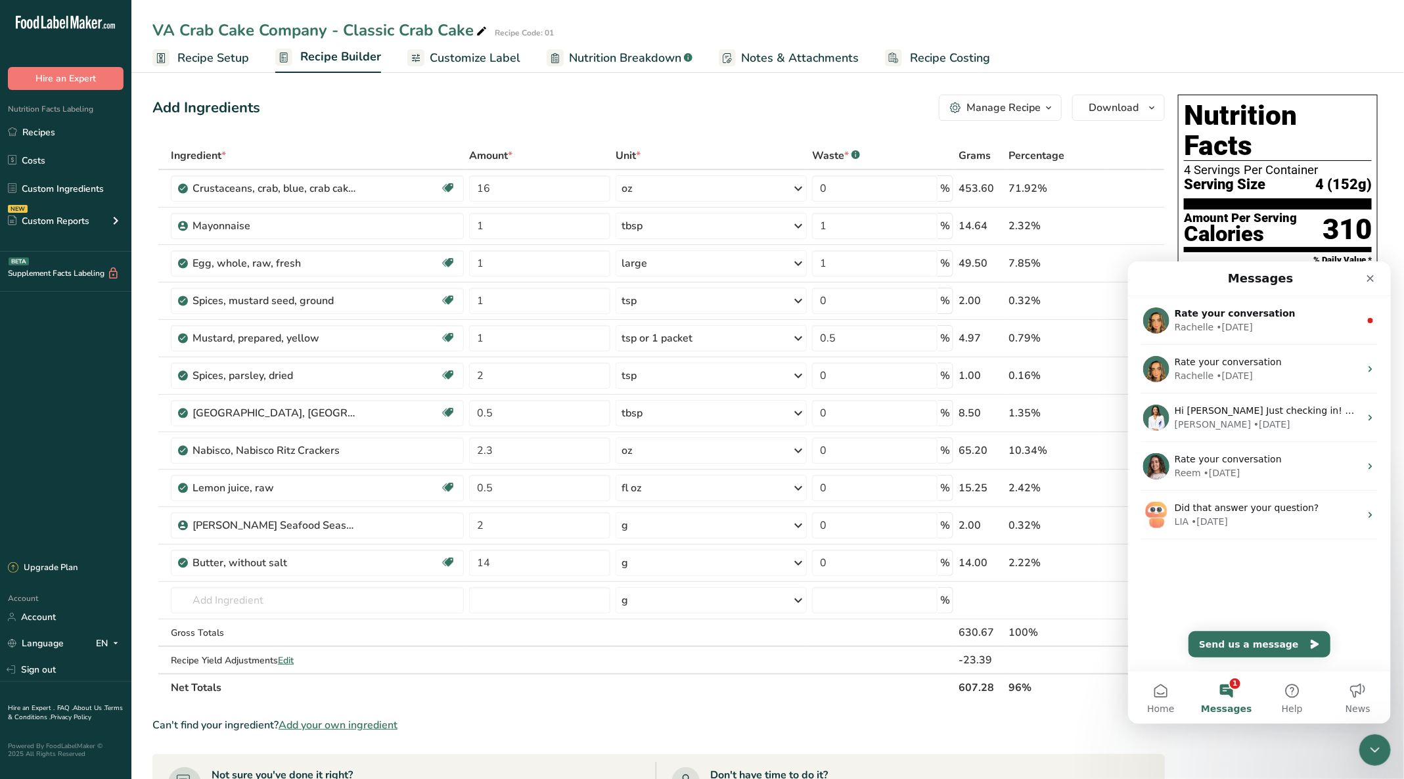
click at [1229, 328] on div "• 6d ago" at bounding box center [1234, 327] width 37 height 14
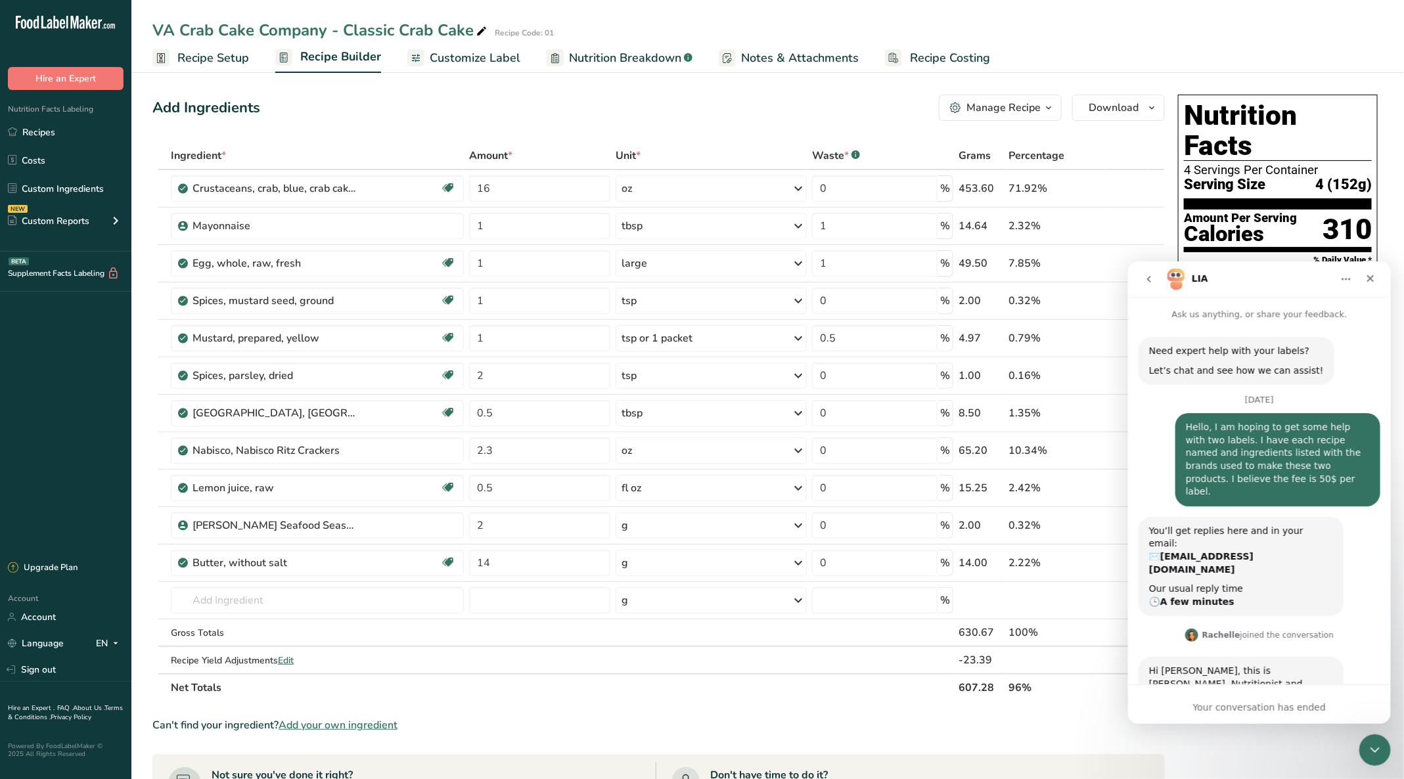
scroll to position [35, 0]
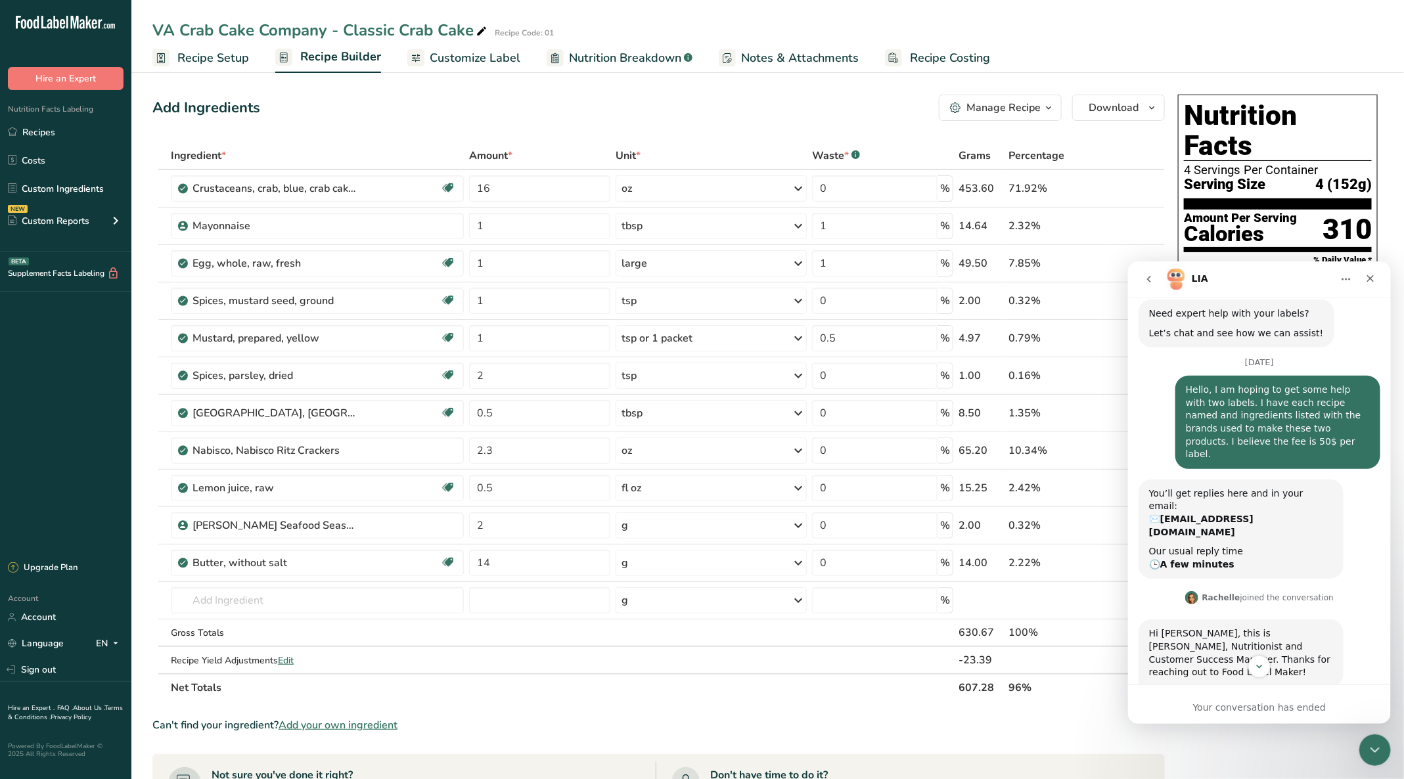
click at [1266, 667] on button "Scroll to bottom" at bounding box center [1258, 666] width 22 height 22
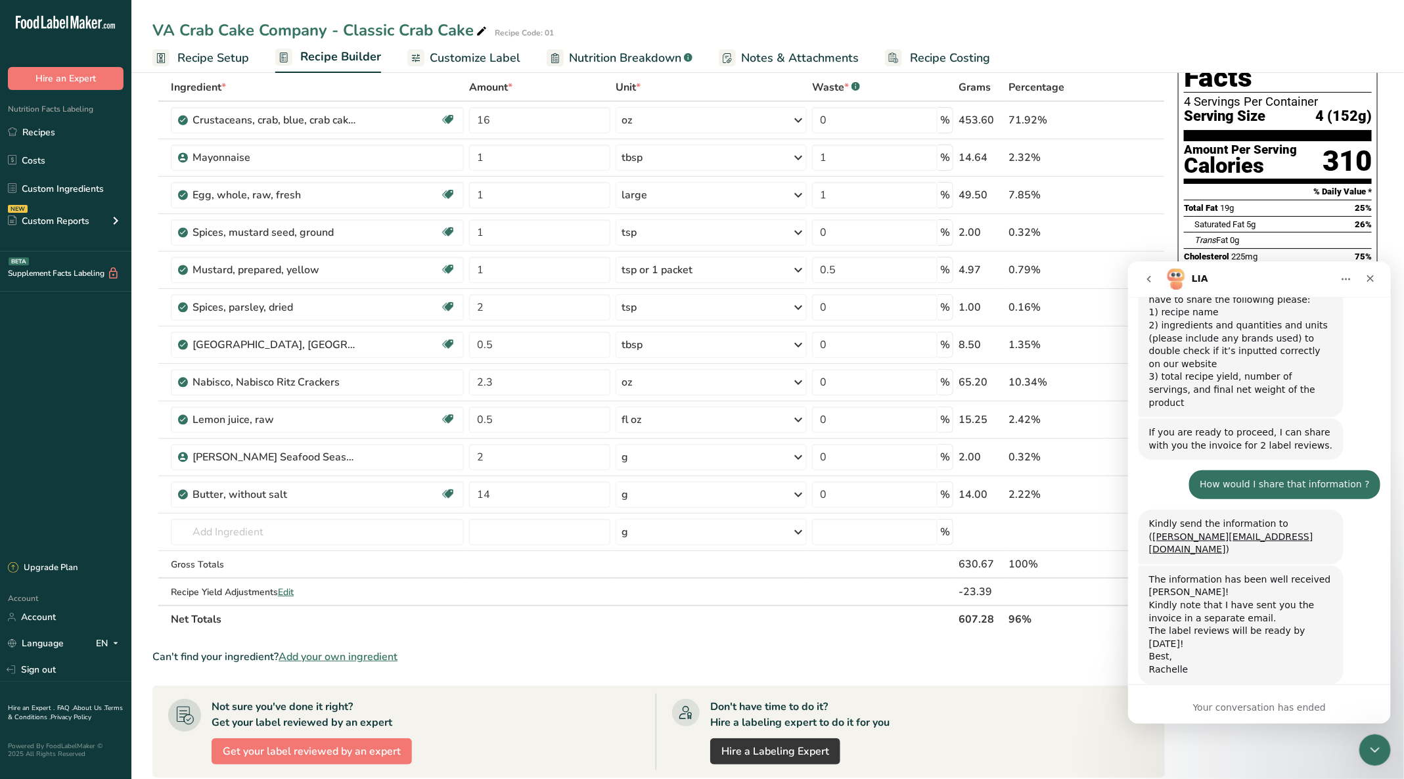
scroll to position [0, 0]
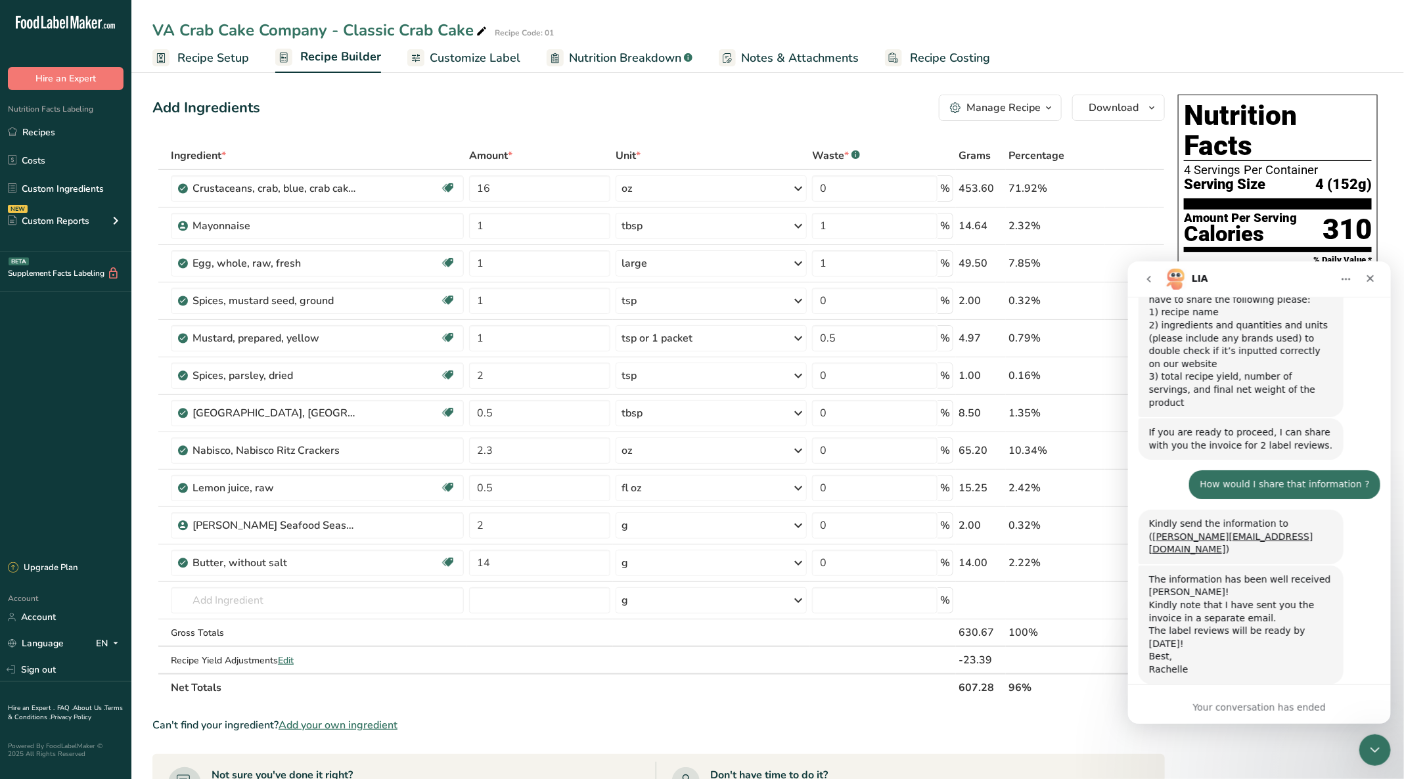
click at [459, 59] on span "Customize Label" at bounding box center [475, 58] width 91 height 18
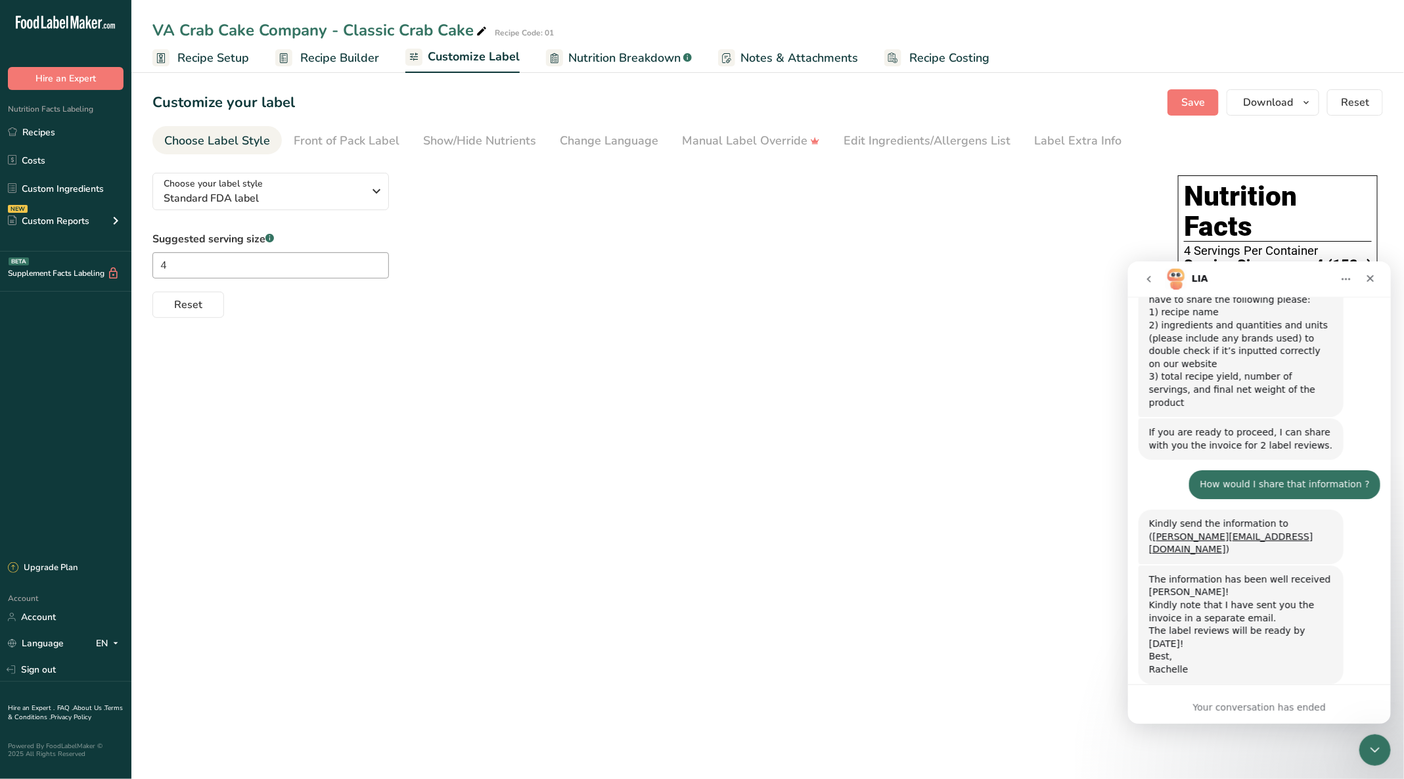
click at [899, 148] on div "Edit Ingredients/Allergens List" at bounding box center [926, 141] width 167 height 18
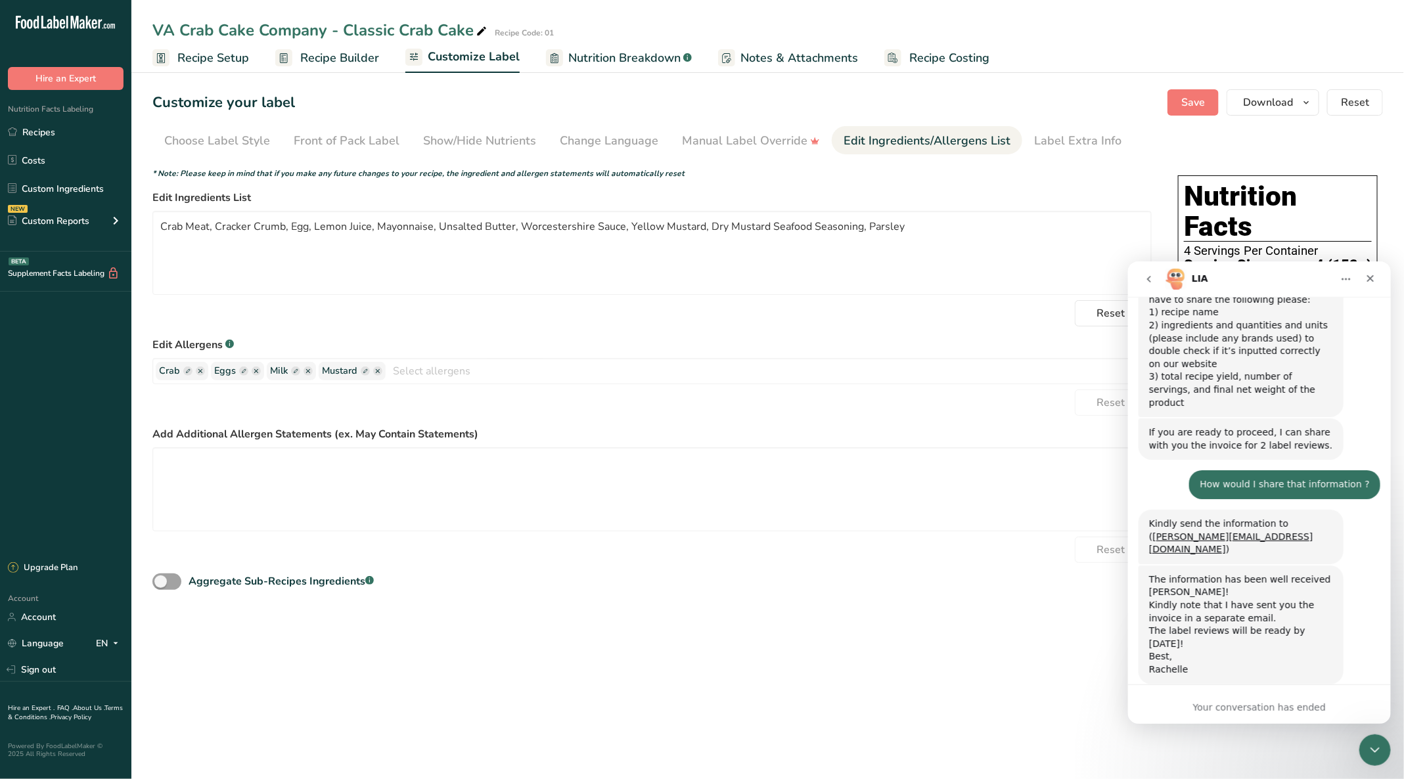
click at [405, 363] on input "text" at bounding box center [768, 371] width 765 height 20
click at [375, 372] on ellipse "button" at bounding box center [377, 370] width 9 height 9
click at [375, 372] on input "text" at bounding box center [733, 371] width 835 height 20
type input "Soy"
click at [186, 389] on link "Soy" at bounding box center [652, 397] width 998 height 22
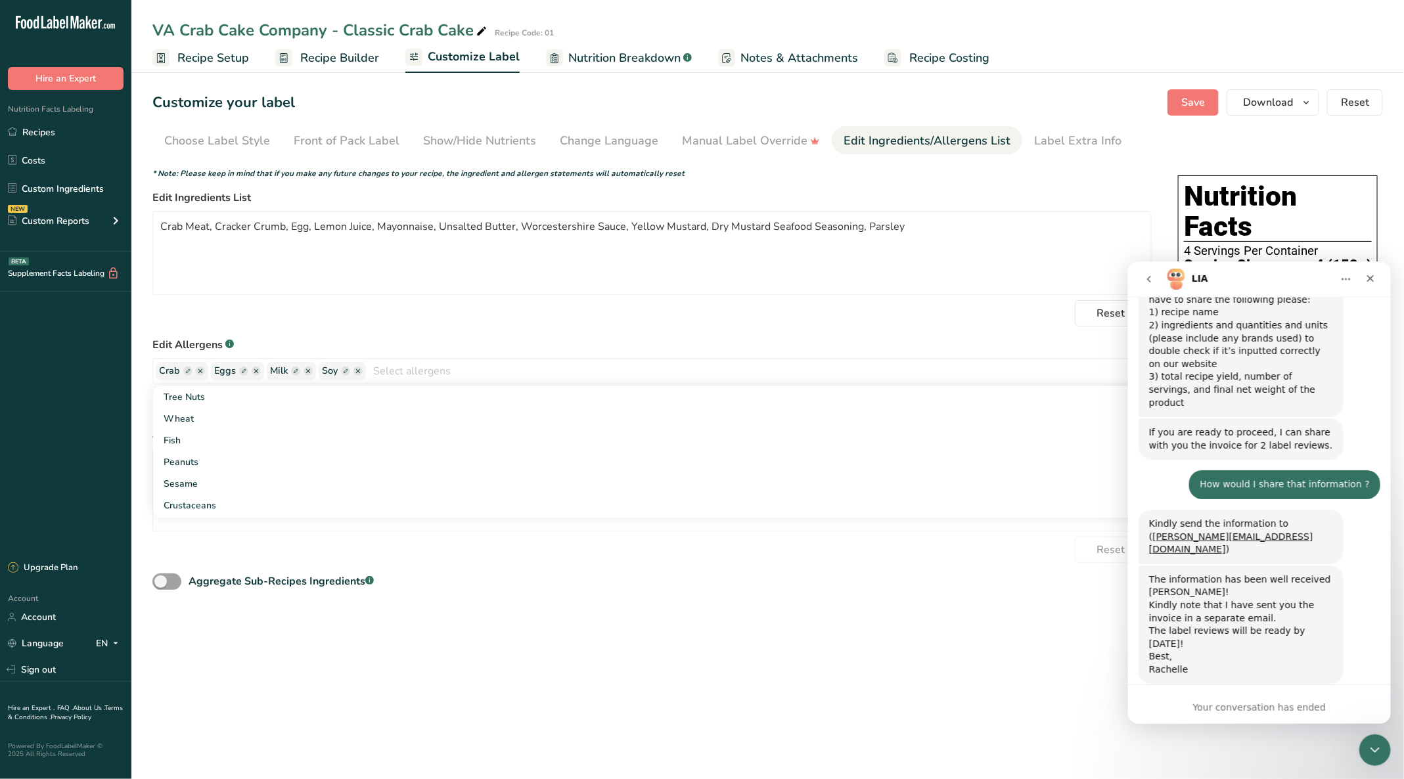
click at [1366, 277] on icon "Close" at bounding box center [1369, 278] width 11 height 11
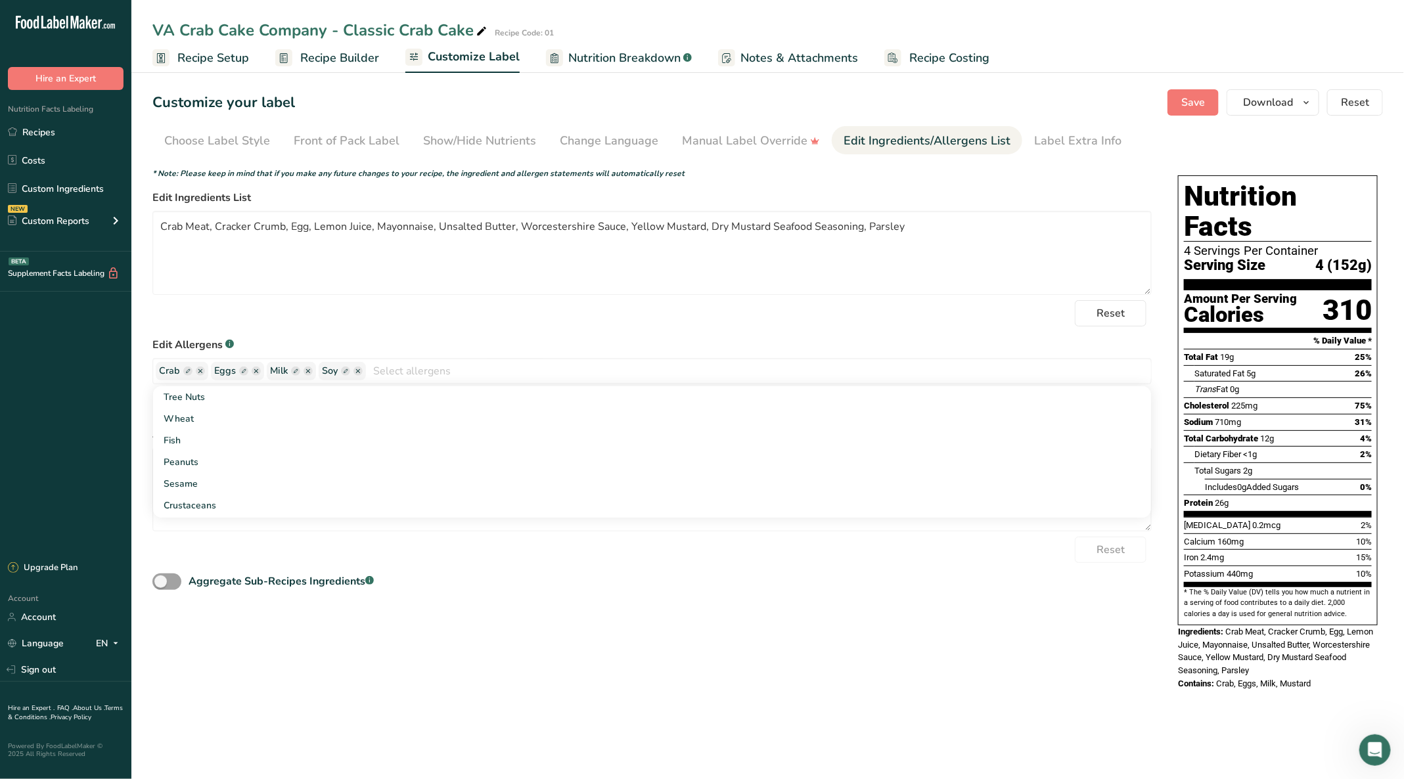
click at [441, 322] on div "Reset" at bounding box center [651, 313] width 999 height 26
click at [414, 376] on input "text" at bounding box center [758, 371] width 785 height 20
type input "wheat"
click at [231, 402] on link "Wheat" at bounding box center [652, 397] width 998 height 22
click at [546, 315] on div "Reset" at bounding box center [651, 313] width 999 height 26
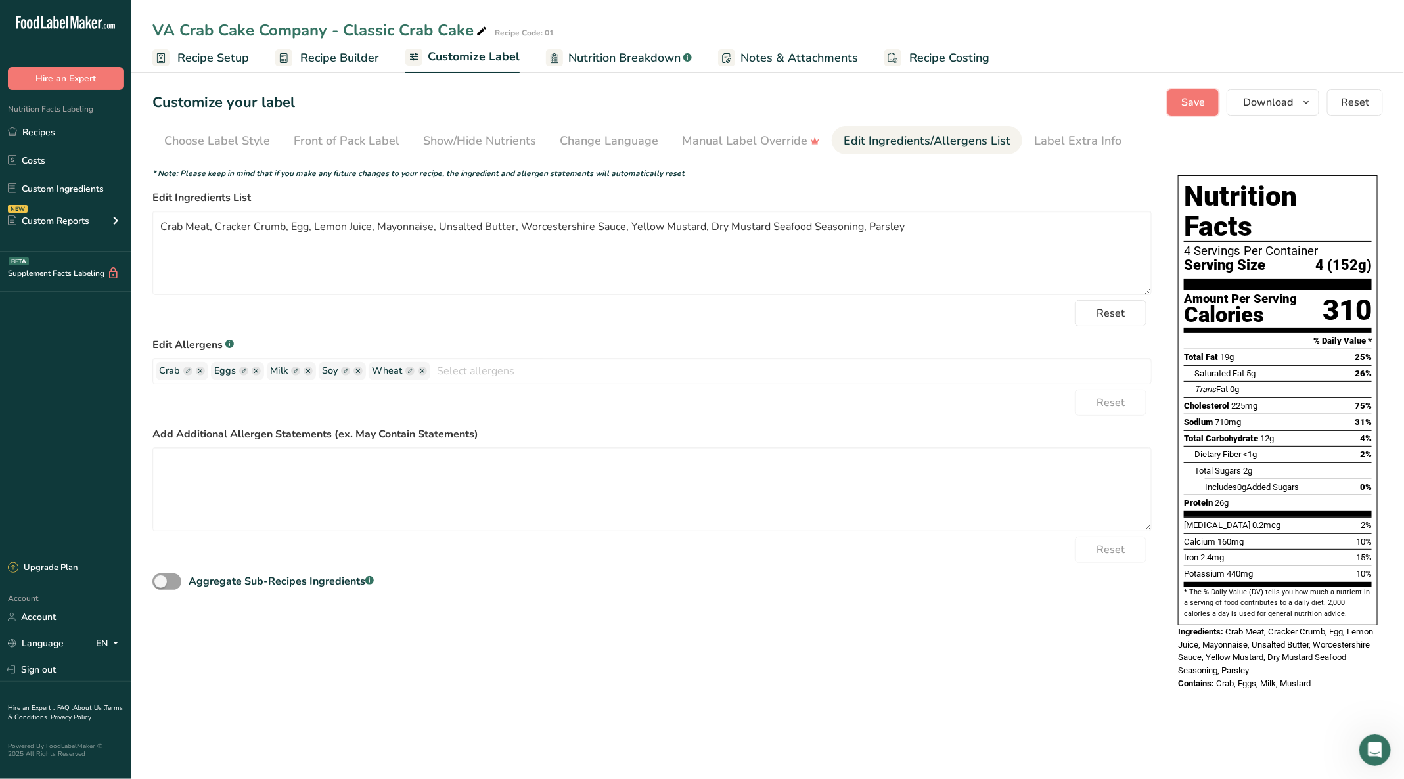
click at [1184, 109] on span "Save" at bounding box center [1193, 103] width 24 height 16
drag, startPoint x: 1182, startPoint y: 217, endPoint x: 1372, endPoint y: 234, distance: 191.2
click at [1372, 234] on div "Nutrition Facts 4 Servings Per Container Serving Size 4 (152g) Amount Per Servi…" at bounding box center [1278, 400] width 200 height 450
copy section "4 Servings Per Container Serving Size 4 (152g)"
click at [53, 131] on link "Recipes" at bounding box center [65, 132] width 131 height 25
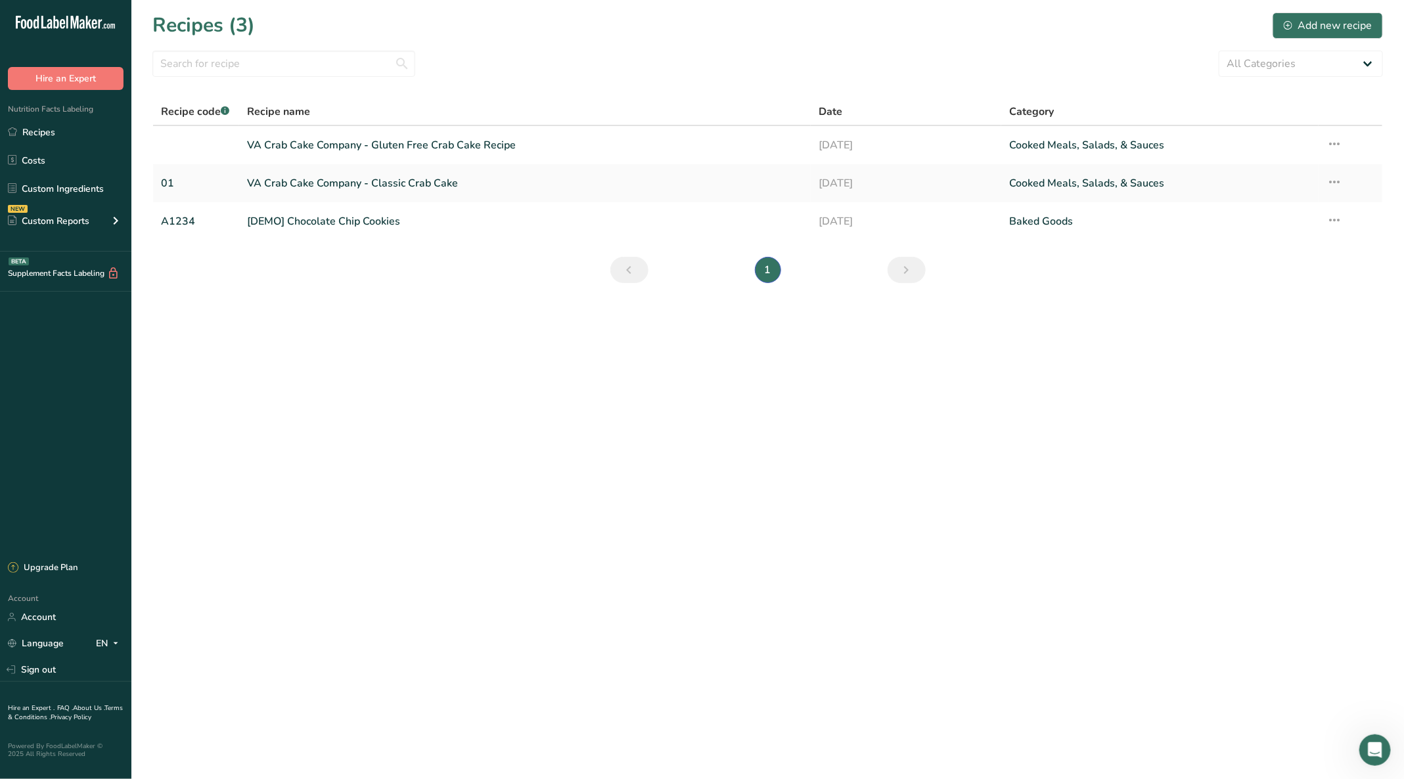
click at [328, 142] on link "VA Crab Cake Company - Gluten Free Crab Cake Recipe" at bounding box center [525, 145] width 556 height 28
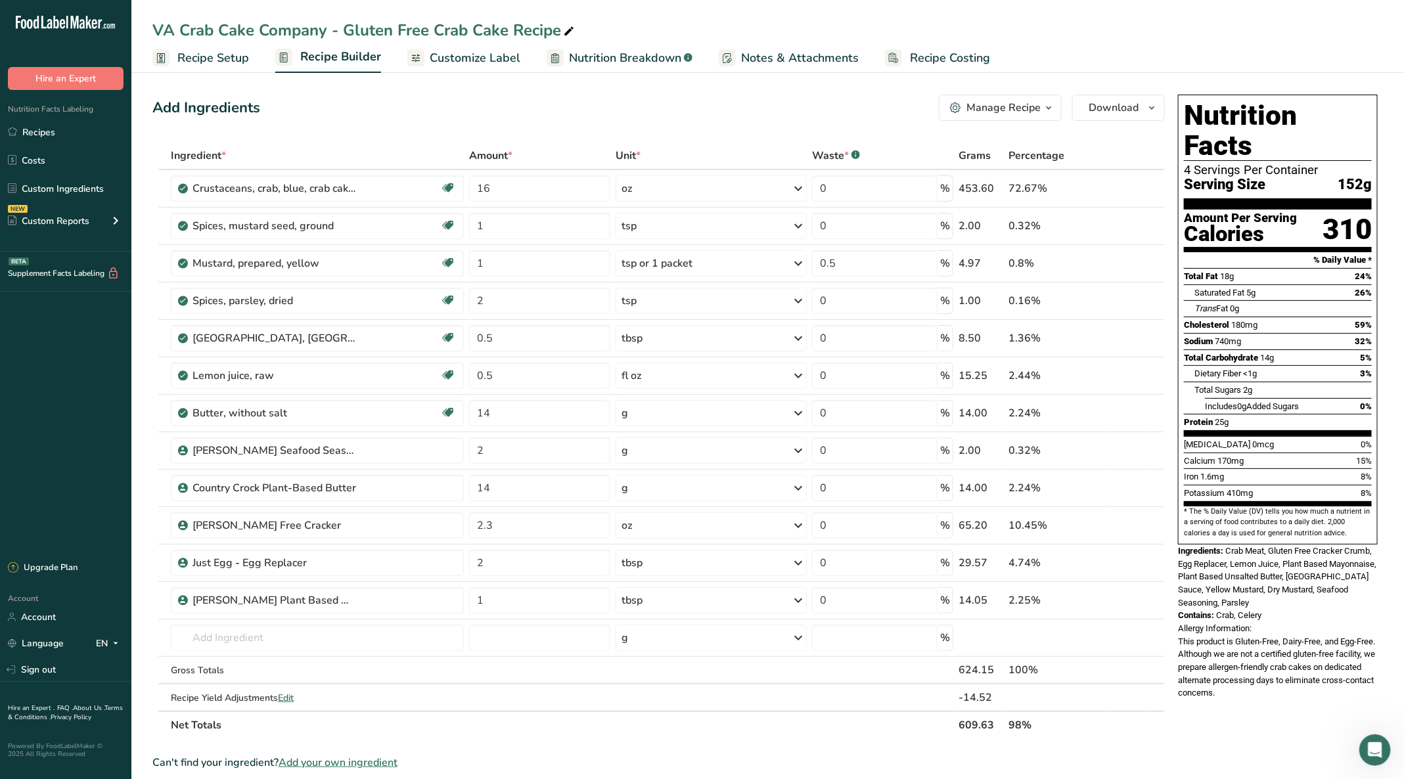
click at [497, 63] on span "Customize Label" at bounding box center [475, 58] width 91 height 18
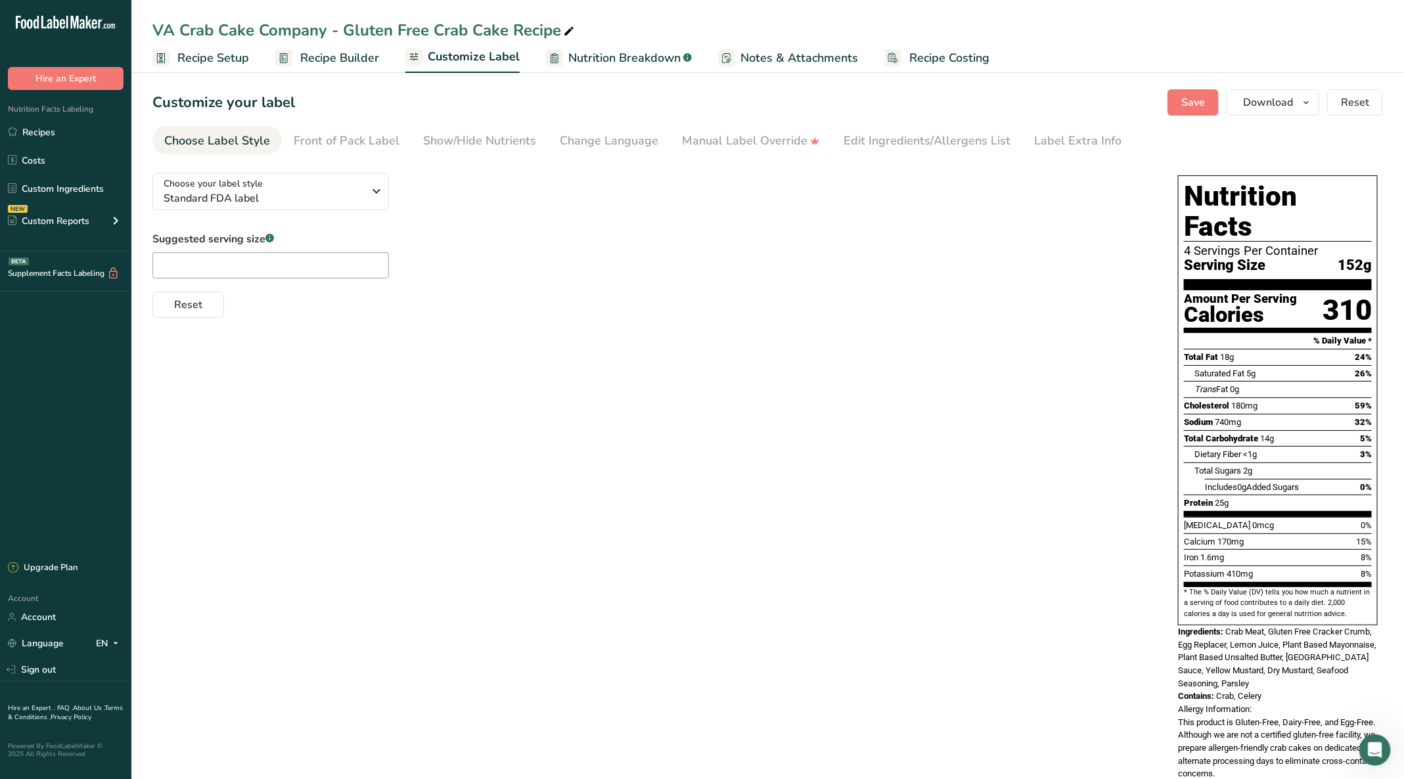
click at [932, 132] on div "Edit Ingredients/Allergens List" at bounding box center [926, 141] width 167 height 18
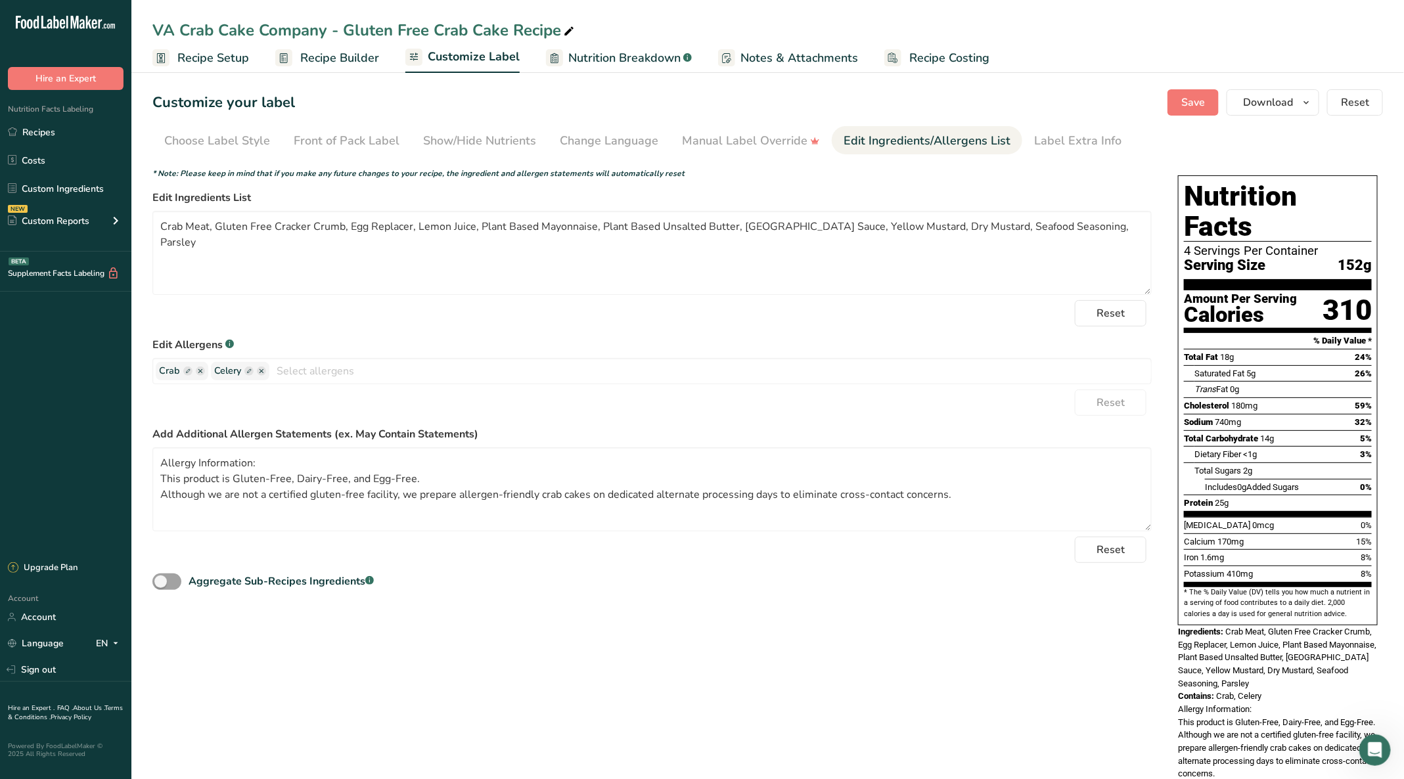
click at [264, 368] on ellipse "button" at bounding box center [261, 370] width 9 height 9
click at [261, 368] on ellipse "button" at bounding box center [261, 370] width 9 height 9
click at [250, 368] on rect "button" at bounding box center [248, 370] width 9 height 9
click at [244, 368] on icon "button" at bounding box center [248, 370] width 9 height 9
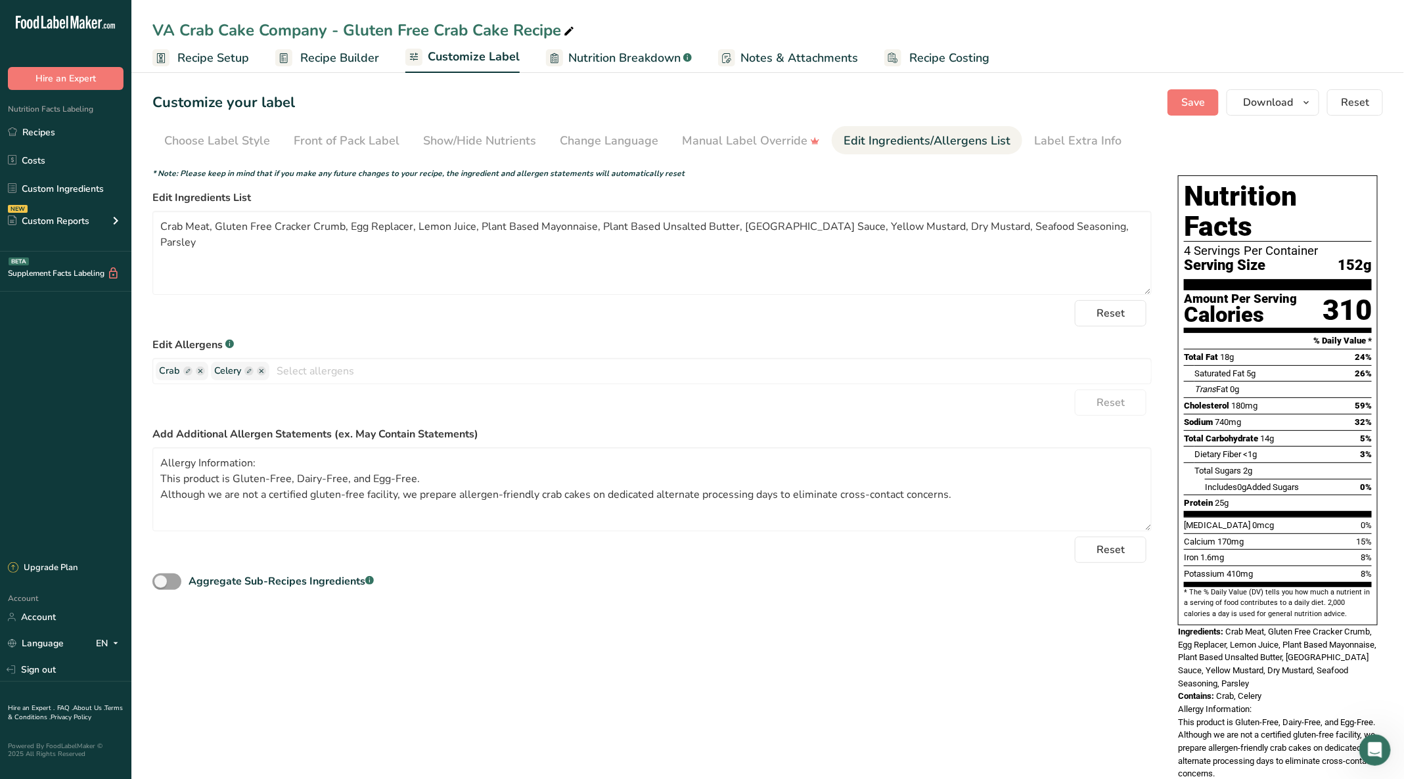
click at [221, 365] on span "Celery" at bounding box center [227, 371] width 27 height 14
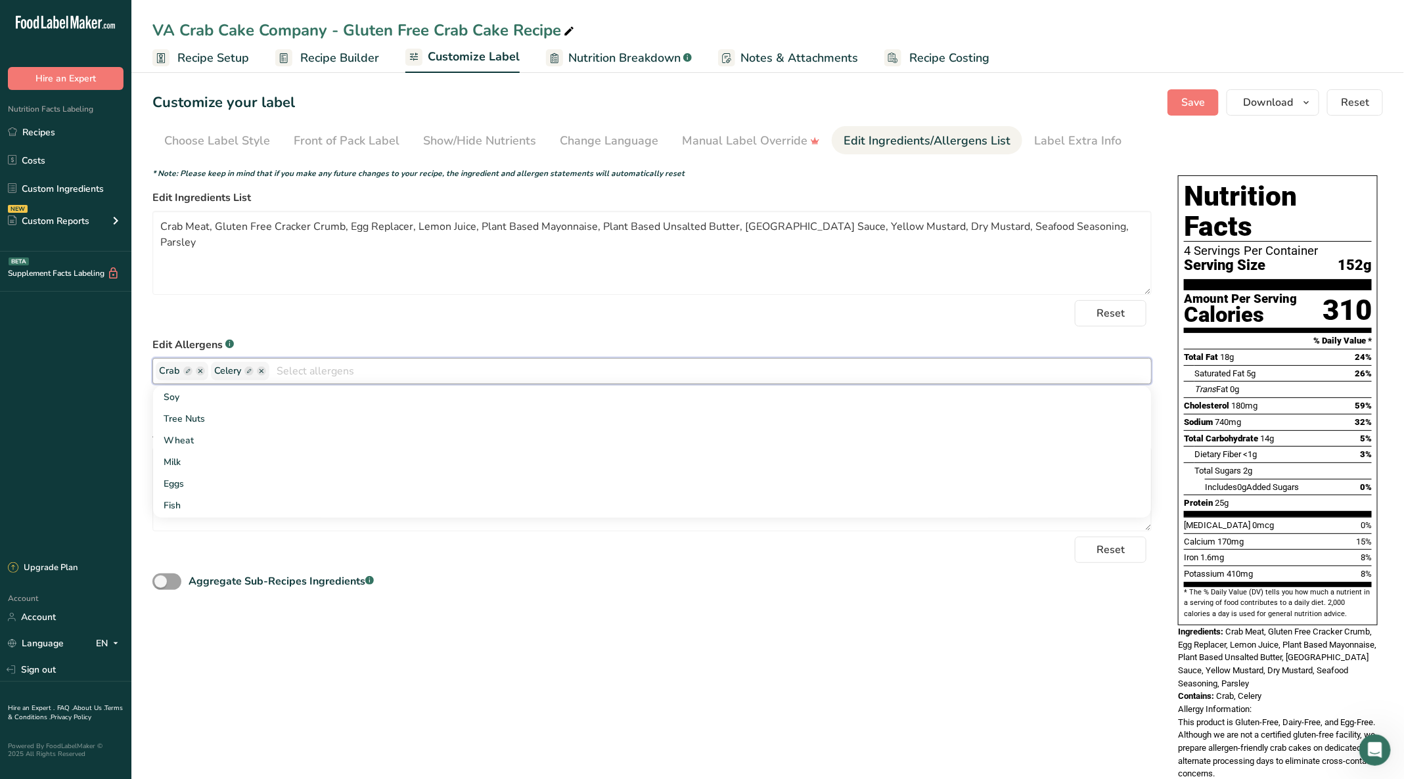
click at [372, 325] on div "Reset" at bounding box center [651, 313] width 999 height 26
click at [309, 370] on input "text" at bounding box center [709, 371] width 881 height 20
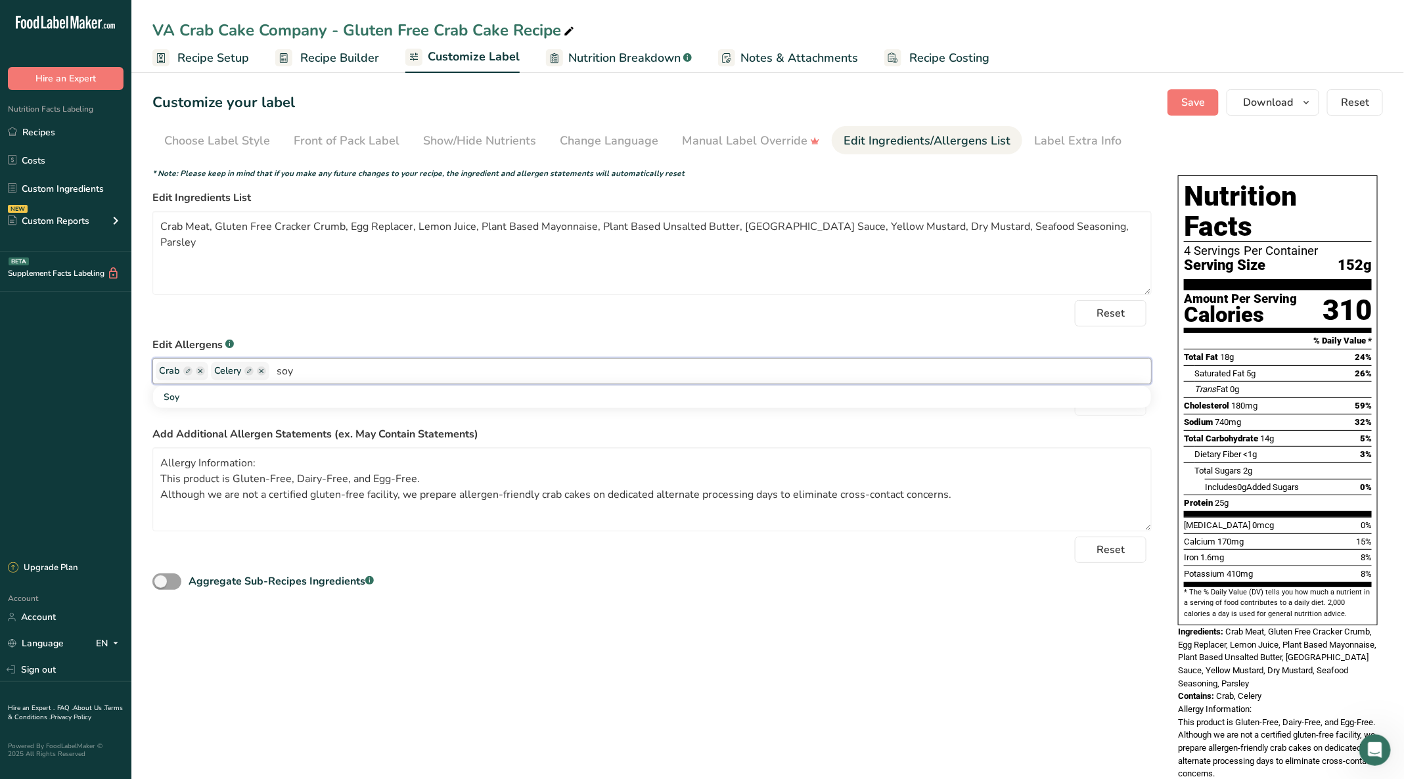
type input "soy"
click at [181, 391] on link "Soy" at bounding box center [652, 397] width 998 height 22
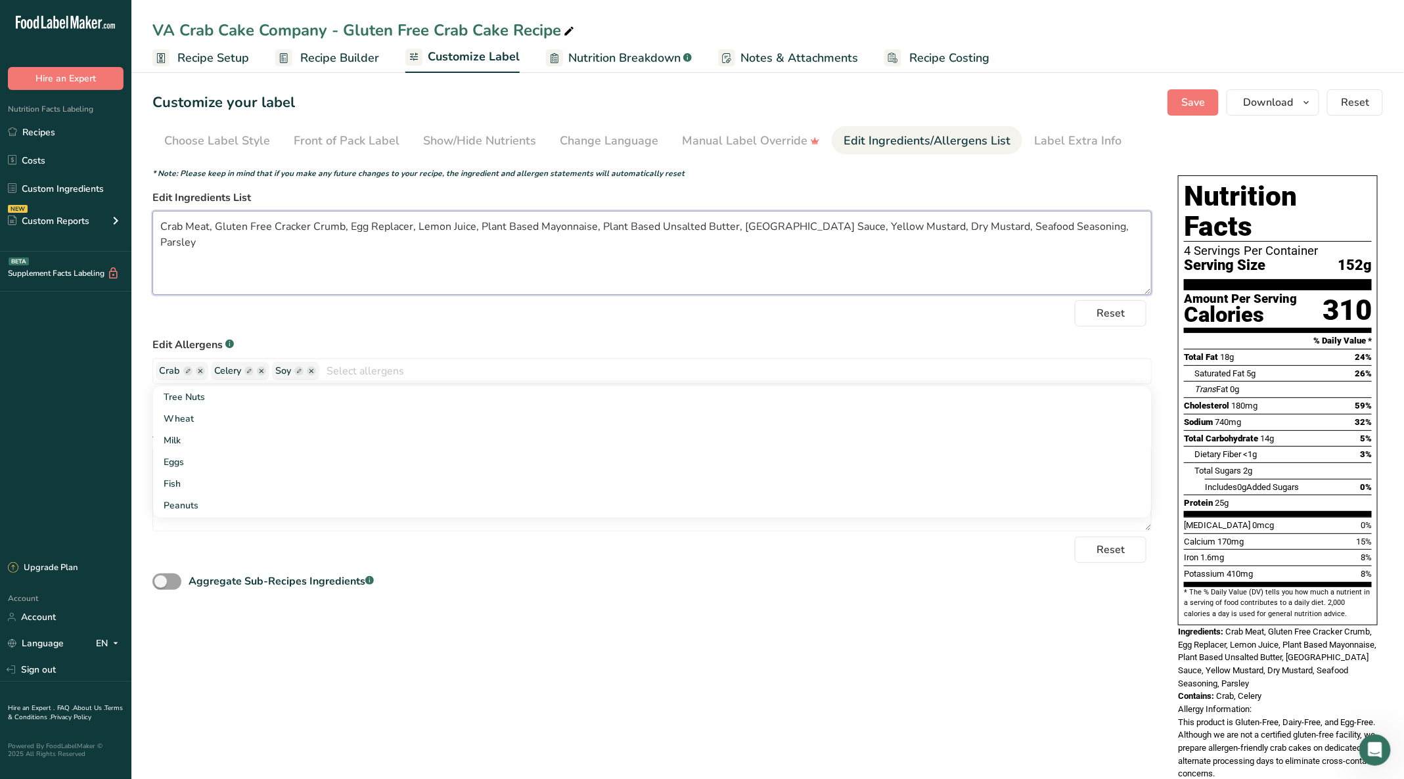
click at [384, 286] on textarea "Crab Meat, Gluten Free Cracker Crumb, Egg Replacer, Lemon Juice, Plant Based Ma…" at bounding box center [651, 253] width 999 height 84
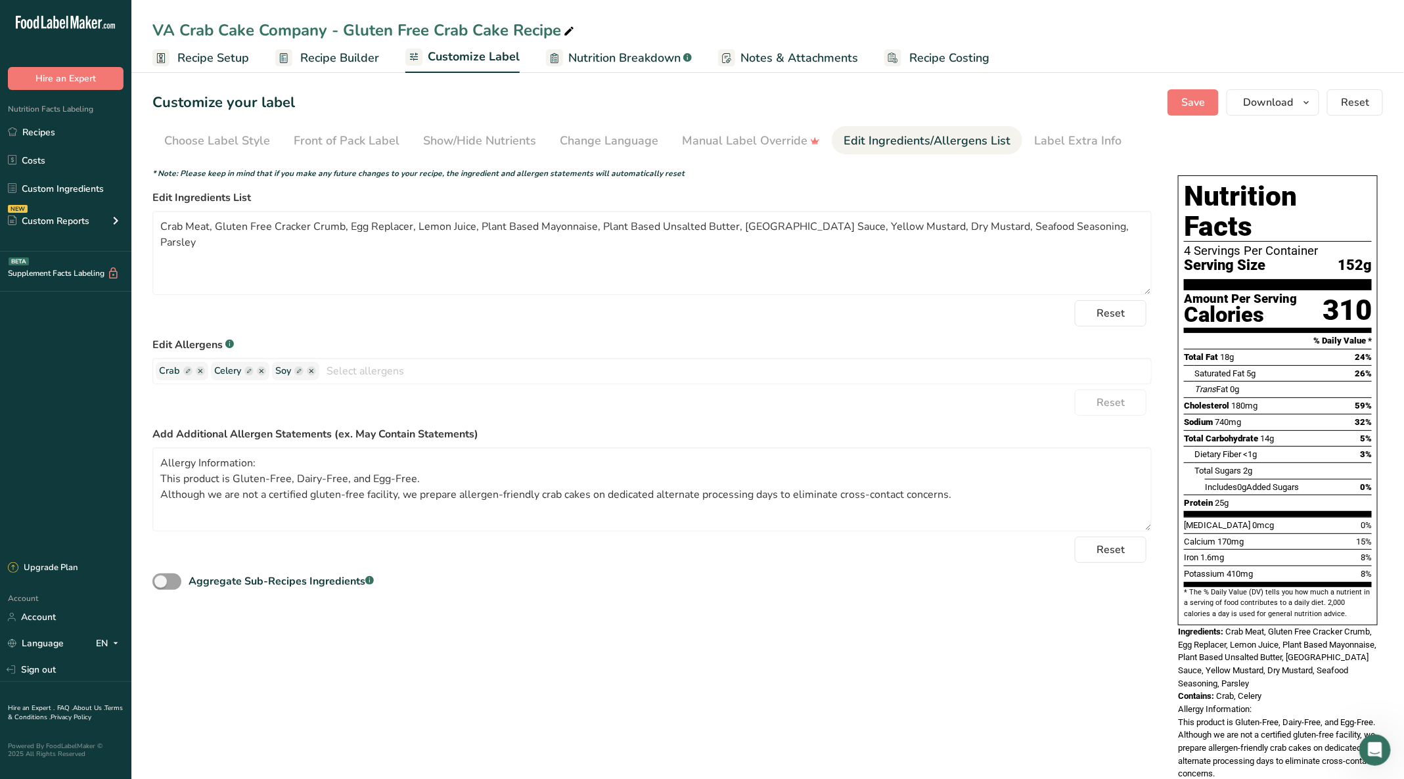
click at [1380, 753] on icon "Open Intercom Messenger" at bounding box center [1375, 750] width 22 height 22
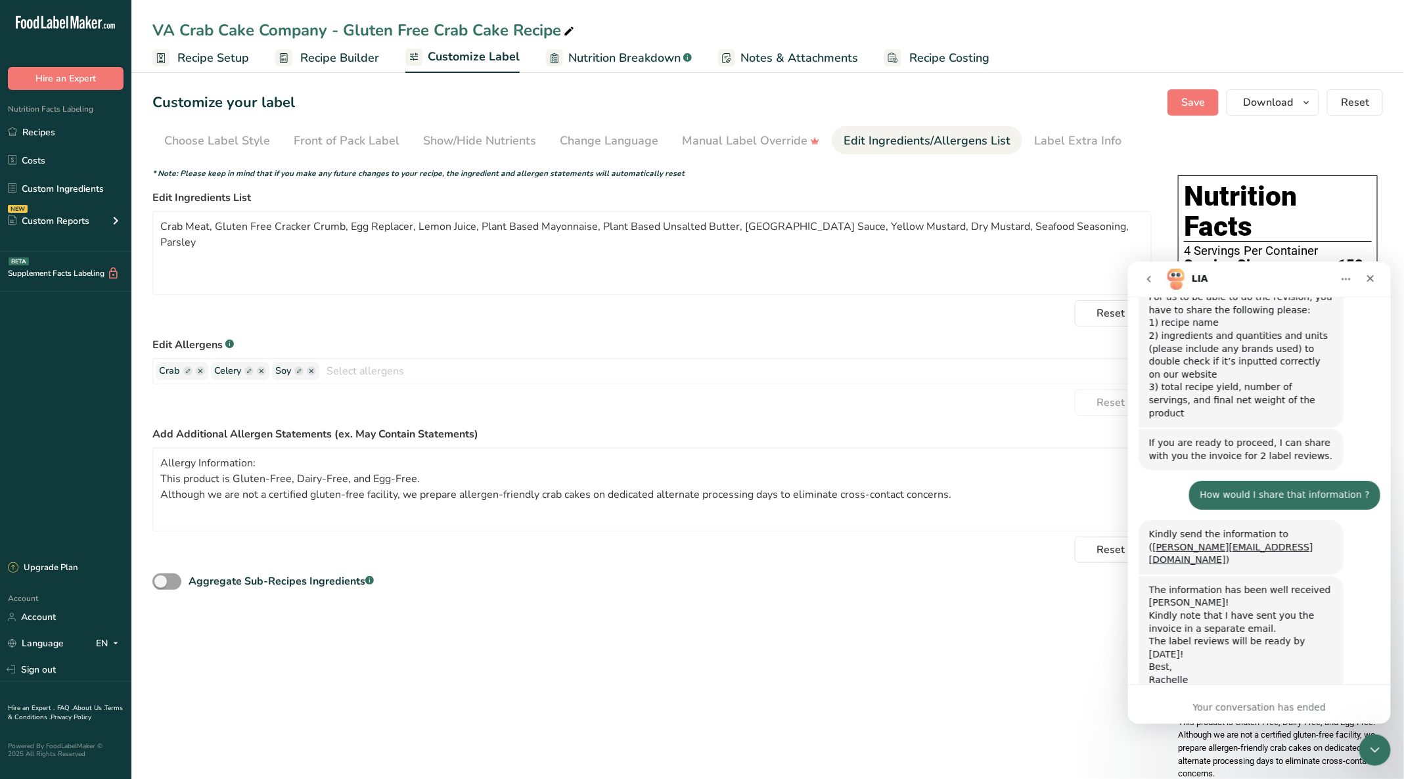
scroll to position [464, 0]
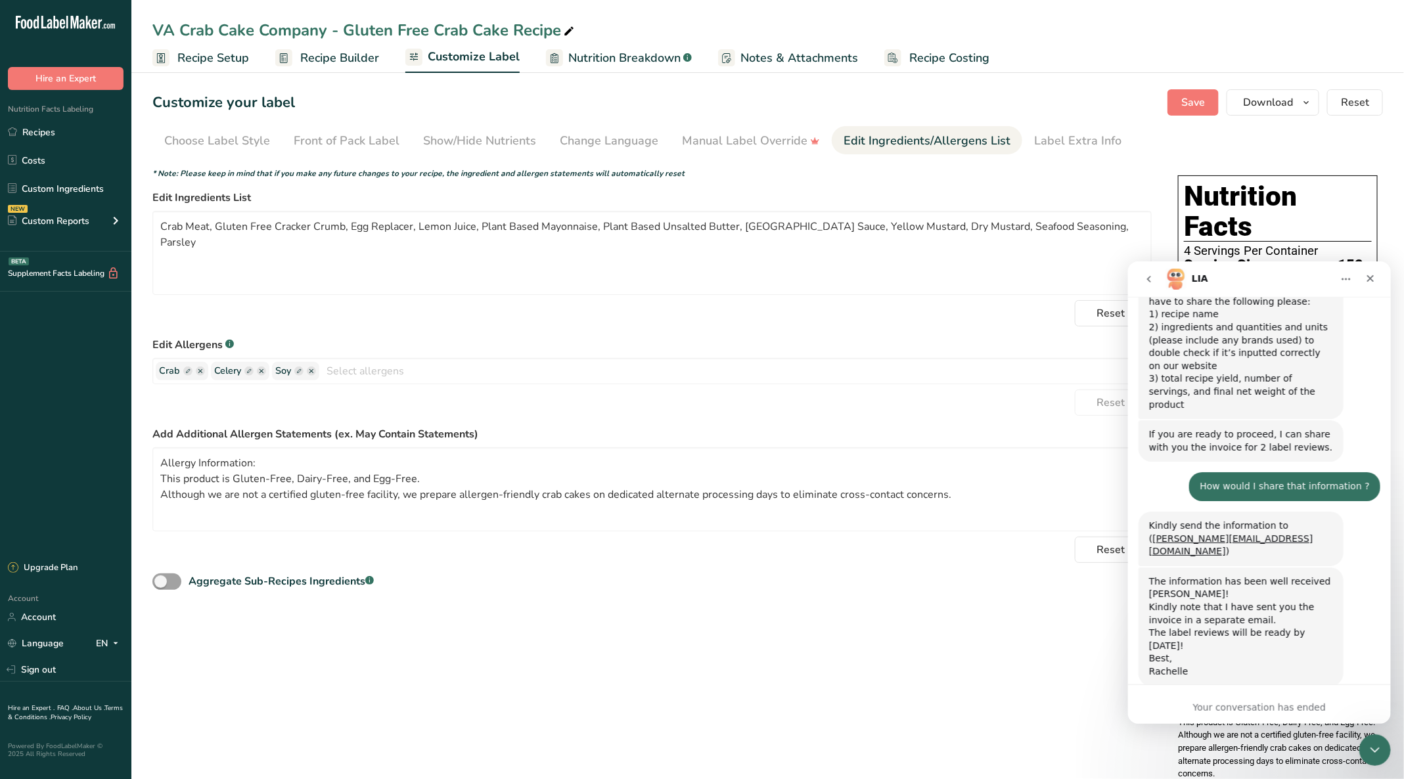
click at [1151, 278] on icon "go back" at bounding box center [1148, 278] width 11 height 11
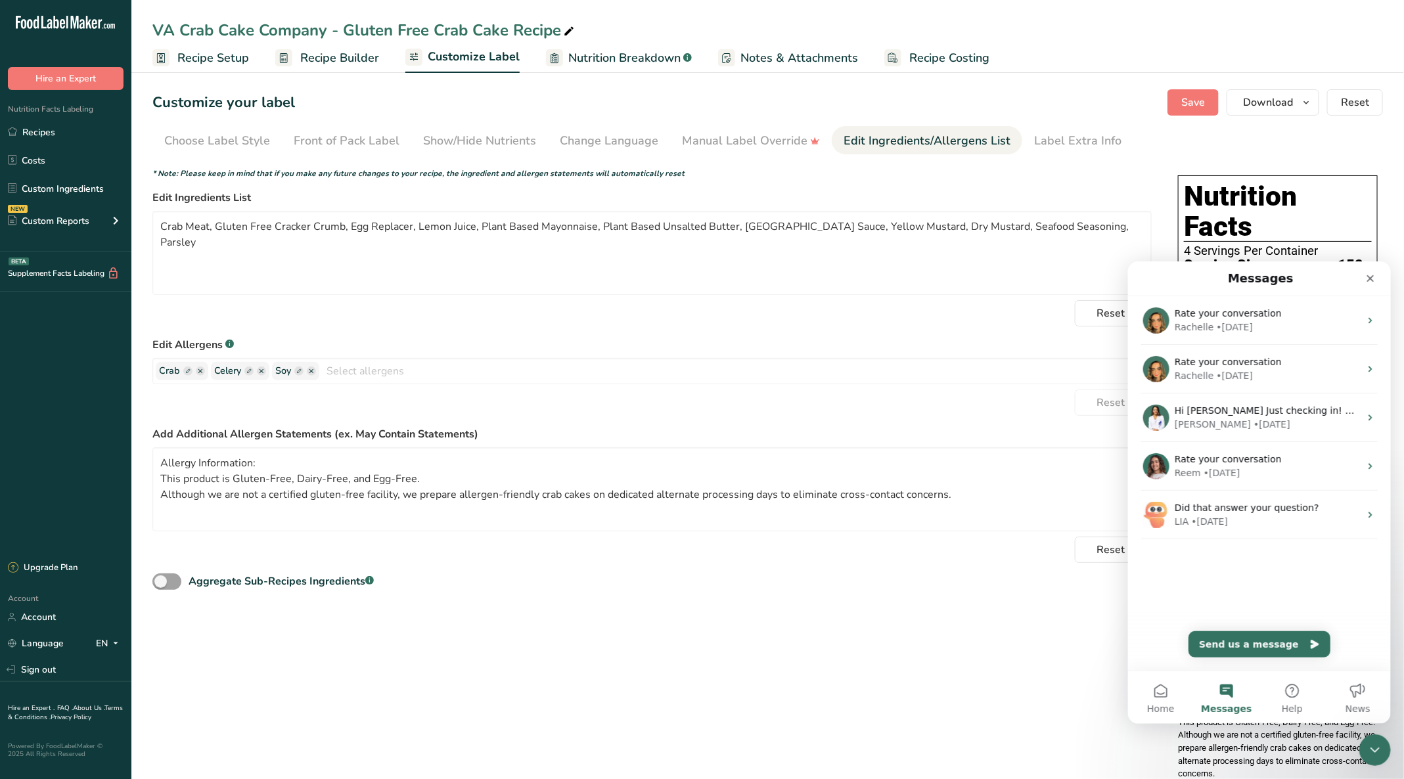
scroll to position [0, 0]
click at [1270, 646] on button "Send us a message" at bounding box center [1259, 644] width 142 height 26
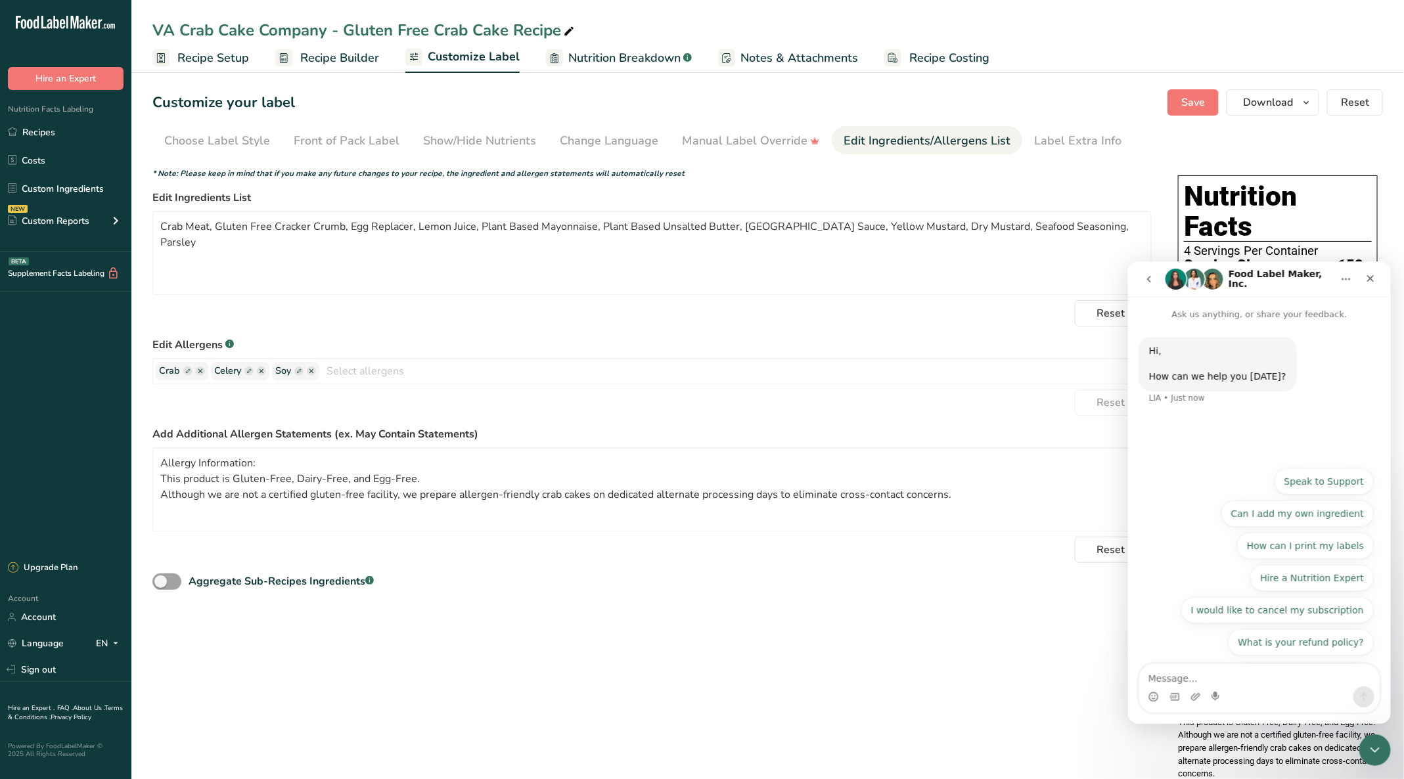
click at [1186, 676] on textarea "Message…" at bounding box center [1258, 674] width 240 height 22
type textarea "4 Servings Per Container Serving Size 4 (152g)"
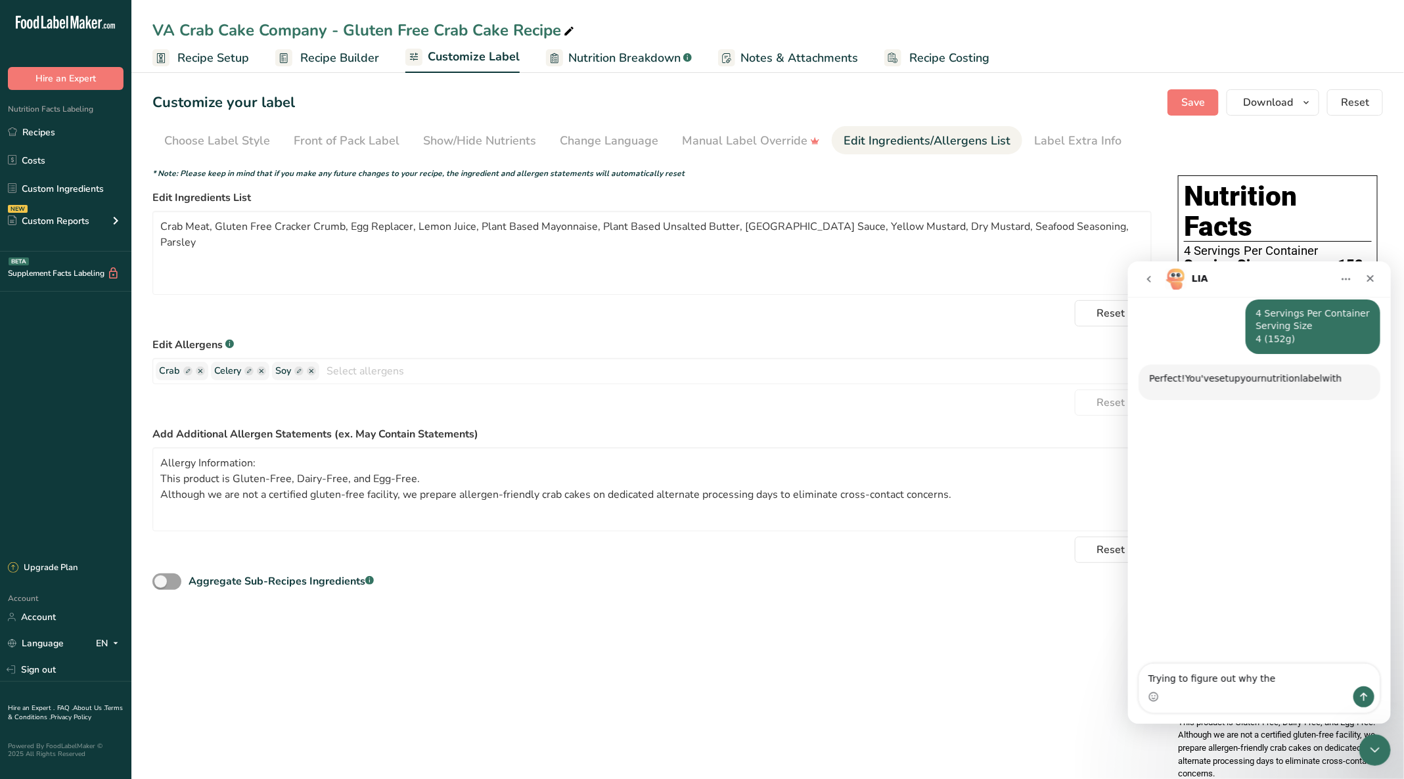
scroll to position [108, 0]
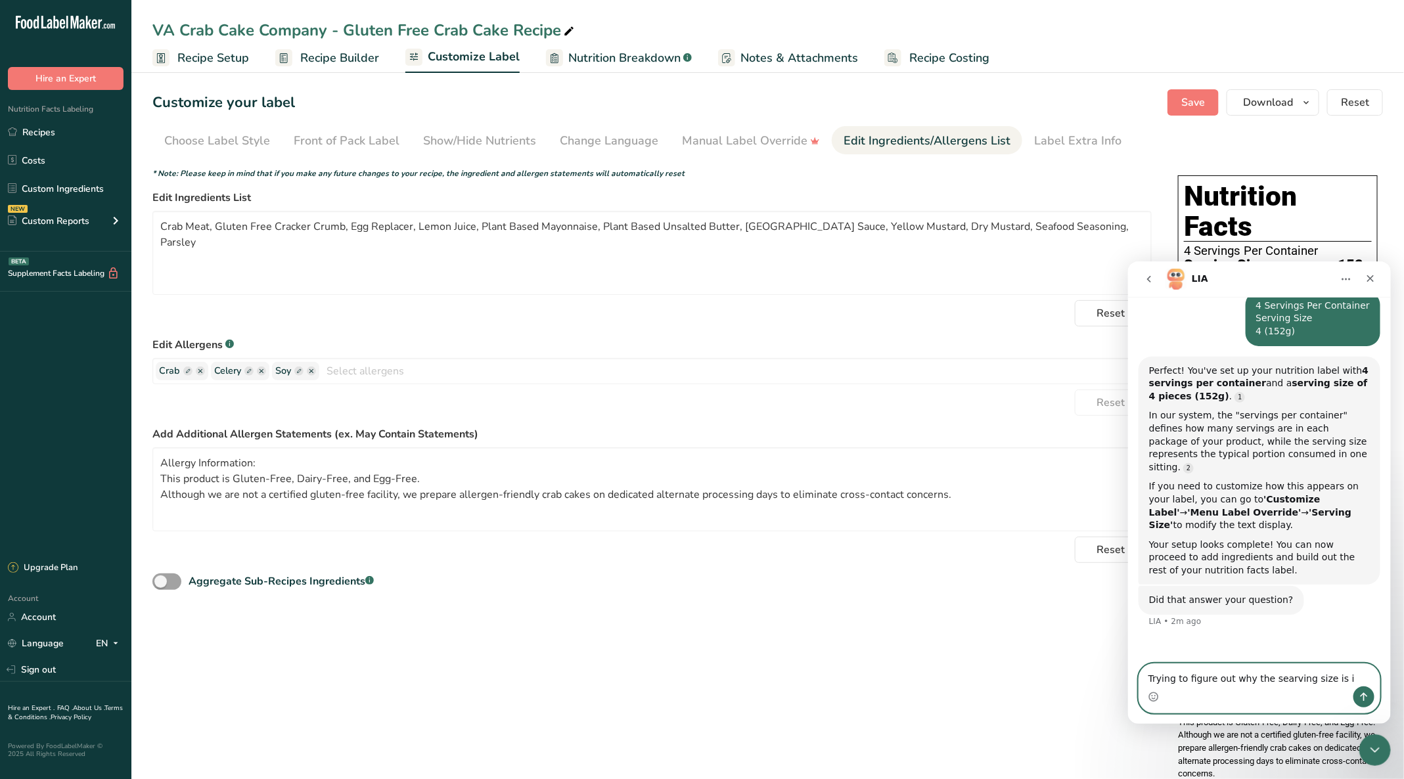
type textarea "Trying to figure out why the searving size is"
click at [1223, 674] on textarea "Trying to figure out why the searving size is" at bounding box center [1258, 674] width 240 height 22
click at [1367, 277] on icon "Close" at bounding box center [1369, 278] width 11 height 11
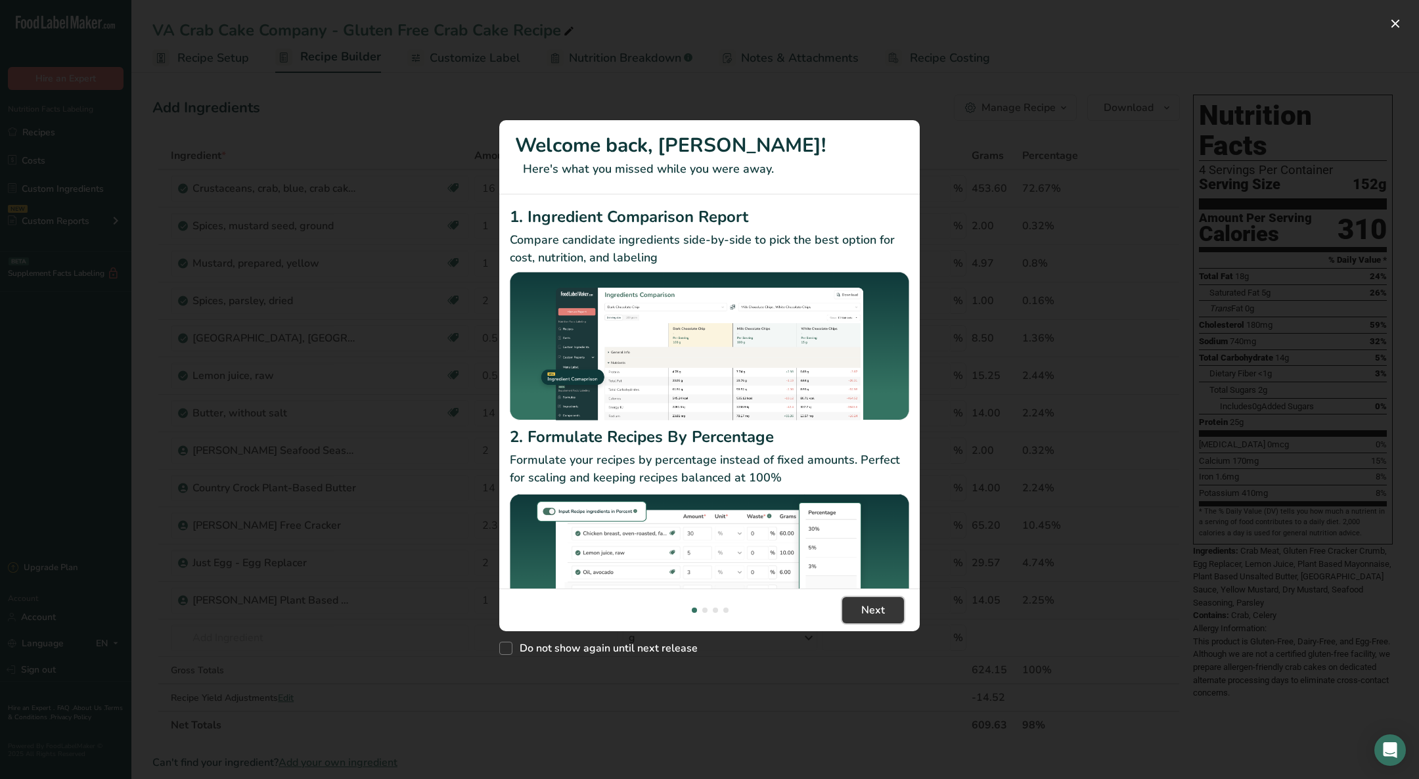
drag, startPoint x: 891, startPoint y: 615, endPoint x: 887, endPoint y: 609, distance: 7.1
click at [890, 613] on button "Next" at bounding box center [873, 610] width 62 height 26
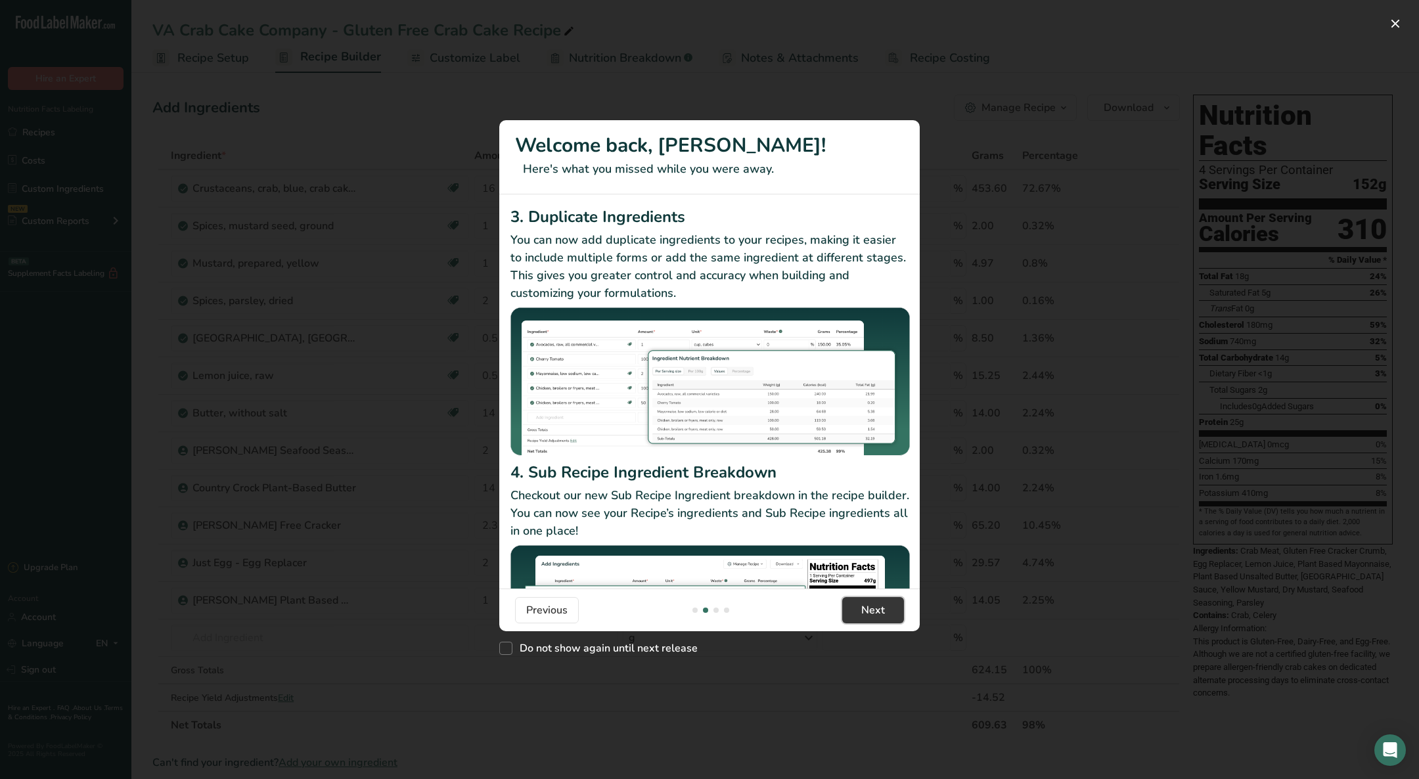
click at [885, 608] on button "Next" at bounding box center [873, 610] width 62 height 26
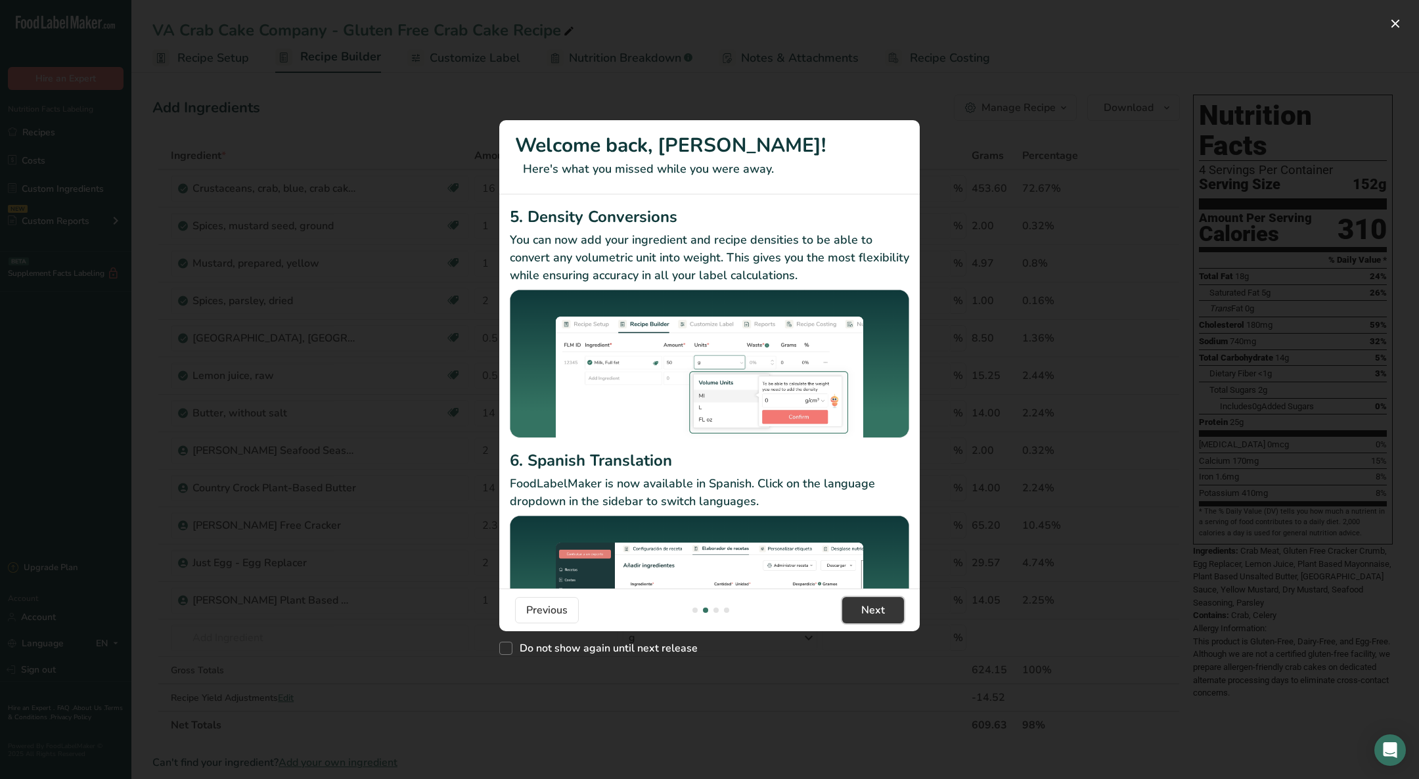
click at [885, 608] on button "Next" at bounding box center [873, 610] width 62 height 26
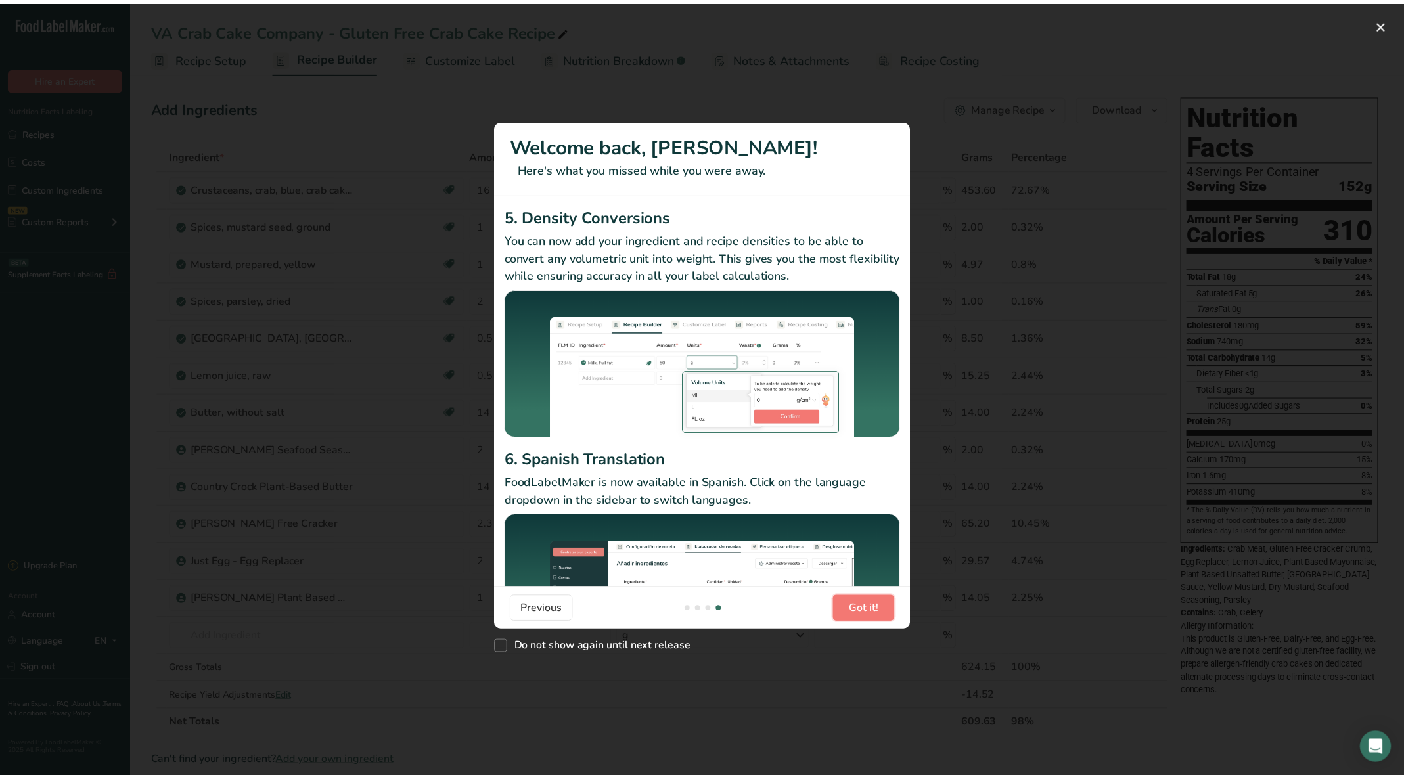
scroll to position [0, 1261]
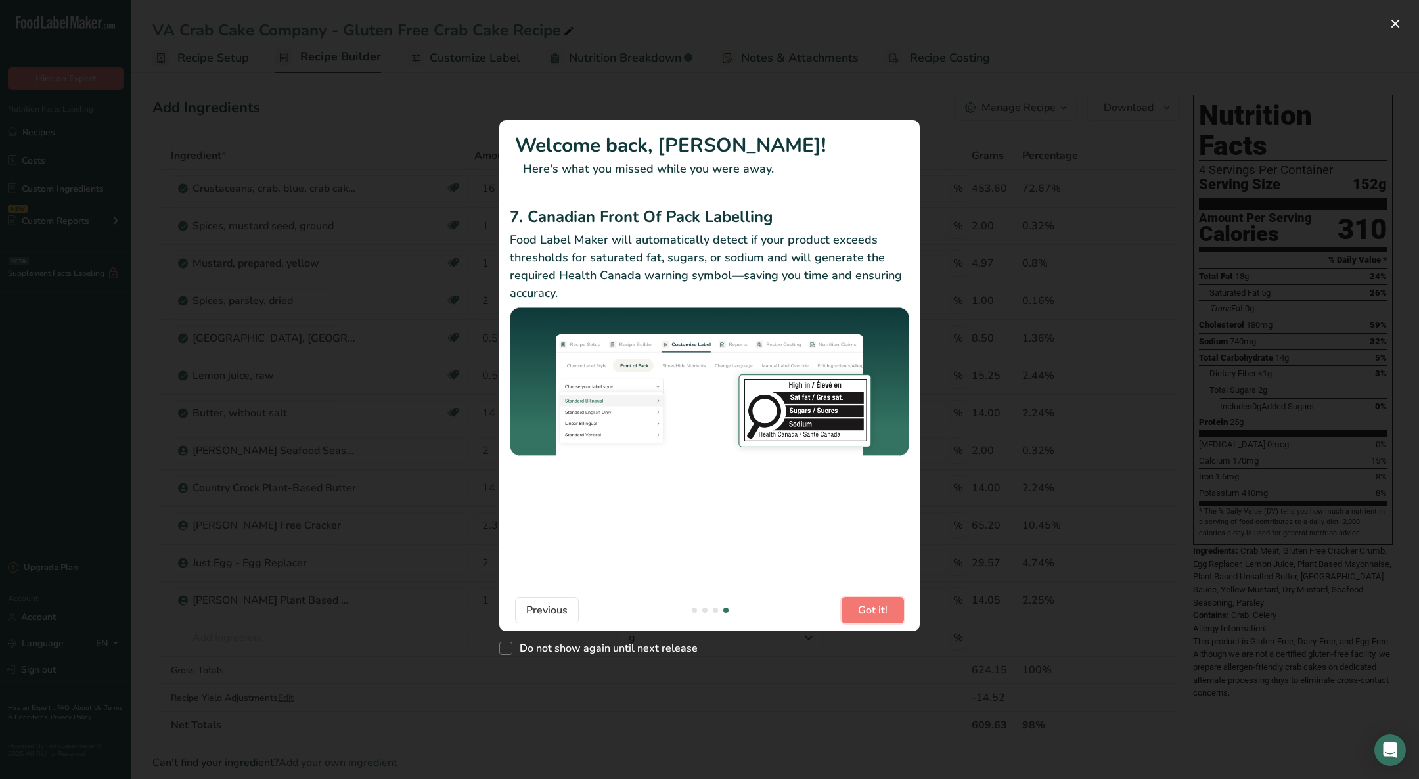
click at [856, 609] on button "Got it!" at bounding box center [872, 610] width 62 height 26
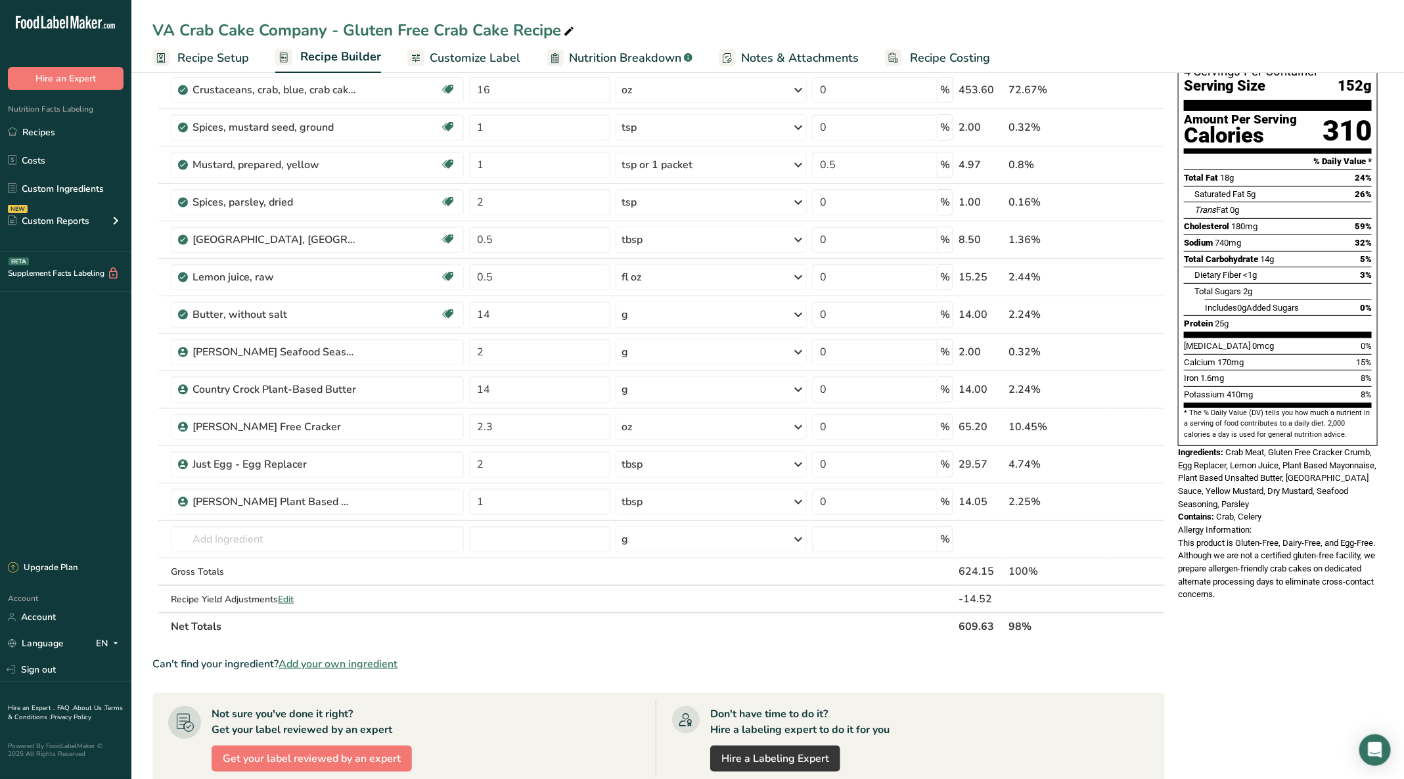
scroll to position [0, 0]
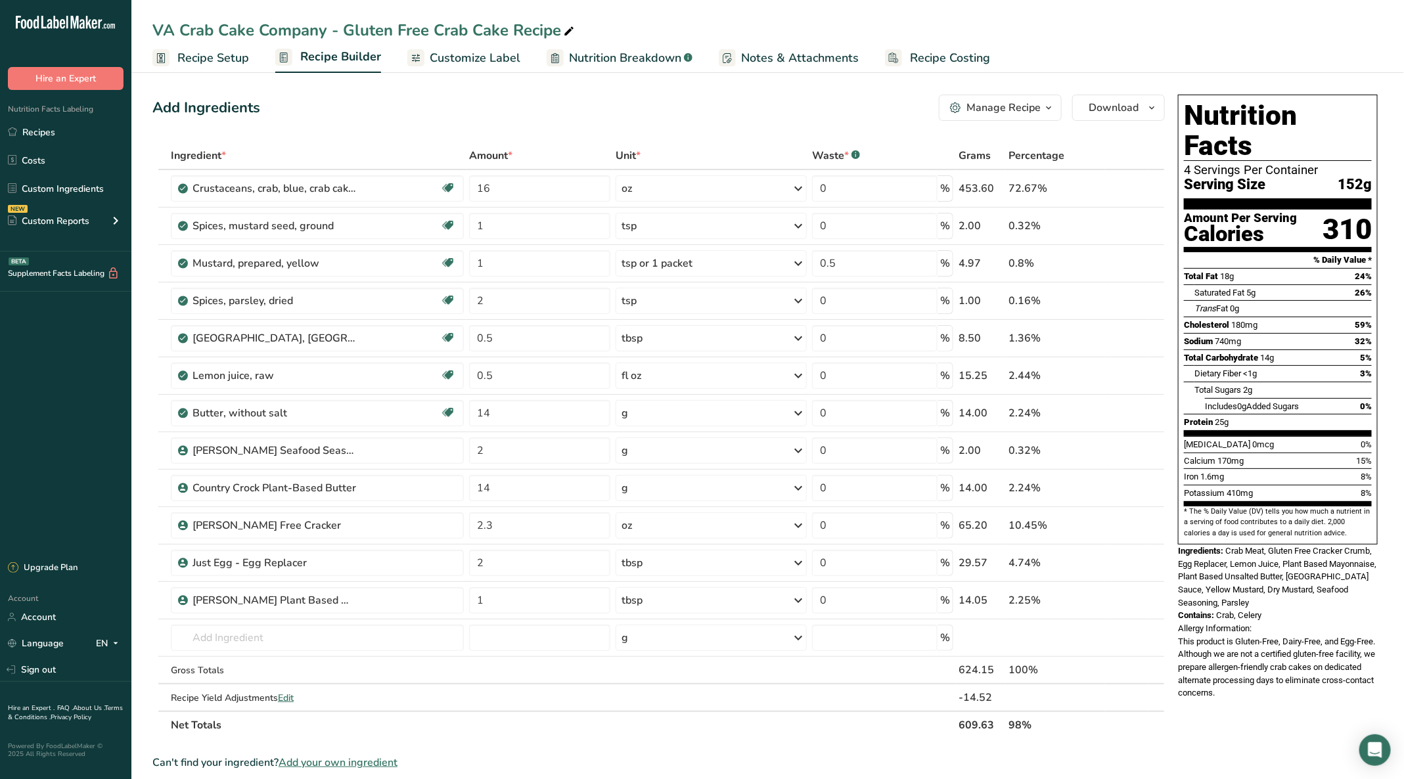
click at [61, 118] on div "Nutrition Facts Labeling Recipes Costs Custom Ingredients NEW Custom Reports Me…" at bounding box center [65, 171] width 131 height 162
click at [47, 136] on link "Recipes" at bounding box center [65, 132] width 131 height 25
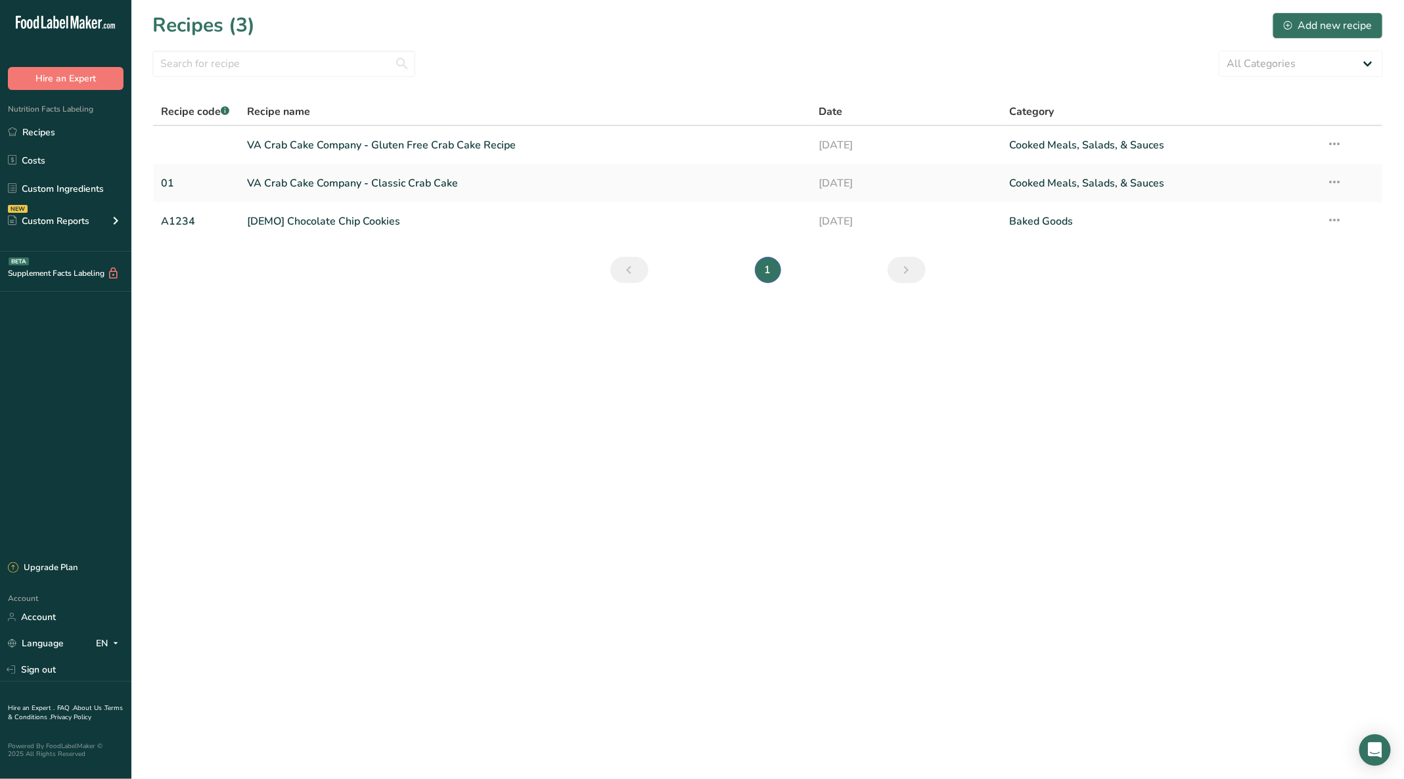
click at [408, 189] on link "VA Crab Cake Company - Classic Crab Cake" at bounding box center [525, 183] width 556 height 28
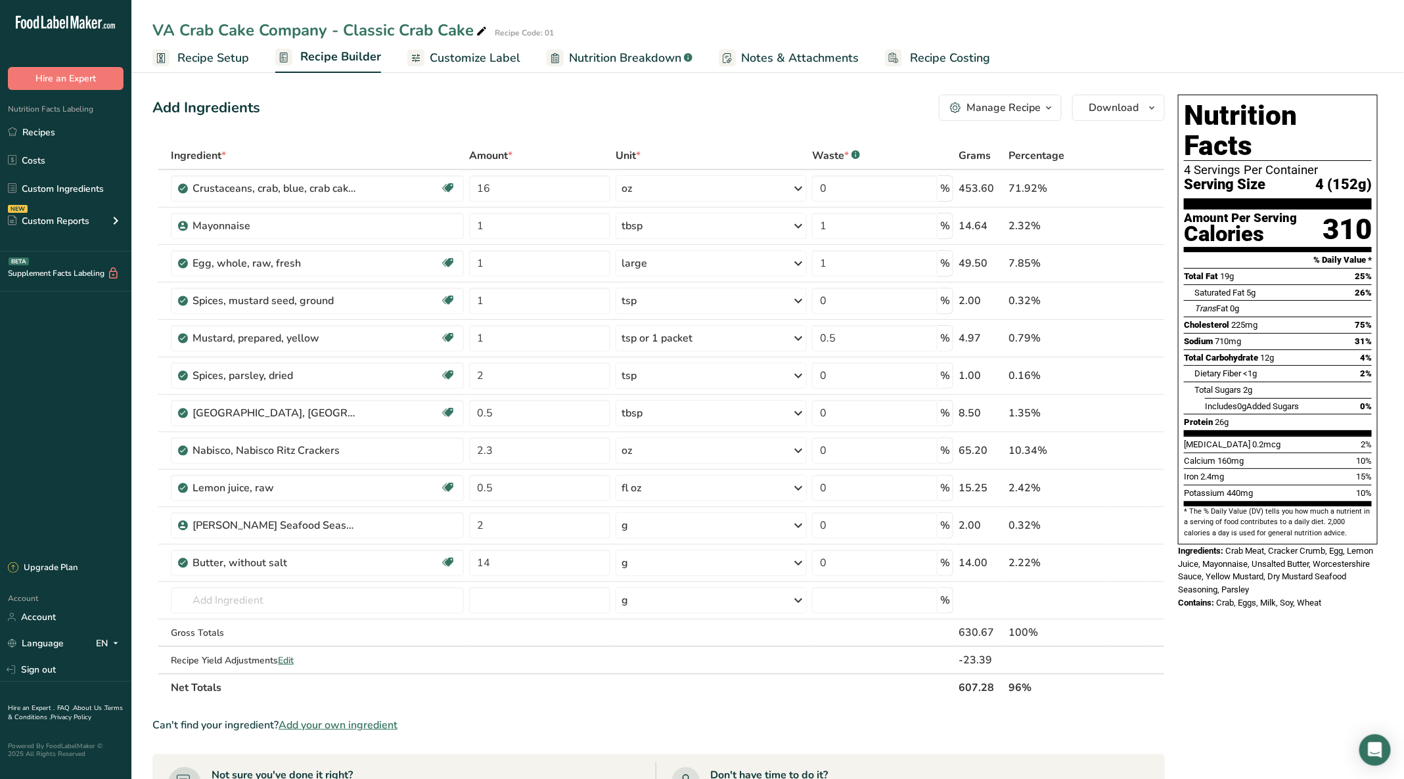
click at [487, 53] on span "Customize Label" at bounding box center [475, 58] width 91 height 18
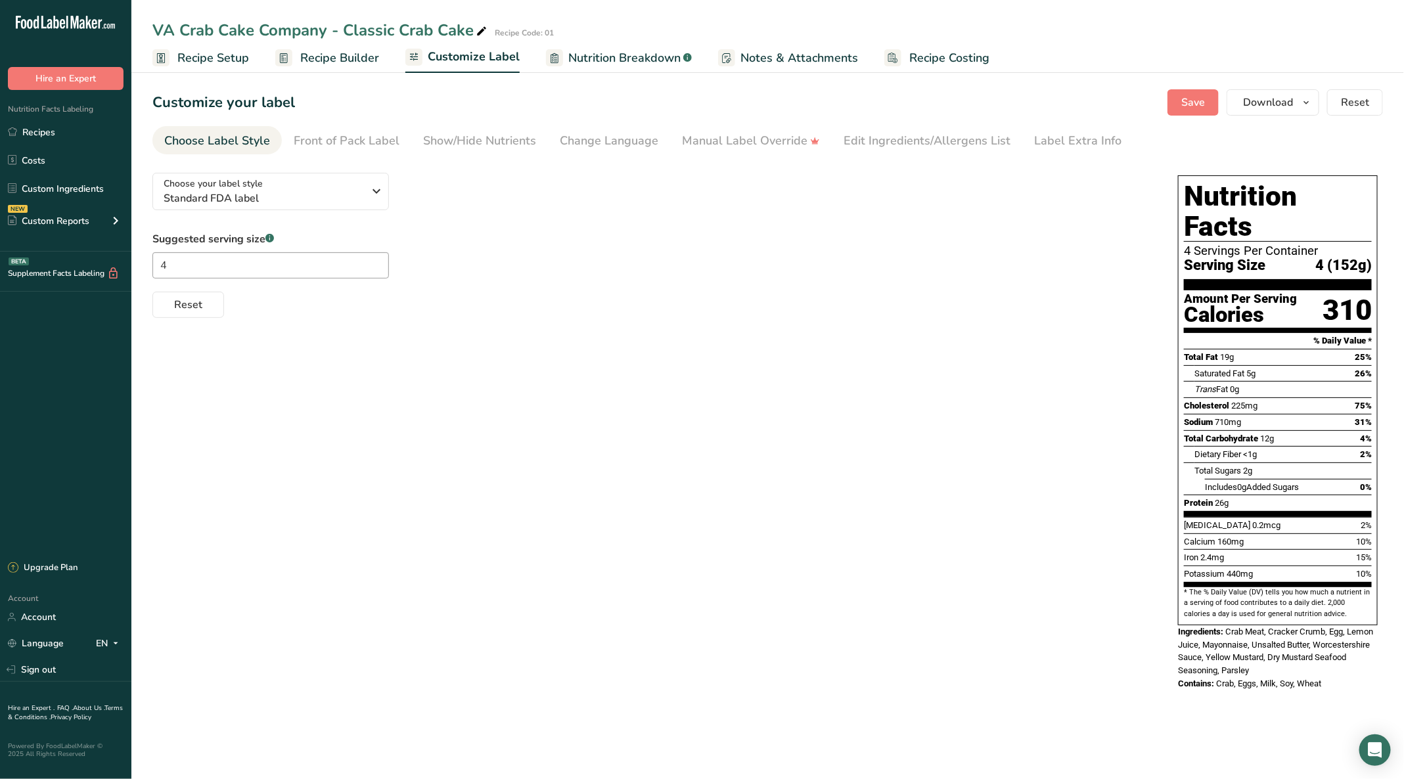
click at [894, 142] on div "Edit Ingredients/Allergens List" at bounding box center [926, 141] width 167 height 18
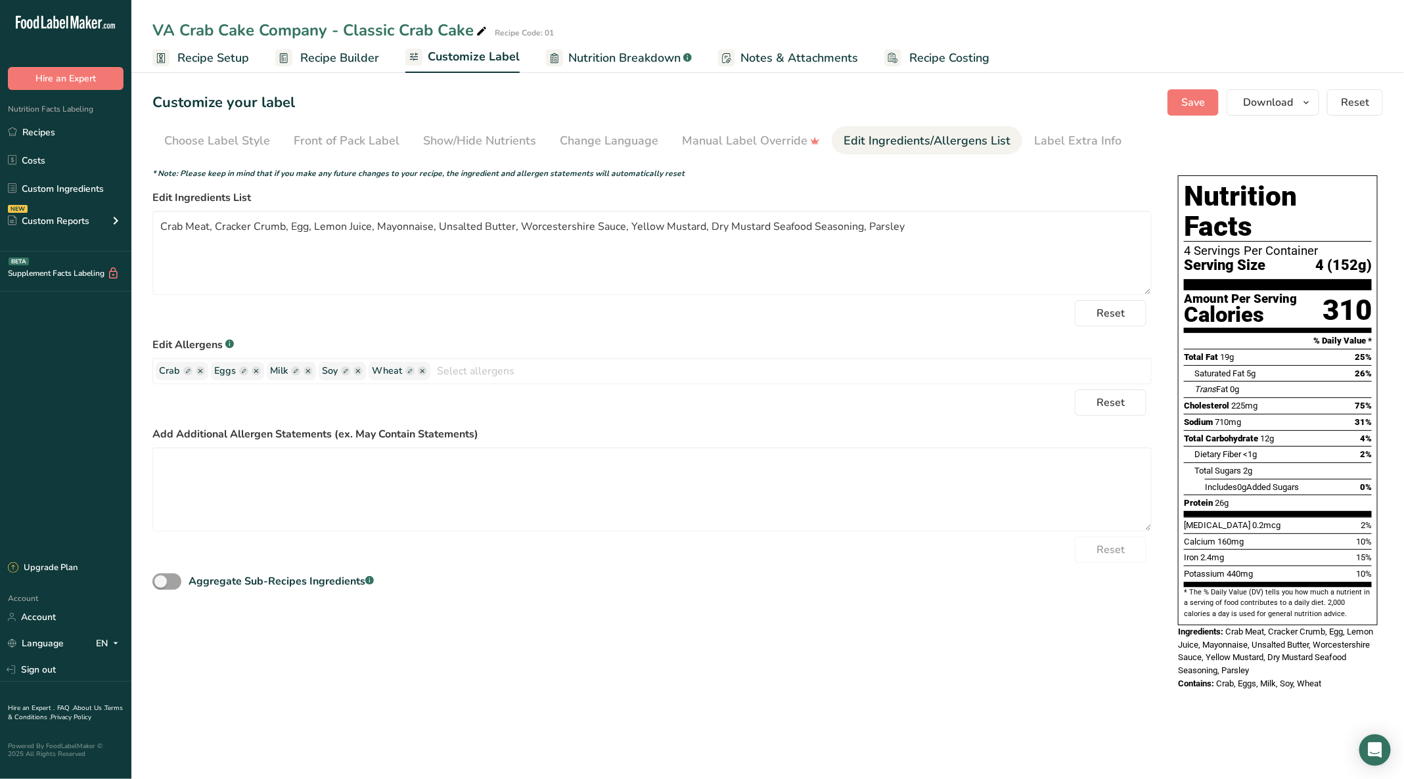
click at [331, 54] on span "Recipe Builder" at bounding box center [339, 58] width 79 height 18
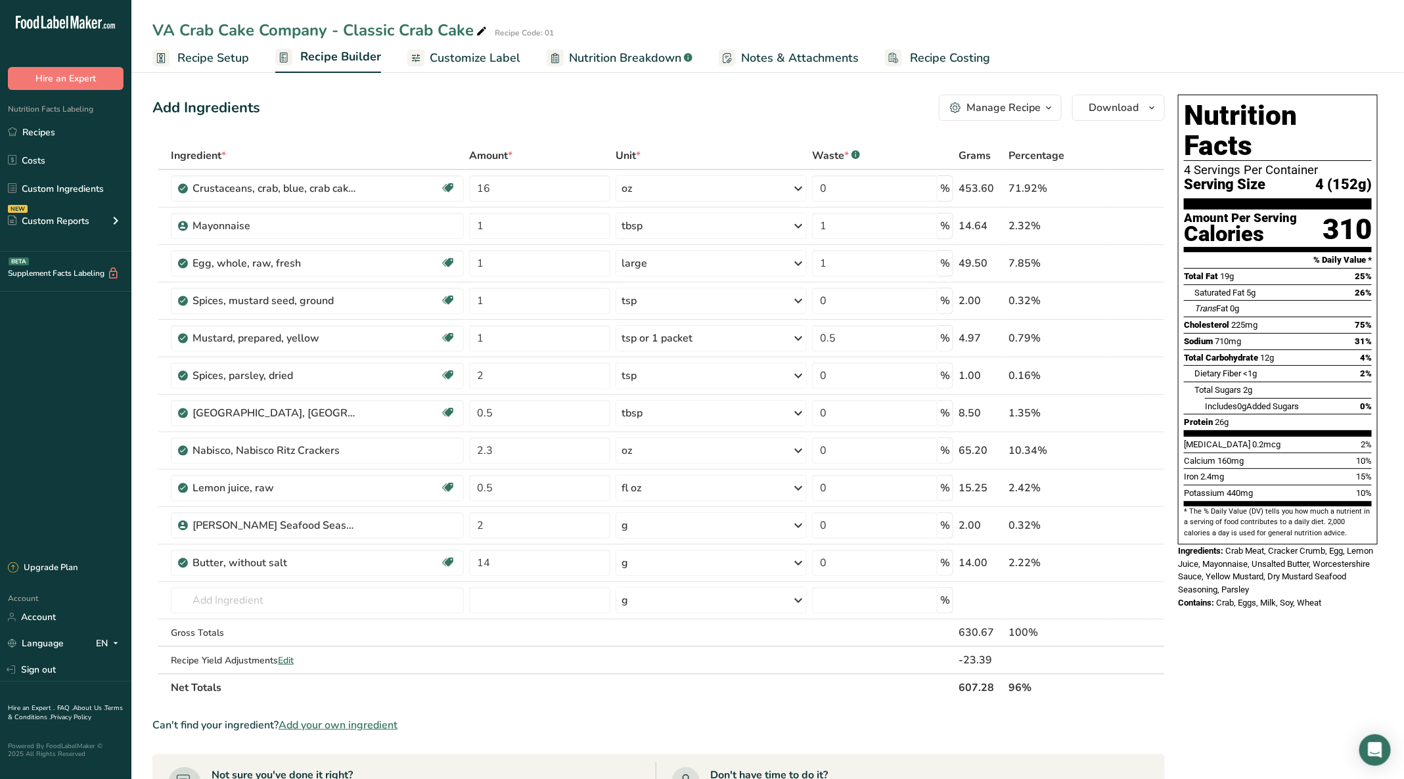
click at [289, 662] on span "Edit" at bounding box center [286, 660] width 16 height 12
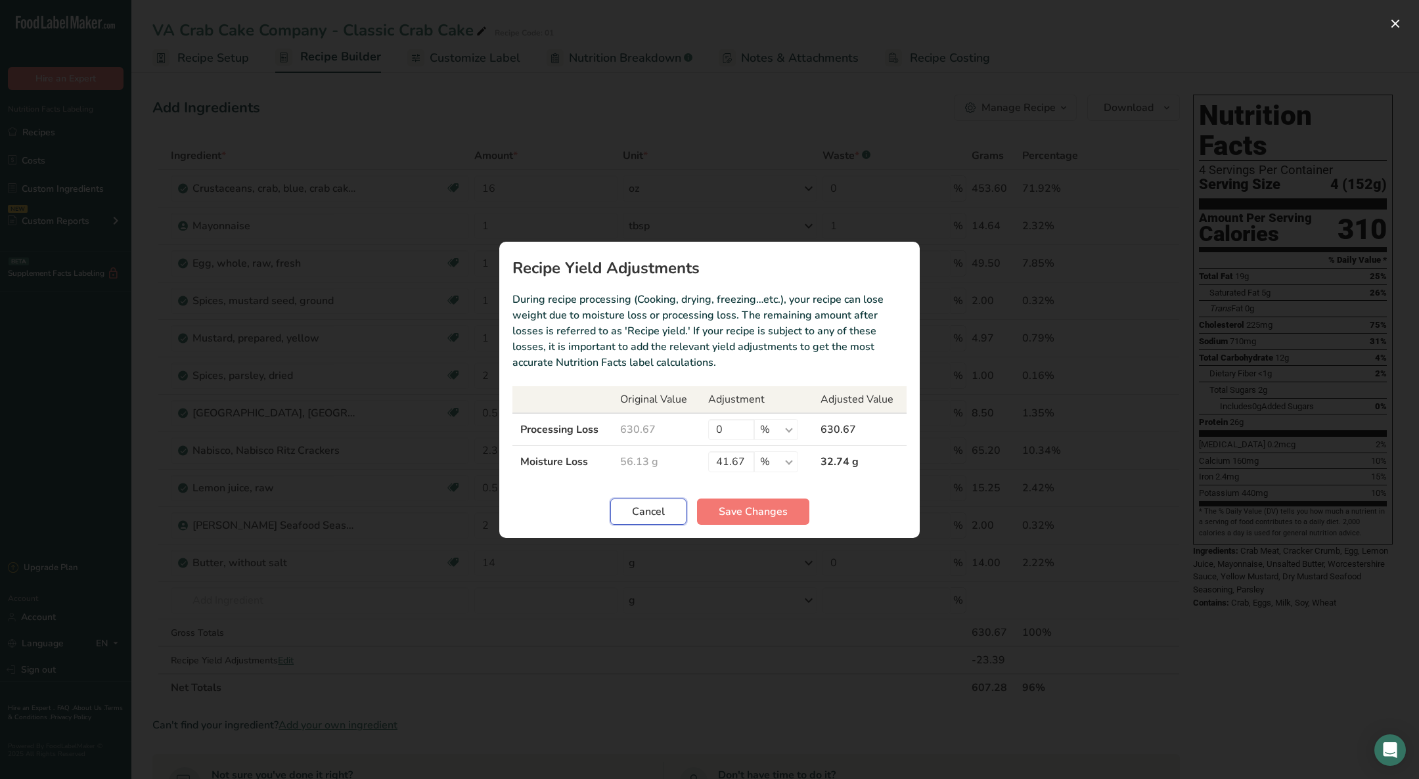
click at [646, 516] on span "Cancel" at bounding box center [648, 512] width 33 height 16
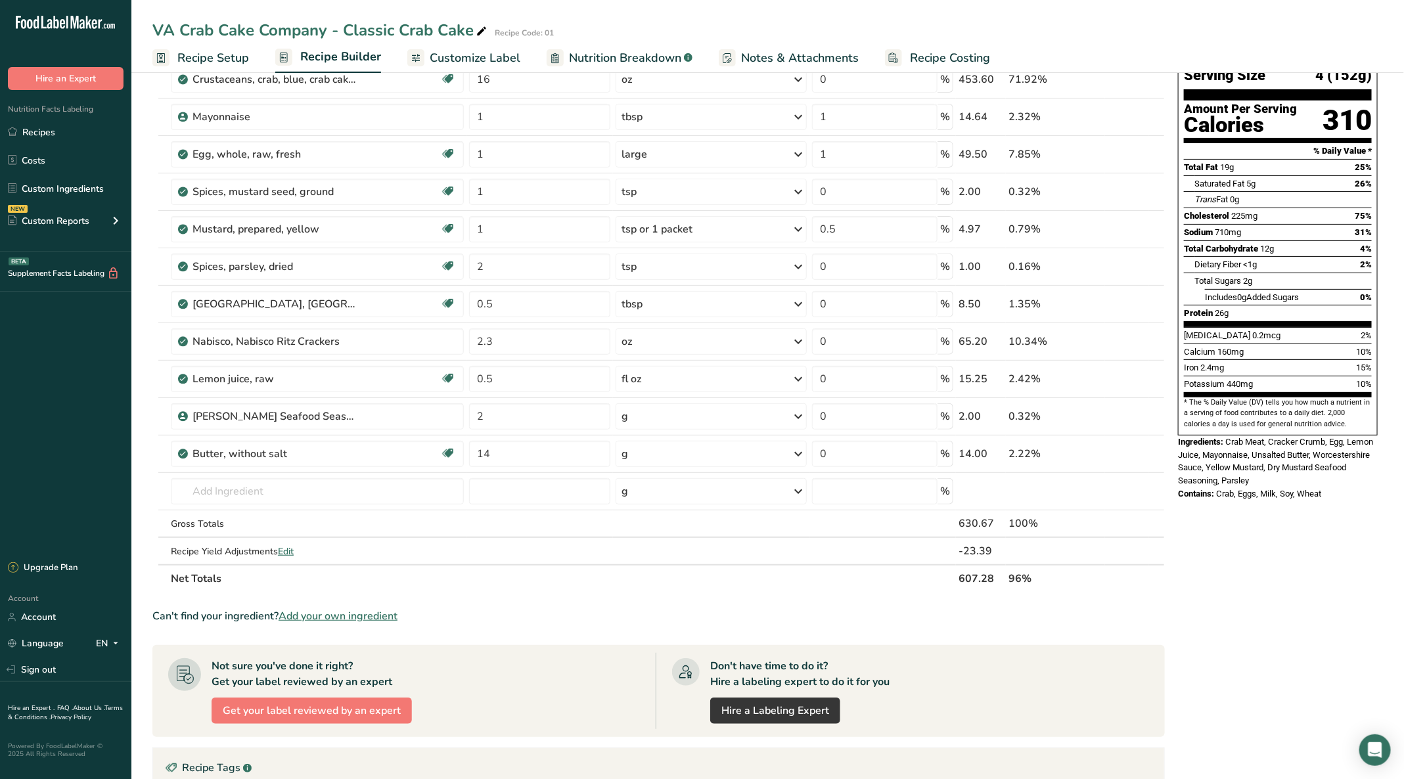
scroll to position [197, 0]
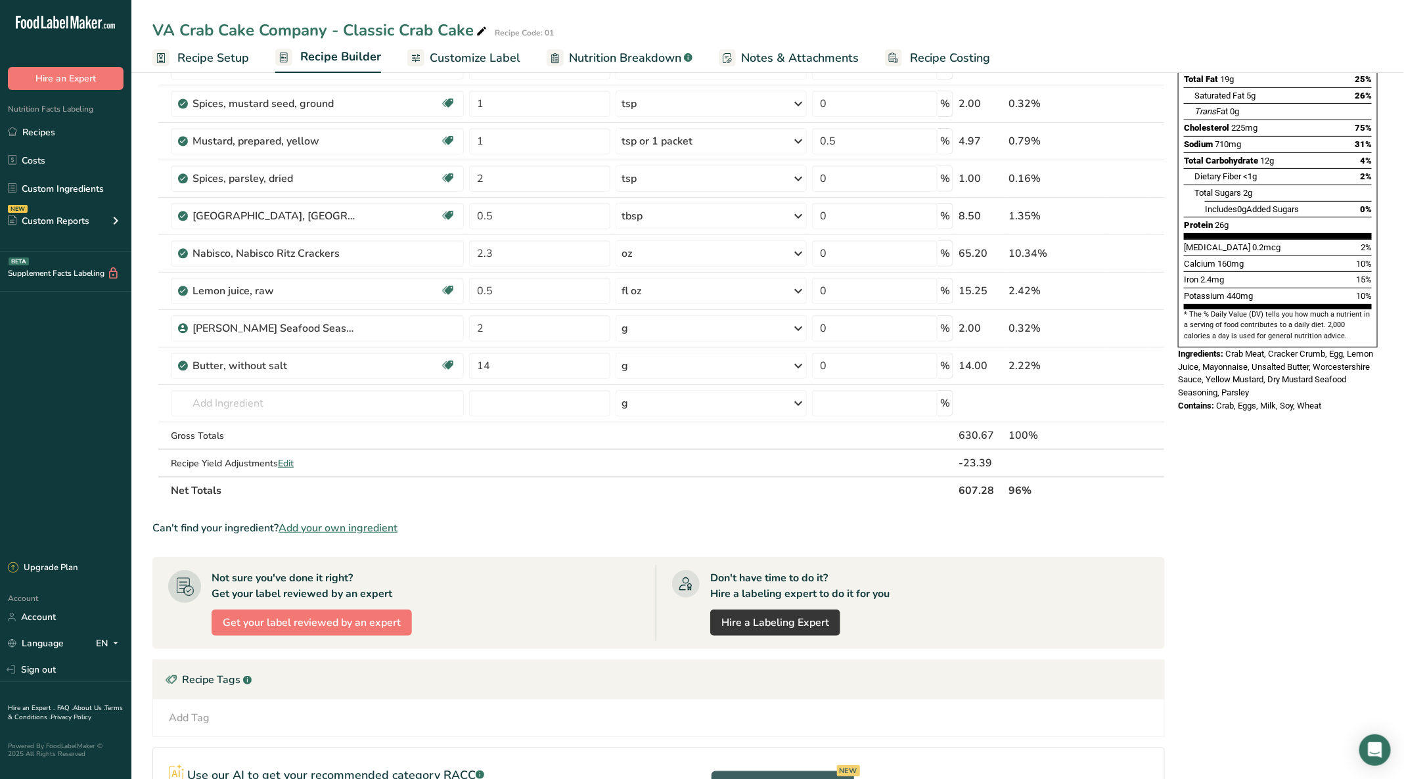
click at [216, 47] on link "Recipe Setup" at bounding box center [200, 58] width 97 height 30
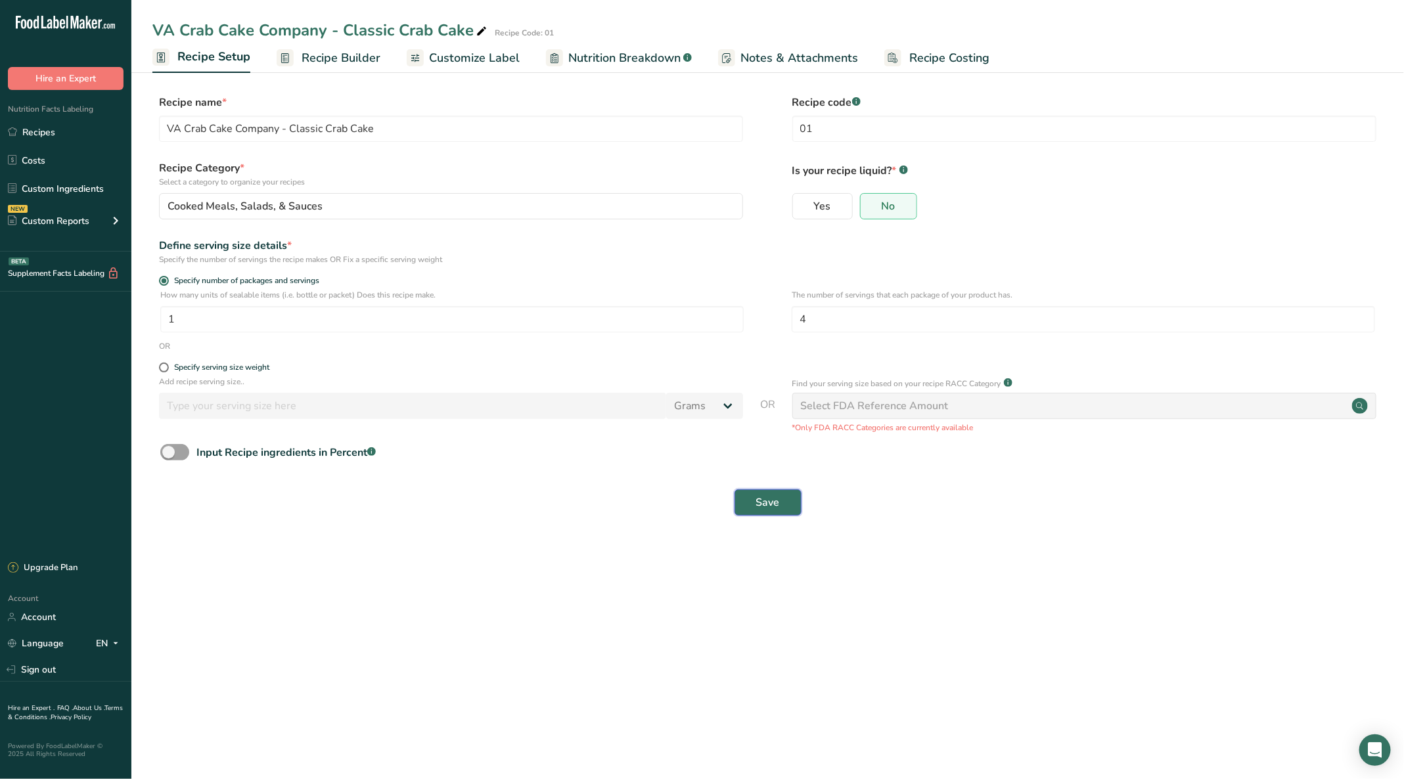
click at [773, 503] on span "Save" at bounding box center [768, 503] width 24 height 16
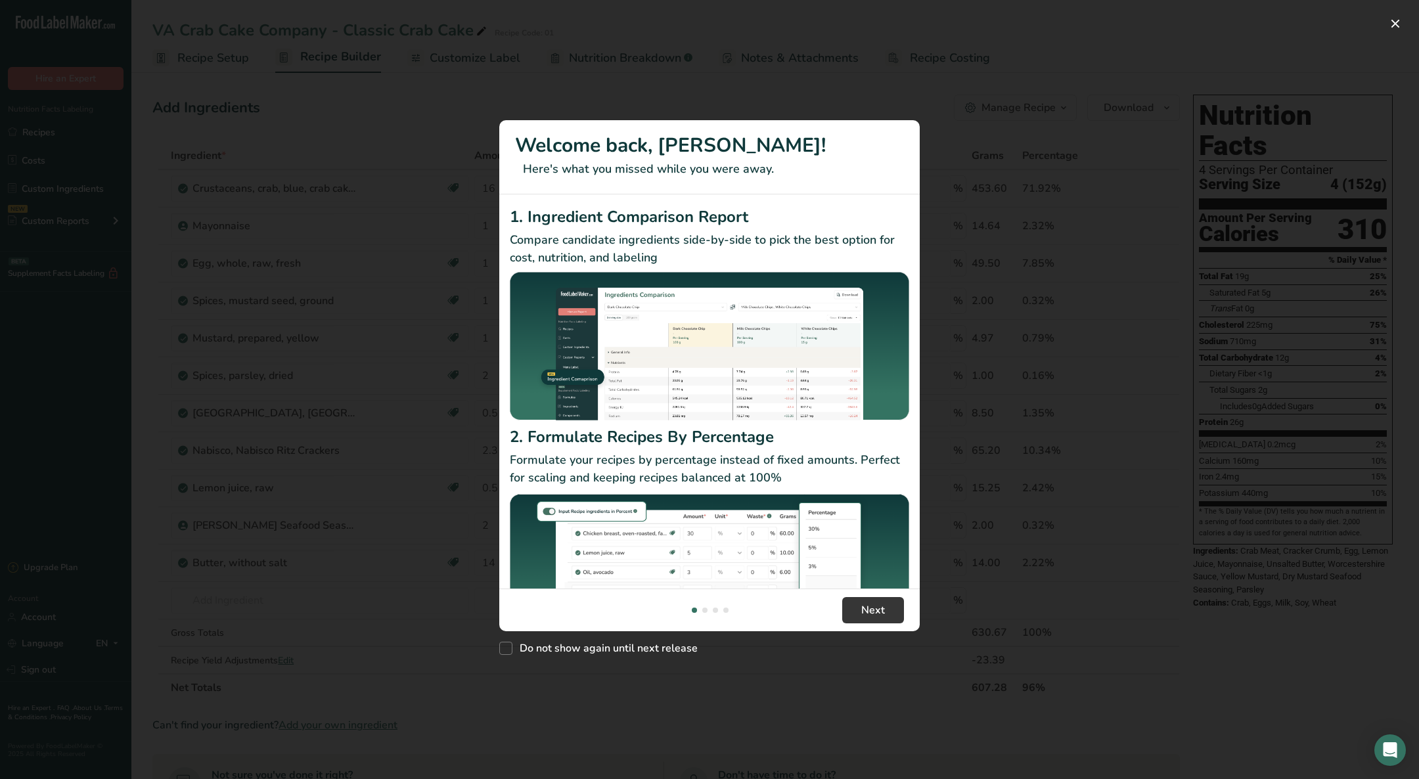
click at [516, 648] on span "Do not show again until next release" at bounding box center [604, 648] width 185 height 13
click at [508, 648] on input "Do not show again until next release" at bounding box center [503, 648] width 9 height 9
checkbox input "true"
click at [872, 600] on button "Next" at bounding box center [873, 610] width 62 height 26
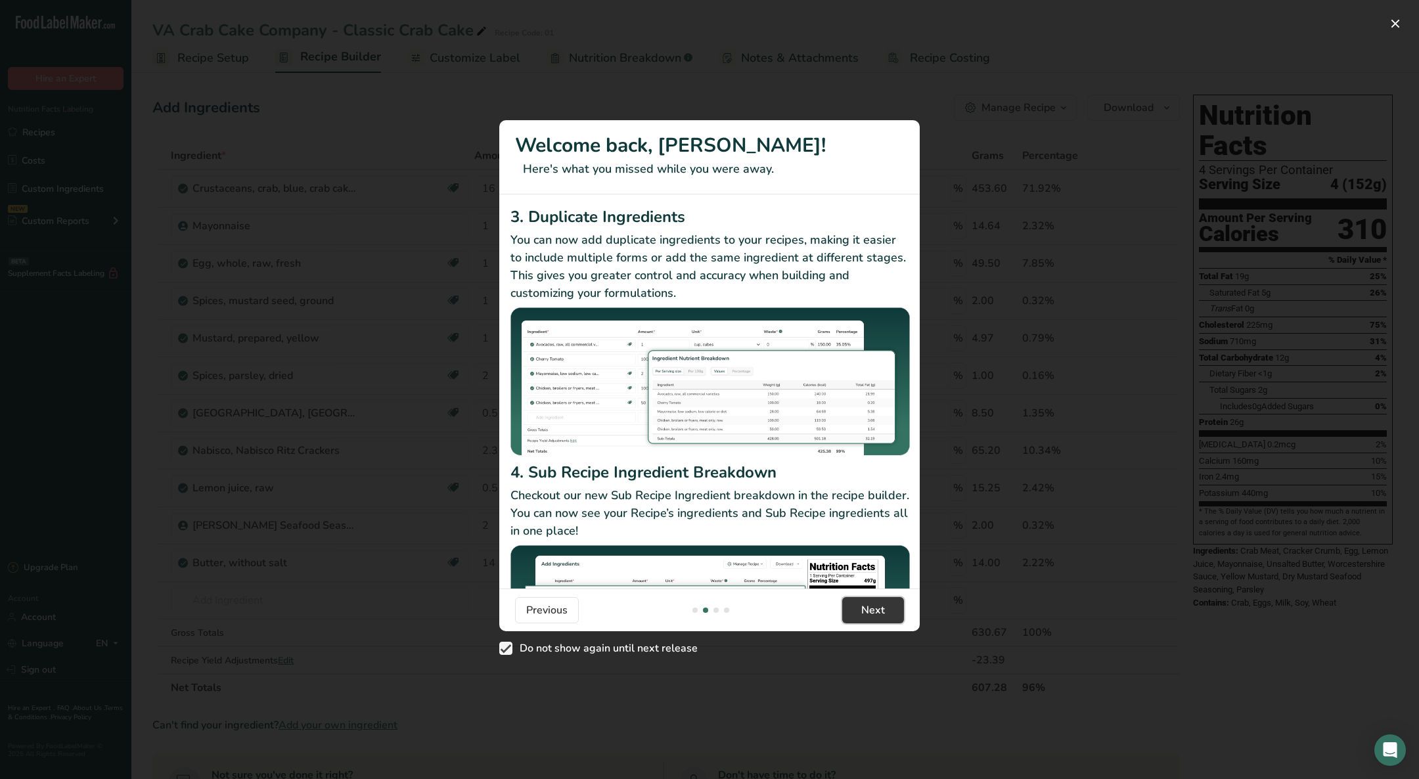
click at [872, 601] on button "Next" at bounding box center [873, 610] width 62 height 26
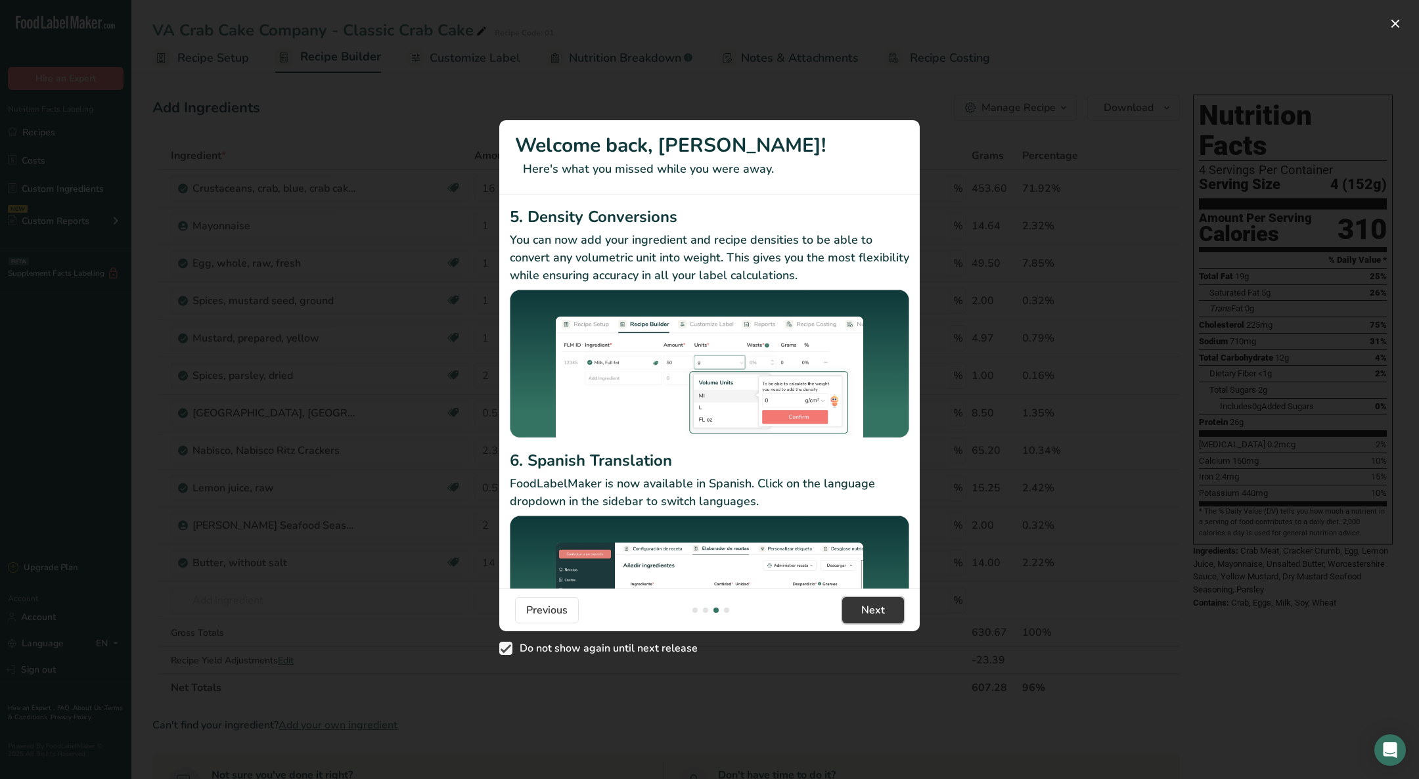
click at [872, 601] on button "Next" at bounding box center [873, 610] width 62 height 26
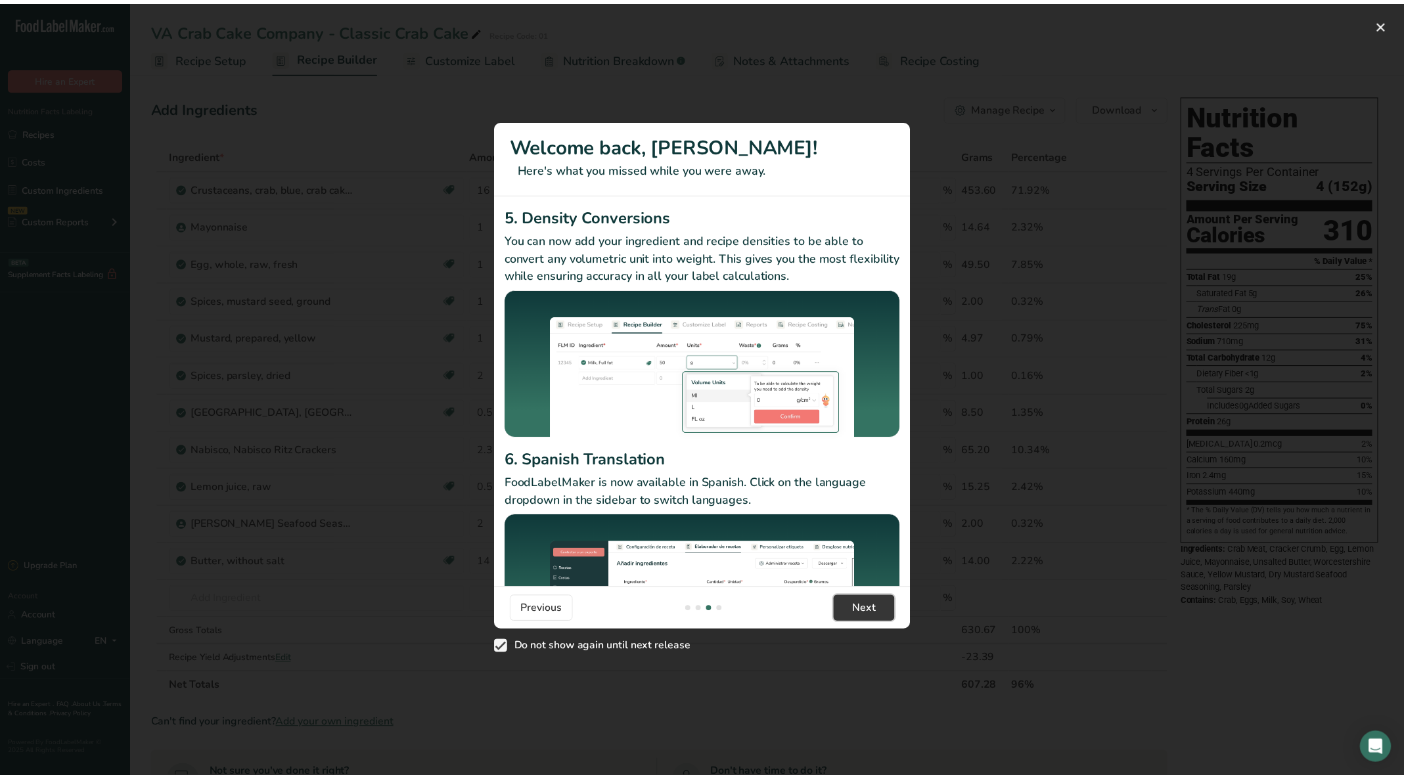
scroll to position [0, 1261]
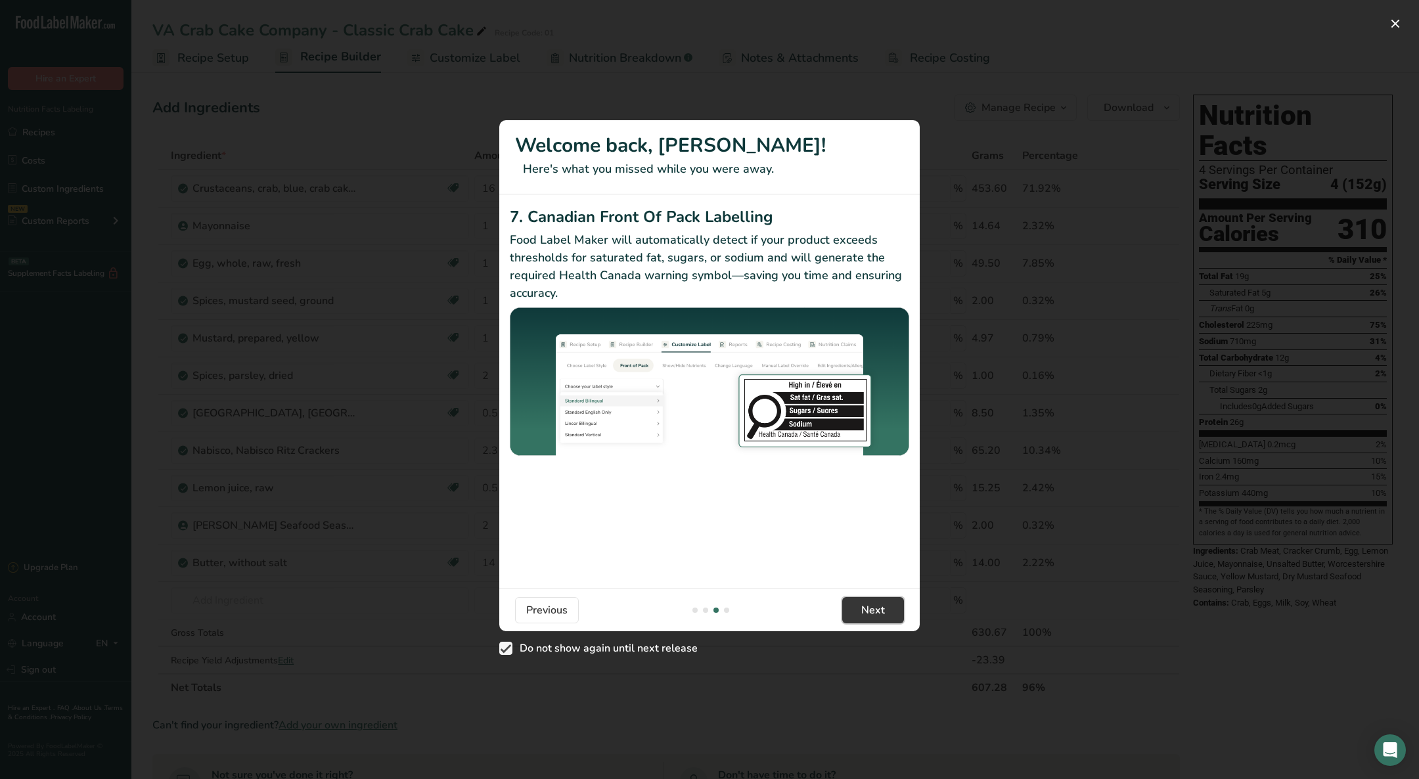
click at [872, 601] on button "Next" at bounding box center [873, 610] width 62 height 26
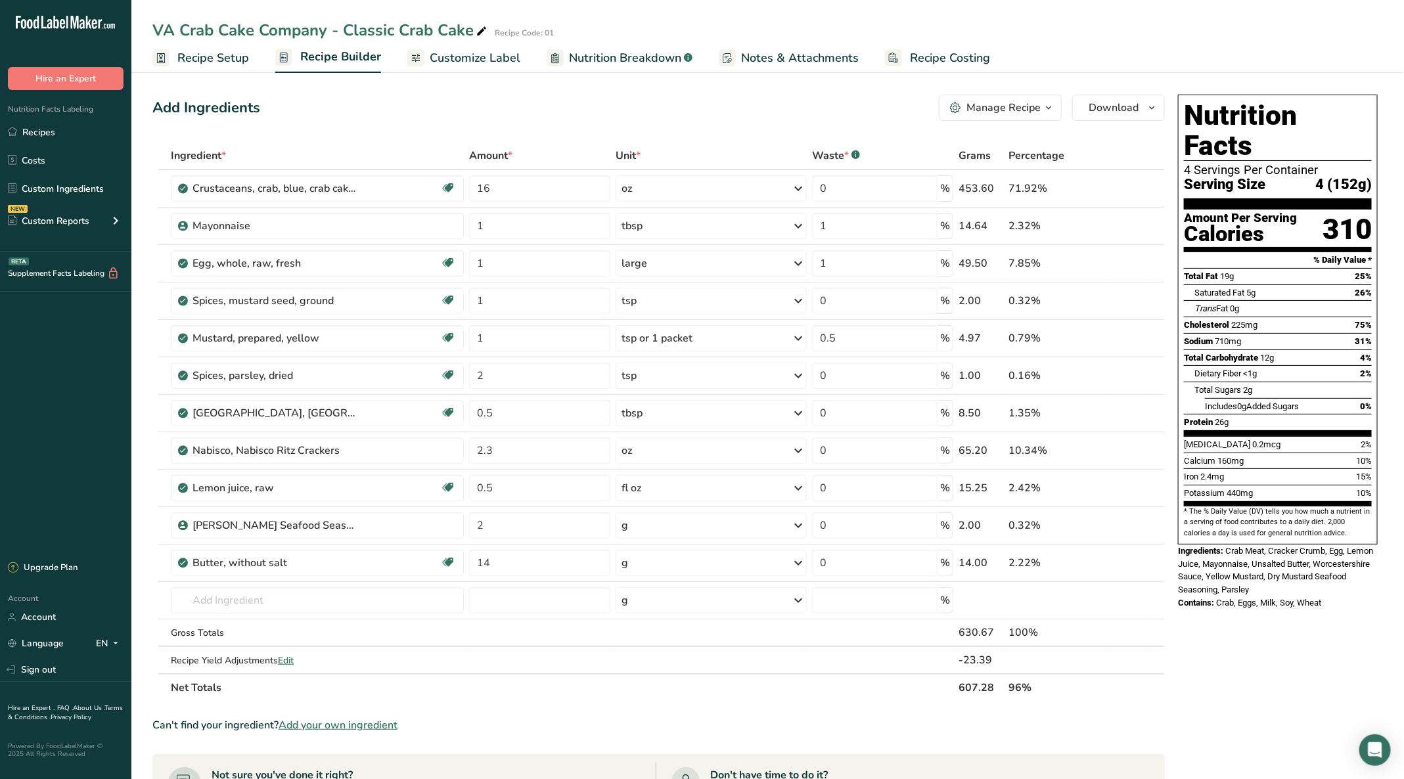
click at [872, 601] on footer "Previous Got it!" at bounding box center [701, 620] width 441 height 45
click at [1373, 748] on icon "Open Intercom Messenger" at bounding box center [1375, 750] width 14 height 16
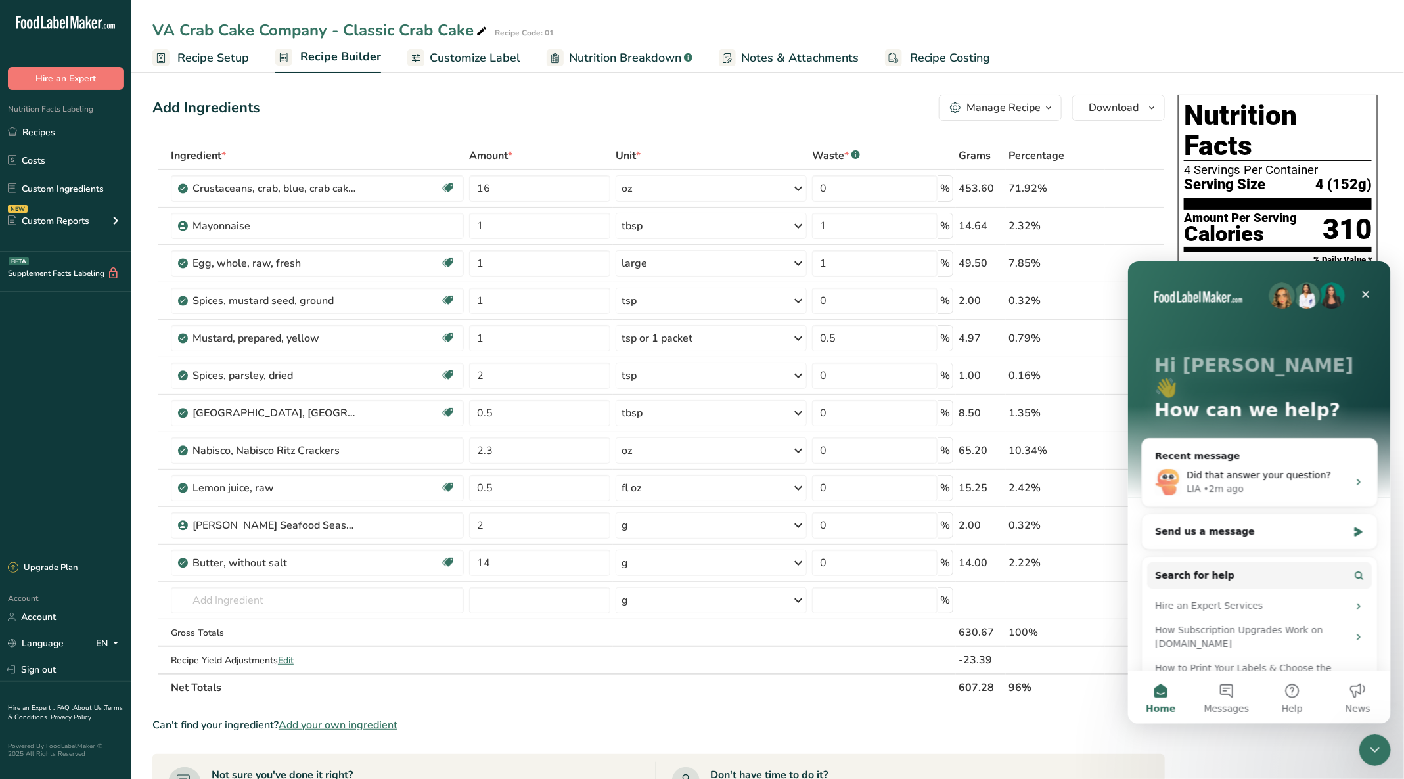
scroll to position [0, 0]
click at [1363, 286] on div "Close" at bounding box center [1365, 294] width 24 height 24
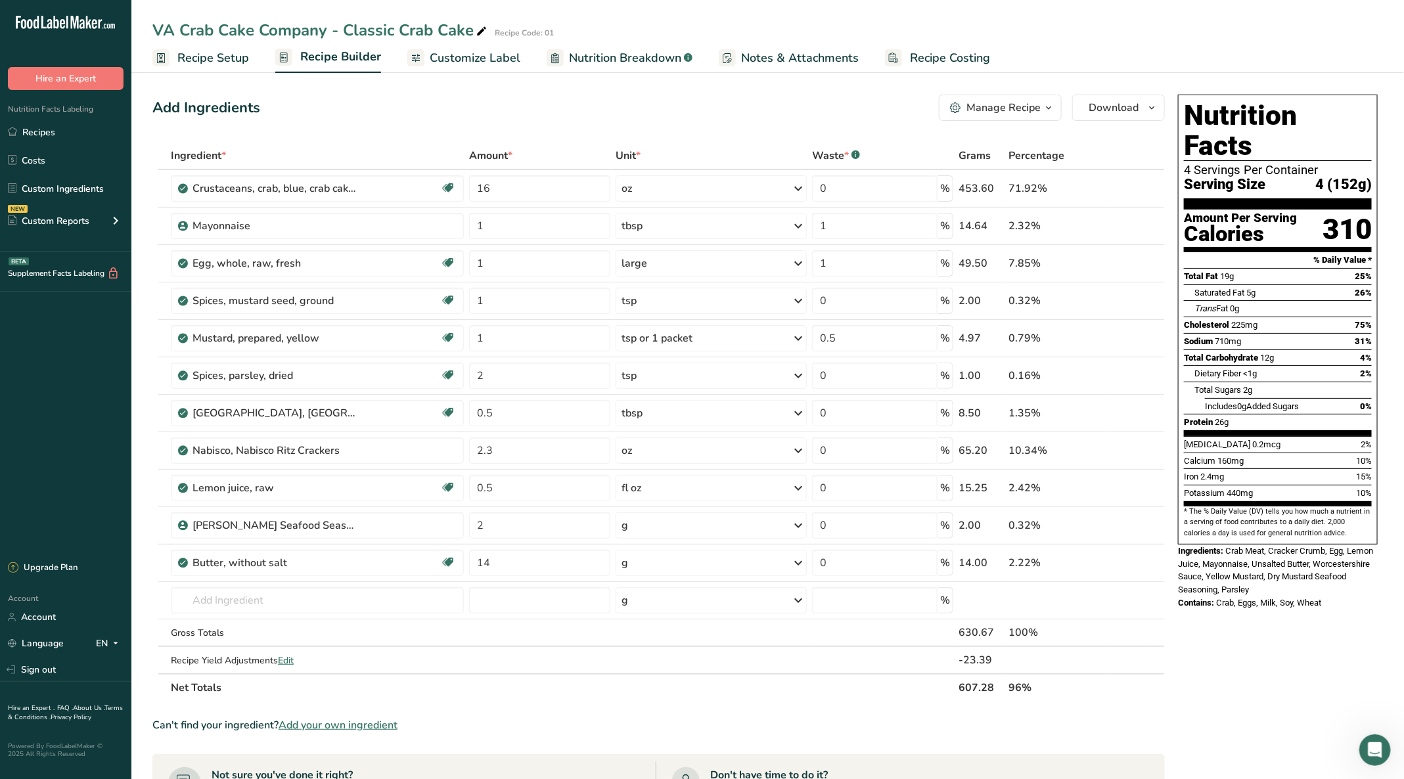
click at [1369, 747] on icon "Open Intercom Messenger" at bounding box center [1375, 750] width 22 height 22
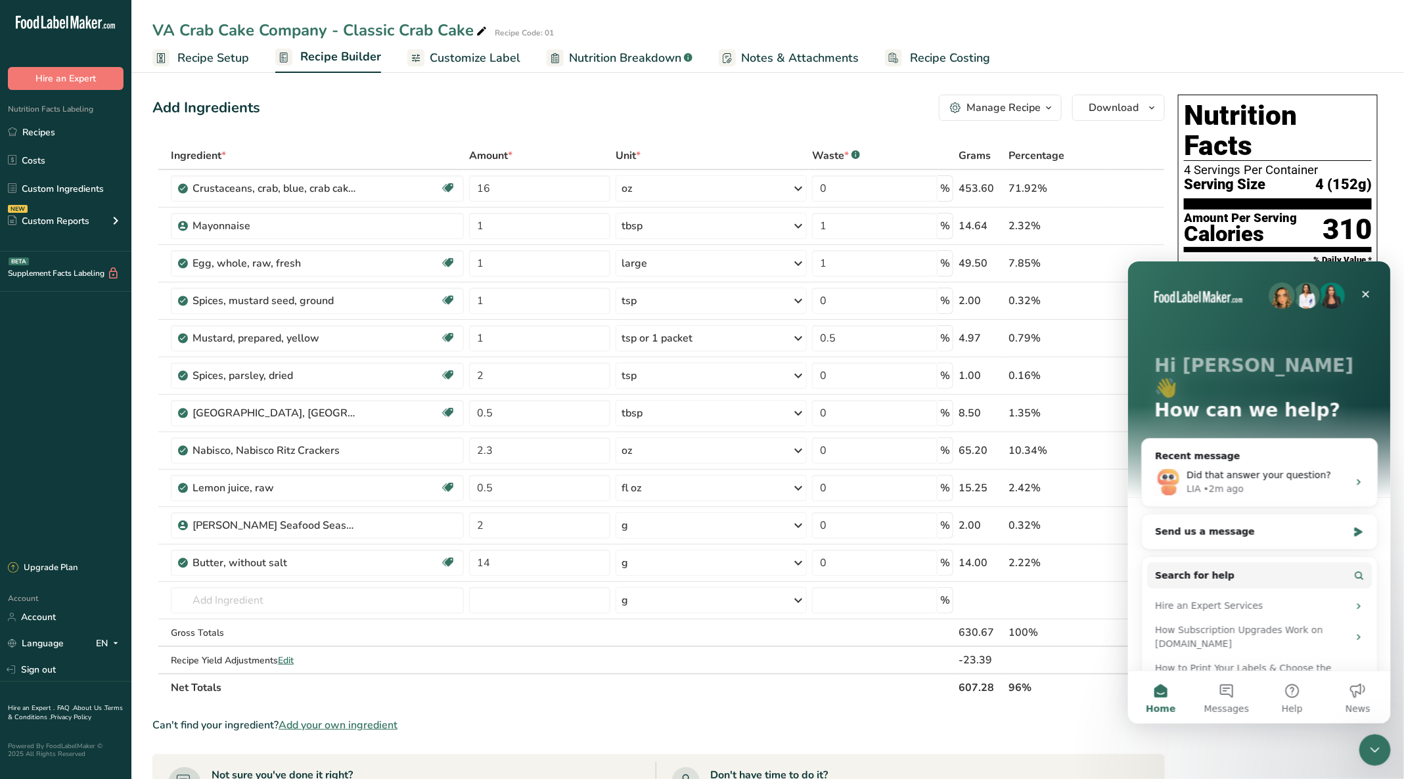
click at [1221, 680] on button "Messages" at bounding box center [1226, 697] width 66 height 53
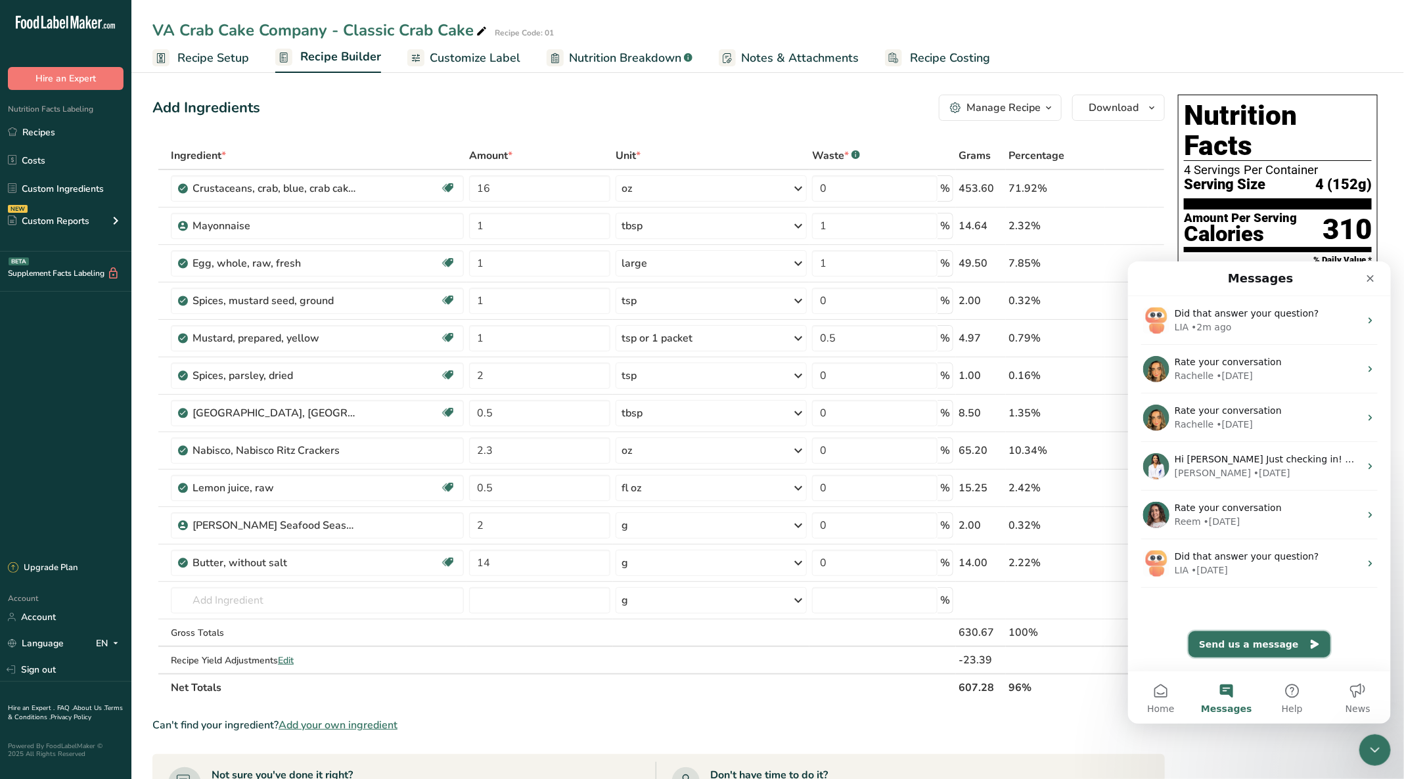
click at [1253, 646] on button "Send us a message" at bounding box center [1259, 644] width 142 height 26
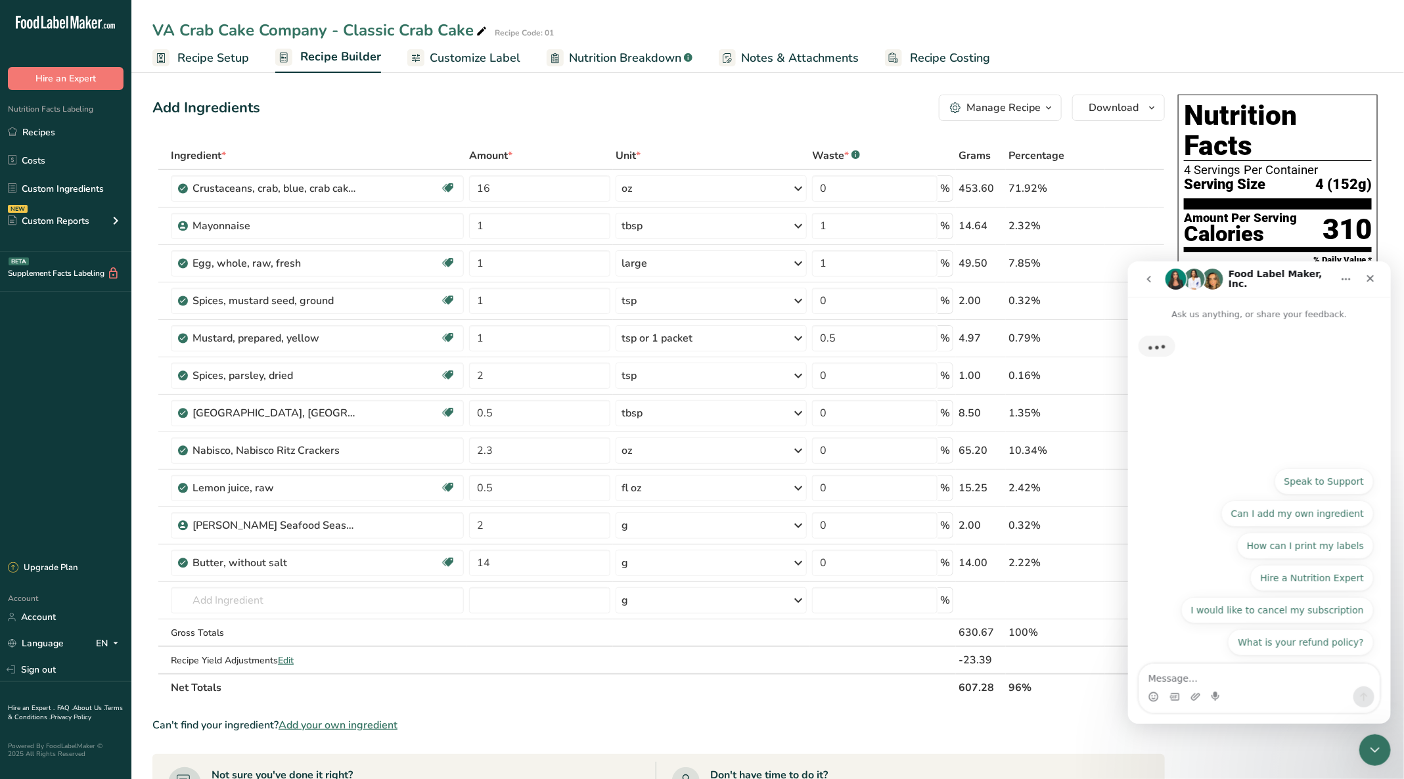
click at [1208, 677] on textarea "Message…" at bounding box center [1258, 674] width 240 height 22
drag, startPoint x: 1190, startPoint y: 142, endPoint x: 1367, endPoint y: 175, distance: 180.4
click at [1367, 175] on section "Nutrition Facts 4 Servings Per Container Serving Size 4 (152g)" at bounding box center [1278, 154] width 188 height 109
click at [1357, 177] on span "4 (152g)" at bounding box center [1343, 185] width 56 height 16
drag, startPoint x: 1184, startPoint y: 143, endPoint x: 1371, endPoint y: 150, distance: 186.6
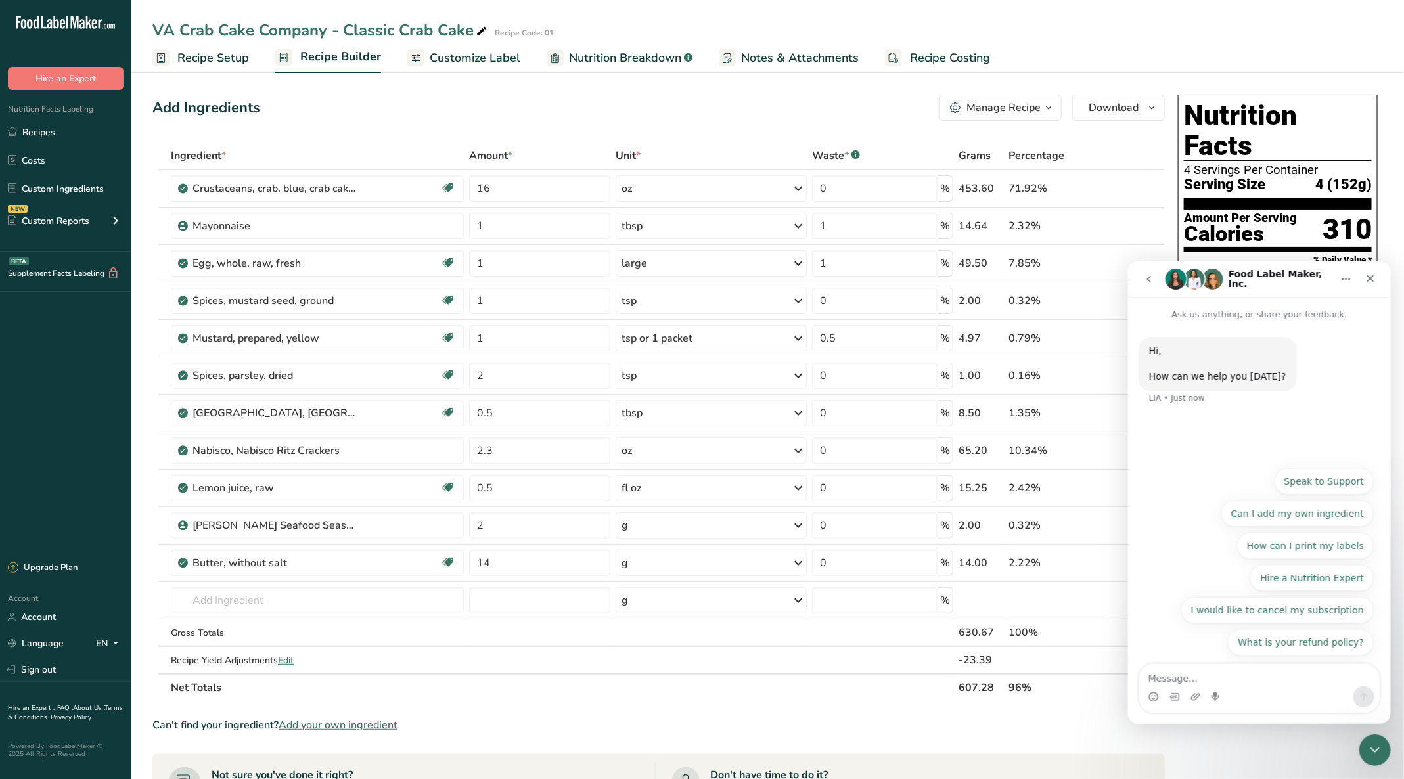
click at [1371, 150] on section "Nutrition Facts 4 Servings Per Container Serving Size 4 (152g)" at bounding box center [1278, 154] width 188 height 109
copy section "4 Servings Per Container Serving Size 4 (152g)"
click at [1205, 666] on textarea "Message…" at bounding box center [1258, 674] width 240 height 22
paste textarea "4 Servings Per Container Serving Size 4 (152g)"
type textarea "4 Servings Per Container Serving Size 4 (152g)"
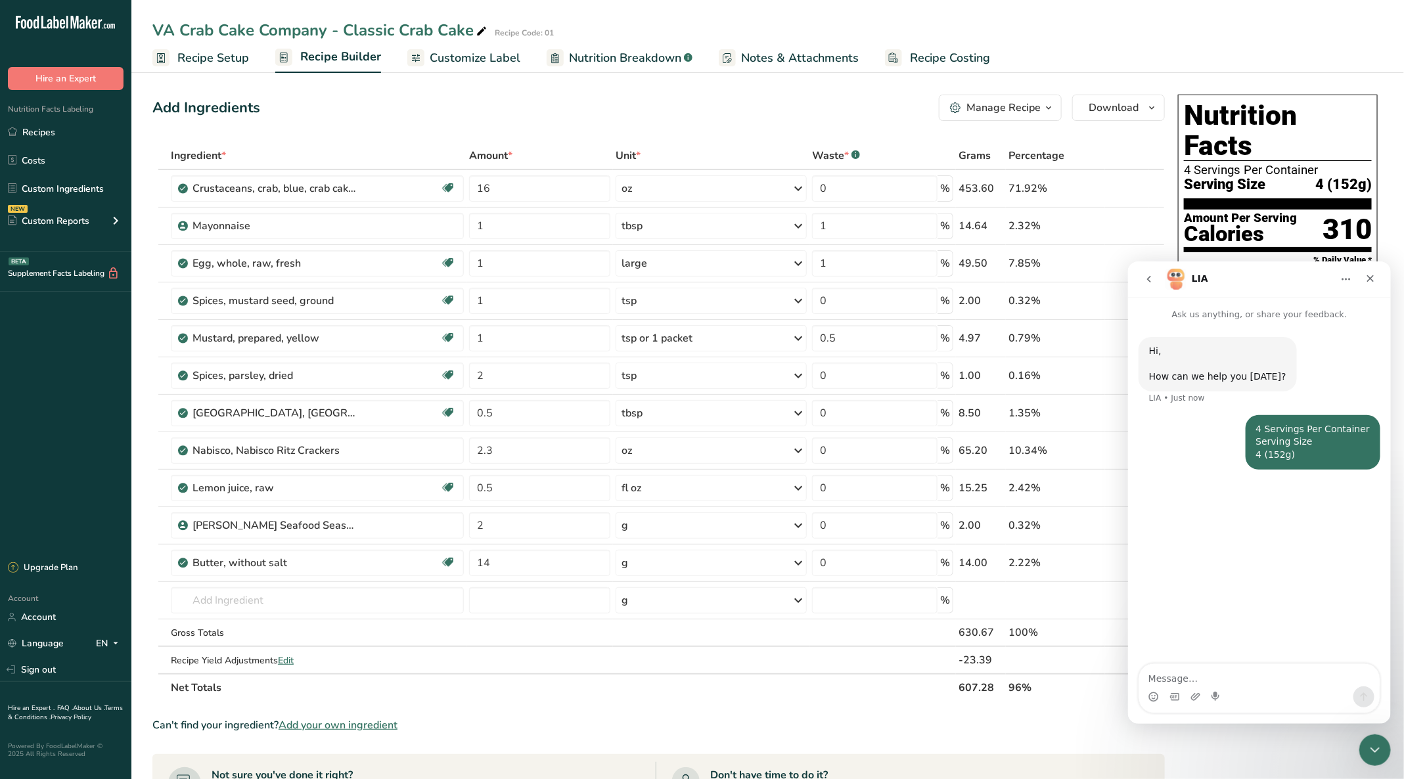
click at [1199, 673] on textarea "Message…" at bounding box center [1258, 674] width 240 height 22
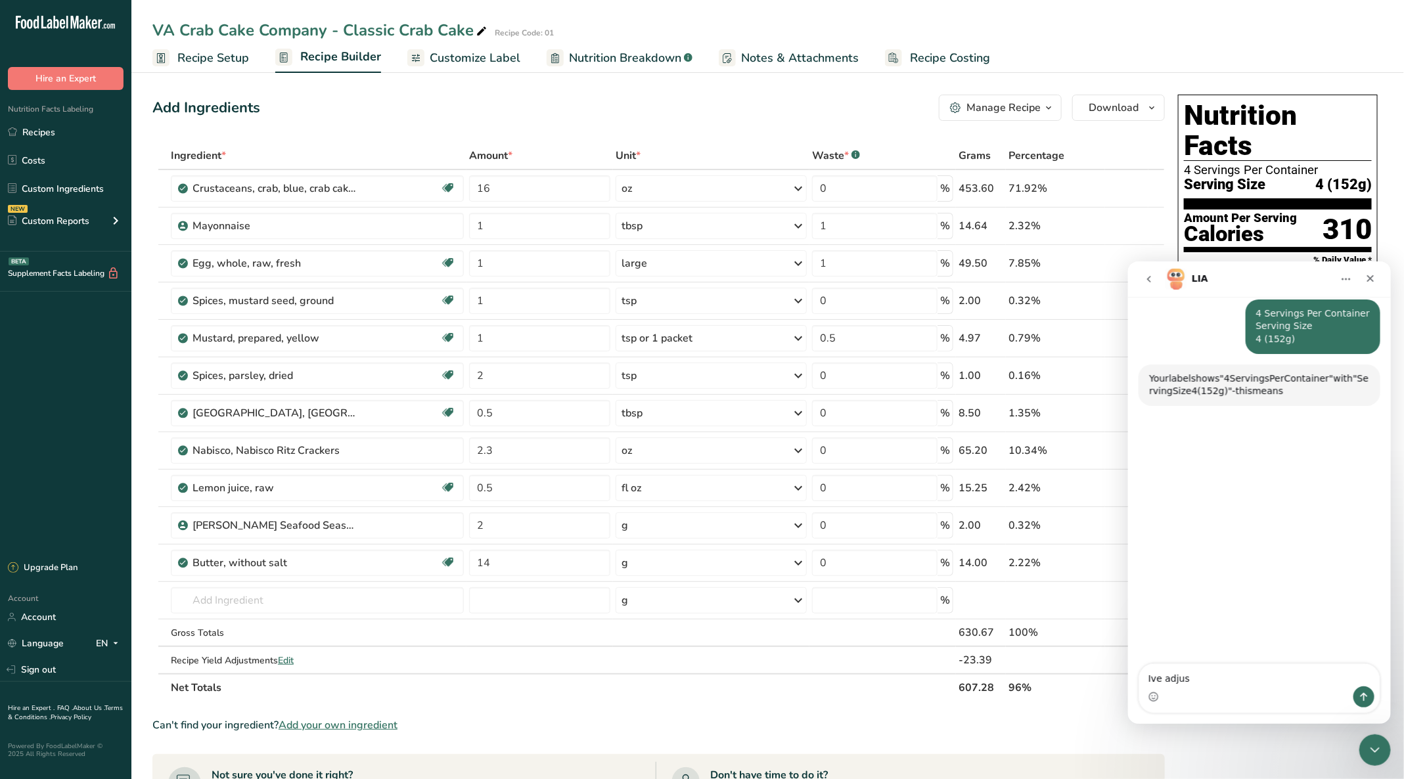
scroll to position [108, 0]
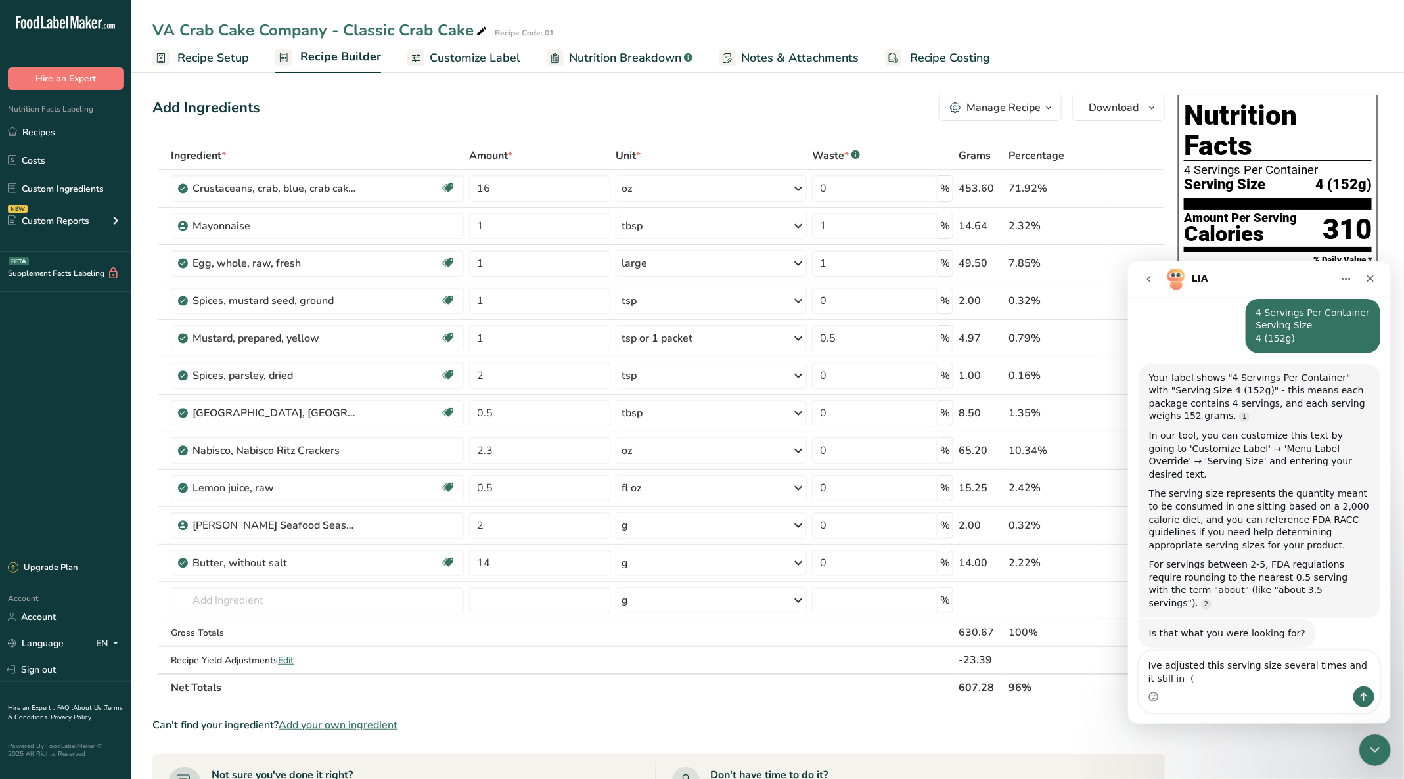
type textarea "Ive adjusted this serving size several times and it still in ( )"
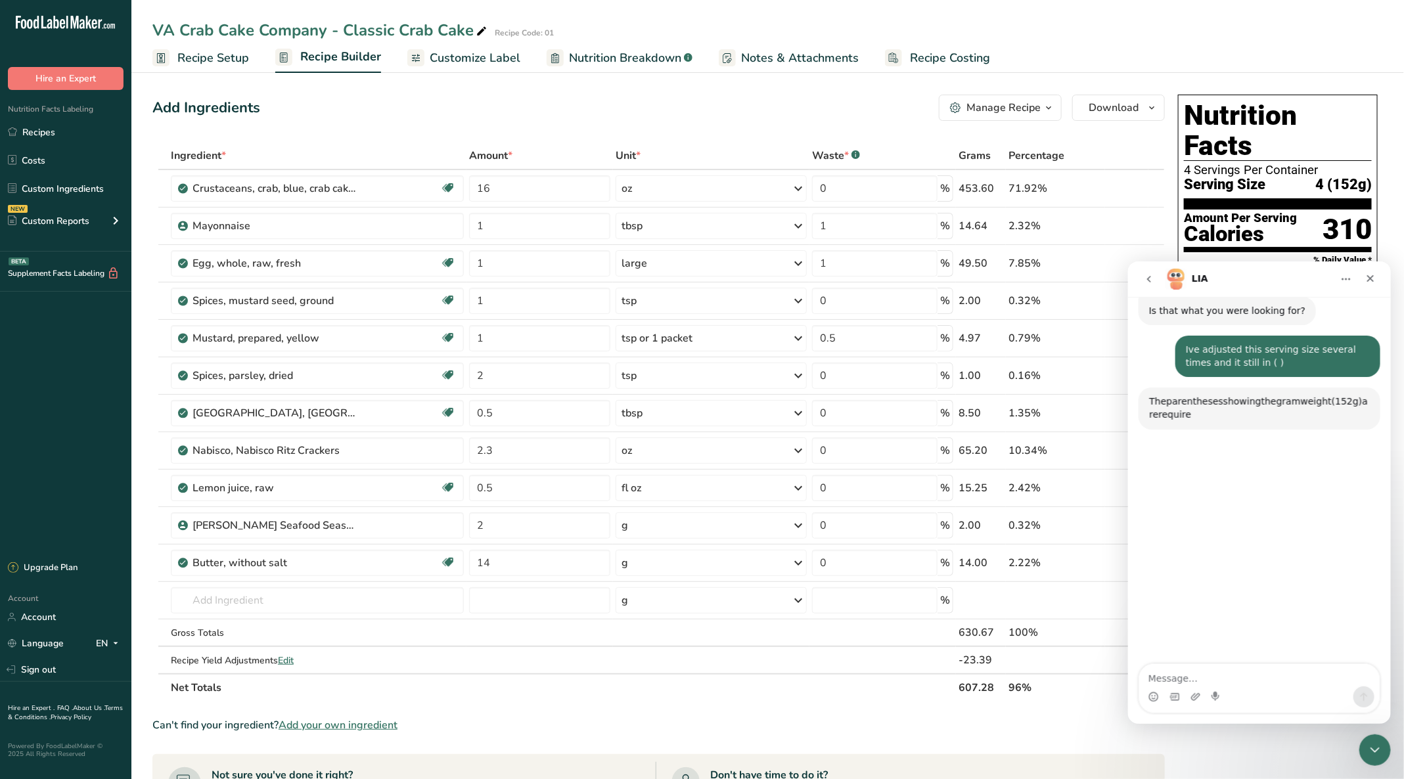
scroll to position [442, 0]
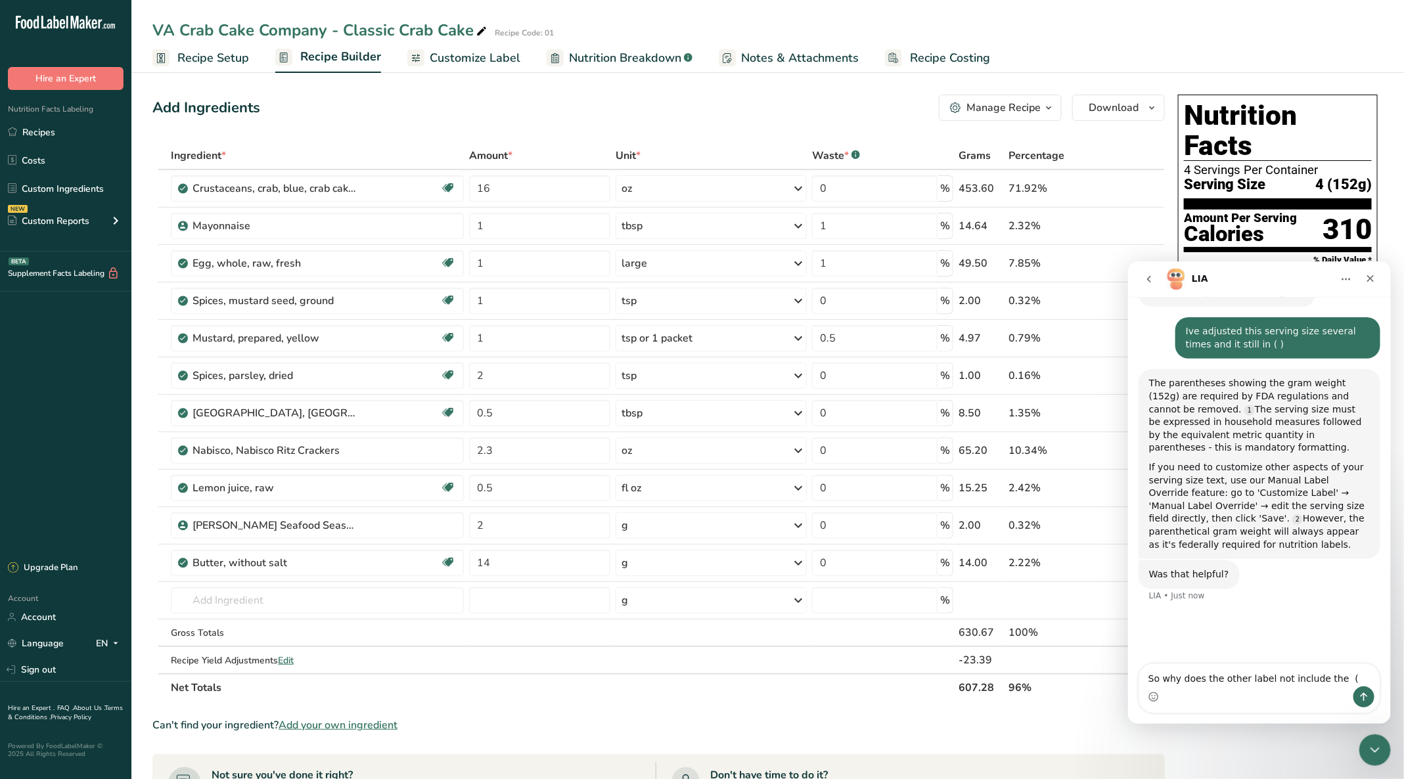
type textarea "So why does the other label not include the ( )"
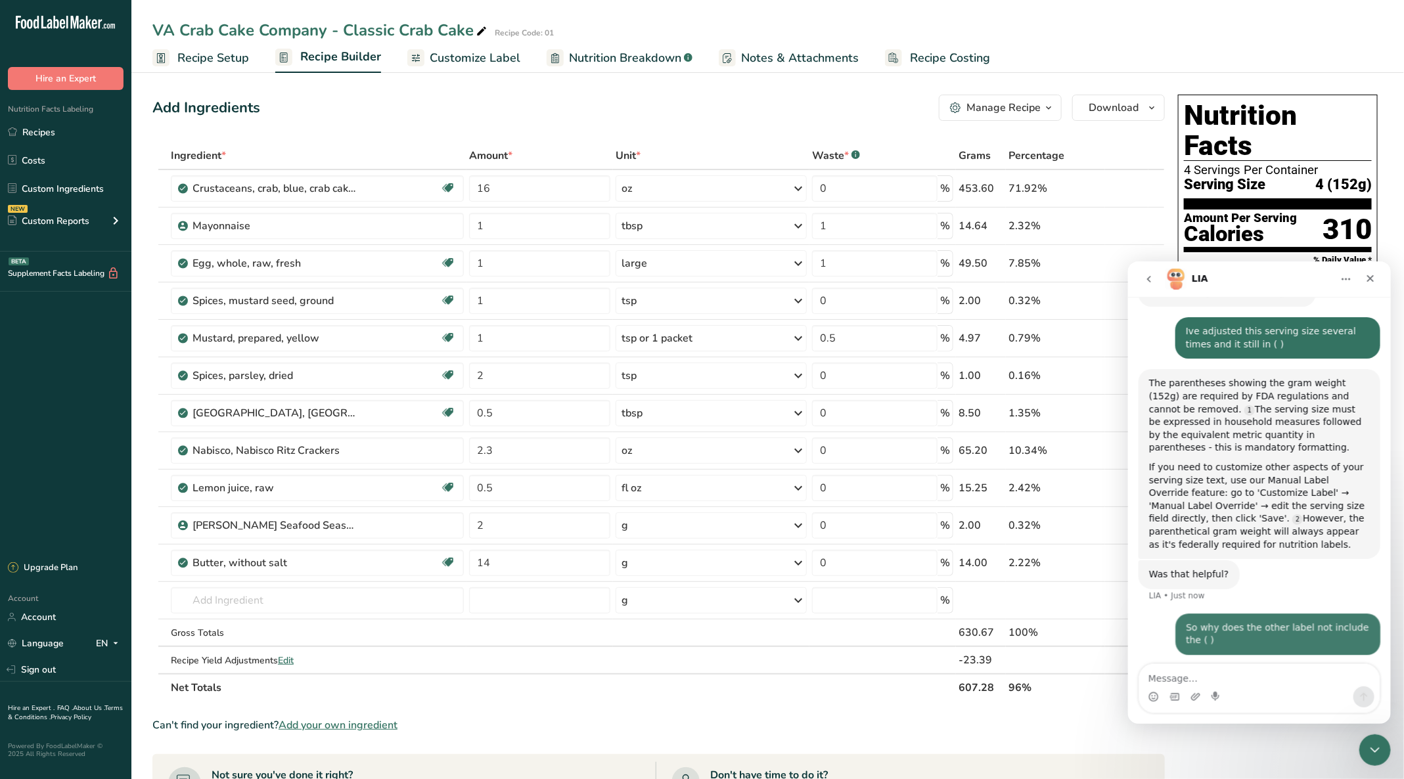
scroll to position [465, 0]
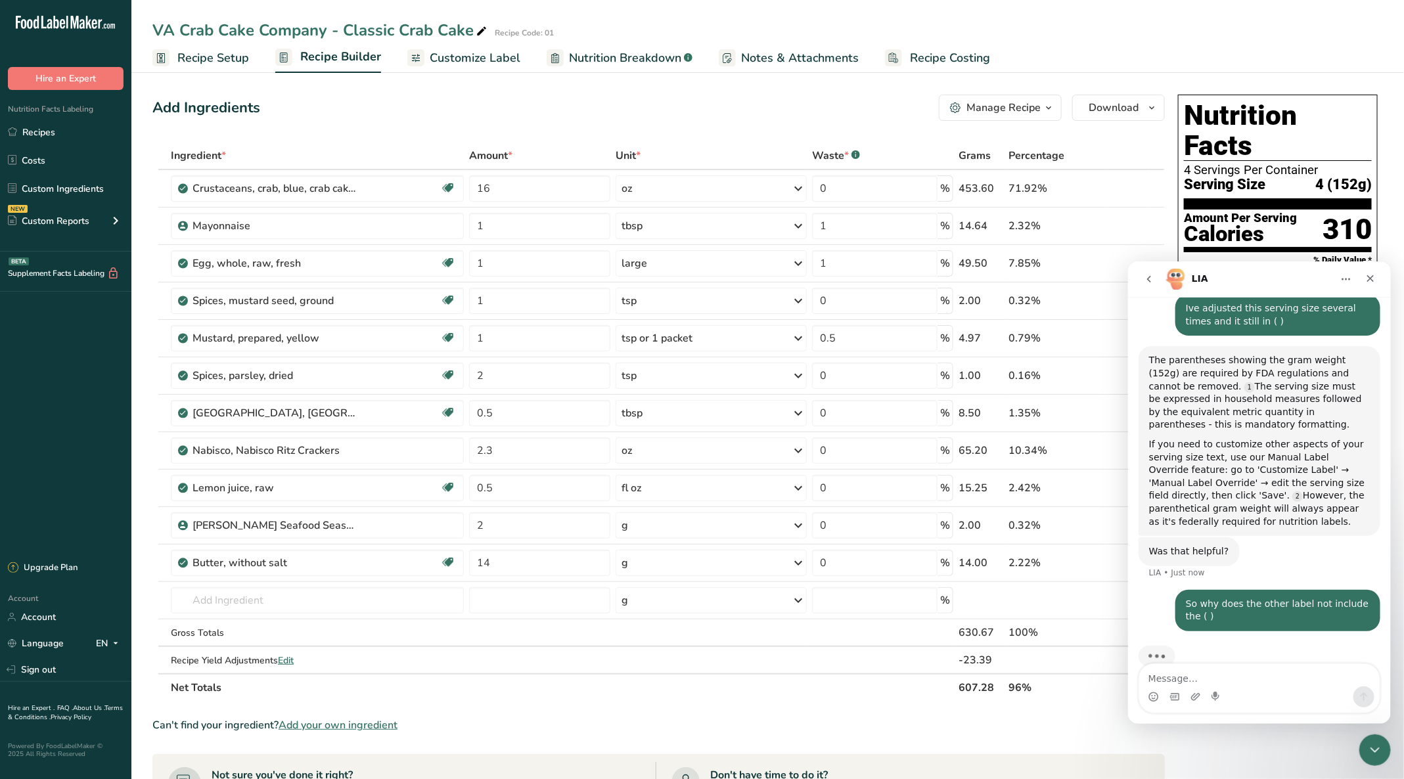
click at [42, 138] on link "Recipes" at bounding box center [65, 132] width 131 height 25
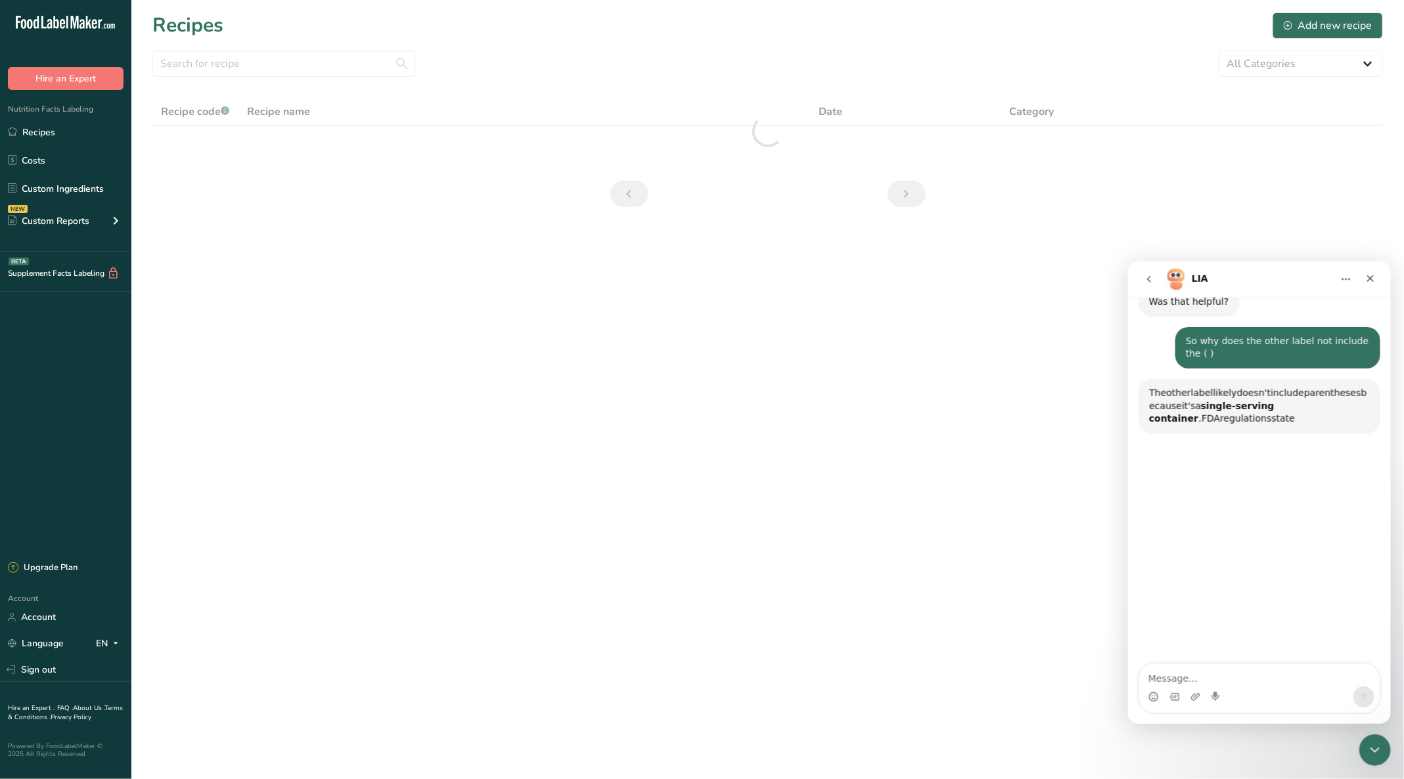
scroll to position [724, 0]
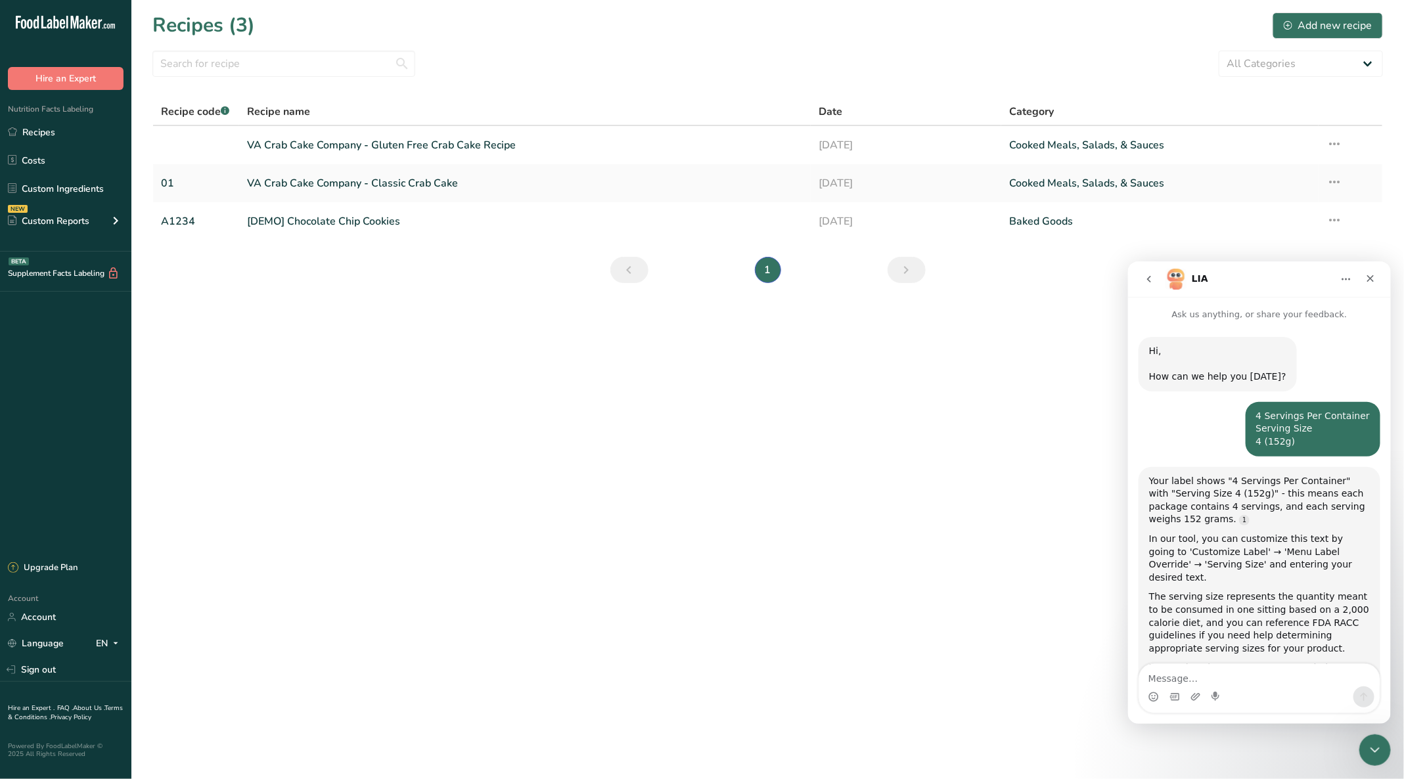
scroll to position [672, 0]
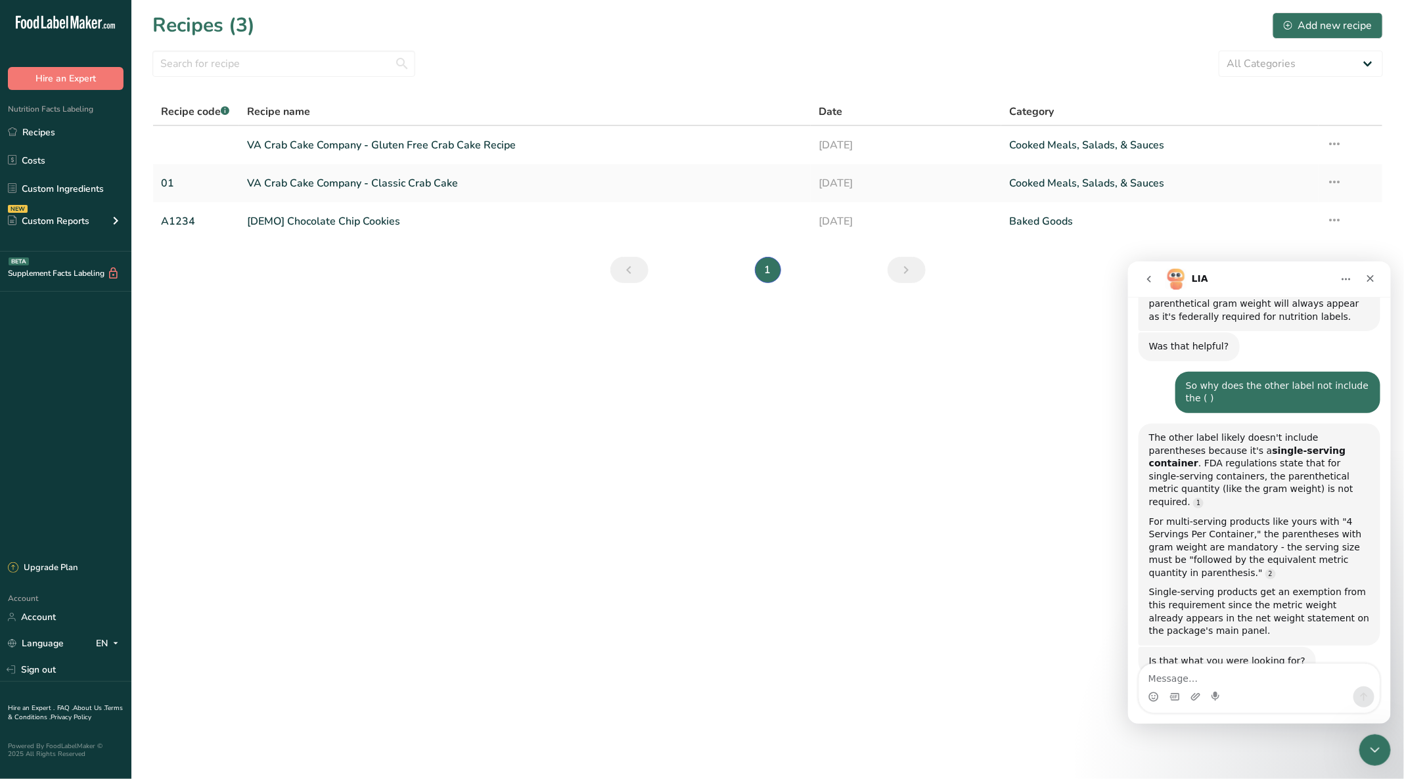
click at [1366, 281] on icon "Close" at bounding box center [1369, 278] width 11 height 11
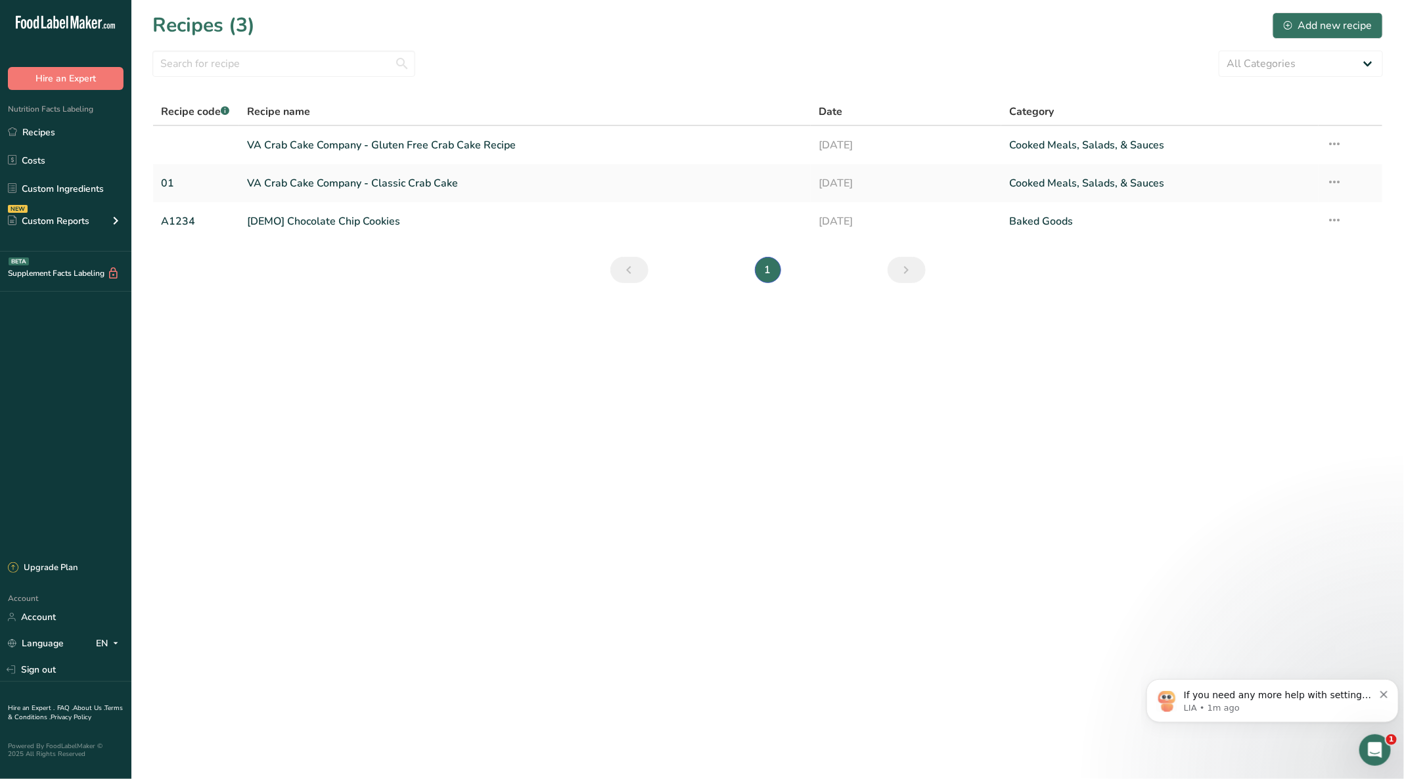
scroll to position [0, 0]
click at [376, 142] on link "VA Crab Cake Company - Gluten Free Crab Cake Recipe" at bounding box center [525, 145] width 556 height 28
click at [342, 178] on link "VA Crab Cake Company - Classic Crab Cake" at bounding box center [525, 183] width 556 height 28
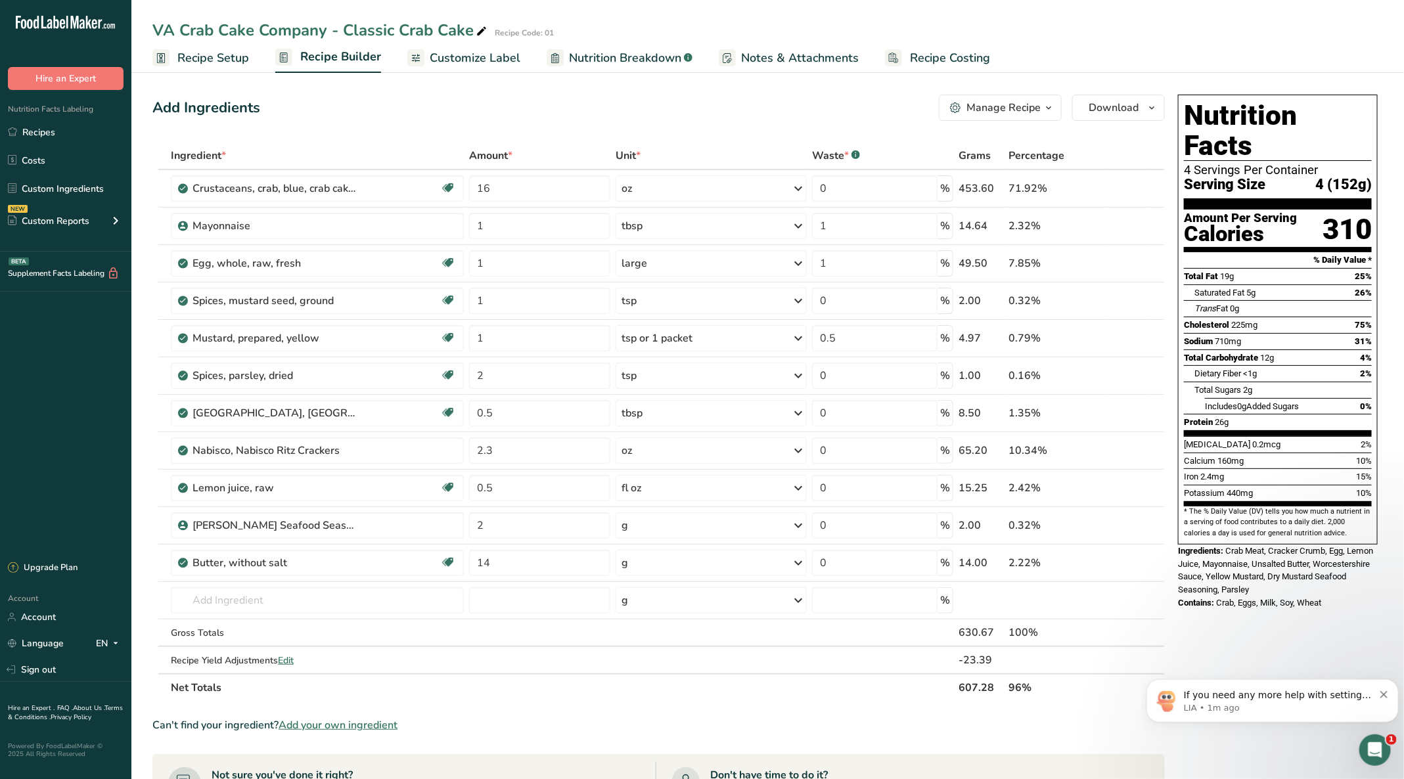
click at [294, 655] on span "Edit" at bounding box center [286, 660] width 16 height 12
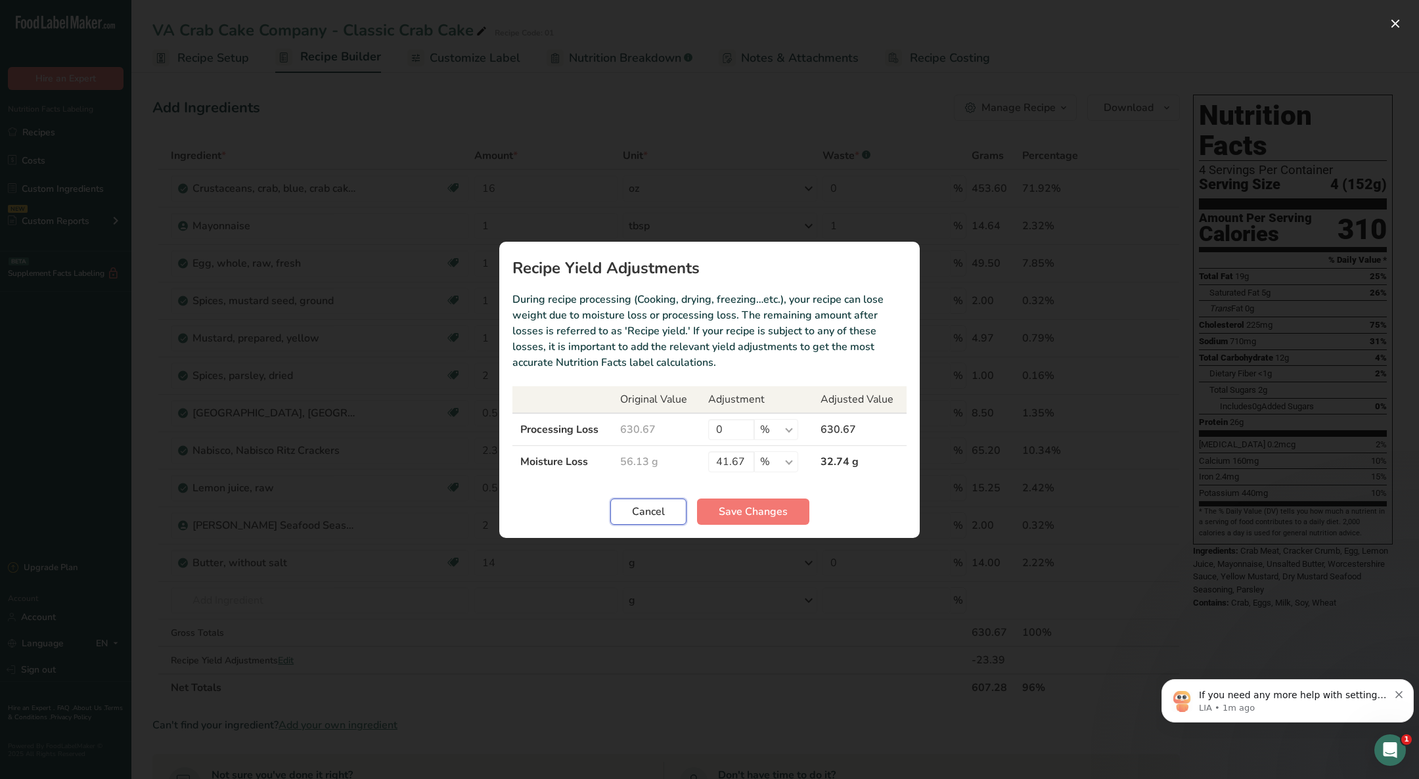
click at [640, 499] on button "Cancel" at bounding box center [648, 512] width 76 height 26
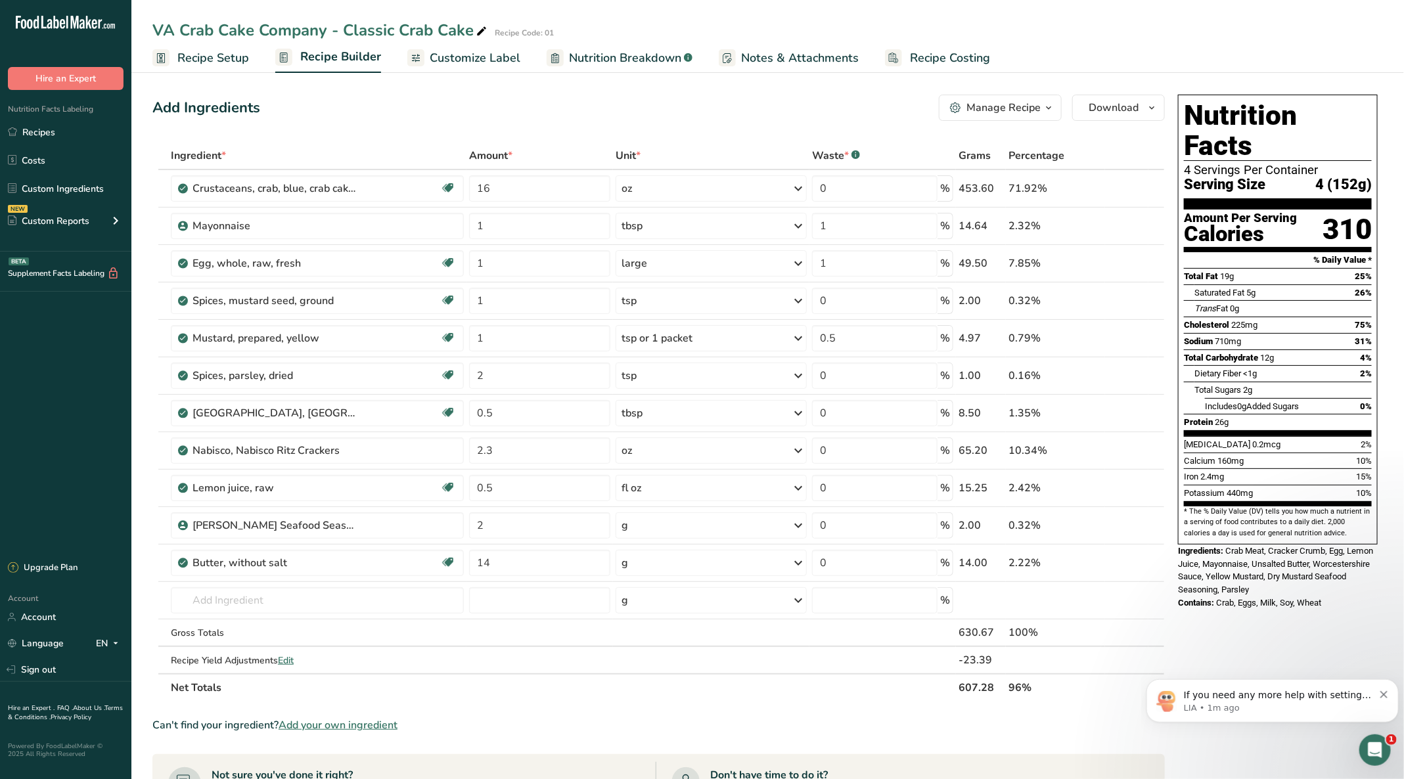
click at [211, 50] on span "Recipe Setup" at bounding box center [213, 58] width 72 height 18
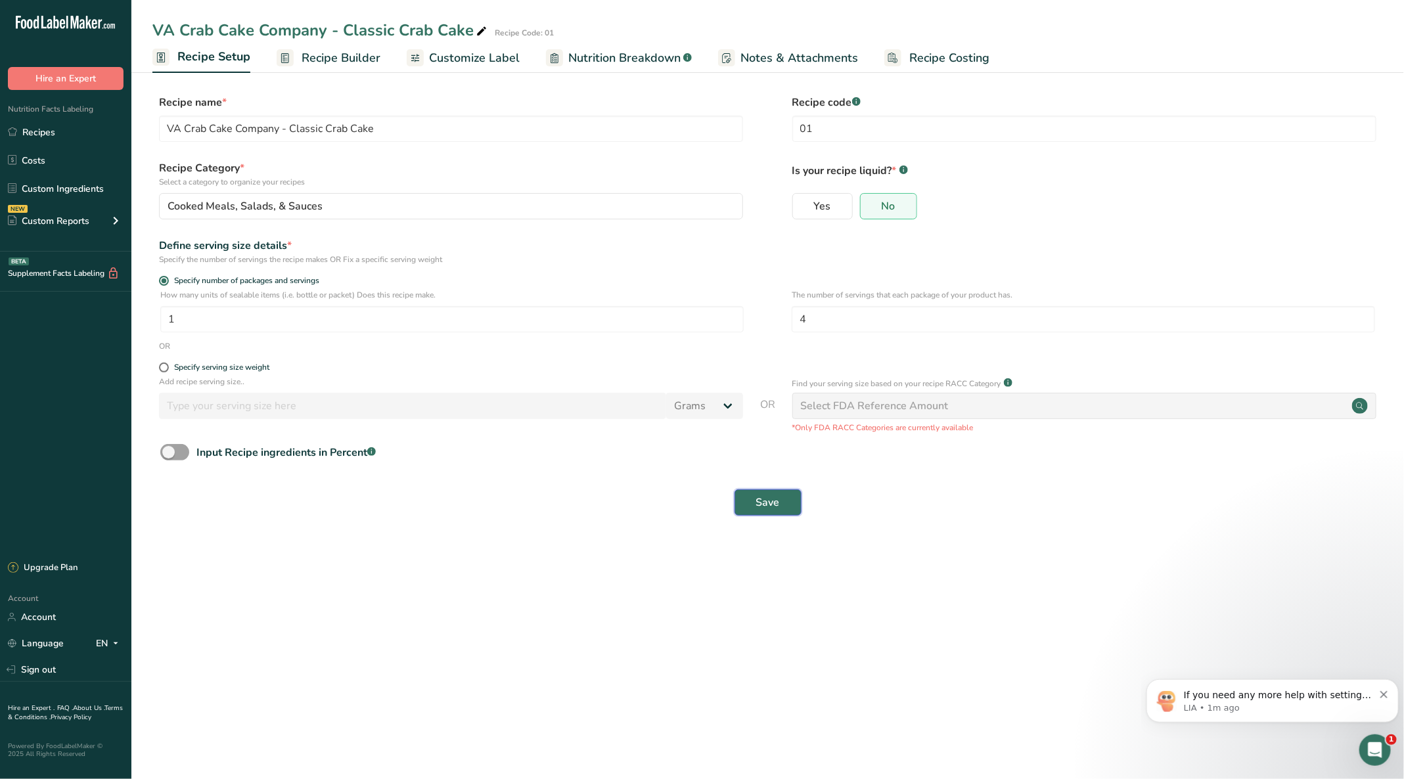
click at [771, 507] on span "Save" at bounding box center [768, 503] width 24 height 16
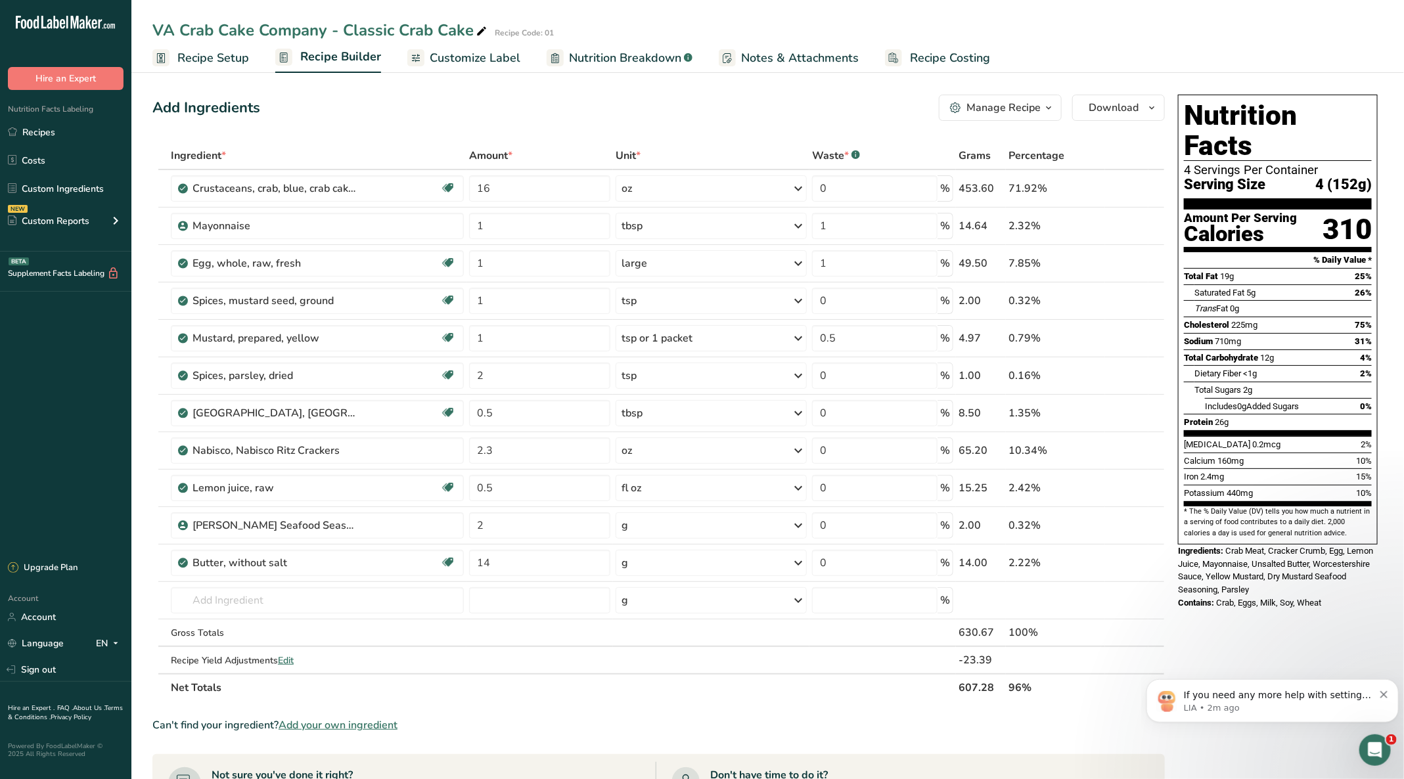
click at [1370, 742] on icon "Open Intercom Messenger" at bounding box center [1375, 750] width 22 height 22
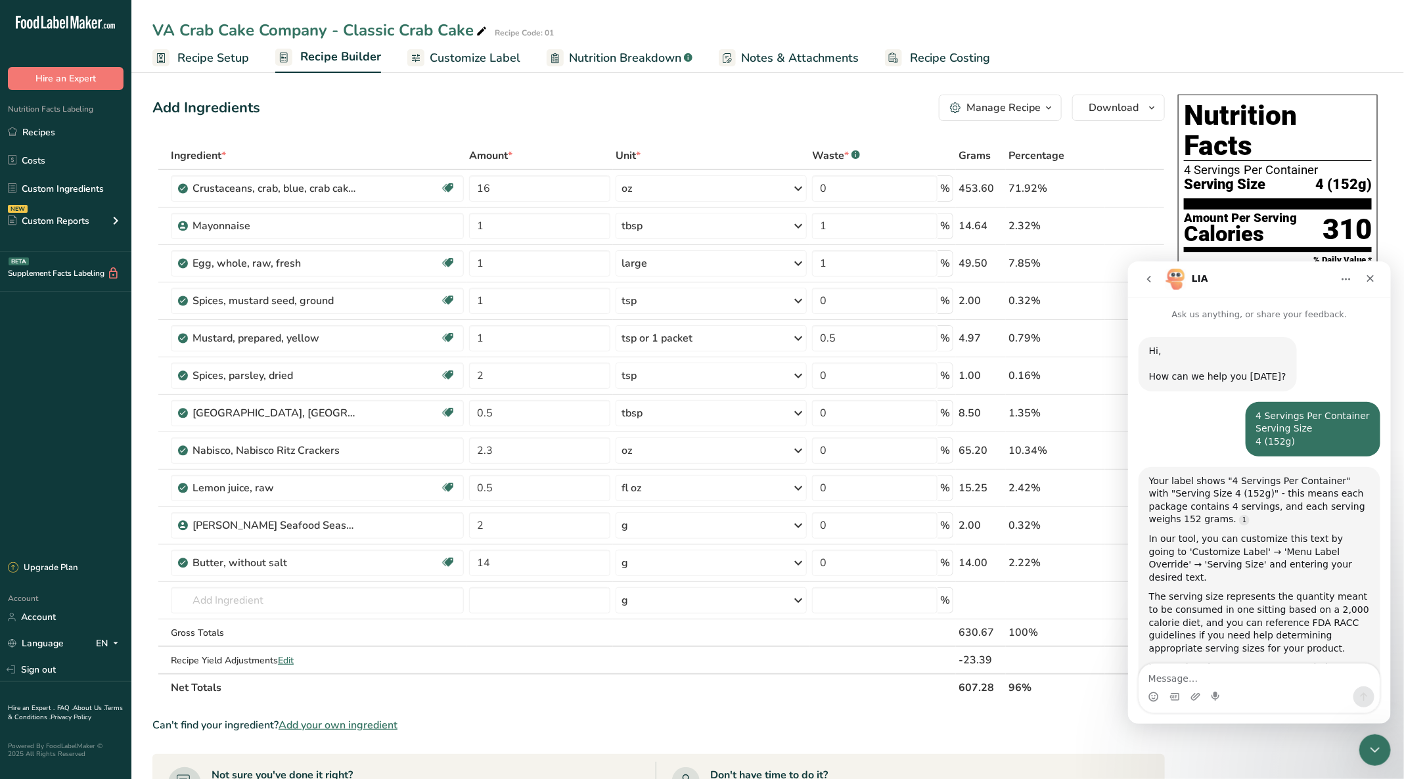
scroll to position [672, 0]
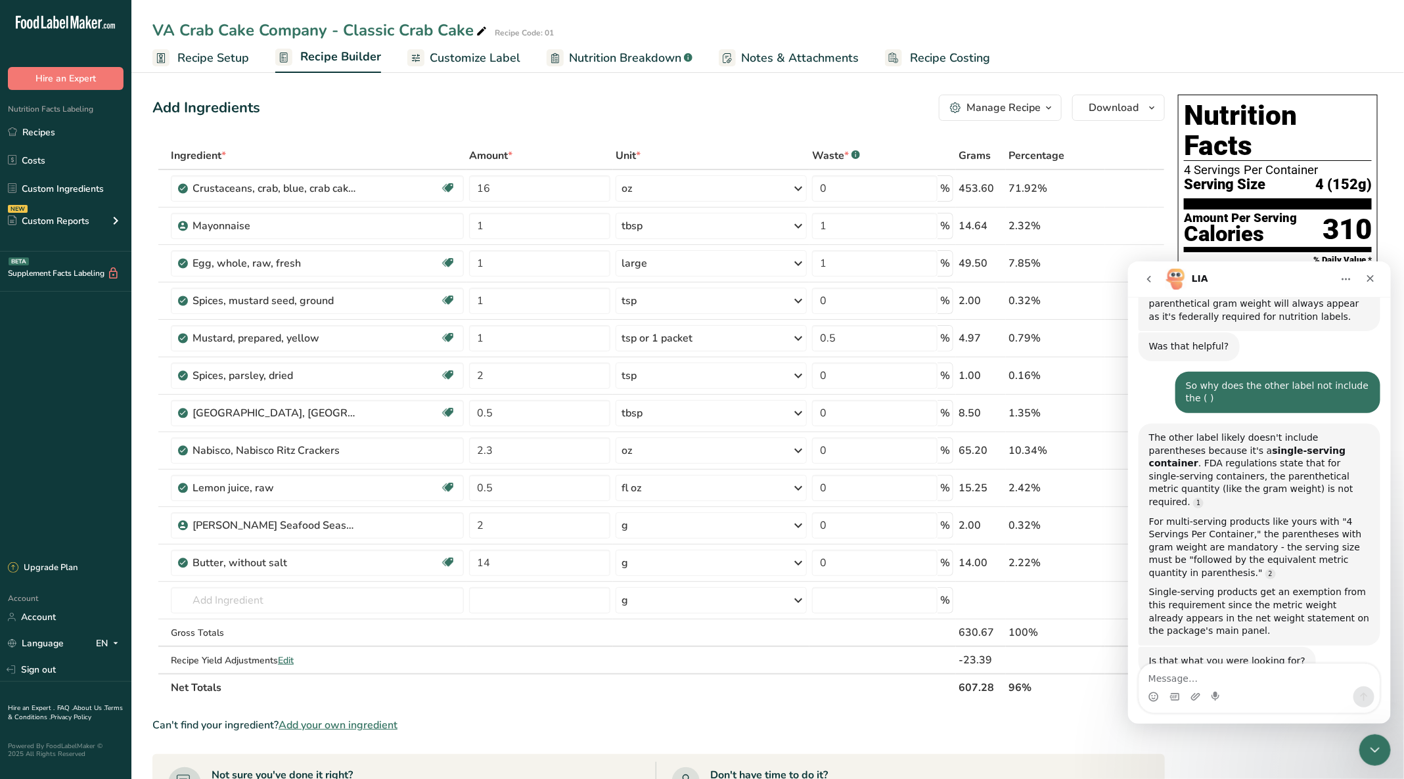
drag, startPoint x: 1182, startPoint y: 138, endPoint x: 1371, endPoint y: 154, distance: 190.5
click at [1371, 154] on div "Nutrition Facts 4 Servings Per Container Serving Size 4 (152g) Amount Per Servi…" at bounding box center [1278, 320] width 200 height 450
copy section "4 Servings Per Container Serving Size 4 (152g)"
